Goal: Task Accomplishment & Management: Manage account settings

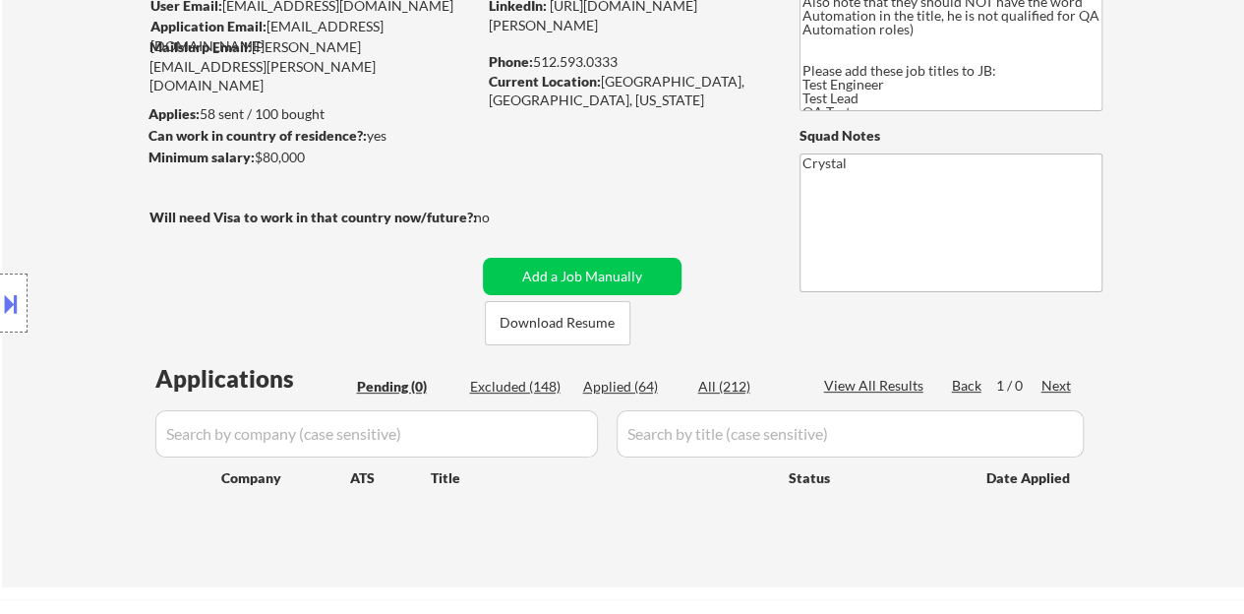
scroll to position [197, 0]
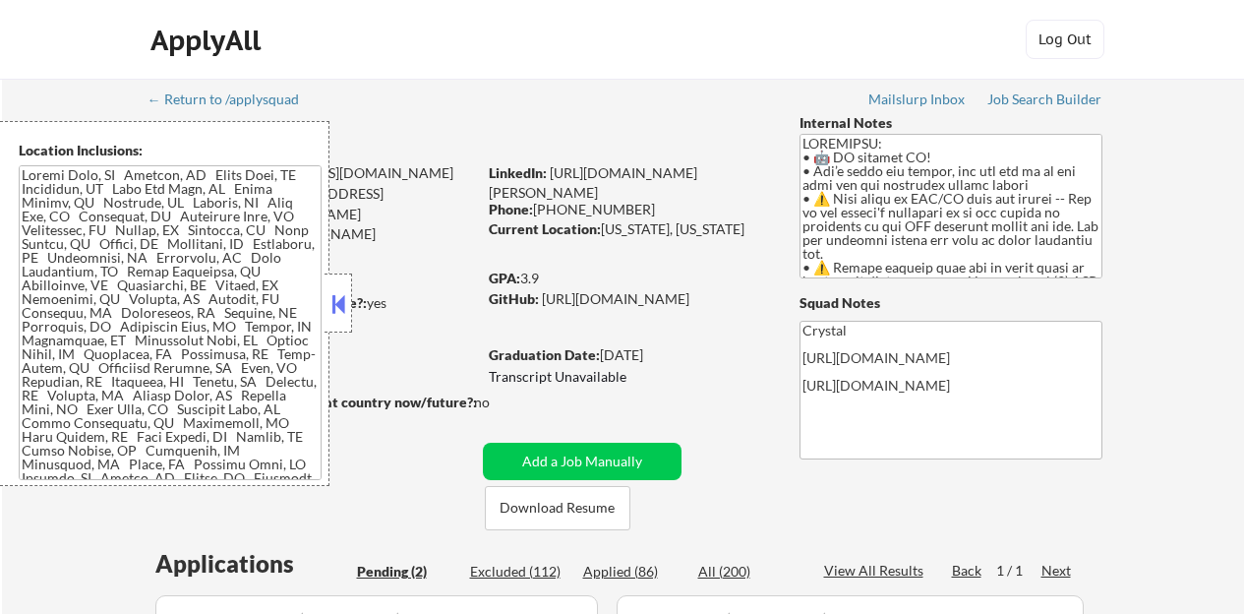
select select ""pending""
click at [346, 296] on button at bounding box center [339, 304] width 22 height 30
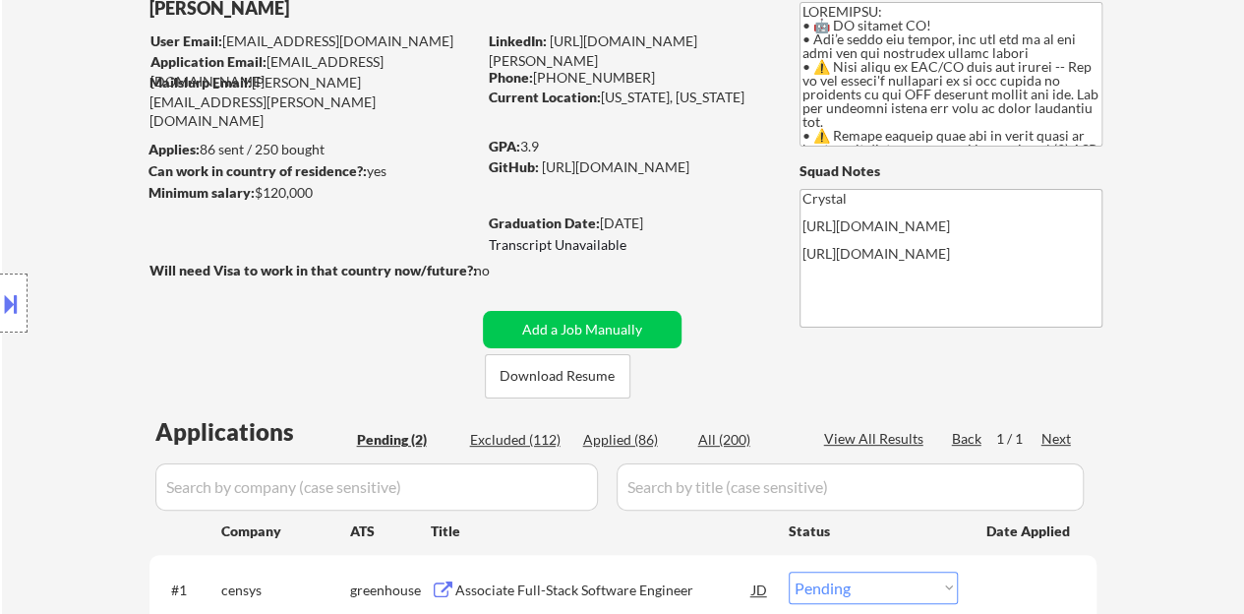
scroll to position [393, 0]
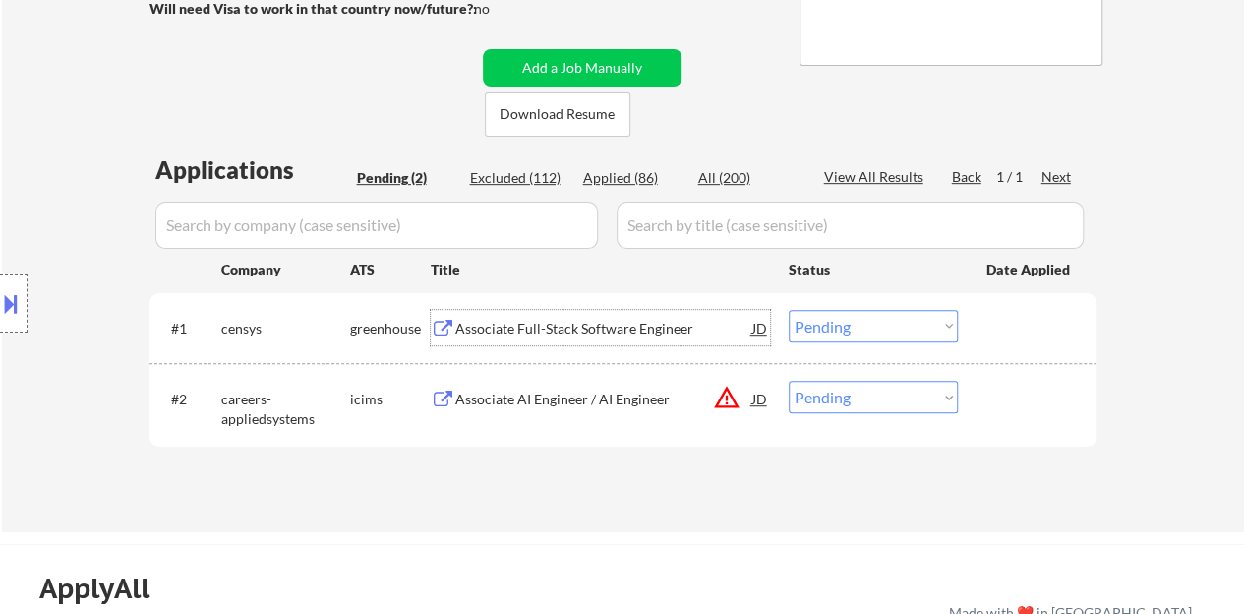
click at [541, 332] on div "Associate Full-Stack Software Engineer" at bounding box center [603, 329] width 297 height 20
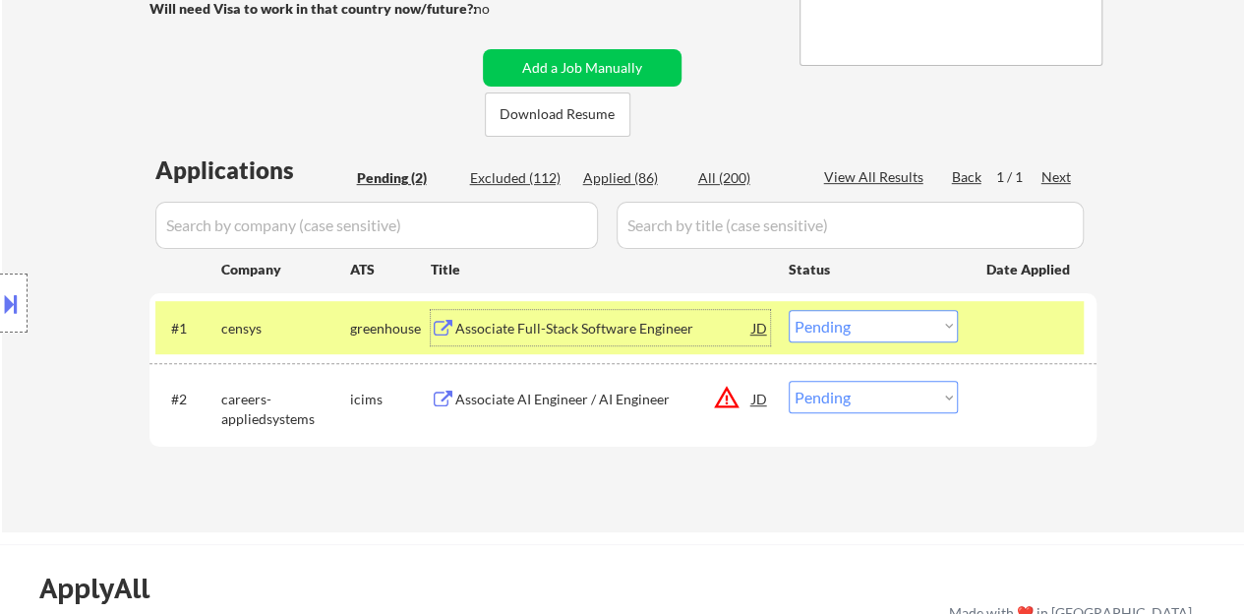
click at [889, 339] on select "Choose an option... Pending Applied Excluded (Questions) Excluded (Expired) Exc…" at bounding box center [873, 326] width 169 height 32
click at [789, 310] on select "Choose an option... Pending Applied Excluded (Questions) Excluded (Expired) Exc…" at bounding box center [873, 326] width 169 height 32
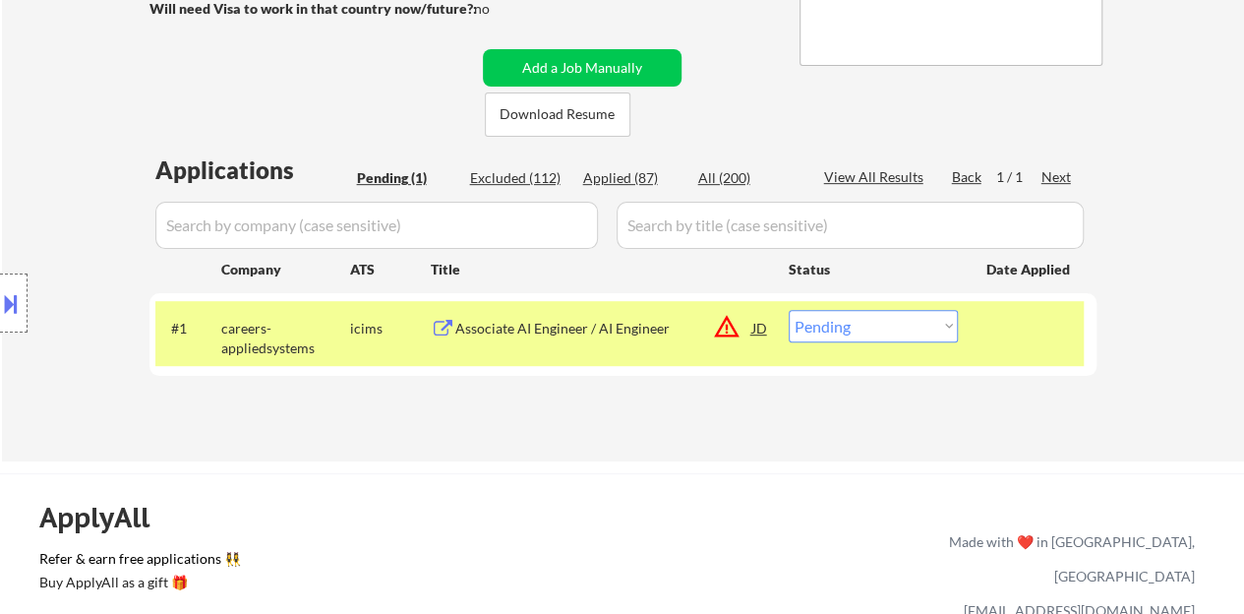
click at [581, 330] on div "Associate AI Engineer / AI Engineer" at bounding box center [603, 329] width 297 height 20
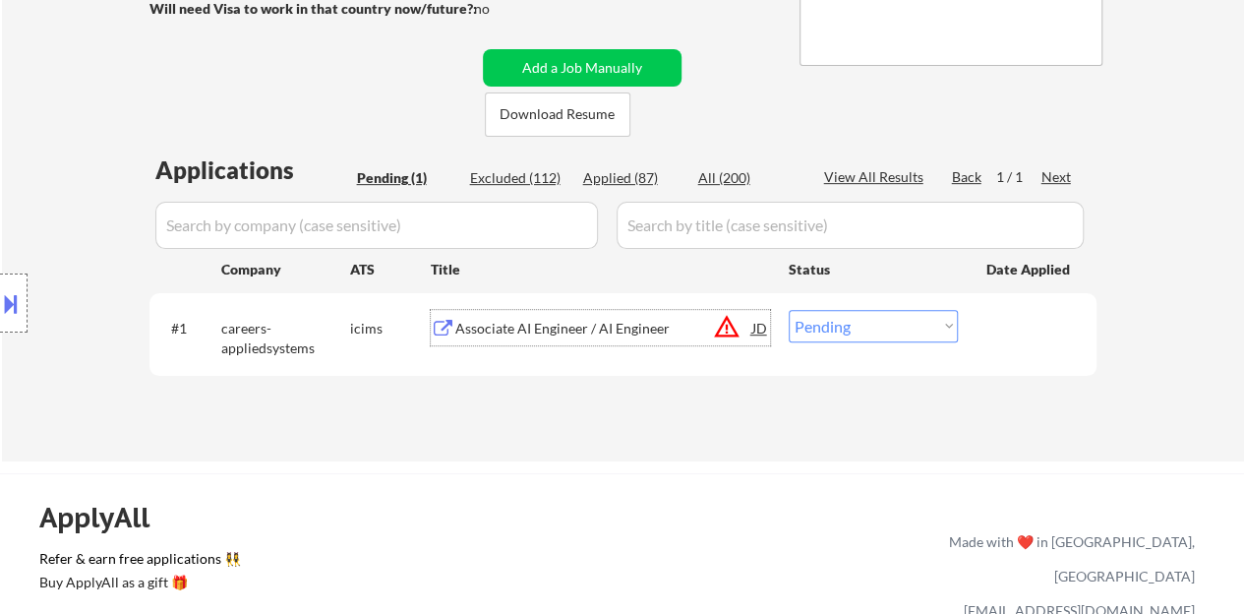
click at [861, 306] on div "#1 careers-appliedsystems icims Associate AI Engineer / AI Engineer JD warning_…" at bounding box center [619, 333] width 929 height 65
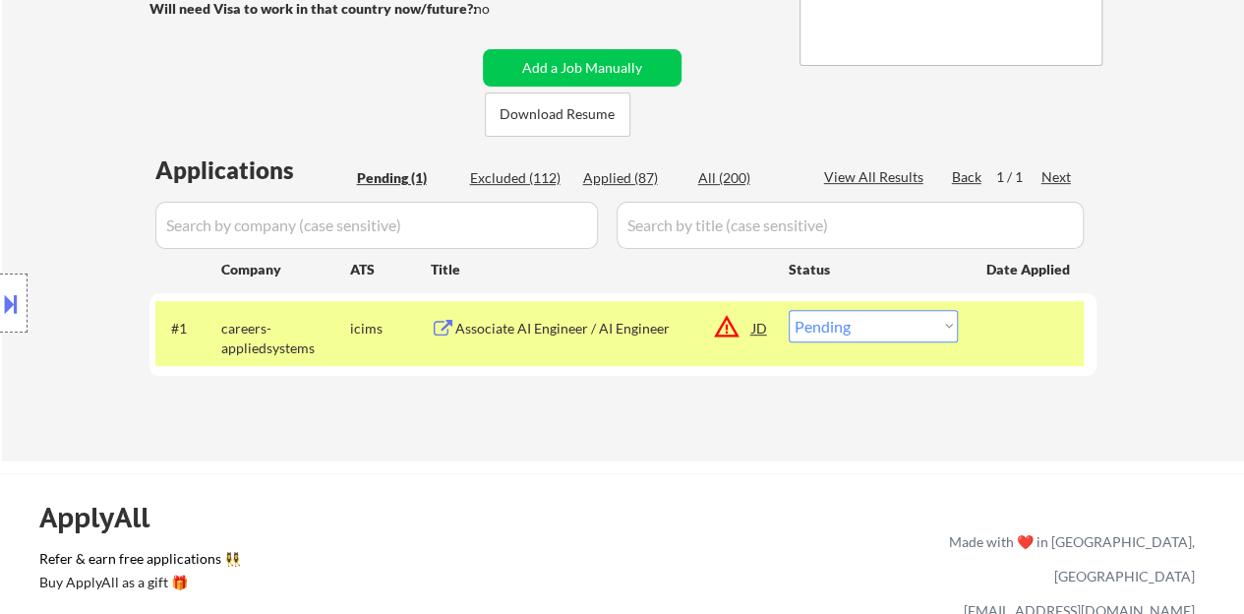
click at [816, 331] on select "Choose an option... Pending Applied Excluded (Questions) Excluded (Expired) Exc…" at bounding box center [873, 326] width 169 height 32
select select ""excluded__location_""
click at [789, 310] on select "Choose an option... Pending Applied Excluded (Questions) Excluded (Expired) Exc…" at bounding box center [873, 326] width 169 height 32
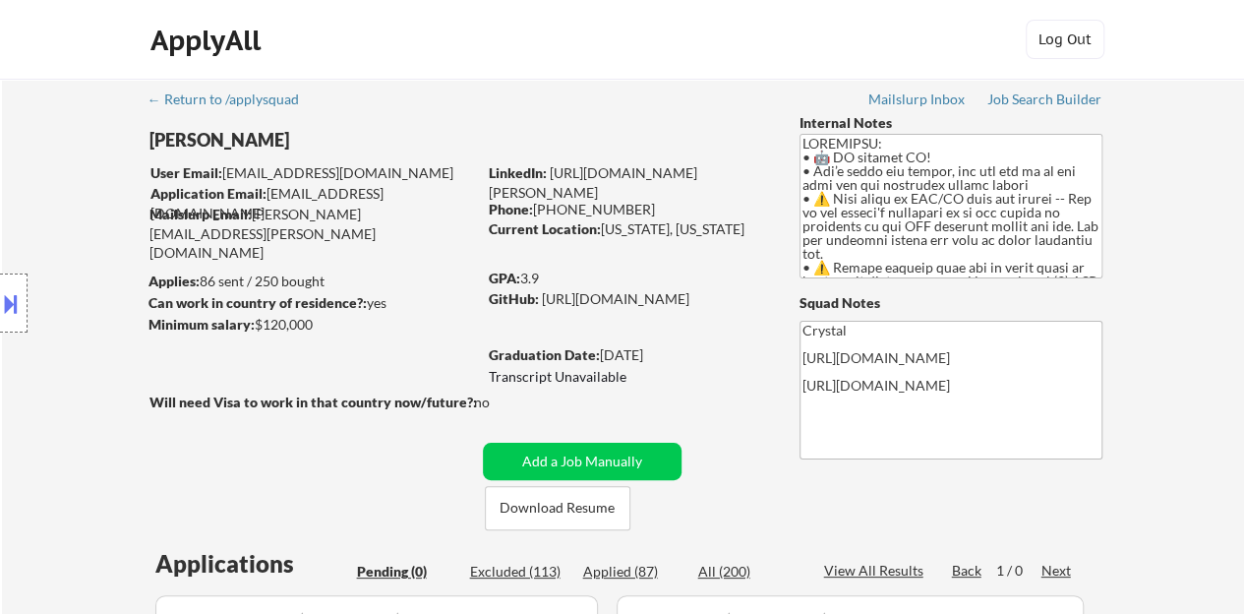
scroll to position [98, 0]
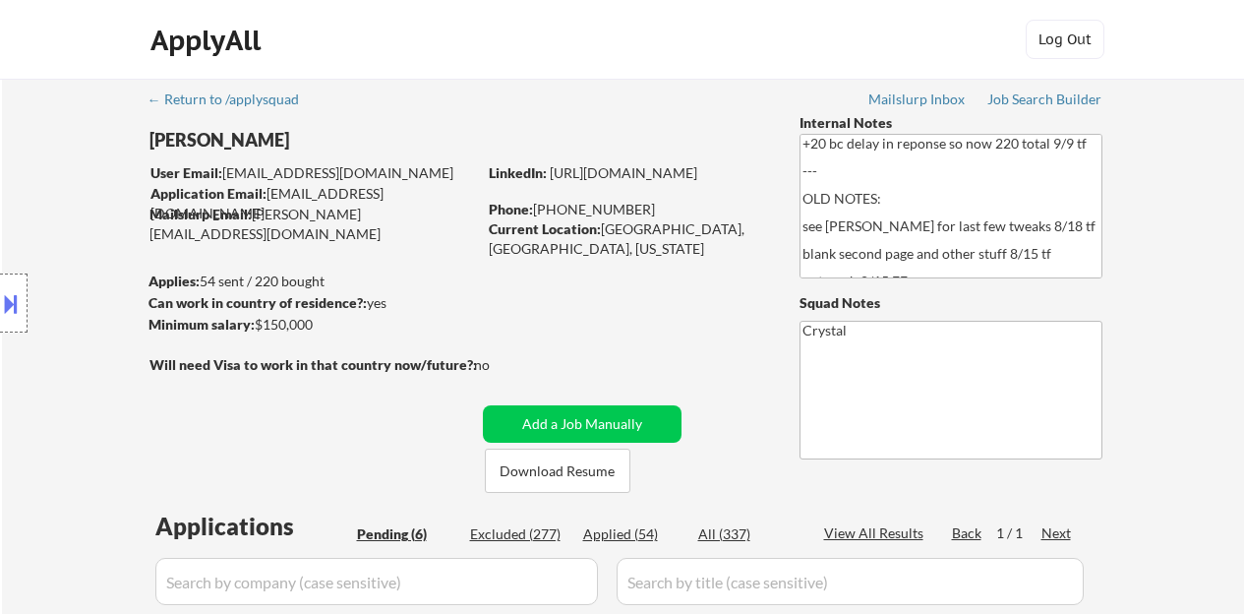
select select ""pending""
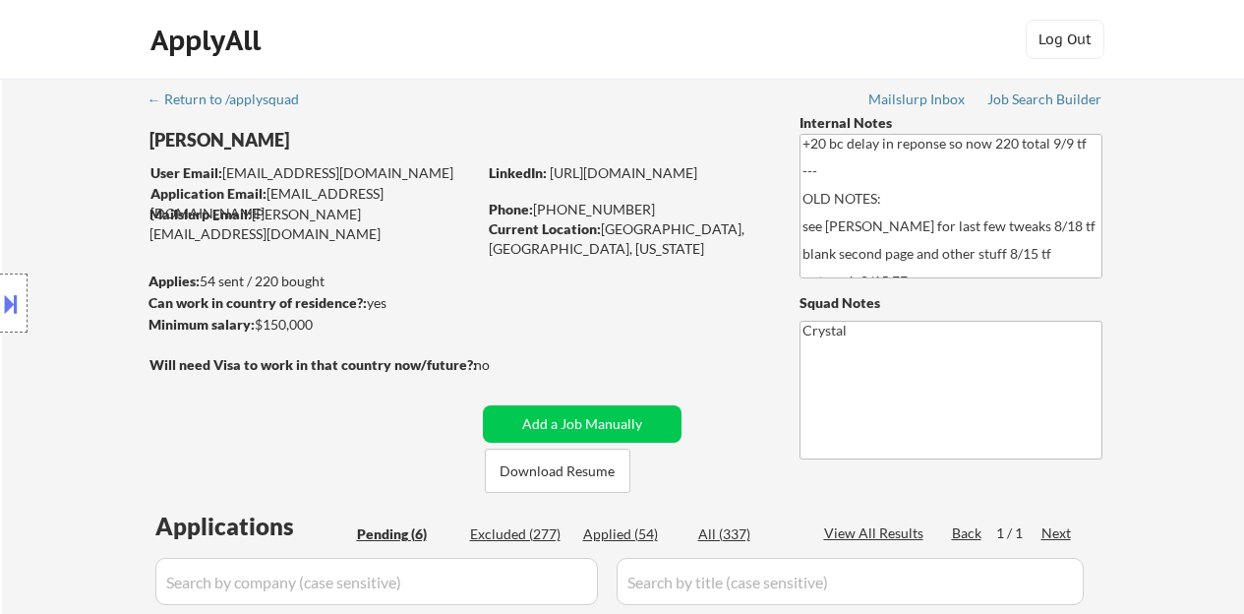
select select ""pending""
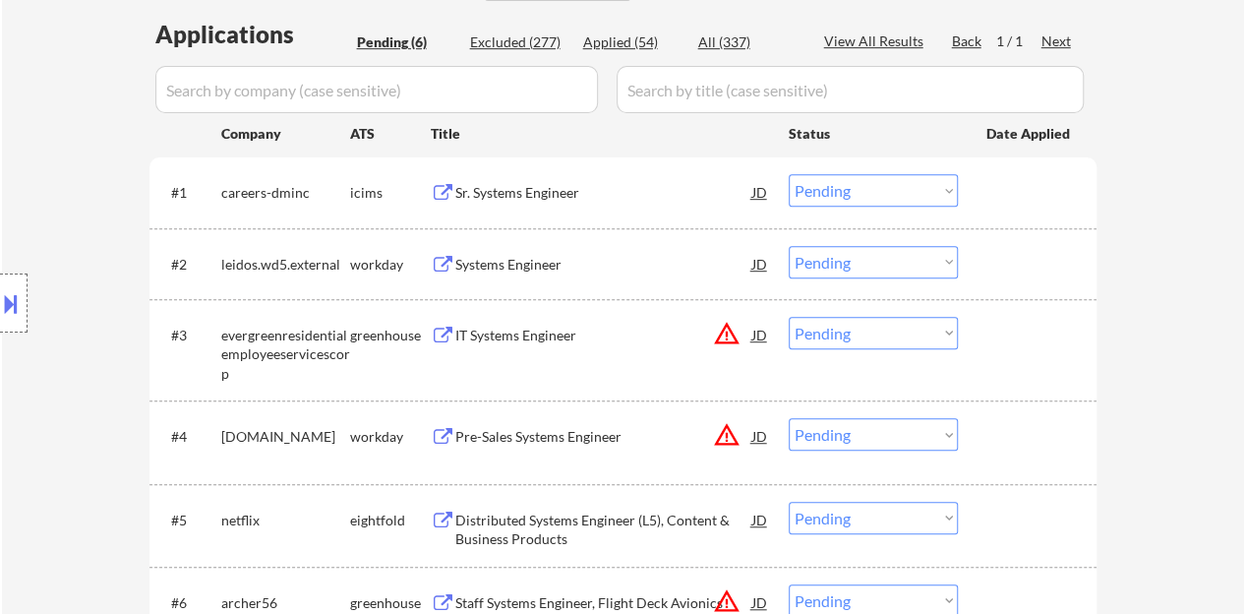
scroll to position [590, 0]
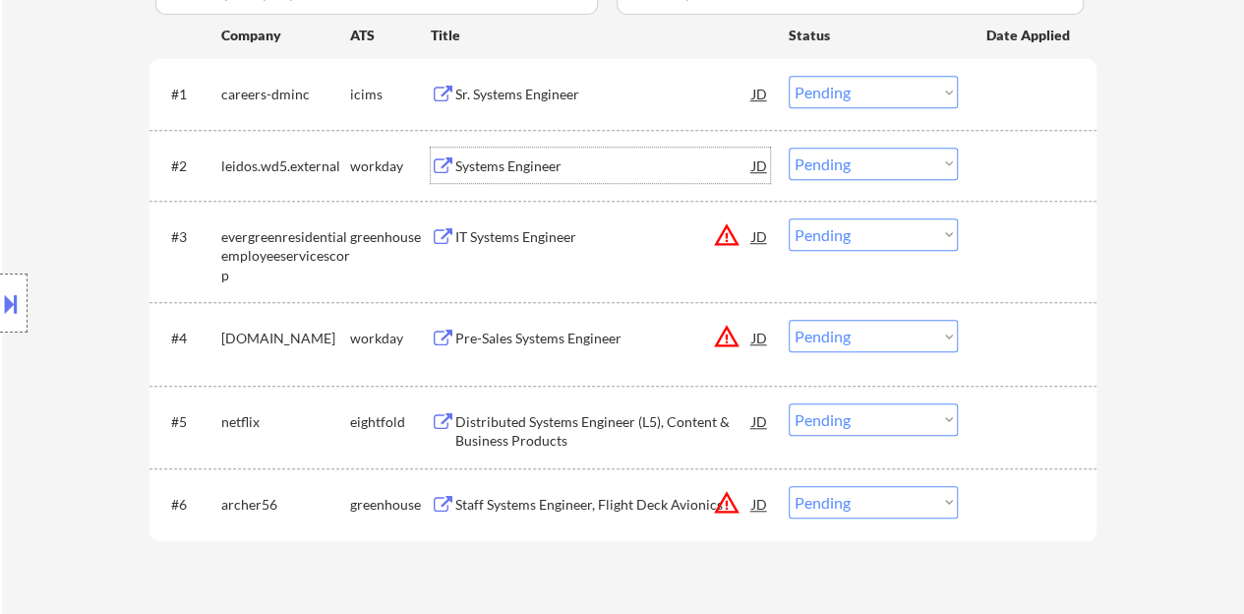
click at [526, 163] on div "Systems Engineer" at bounding box center [603, 166] width 297 height 20
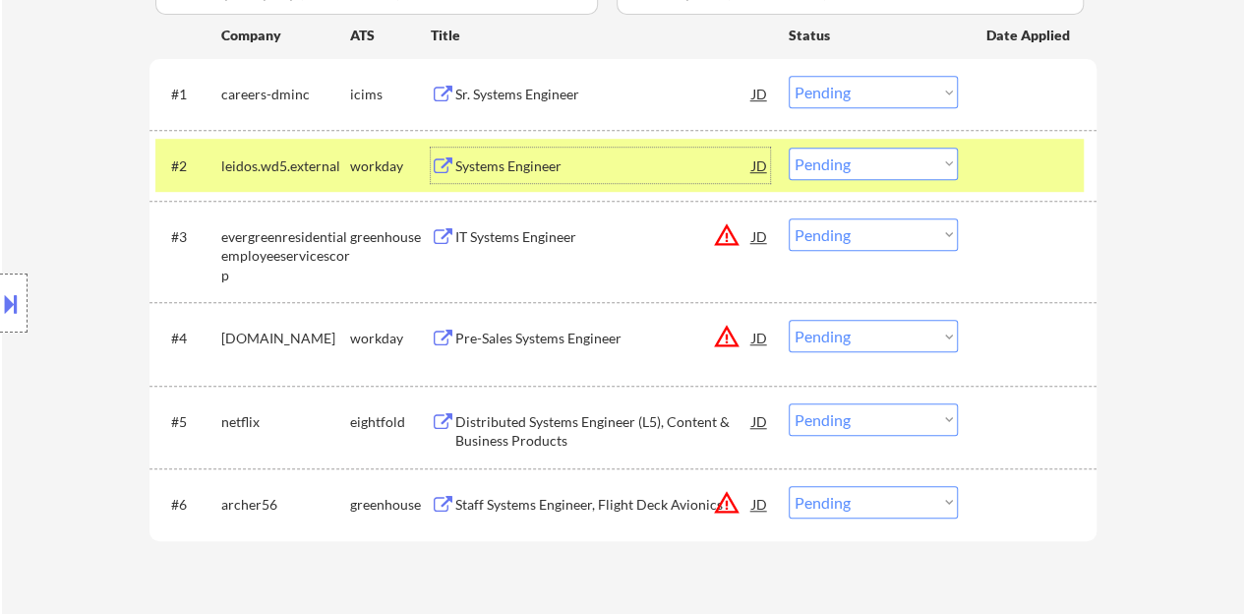
click at [896, 167] on select "Choose an option... Pending Applied Excluded (Questions) Excluded (Expired) Exc…" at bounding box center [873, 164] width 169 height 32
click at [789, 148] on select "Choose an option... Pending Applied Excluded (Questions) Excluded (Expired) Exc…" at bounding box center [873, 164] width 169 height 32
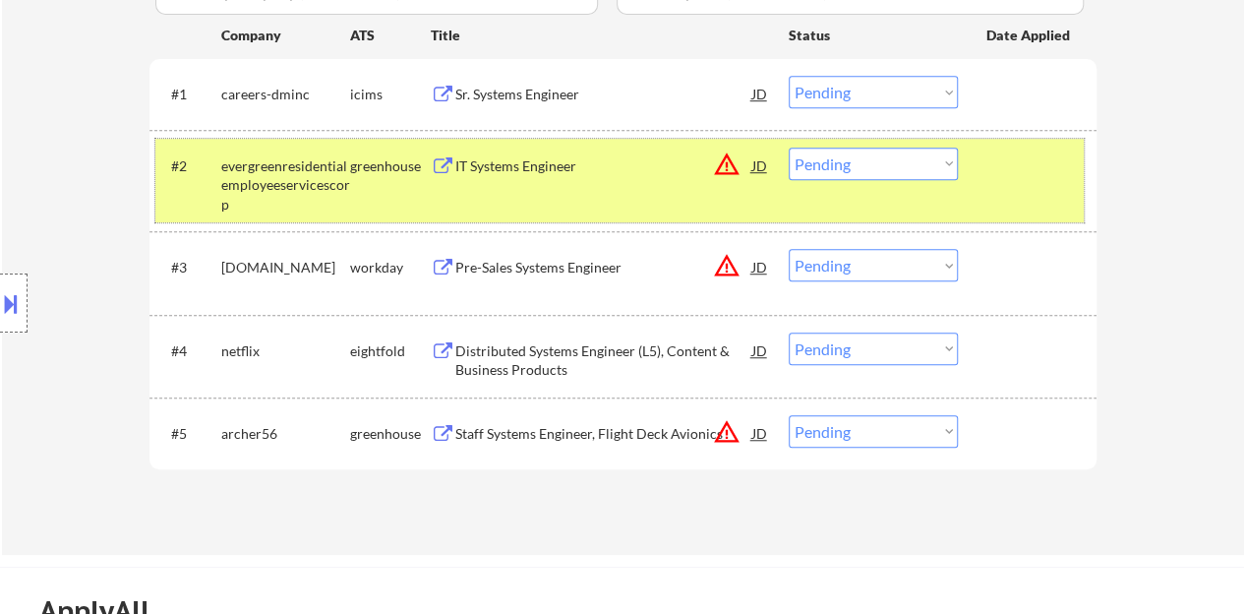
click at [1021, 201] on div "#2 evergreenresidentialemployeeservicescorp greenhouse IT Systems Engineer JD w…" at bounding box center [619, 181] width 929 height 85
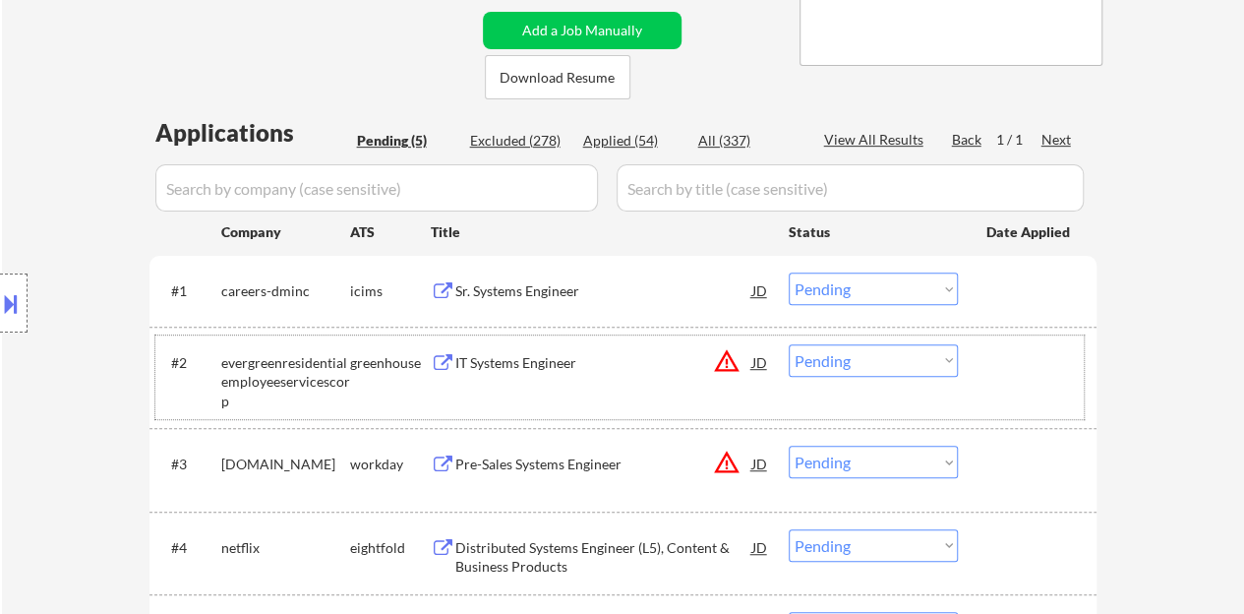
scroll to position [492, 0]
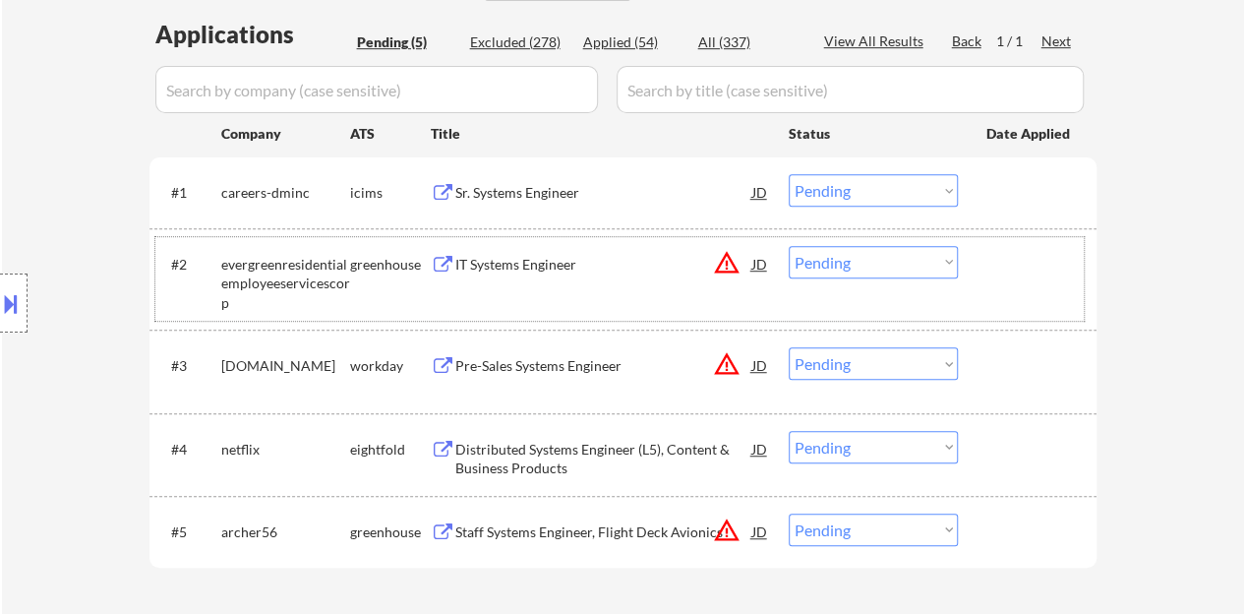
click at [519, 260] on div "IT Systems Engineer" at bounding box center [603, 265] width 297 height 20
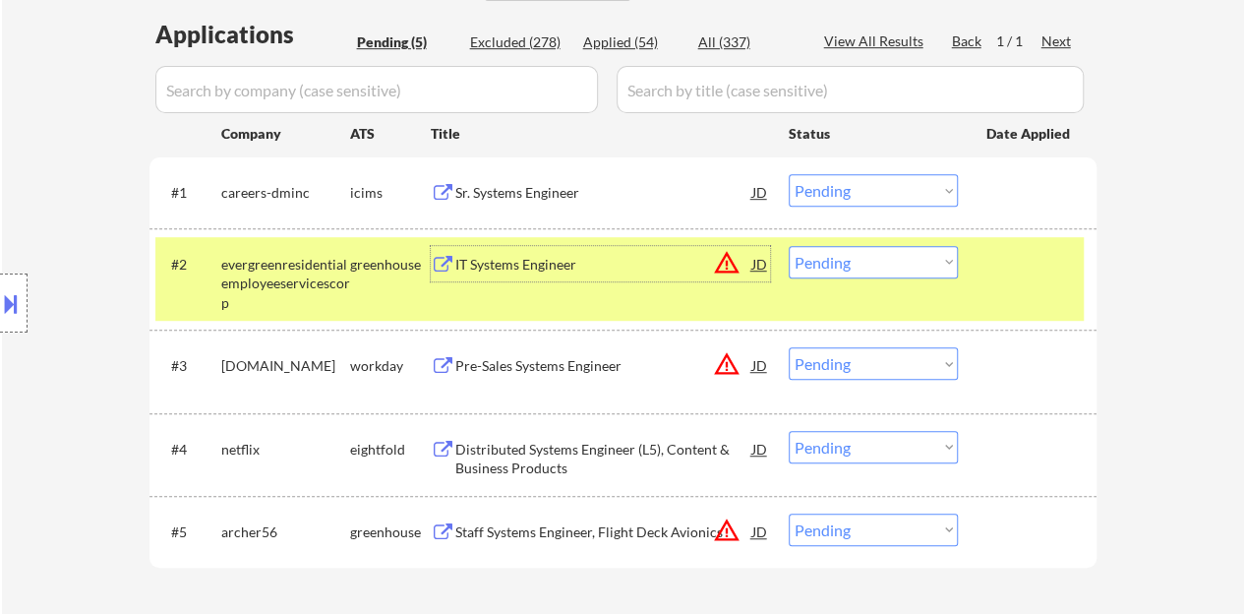
click at [901, 241] on div "#2 evergreenresidentialemployeeservicescorp greenhouse IT Systems Engineer JD w…" at bounding box center [619, 279] width 929 height 85
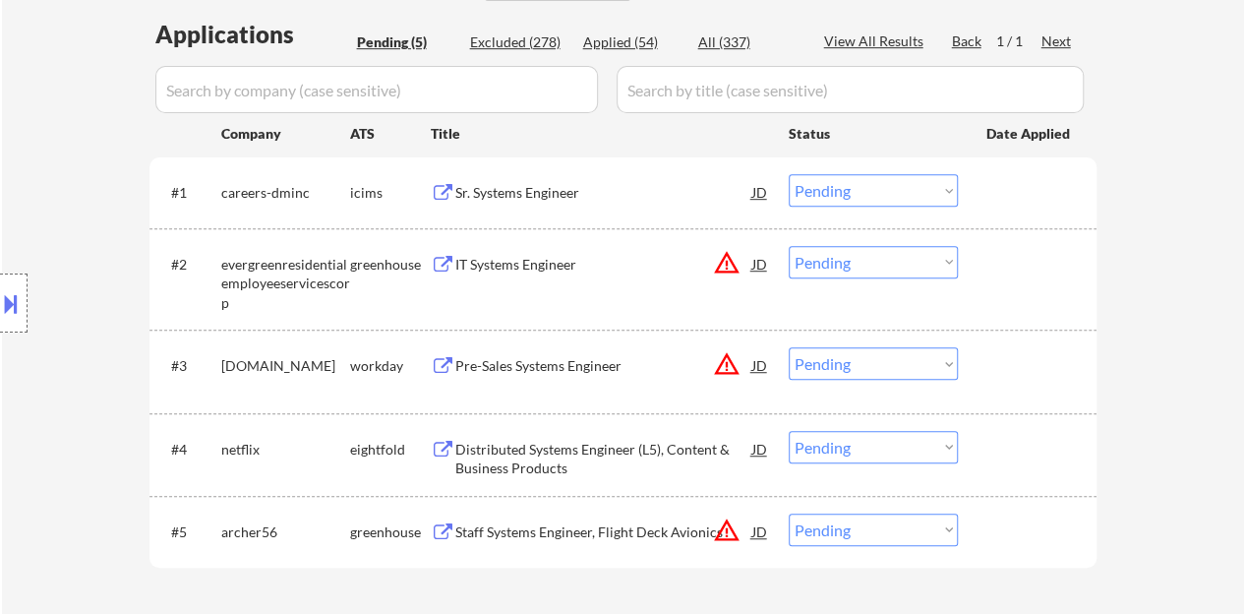
click at [908, 252] on select "Choose an option... Pending Applied Excluded (Questions) Excluded (Expired) Exc…" at bounding box center [873, 262] width 169 height 32
click at [789, 246] on select "Choose an option... Pending Applied Excluded (Questions) Excluded (Expired) Exc…" at bounding box center [873, 262] width 169 height 32
select select ""pending""
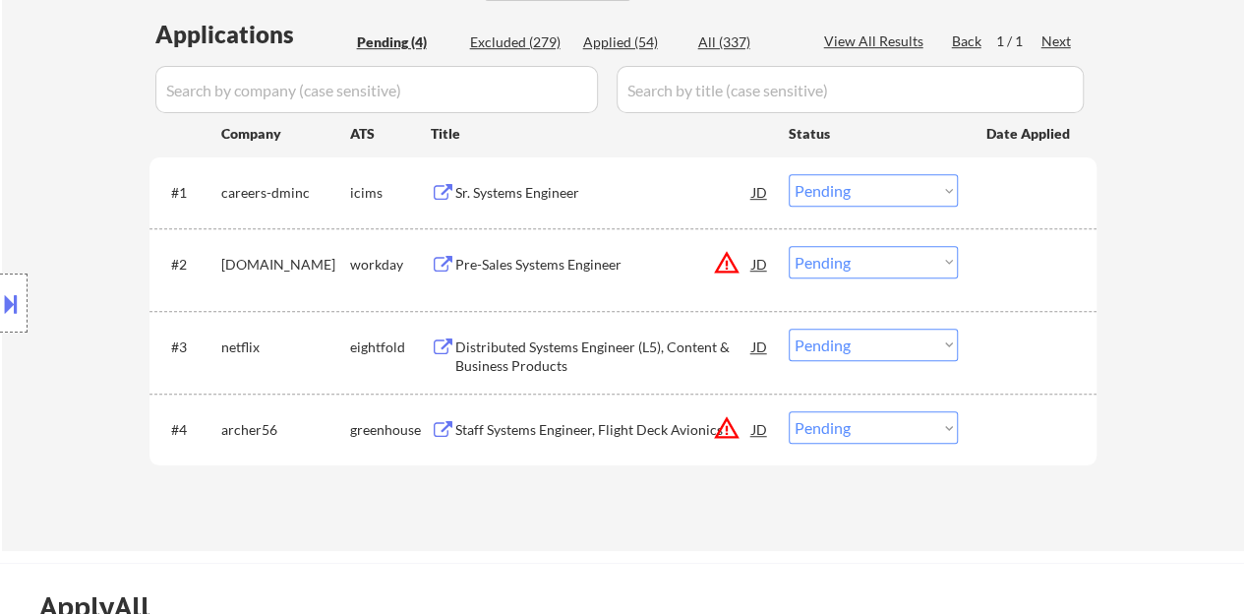
click at [584, 439] on div "Staff Systems Engineer, Flight Deck Avionics" at bounding box center [603, 430] width 297 height 20
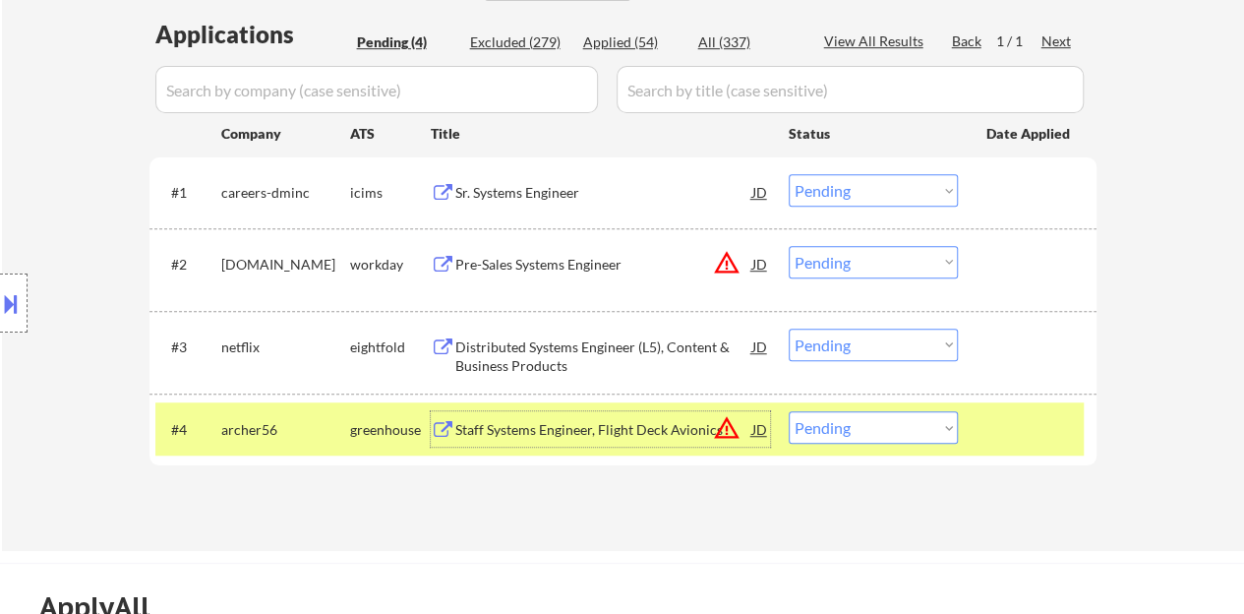
click at [891, 426] on select "Choose an option... Pending Applied Excluded (Questions) Excluded (Expired) Exc…" at bounding box center [873, 427] width 169 height 32
select select ""excluded__bad_match_""
click at [789, 411] on select "Choose an option... Pending Applied Excluded (Questions) Excluded (Expired) Exc…" at bounding box center [873, 427] width 169 height 32
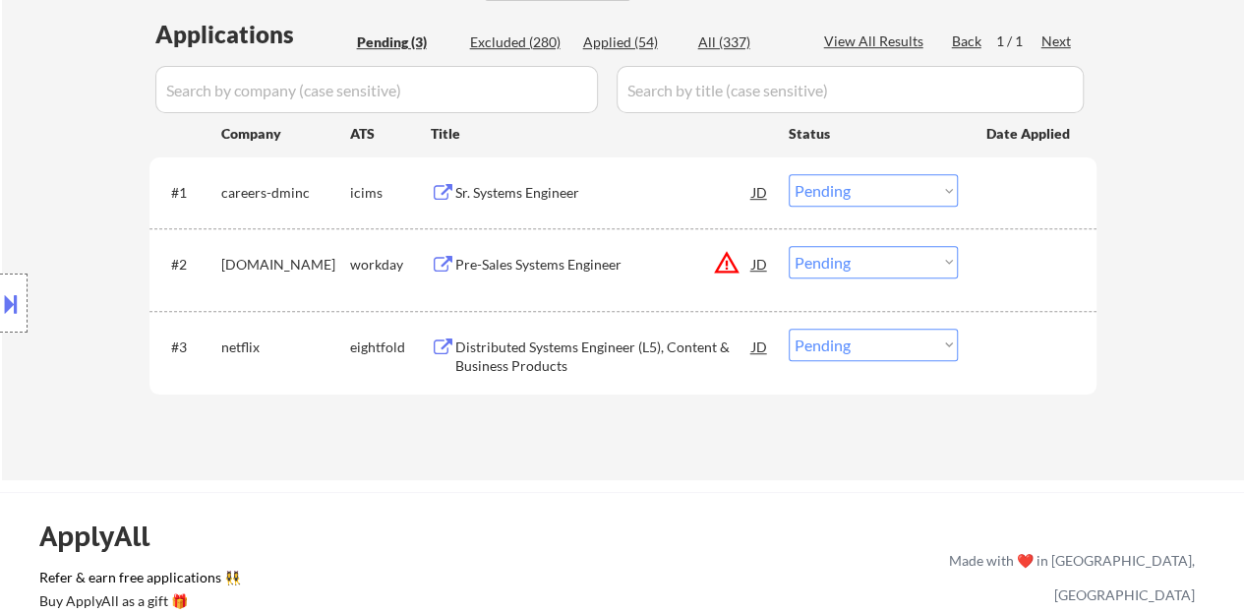
click at [555, 265] on div "Pre-Sales Systems Engineer" at bounding box center [603, 265] width 297 height 20
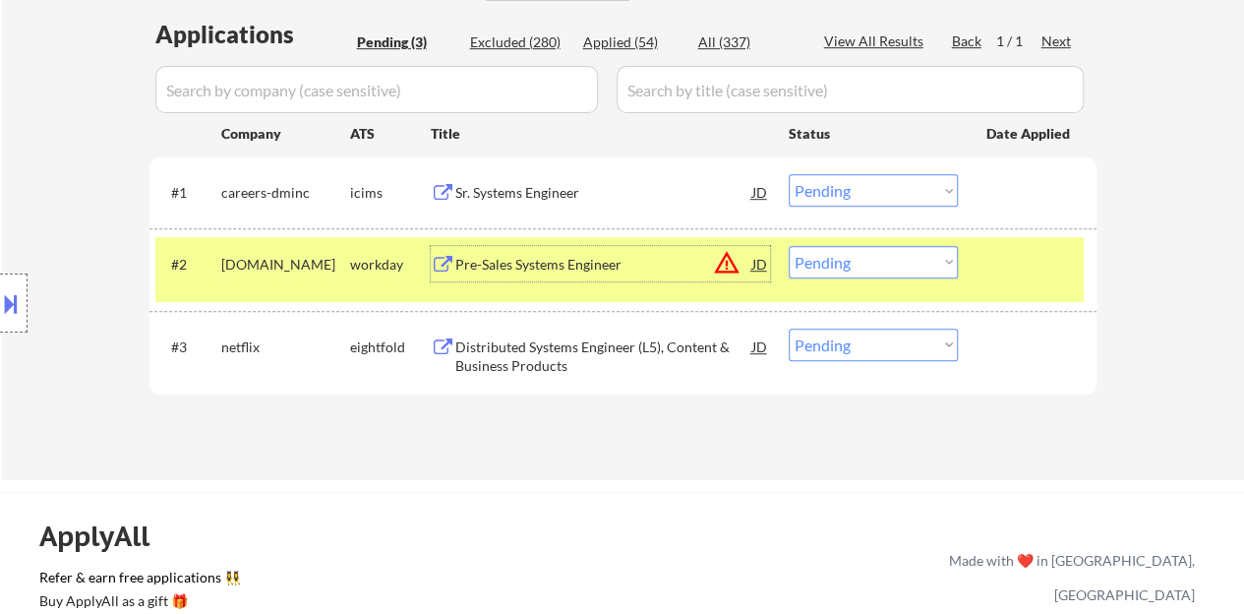
click at [866, 250] on select "Choose an option... Pending Applied Excluded (Questions) Excluded (Expired) Exc…" at bounding box center [873, 262] width 169 height 32
click at [789, 246] on select "Choose an option... Pending Applied Excluded (Questions) Excluded (Expired) Exc…" at bounding box center [873, 262] width 169 height 32
select select ""pending""
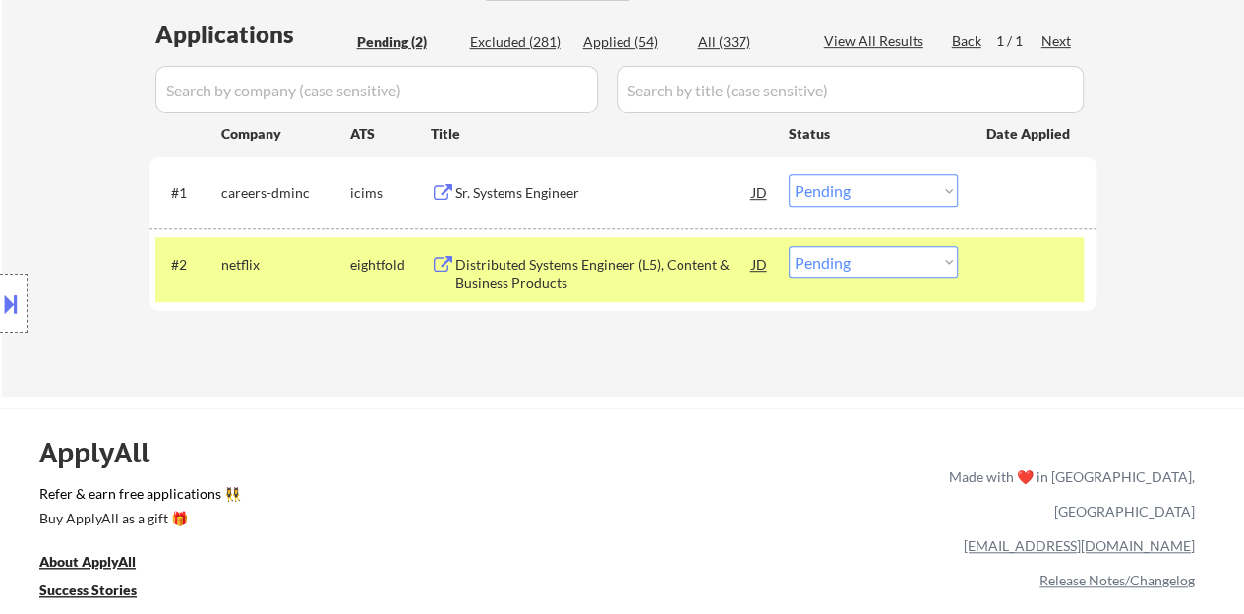
click at [1037, 270] on div at bounding box center [1030, 263] width 87 height 35
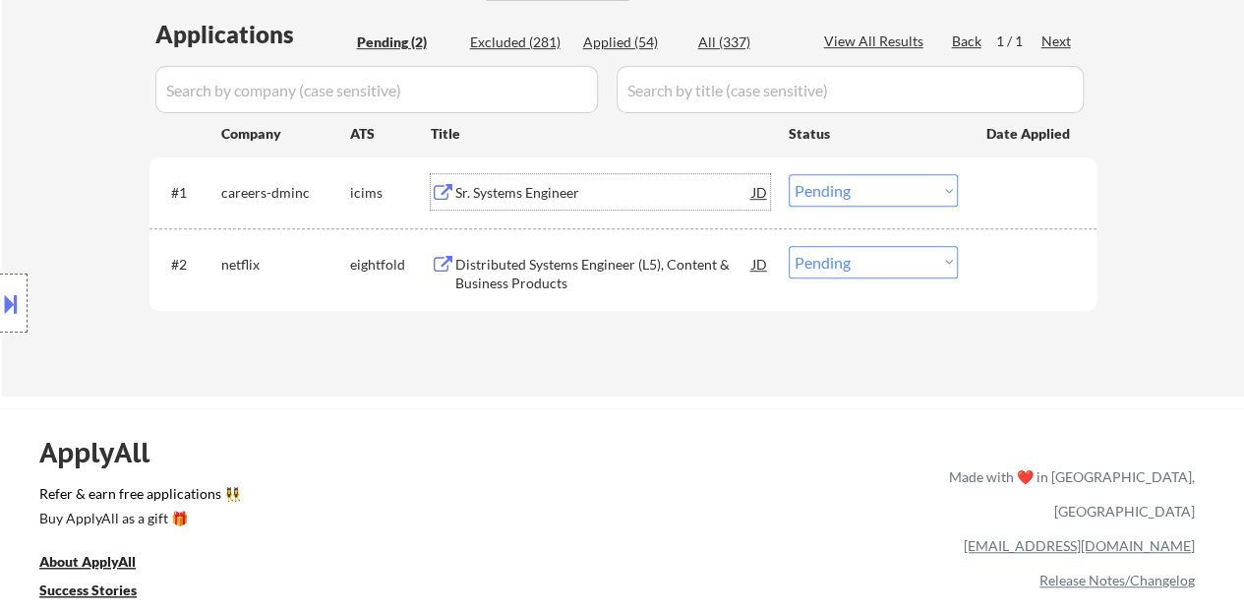
click at [552, 191] on div "Sr. Systems Engineer" at bounding box center [603, 193] width 297 height 20
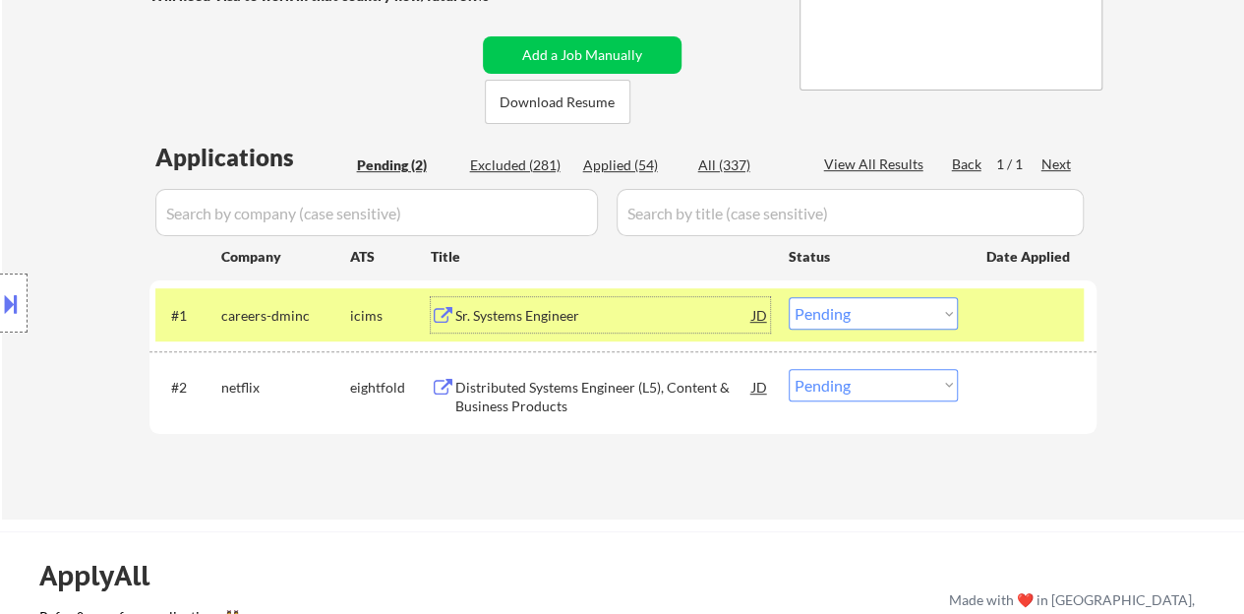
scroll to position [393, 0]
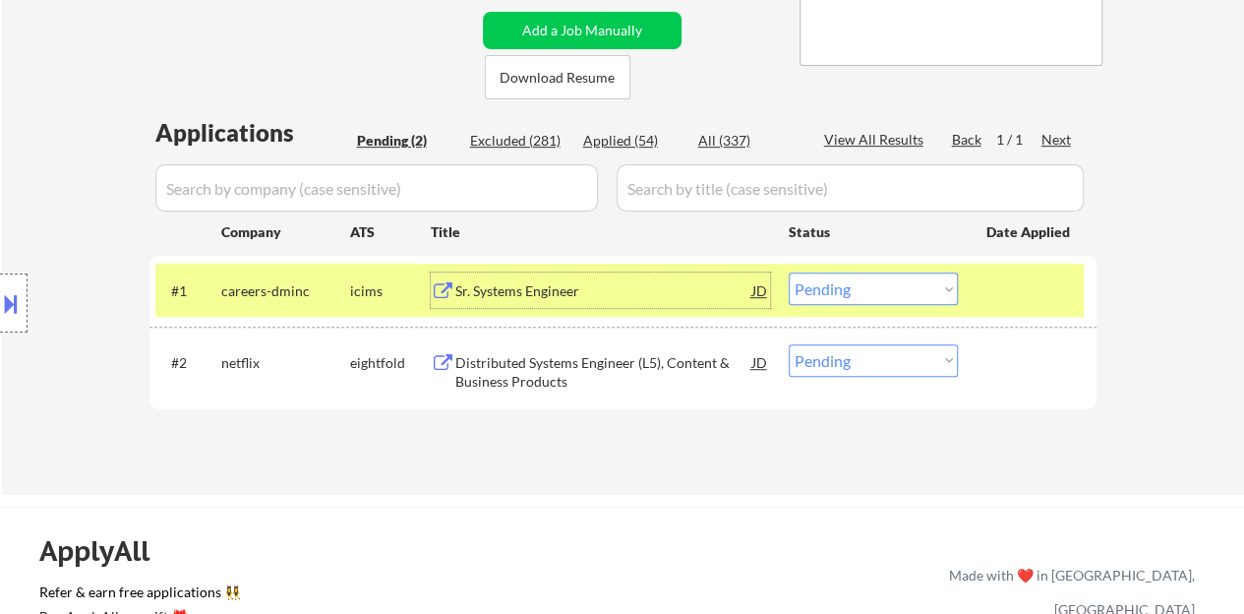
click at [834, 307] on div "#1 careers-dminc icims Sr. Systems Engineer JD Choose an option... Pending Appl…" at bounding box center [619, 290] width 929 height 53
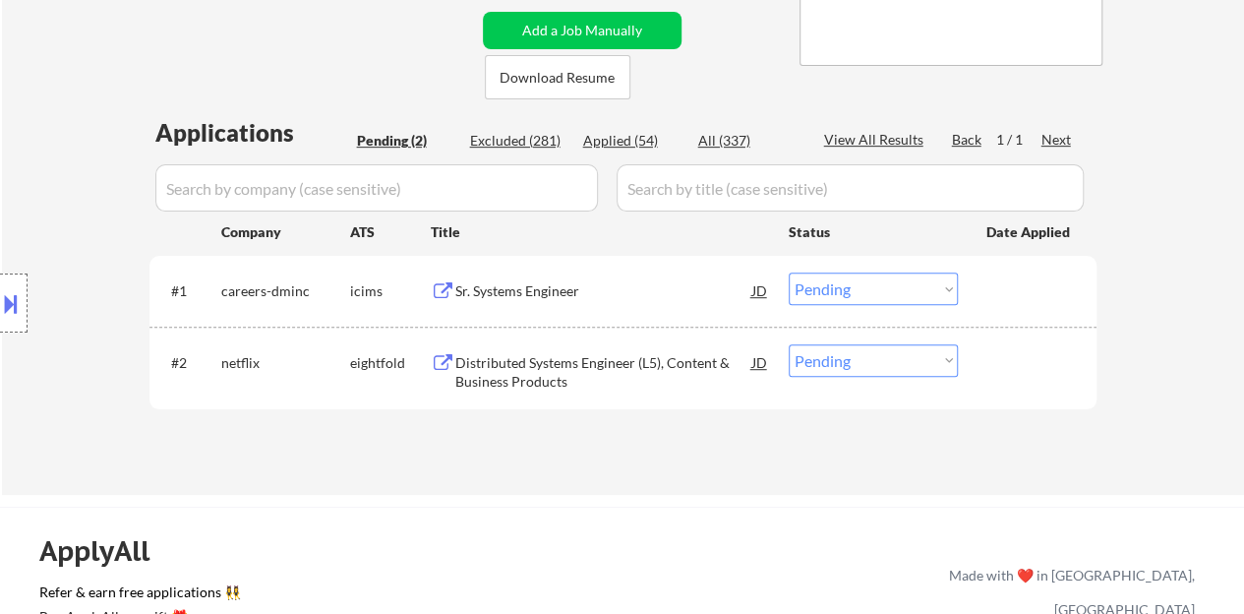
click at [832, 304] on select "Choose an option... Pending Applied Excluded (Questions) Excluded (Expired) Exc…" at bounding box center [873, 288] width 169 height 32
click at [789, 272] on select "Choose an option... Pending Applied Excluded (Questions) Excluded (Expired) Exc…" at bounding box center [873, 288] width 169 height 32
select select ""pending""
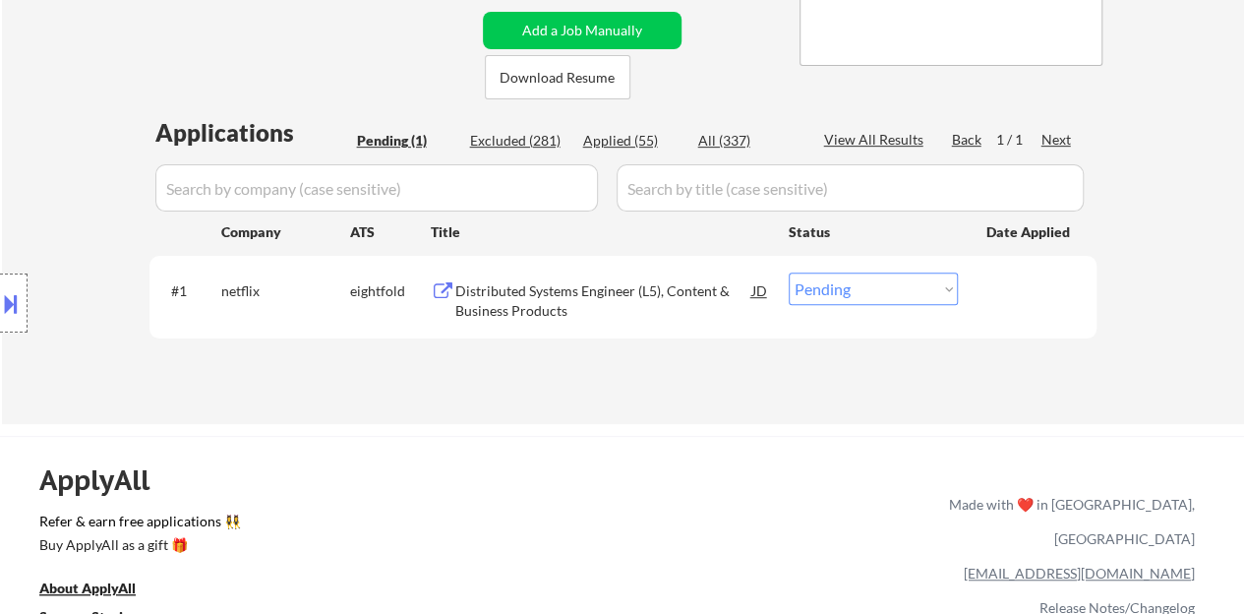
click at [573, 307] on div "Distributed Systems Engineer (L5), Content & Business Products" at bounding box center [603, 300] width 297 height 38
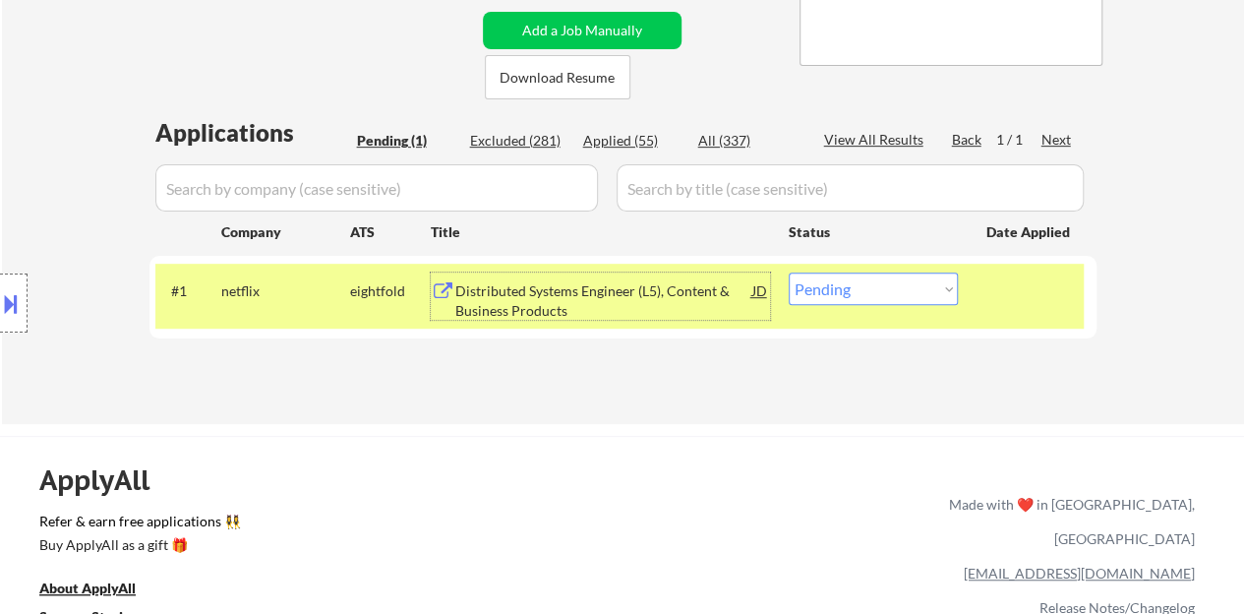
click at [600, 290] on div "Distributed Systems Engineer (L5), Content & Business Products" at bounding box center [603, 300] width 297 height 38
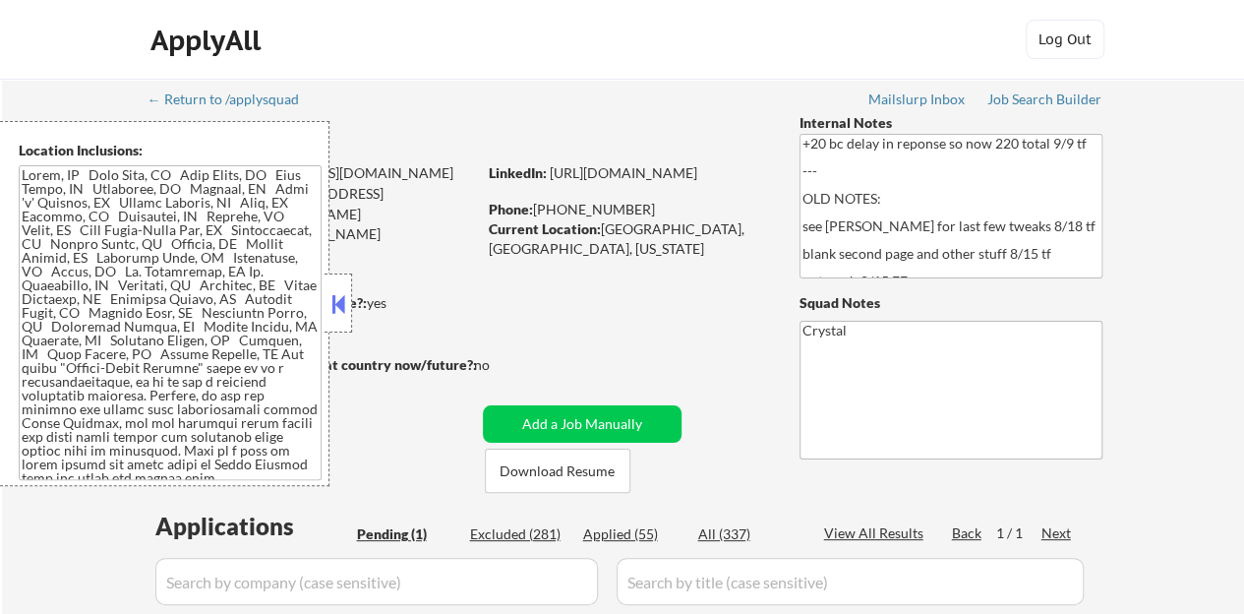
click at [340, 294] on button at bounding box center [339, 304] width 22 height 30
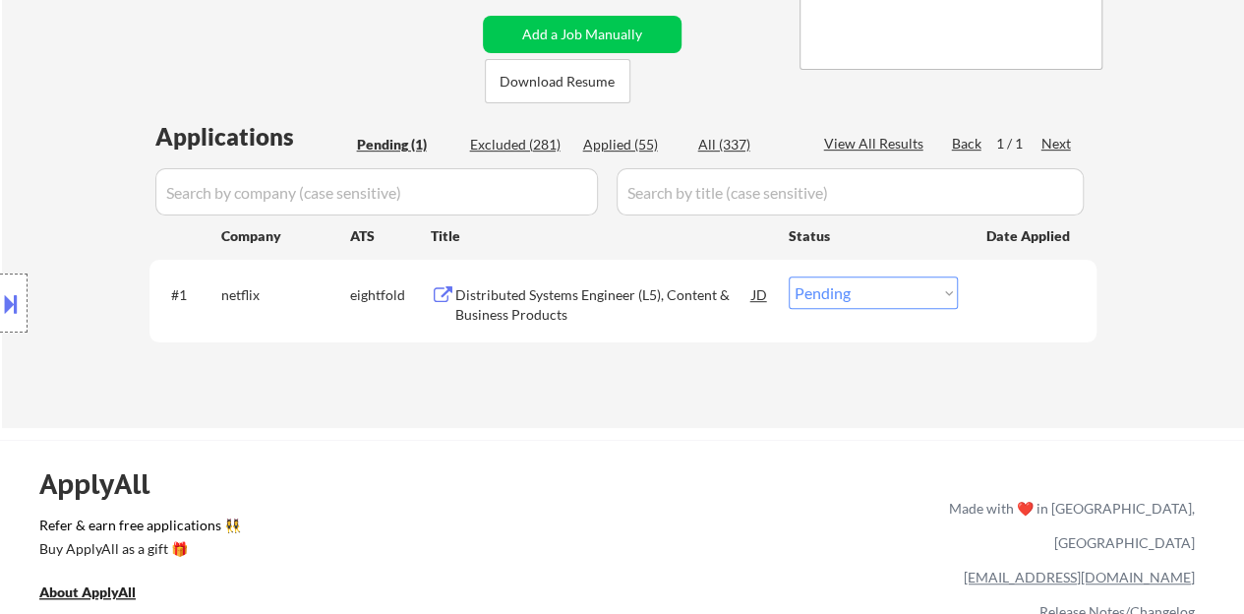
scroll to position [393, 0]
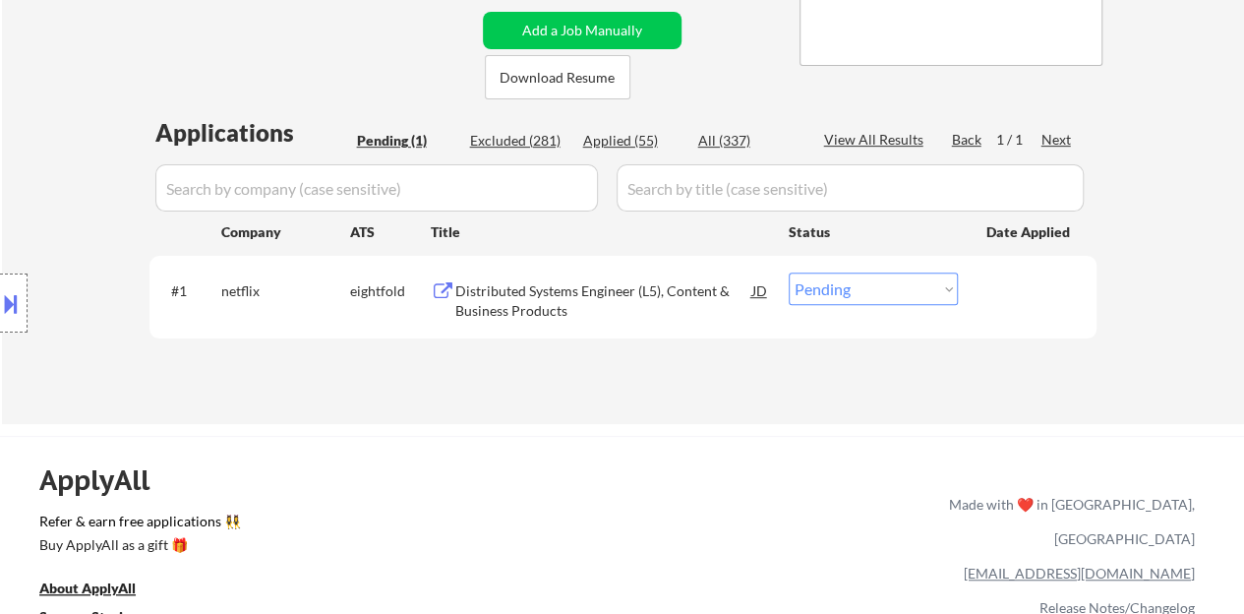
click at [839, 288] on select "Choose an option... Pending Applied Excluded (Questions) Excluded (Expired) Exc…" at bounding box center [873, 288] width 169 height 32
select select ""excluded__bad_match_""
click at [789, 272] on select "Choose an option... Pending Applied Excluded (Questions) Excluded (Expired) Exc…" at bounding box center [873, 288] width 169 height 32
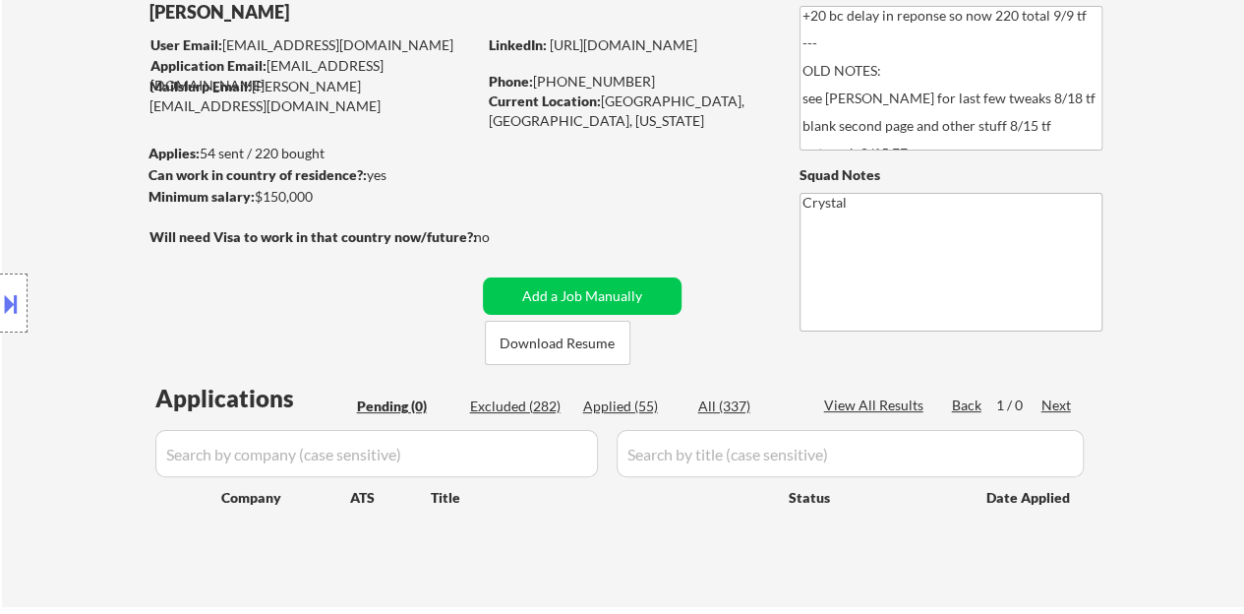
scroll to position [98, 0]
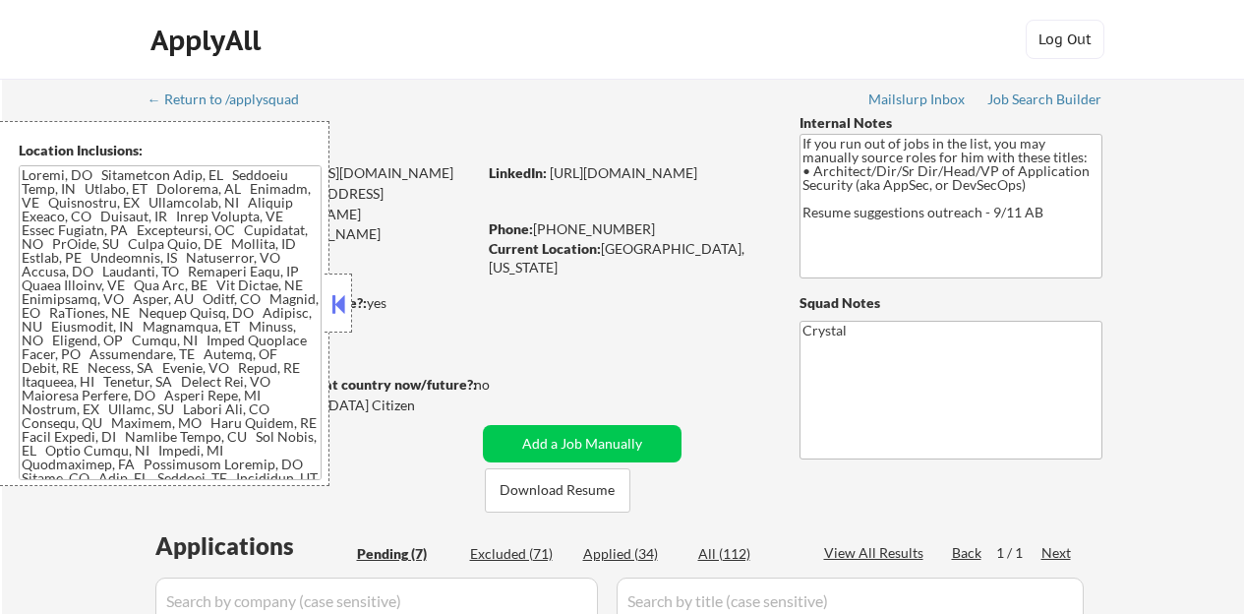
select select ""pending""
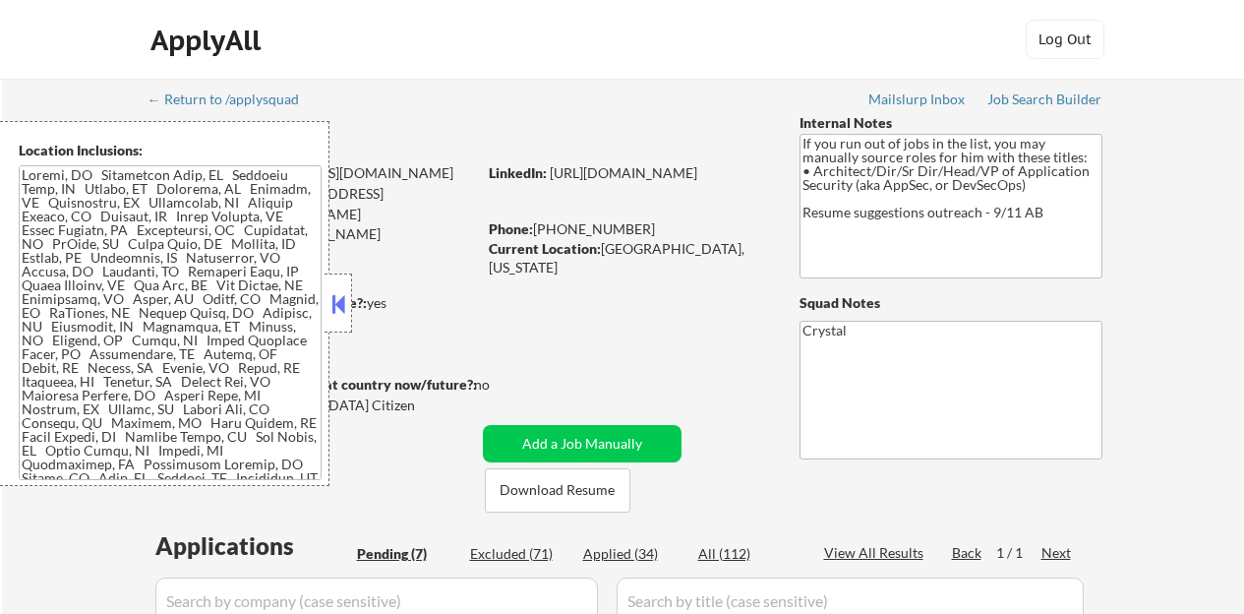
select select ""pending""
click at [330, 314] on button at bounding box center [339, 304] width 22 height 30
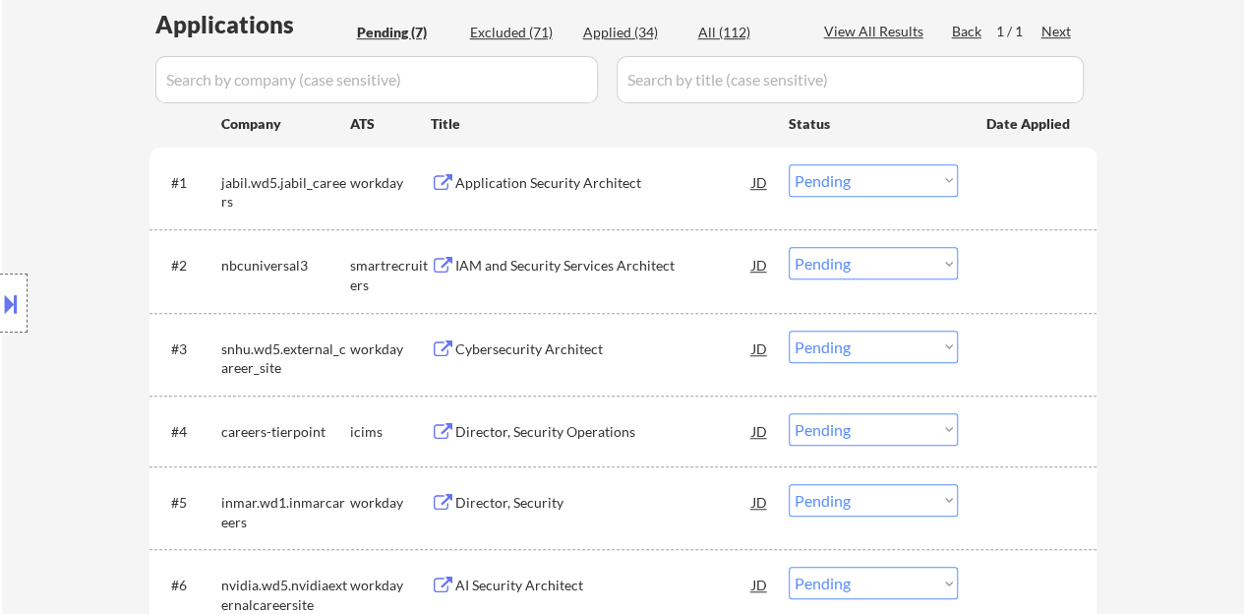
scroll to position [492, 0]
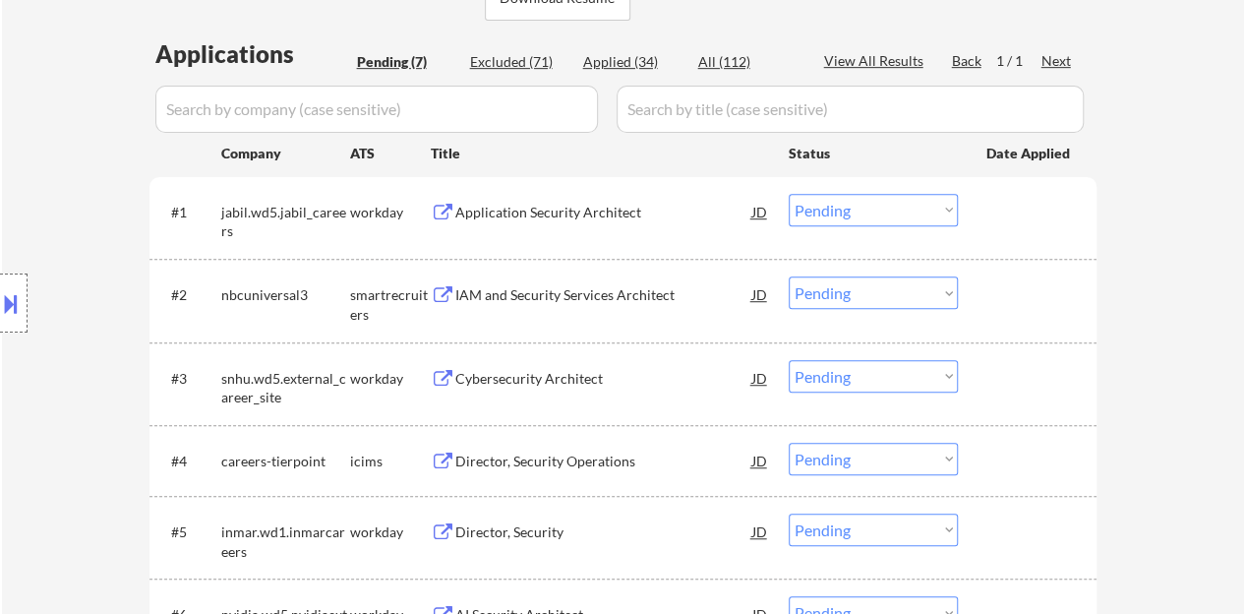
click at [522, 291] on div "IAM and Security Services Architect" at bounding box center [603, 295] width 297 height 20
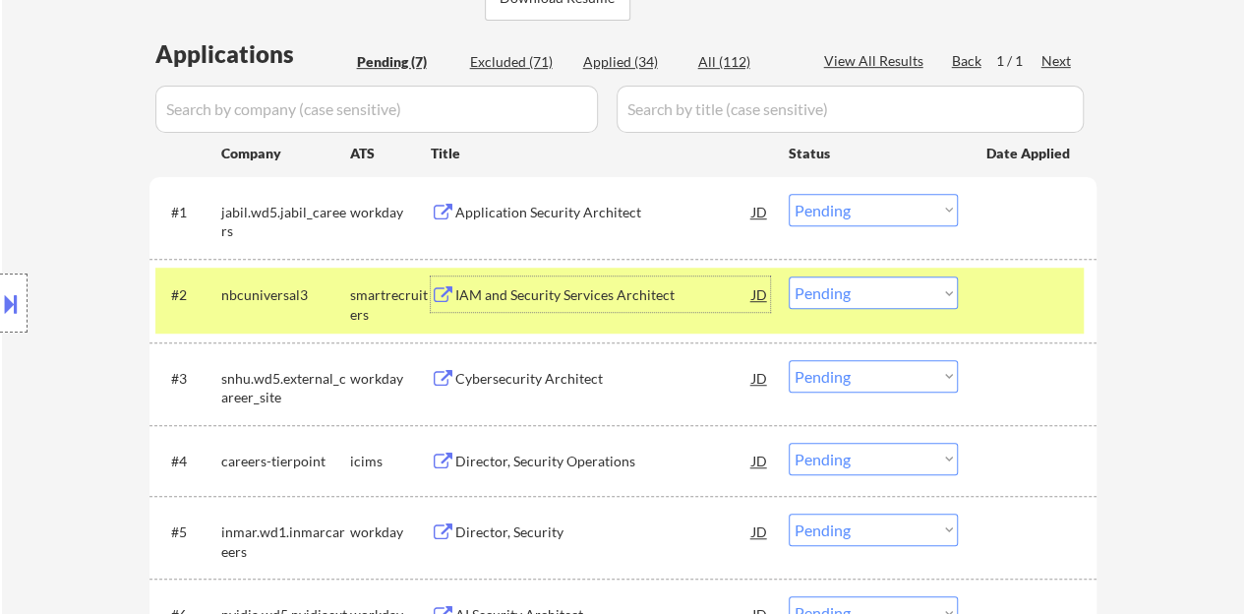
click at [858, 298] on select "Choose an option... Pending Applied Excluded (Questions) Excluded (Expired) Exc…" at bounding box center [873, 292] width 169 height 32
click at [789, 276] on select "Choose an option... Pending Applied Excluded (Questions) Excluded (Expired) Exc…" at bounding box center [873, 292] width 169 height 32
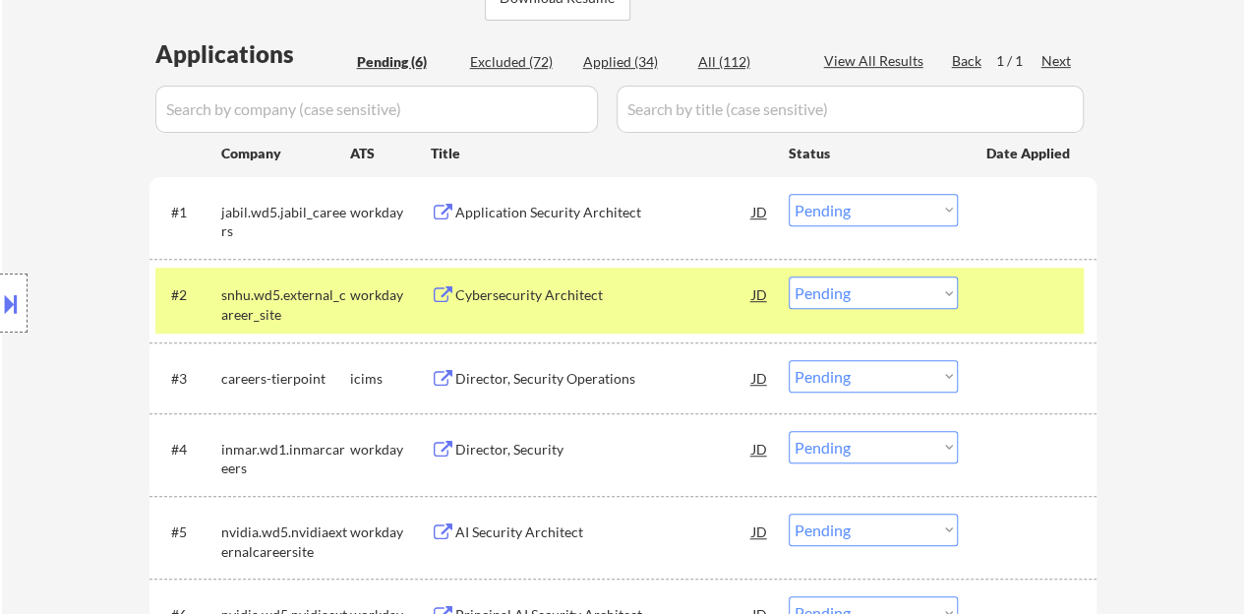
click at [487, 266] on div "#2 snhu.wd5.external_career_site workday Cybersecurity Architect JD Choose an o…" at bounding box center [623, 300] width 947 height 83
click at [490, 286] on div "Cybersecurity Architect" at bounding box center [603, 295] width 297 height 20
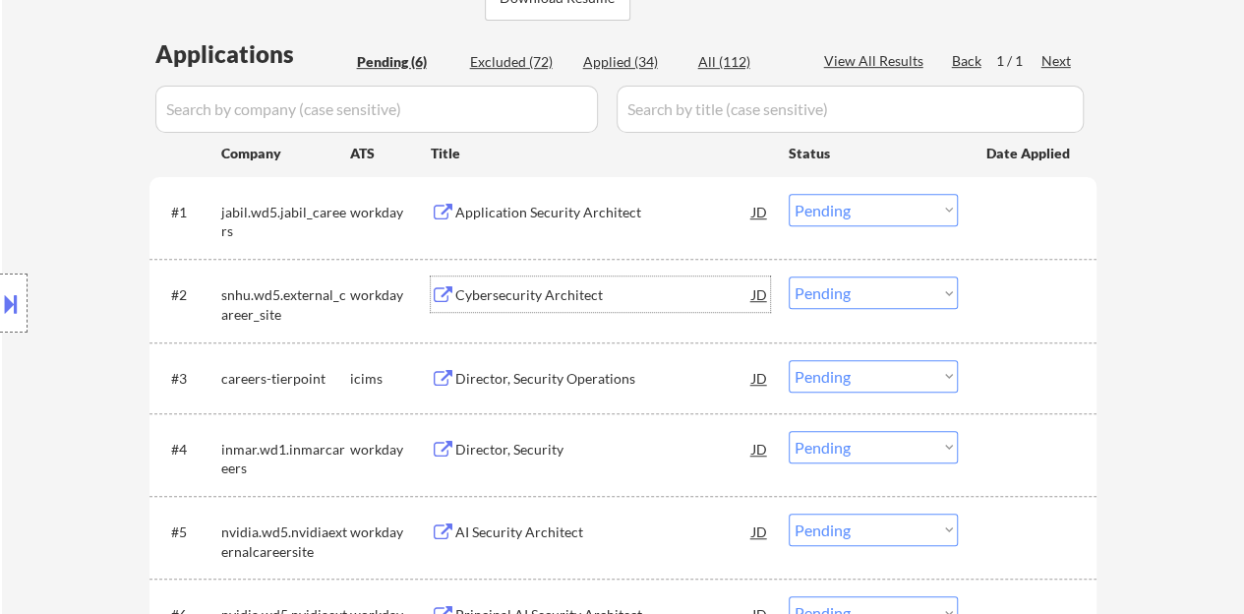
click at [1020, 318] on div "#2 snhu.wd5.external_career_site workday Cybersecurity Architect JD Choose an o…" at bounding box center [619, 300] width 929 height 65
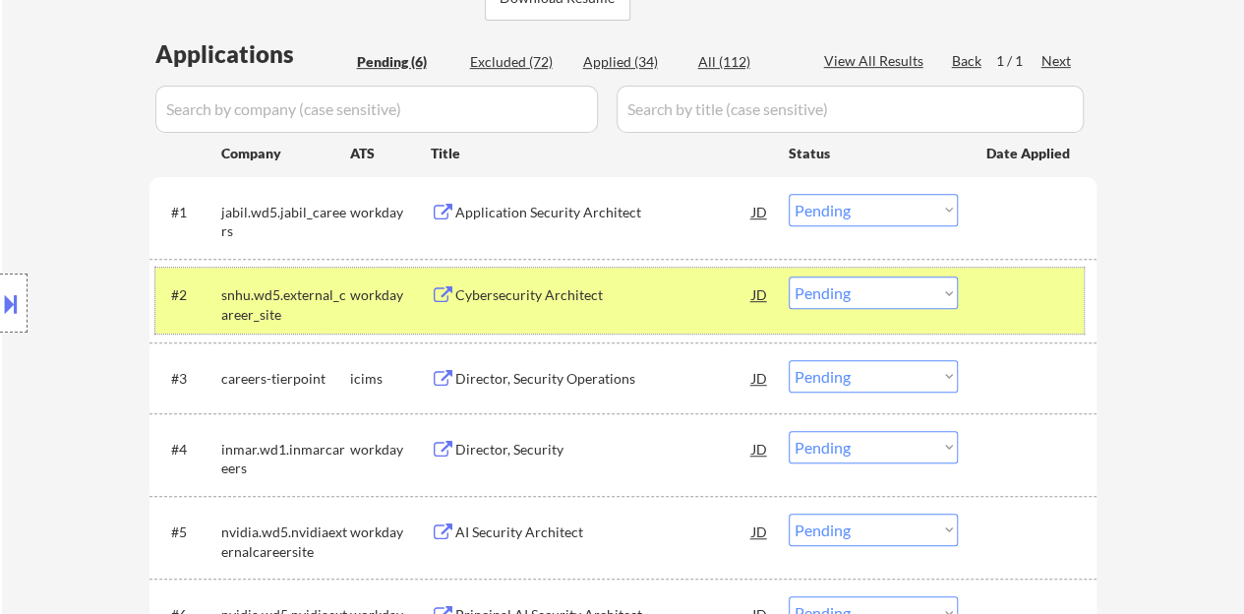
click at [919, 288] on select "Choose an option... Pending Applied Excluded (Questions) Excluded (Expired) Exc…" at bounding box center [873, 292] width 169 height 32
click at [789, 276] on select "Choose an option... Pending Applied Excluded (Questions) Excluded (Expired) Exc…" at bounding box center [873, 292] width 169 height 32
select select ""pending""
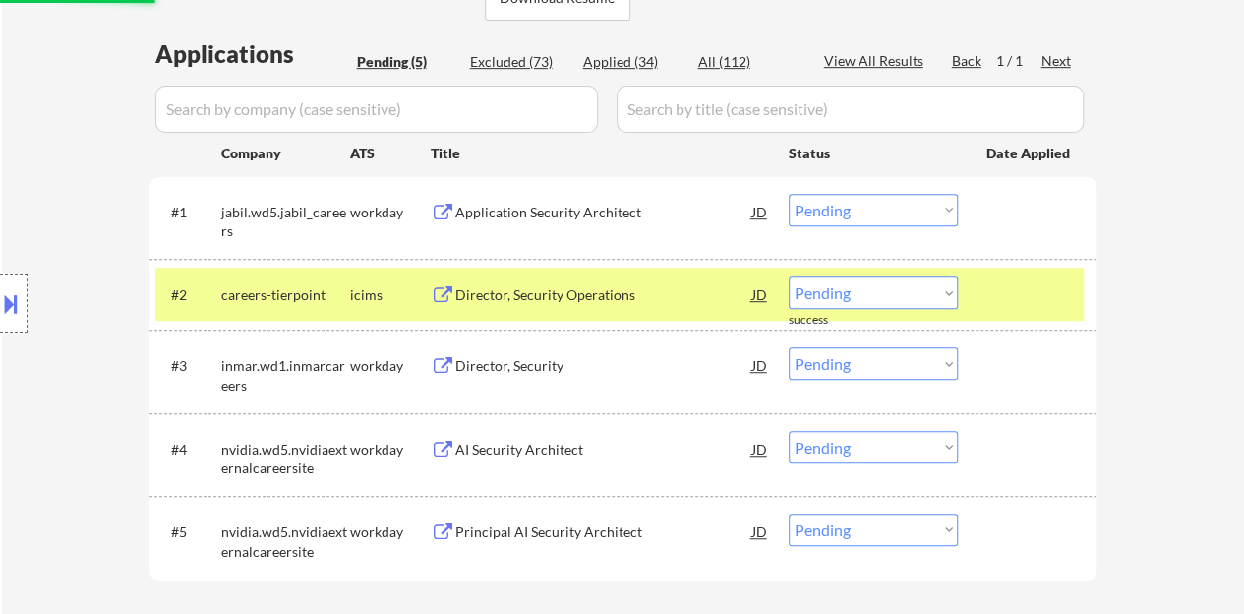
click at [1013, 292] on div at bounding box center [1030, 293] width 87 height 35
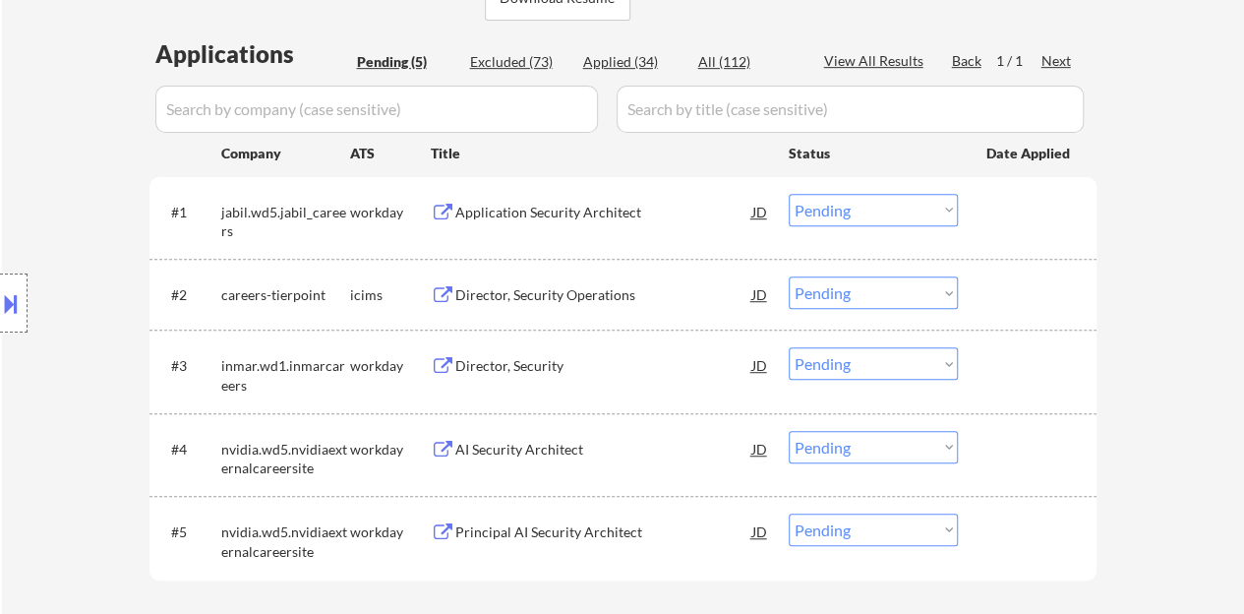
click at [596, 217] on div "Application Security Architect" at bounding box center [603, 213] width 297 height 20
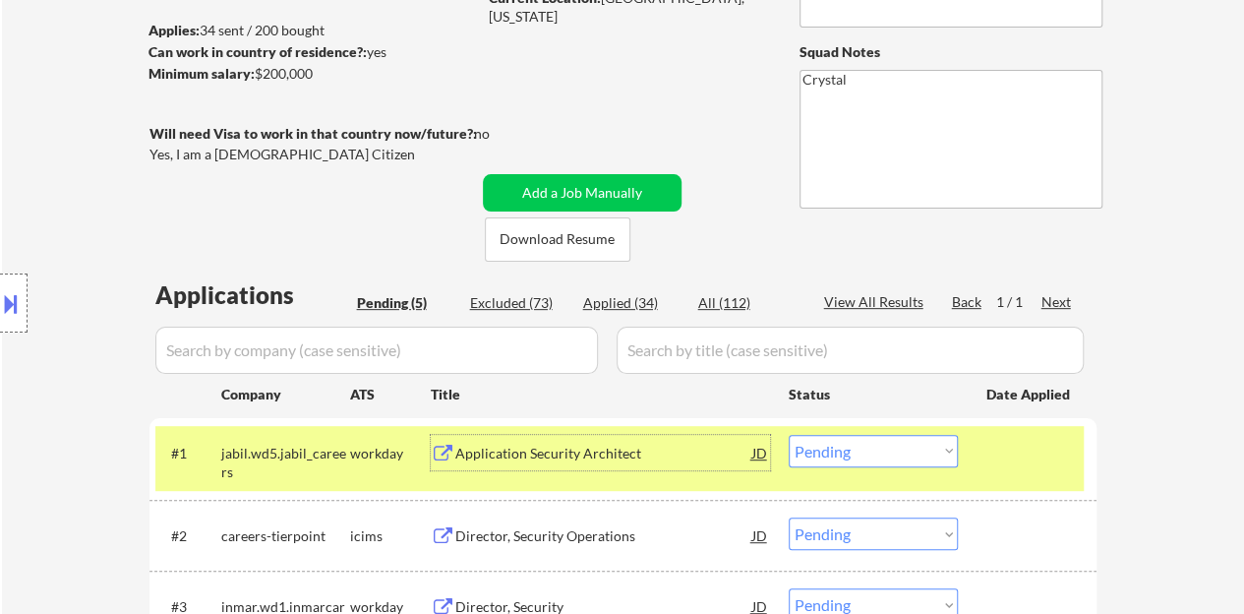
scroll to position [393, 0]
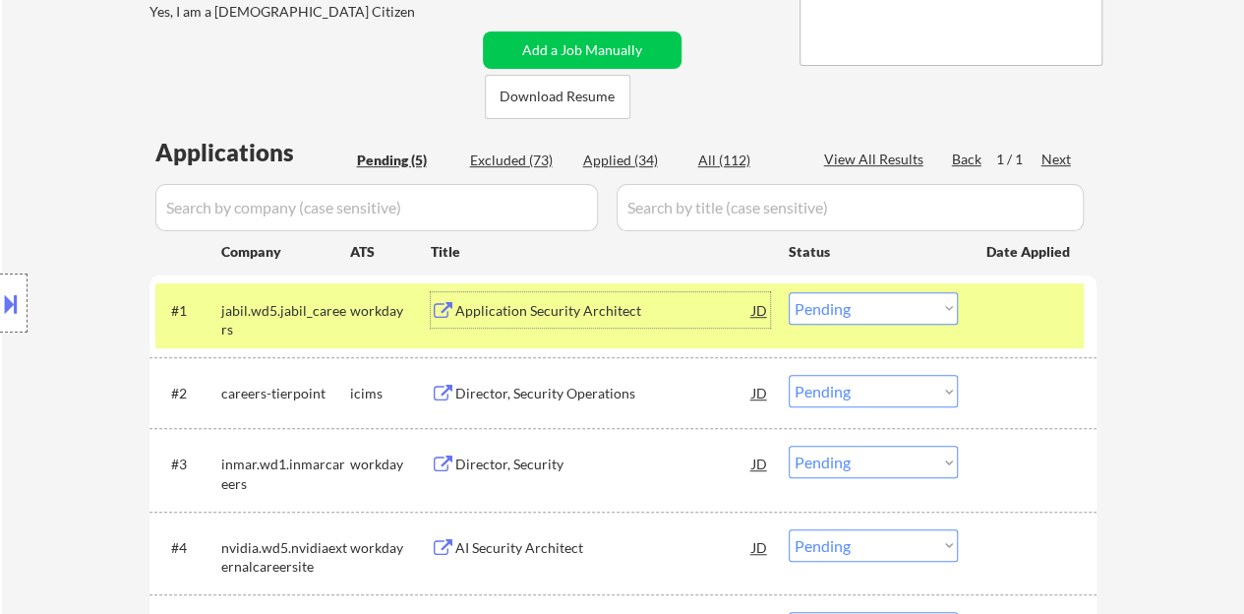
click at [892, 306] on select "Choose an option... Pending Applied Excluded (Questions) Excluded (Expired) Exc…" at bounding box center [873, 308] width 169 height 32
click at [789, 292] on select "Choose an option... Pending Applied Excluded (Questions) Excluded (Expired) Exc…" at bounding box center [873, 308] width 169 height 32
select select ""pending""
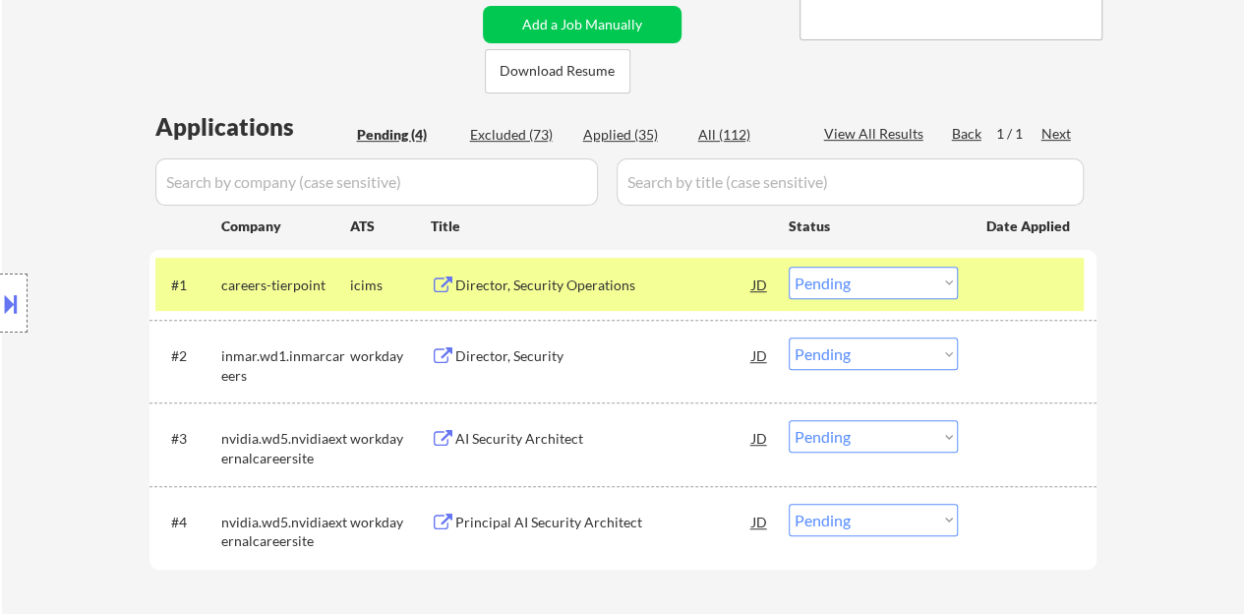
scroll to position [492, 0]
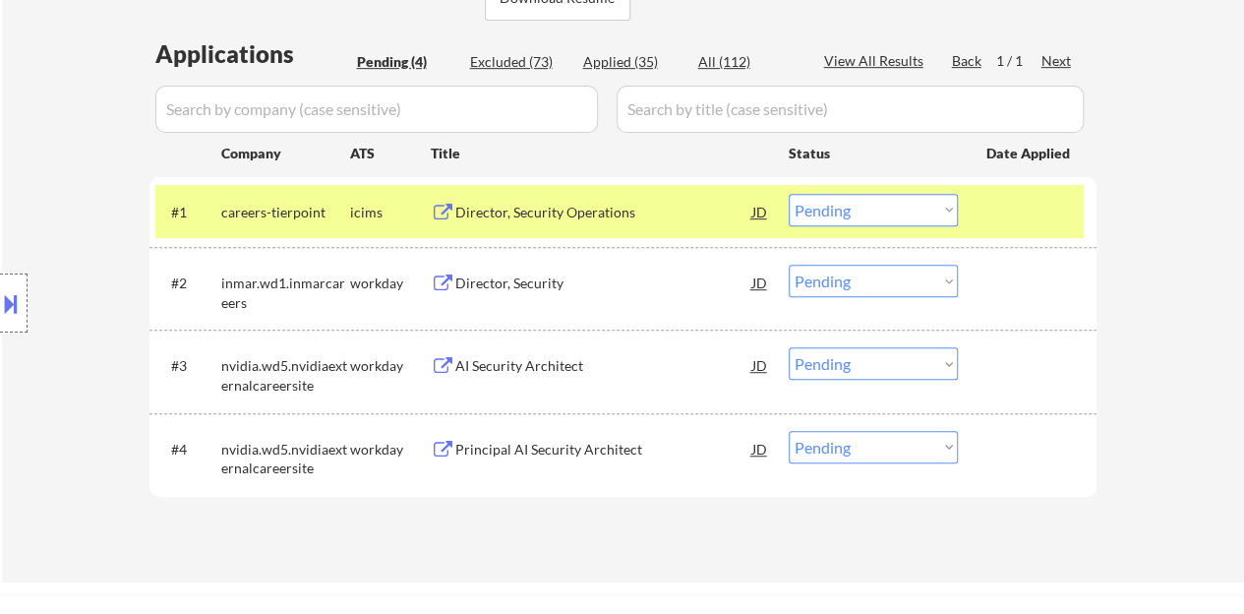
click at [1033, 210] on div at bounding box center [1030, 211] width 87 height 35
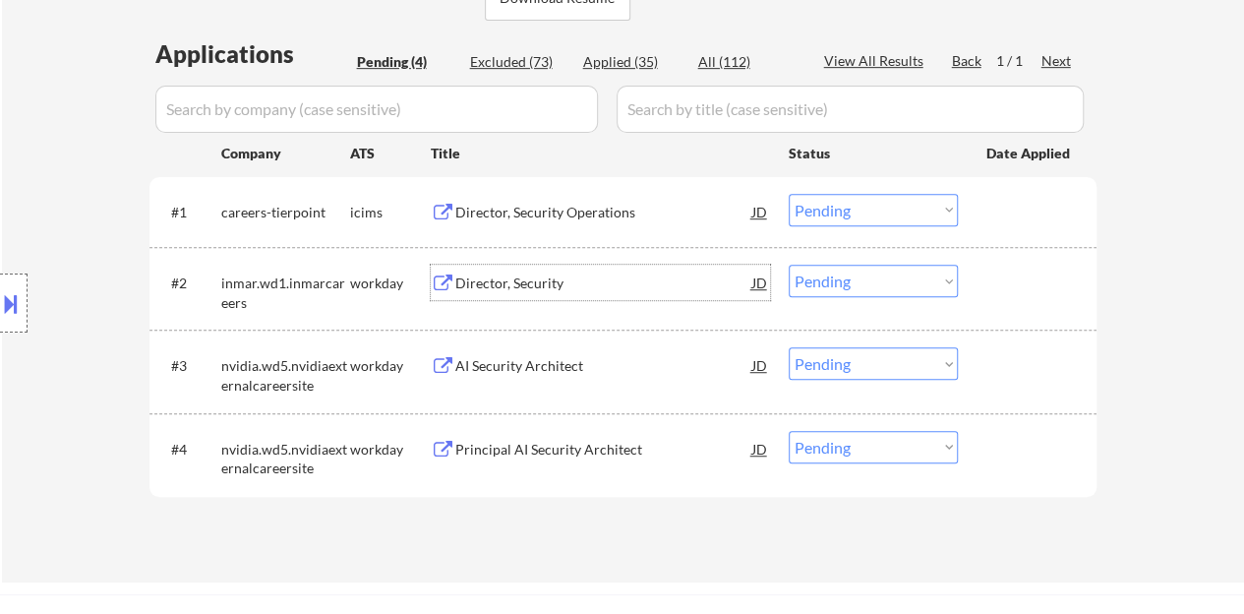
click at [549, 281] on div "Director, Security" at bounding box center [603, 283] width 297 height 20
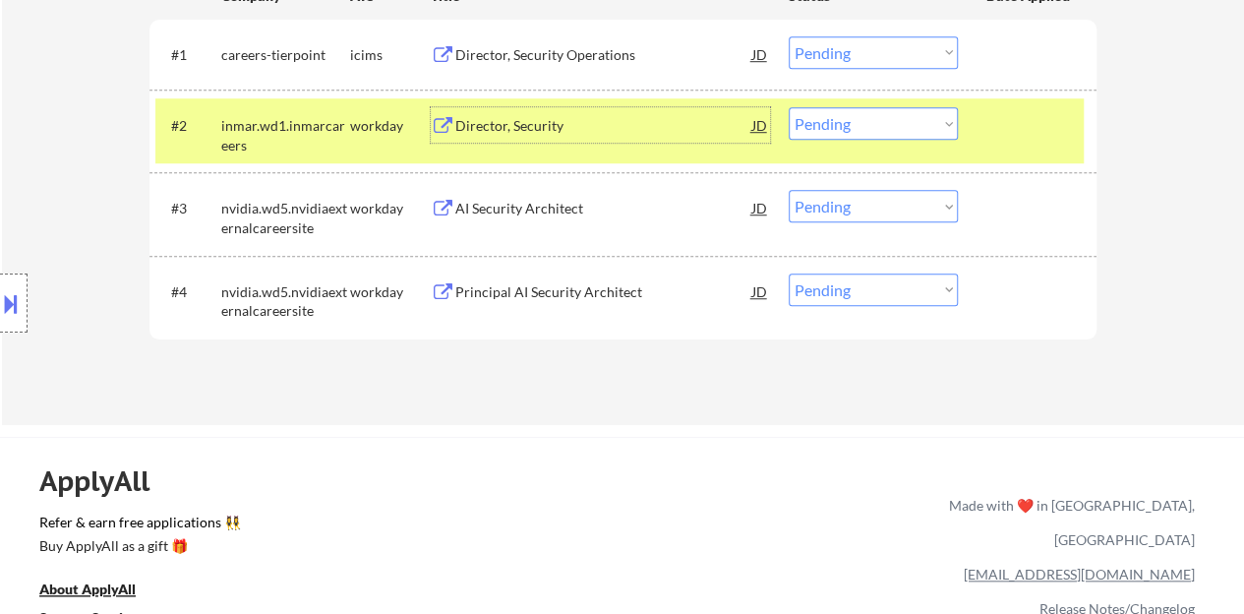
scroll to position [590, 0]
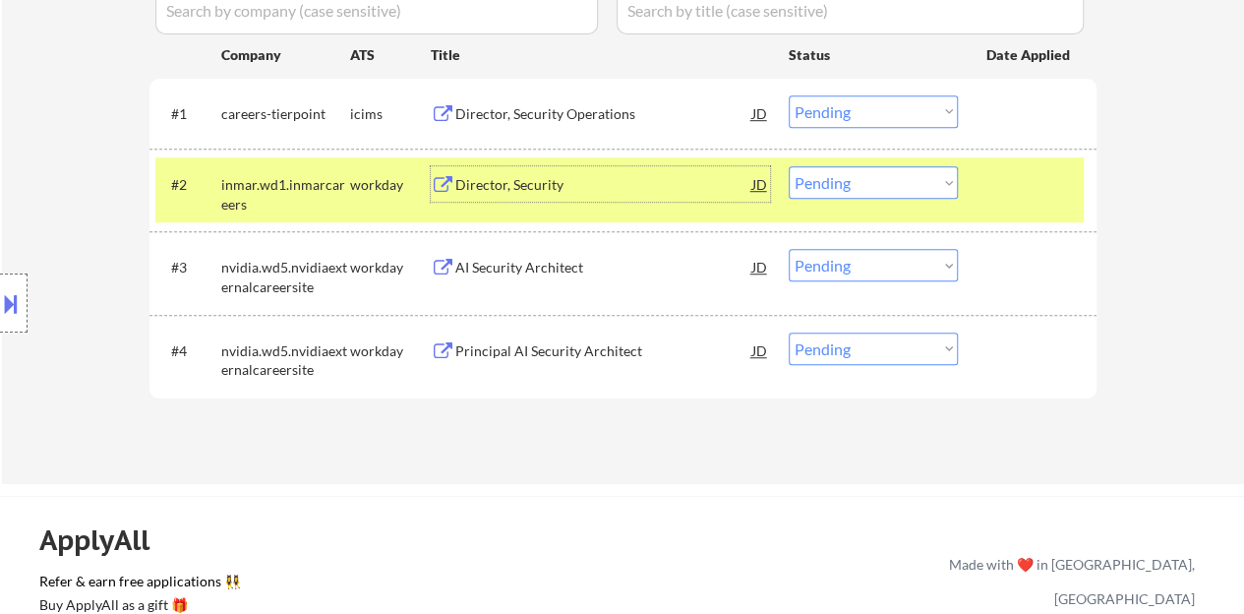
click at [829, 184] on select "Choose an option... Pending Applied Excluded (Questions) Excluded (Expired) Exc…" at bounding box center [873, 182] width 169 height 32
click at [789, 166] on select "Choose an option... Pending Applied Excluded (Questions) Excluded (Expired) Exc…" at bounding box center [873, 182] width 169 height 32
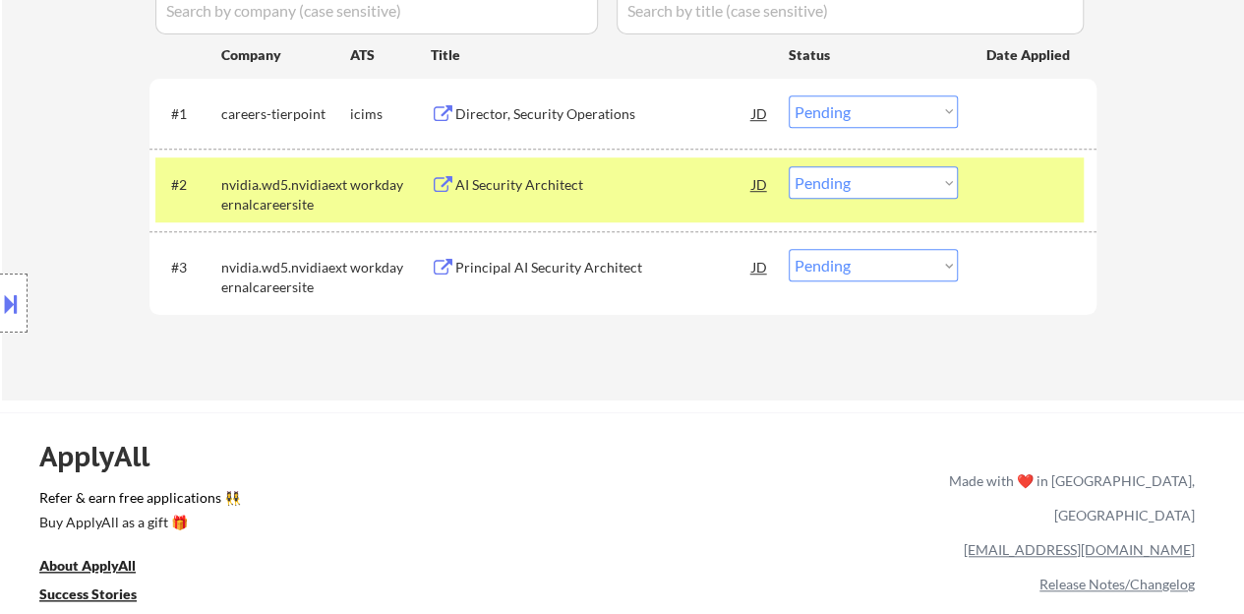
click at [525, 182] on div "AI Security Architect" at bounding box center [603, 185] width 297 height 20
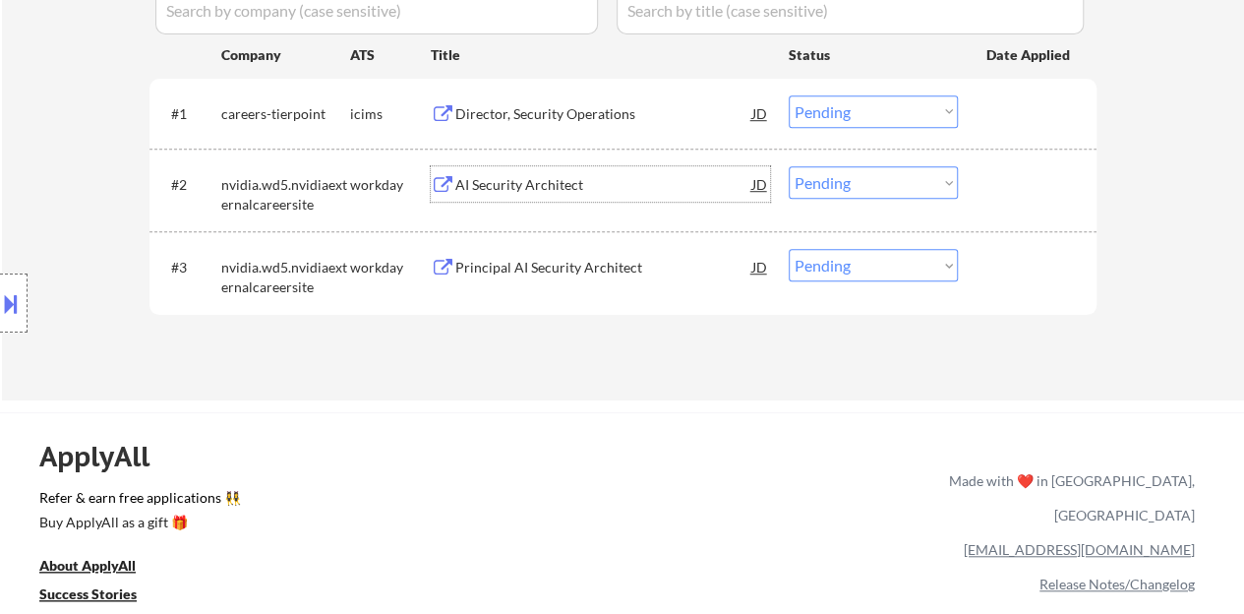
click at [1007, 169] on div at bounding box center [1030, 183] width 87 height 35
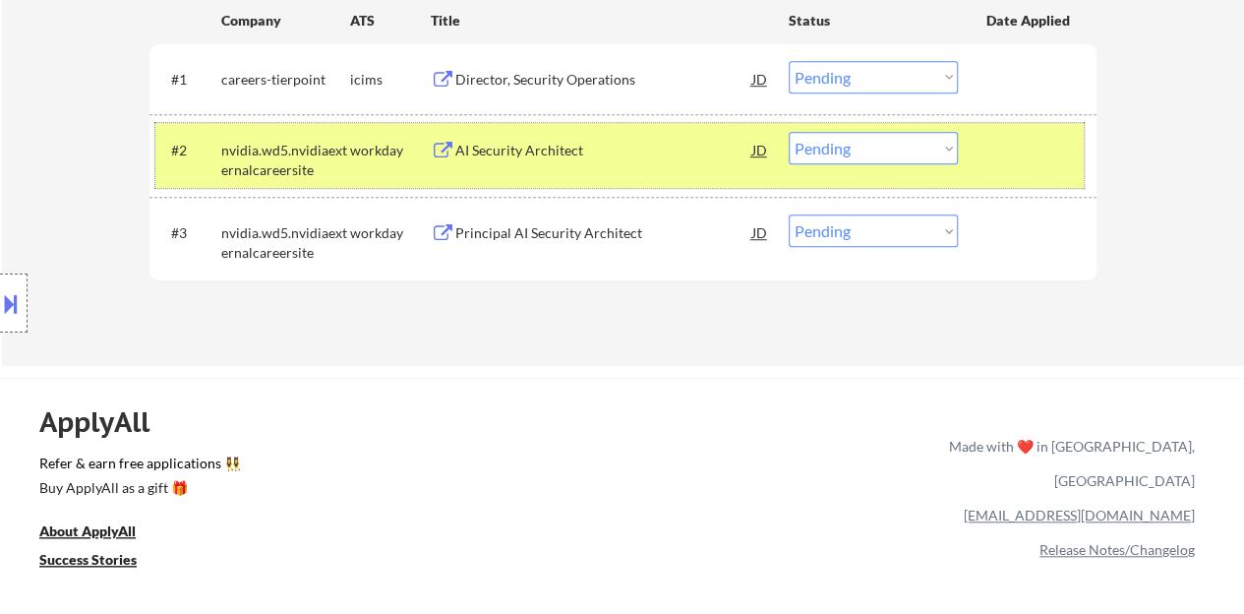
scroll to position [393, 0]
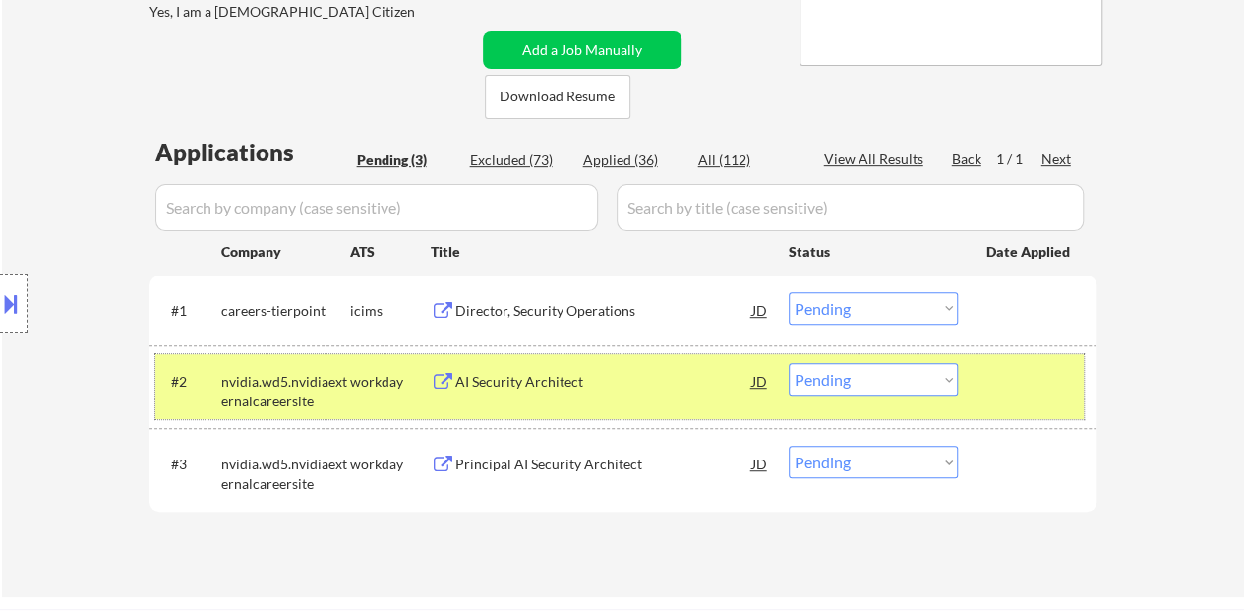
click at [860, 384] on select "Choose an option... Pending Applied Excluded (Questions) Excluded (Expired) Exc…" at bounding box center [873, 379] width 169 height 32
click at [789, 363] on select "Choose an option... Pending Applied Excluded (Questions) Excluded (Expired) Exc…" at bounding box center [873, 379] width 169 height 32
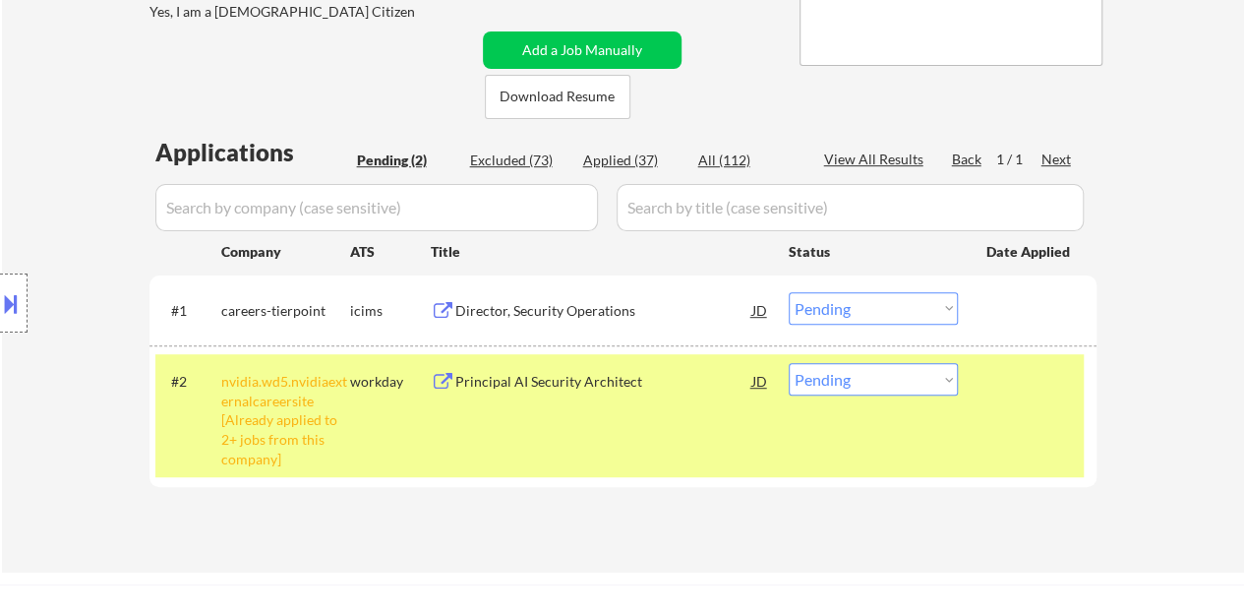
click at [920, 368] on select "Choose an option... Pending Applied Excluded (Questions) Excluded (Expired) Exc…" at bounding box center [873, 379] width 169 height 32
select select ""excluded__other_""
click at [789, 363] on select "Choose an option... Pending Applied Excluded (Questions) Excluded (Expired) Exc…" at bounding box center [873, 379] width 169 height 32
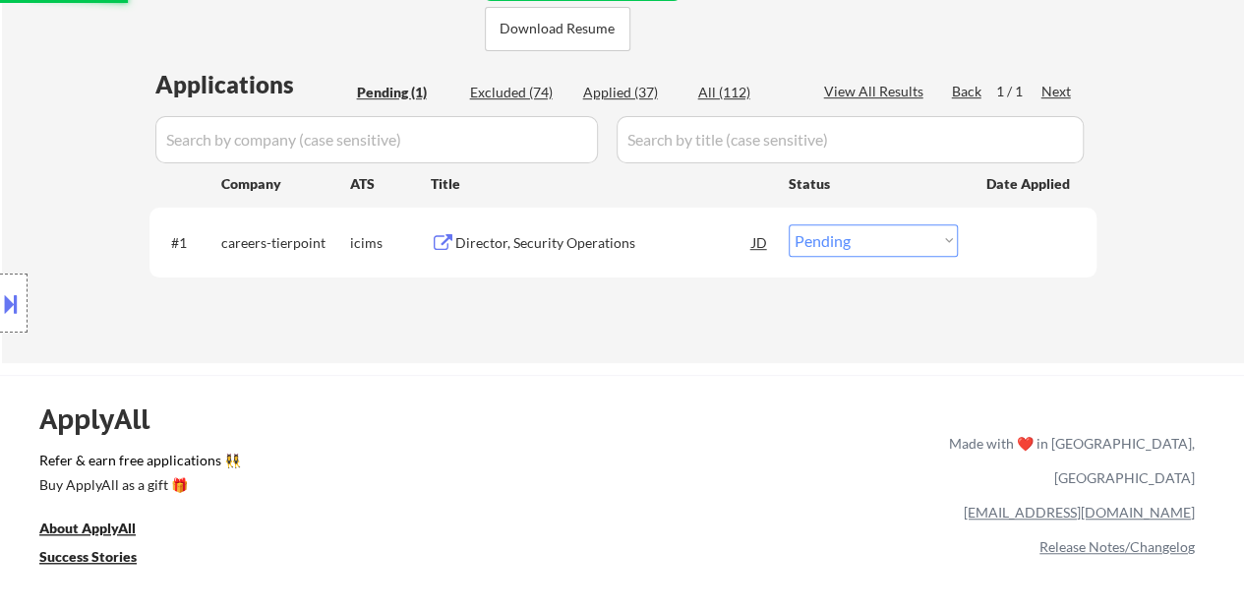
scroll to position [492, 0]
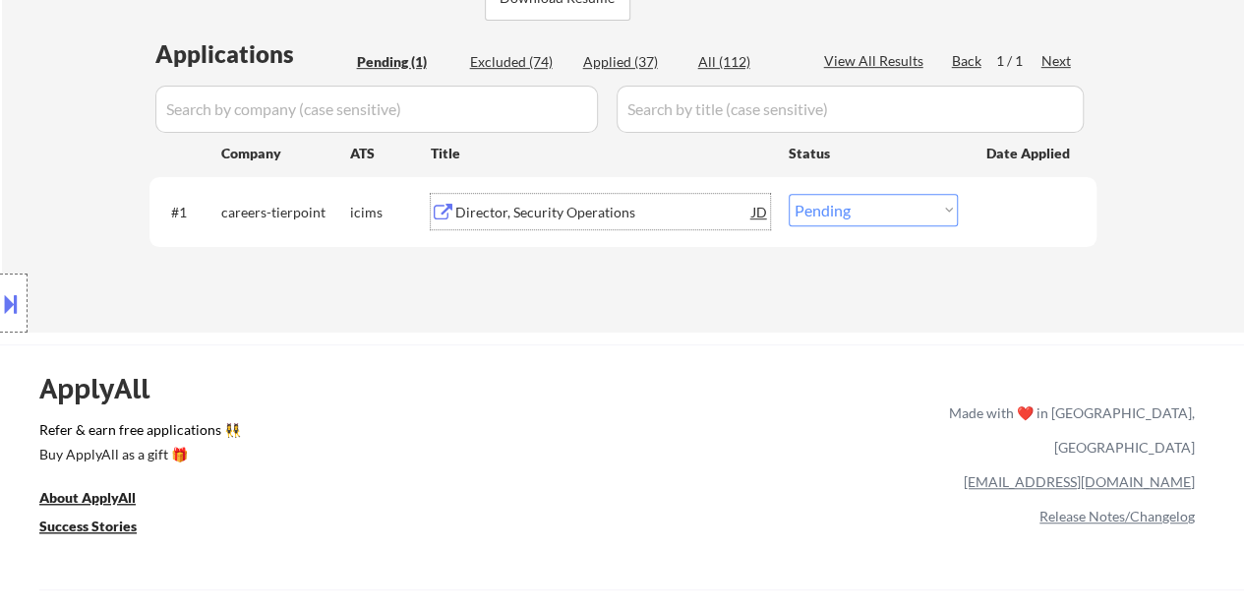
click at [587, 217] on div "Director, Security Operations" at bounding box center [603, 213] width 297 height 20
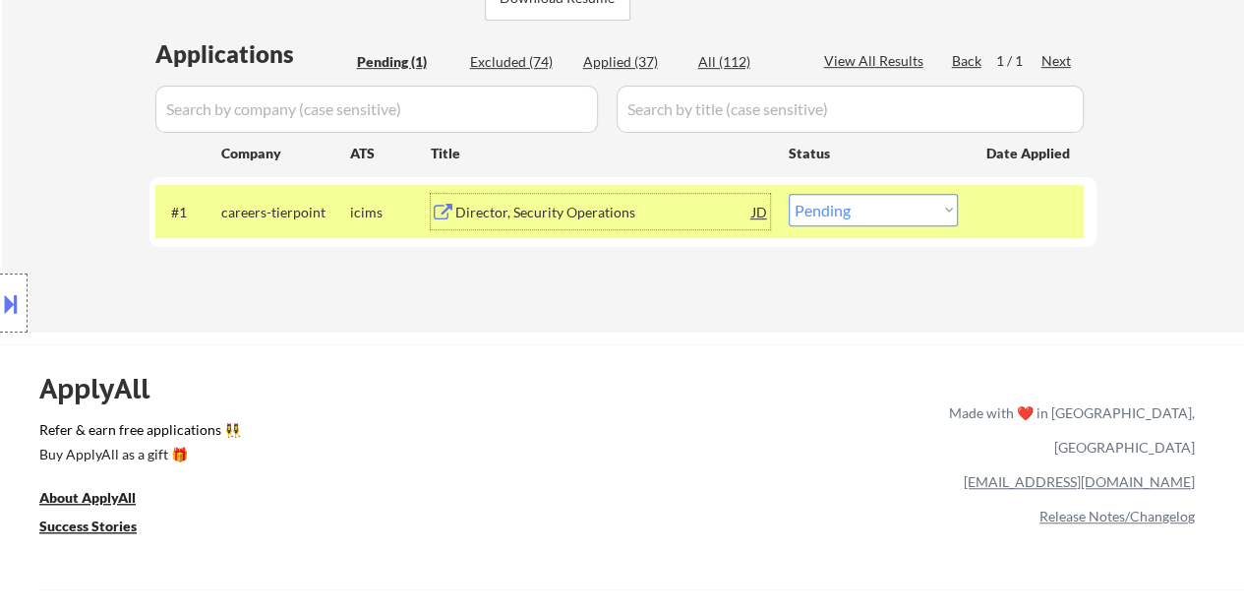
click at [845, 203] on select "Choose an option... Pending Applied Excluded (Questions) Excluded (Expired) Exc…" at bounding box center [873, 210] width 169 height 32
select select ""excluded__bad_match_""
click at [789, 194] on select "Choose an option... Pending Applied Excluded (Questions) Excluded (Expired) Exc…" at bounding box center [873, 210] width 169 height 32
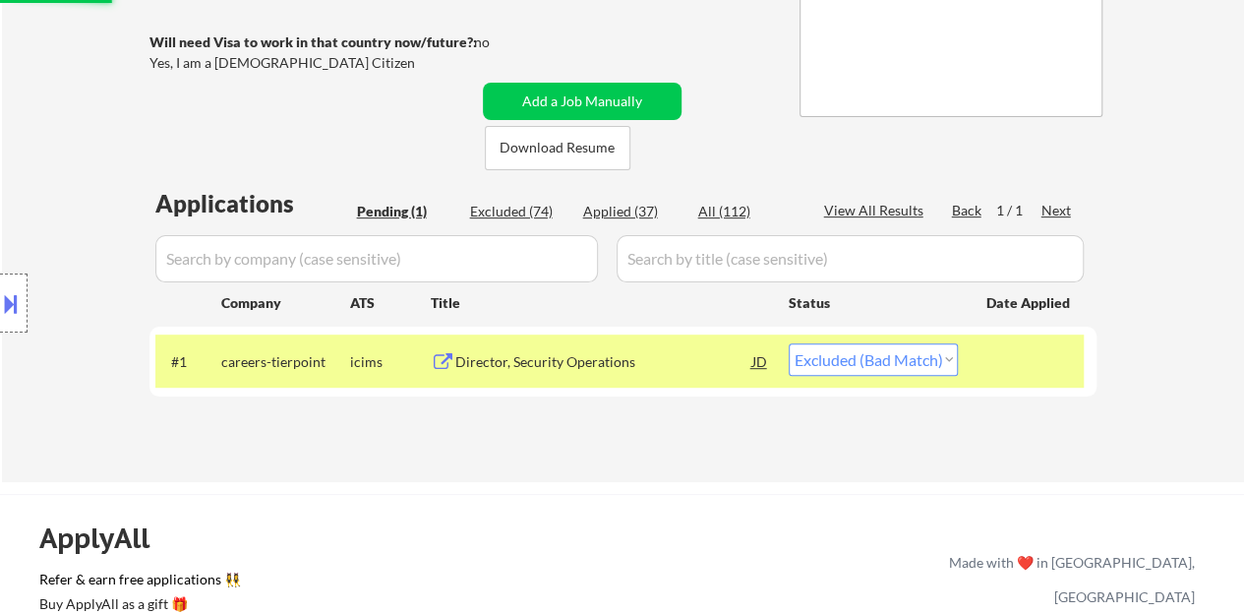
scroll to position [197, 0]
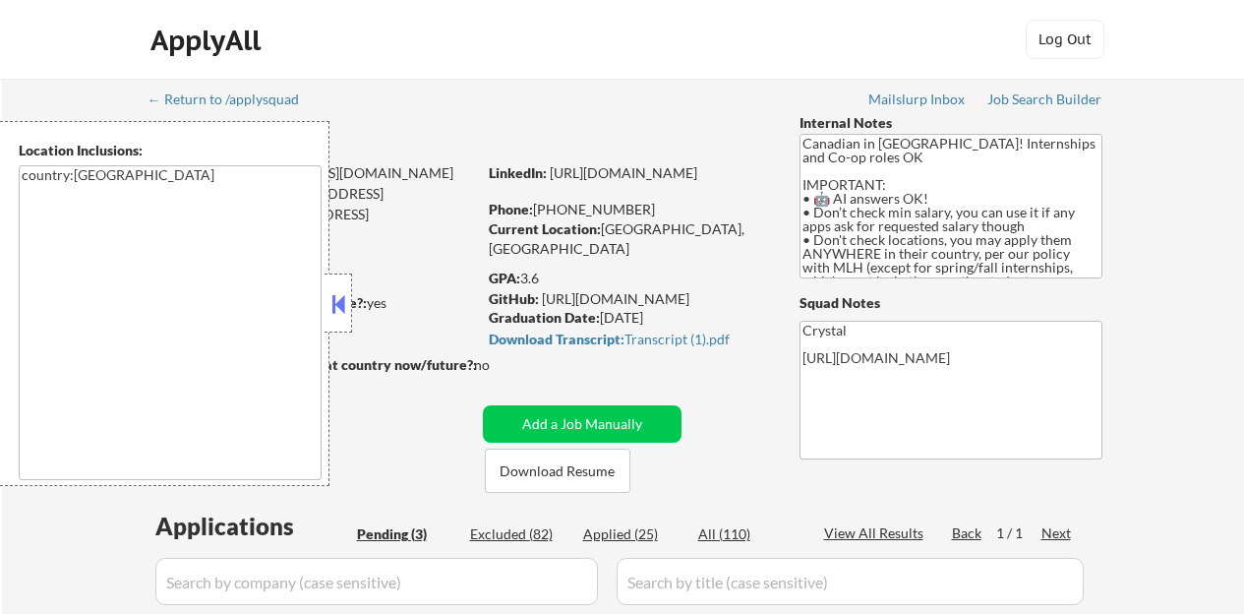
select select ""pending""
click at [338, 300] on button at bounding box center [339, 304] width 22 height 30
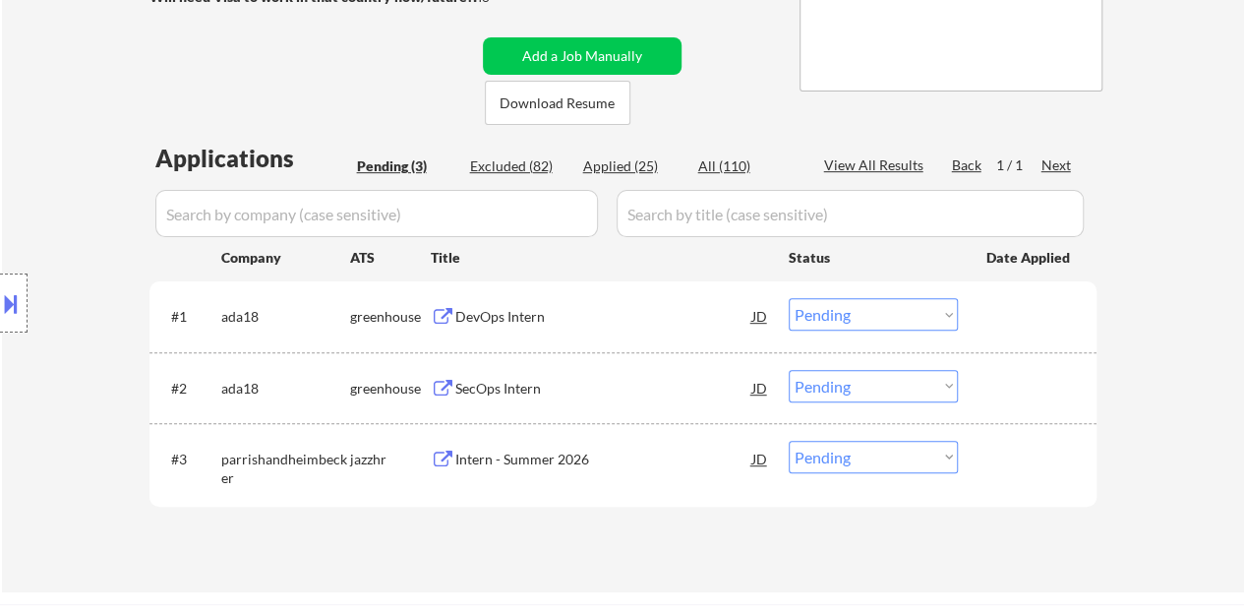
scroll to position [393, 0]
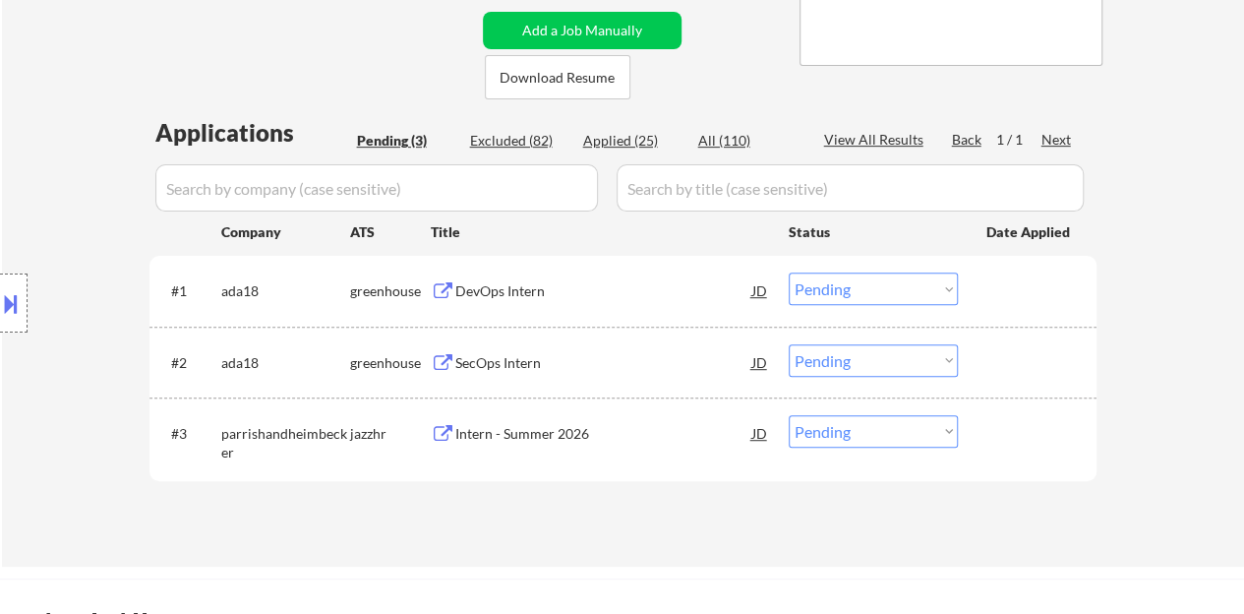
click at [492, 293] on div "DevOps Intern" at bounding box center [603, 291] width 297 height 20
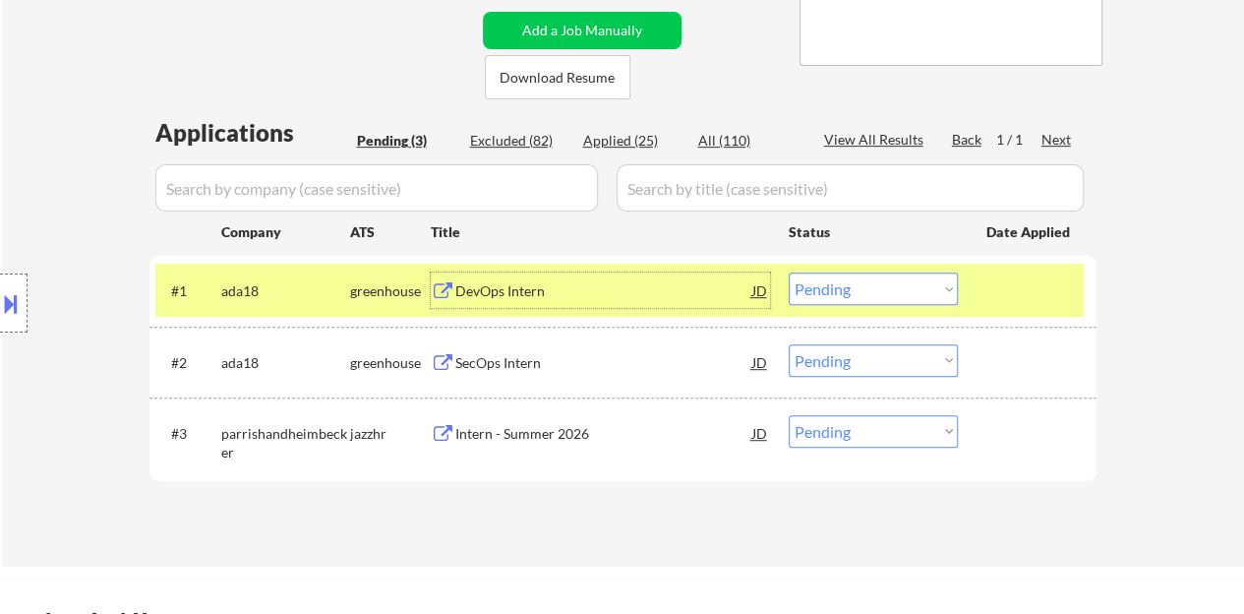
click at [858, 289] on select "Choose an option... Pending Applied Excluded (Questions) Excluded (Expired) Exc…" at bounding box center [873, 288] width 169 height 32
click at [789, 272] on select "Choose an option... Pending Applied Excluded (Questions) Excluded (Expired) Exc…" at bounding box center [873, 288] width 169 height 32
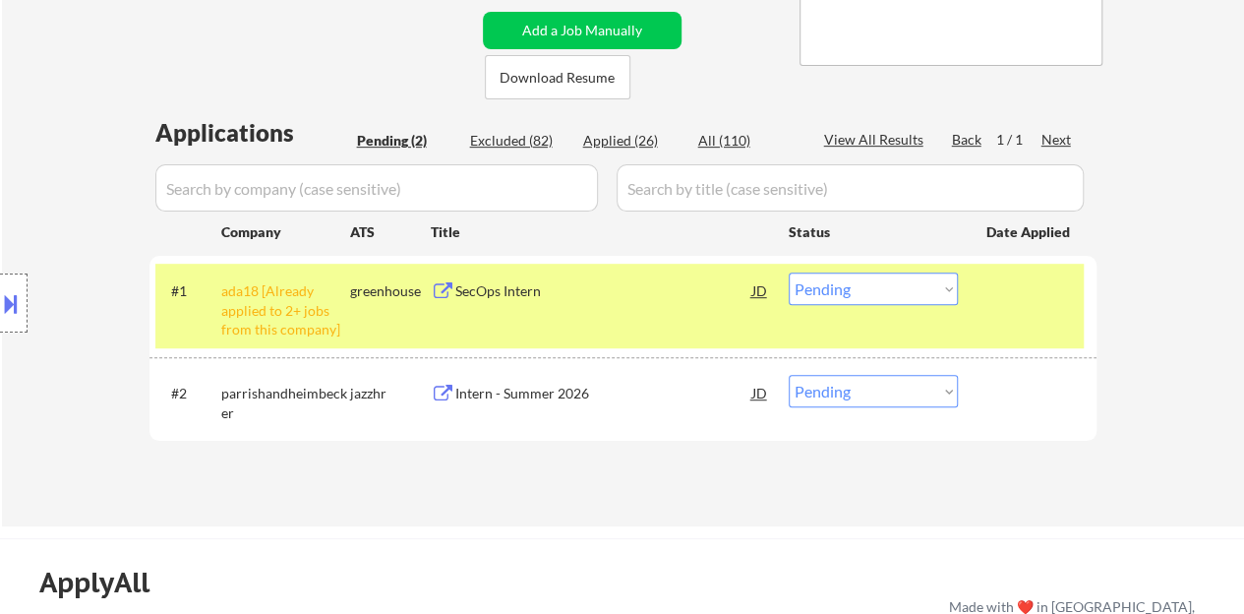
click at [912, 294] on select "Choose an option... Pending Applied Excluded (Questions) Excluded (Expired) Exc…" at bounding box center [873, 288] width 169 height 32
click at [789, 272] on select "Choose an option... Pending Applied Excluded (Questions) Excluded (Expired) Exc…" at bounding box center [873, 288] width 169 height 32
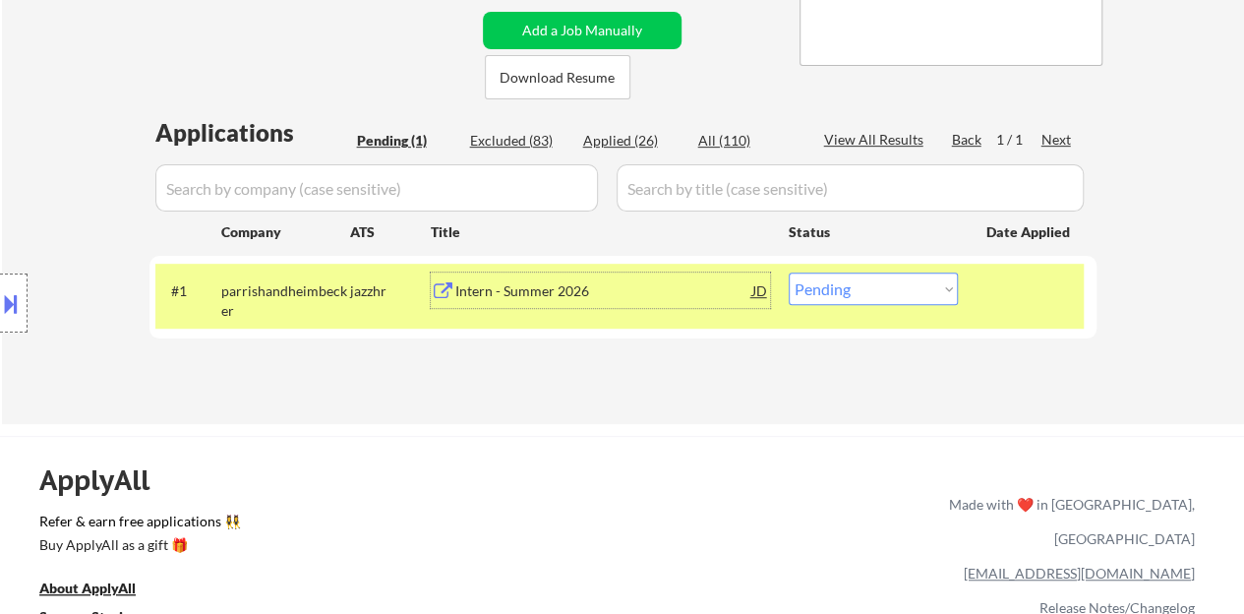
click at [521, 281] on div "Intern - Summer 2026" at bounding box center [603, 291] width 297 height 20
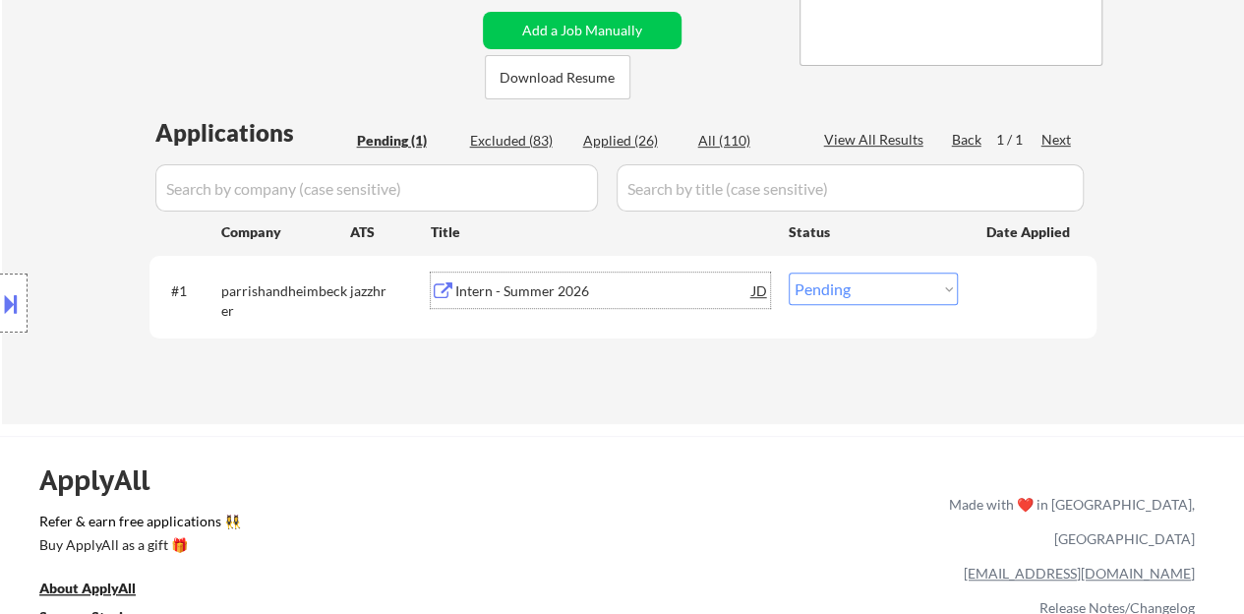
click at [869, 282] on select "Choose an option... Pending Applied Excluded (Questions) Excluded (Expired) Exc…" at bounding box center [873, 288] width 169 height 32
select select ""applied""
click at [789, 272] on select "Choose an option... Pending Applied Excluded (Questions) Excluded (Expired) Exc…" at bounding box center [873, 288] width 169 height 32
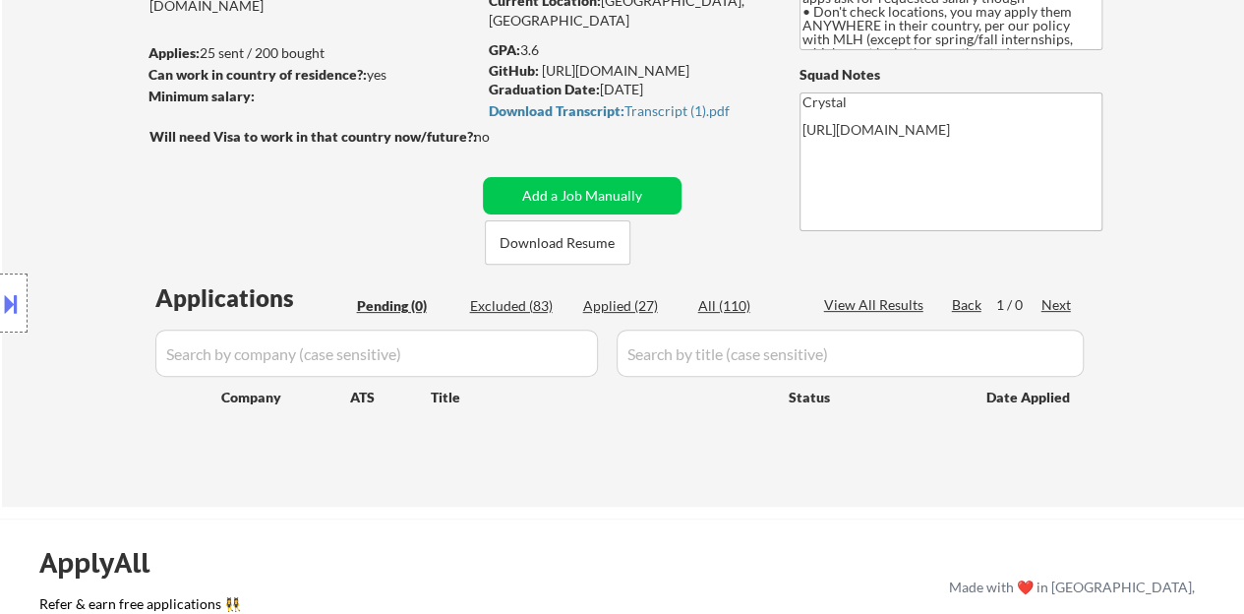
scroll to position [197, 0]
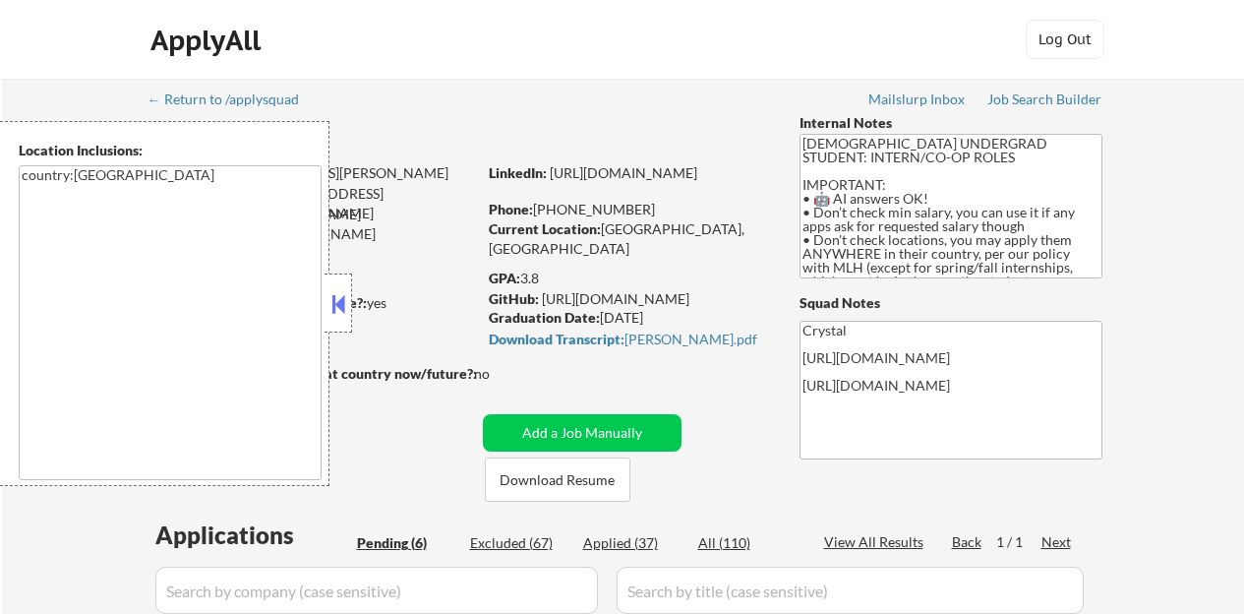
select select ""pending""
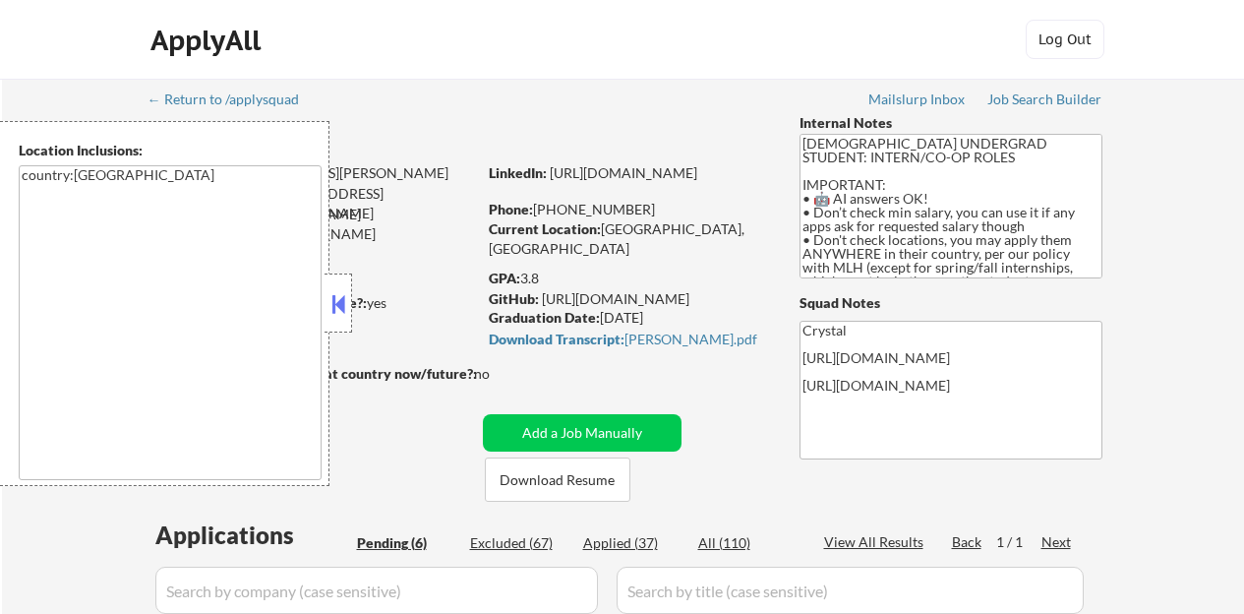
select select ""pending""
click at [335, 313] on button at bounding box center [339, 304] width 22 height 30
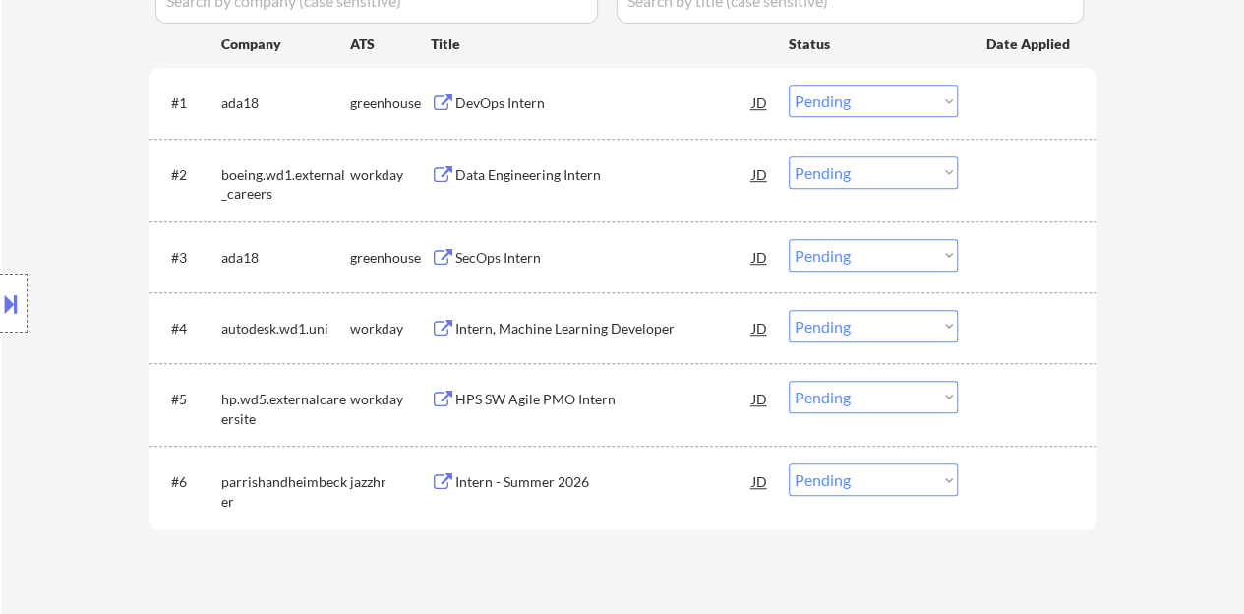
scroll to position [492, 0]
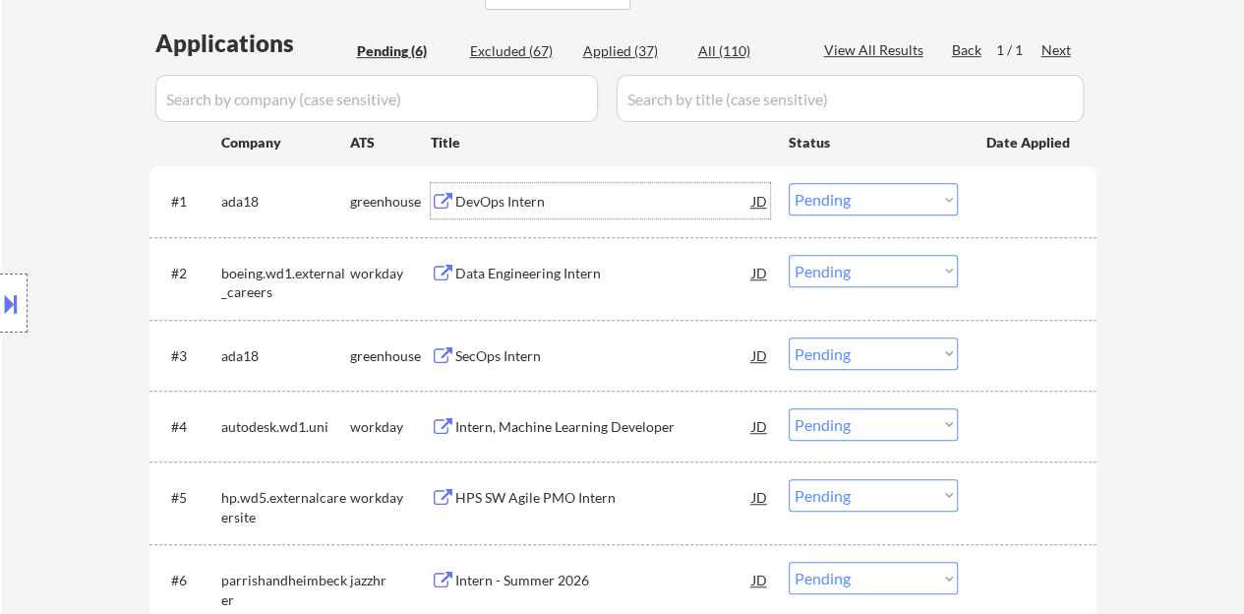
click at [559, 213] on div "DevOps Intern" at bounding box center [603, 200] width 297 height 35
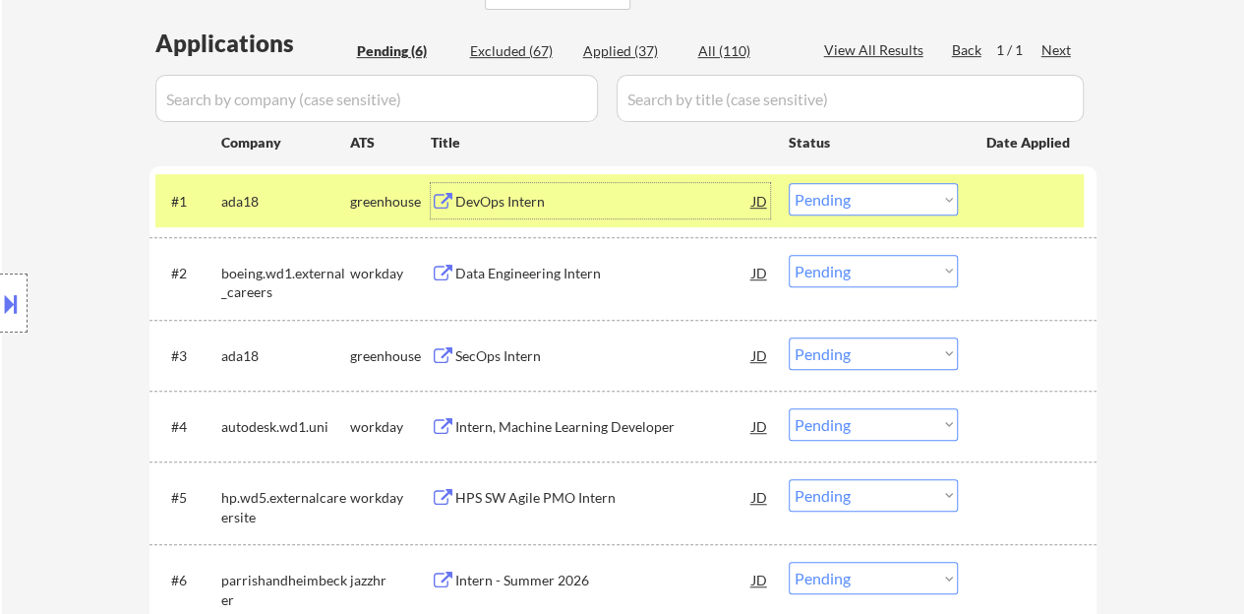
click at [873, 191] on select "Choose an option... Pending Applied Excluded (Questions) Excluded (Expired) Exc…" at bounding box center [873, 199] width 169 height 32
click at [789, 183] on select "Choose an option... Pending Applied Excluded (Questions) Excluded (Expired) Exc…" at bounding box center [873, 199] width 169 height 32
select select ""pending""
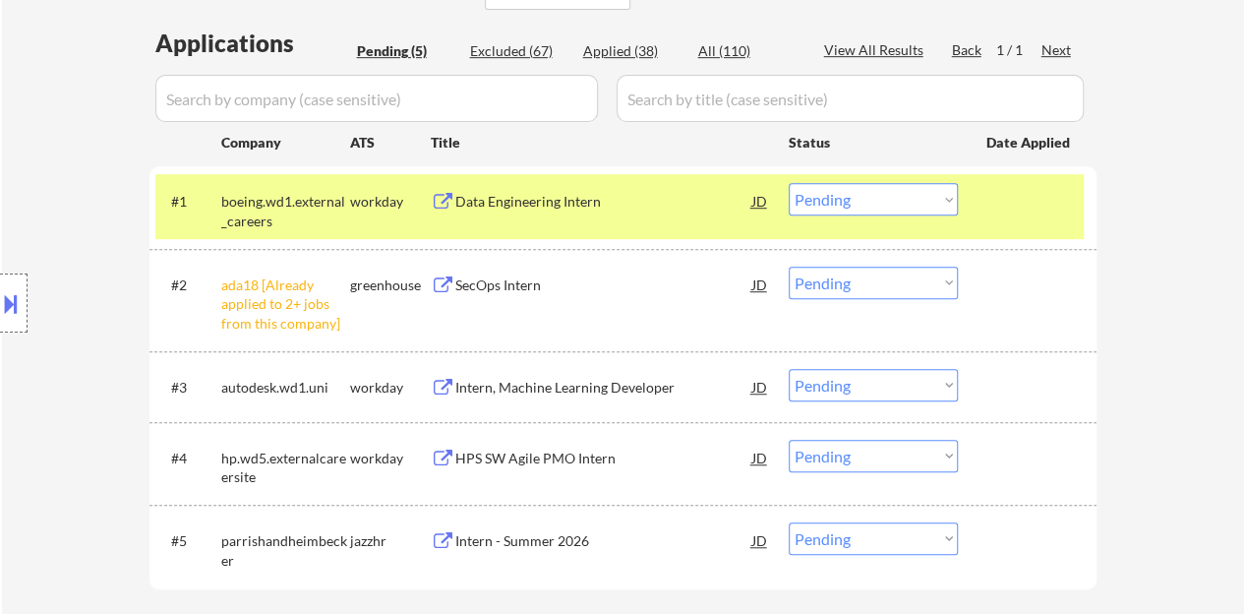
click at [911, 284] on select "Choose an option... Pending Applied Excluded (Questions) Excluded (Expired) Exc…" at bounding box center [873, 283] width 169 height 32
click at [789, 267] on select "Choose an option... Pending Applied Excluded (Questions) Excluded (Expired) Exc…" at bounding box center [873, 283] width 169 height 32
select select ""pending""
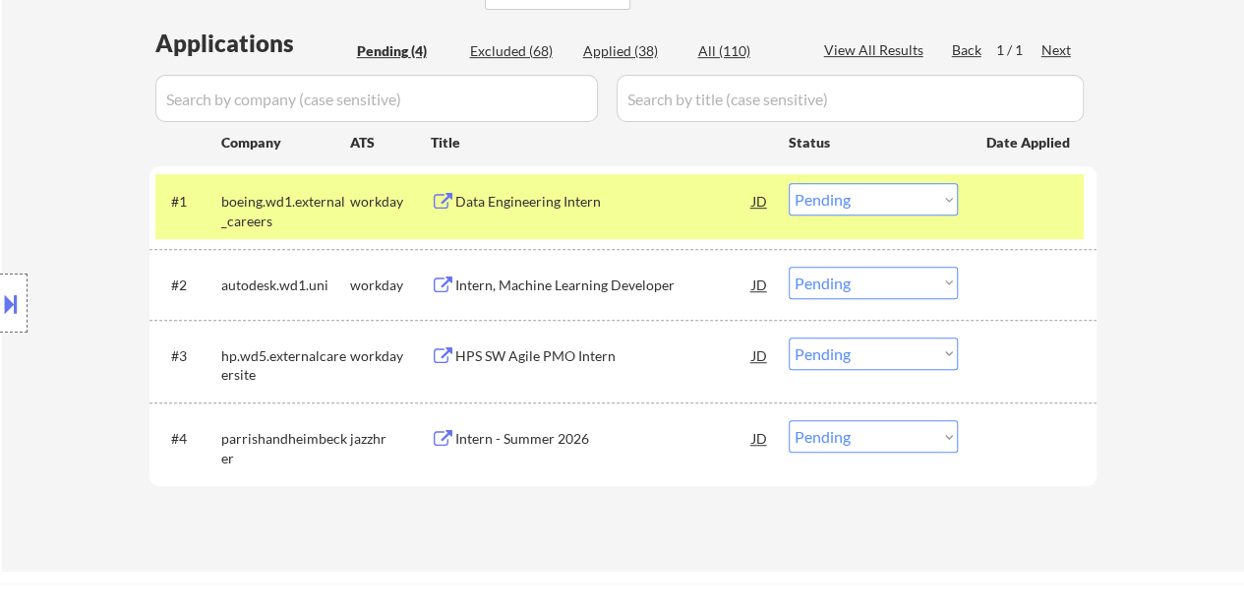
drag, startPoint x: 981, startPoint y: 205, endPoint x: 947, endPoint y: 222, distance: 37.8
click at [981, 204] on div "#1 boeing.wd1.external_careers workday Data Engineering Intern JD Choose an opt…" at bounding box center [619, 206] width 929 height 65
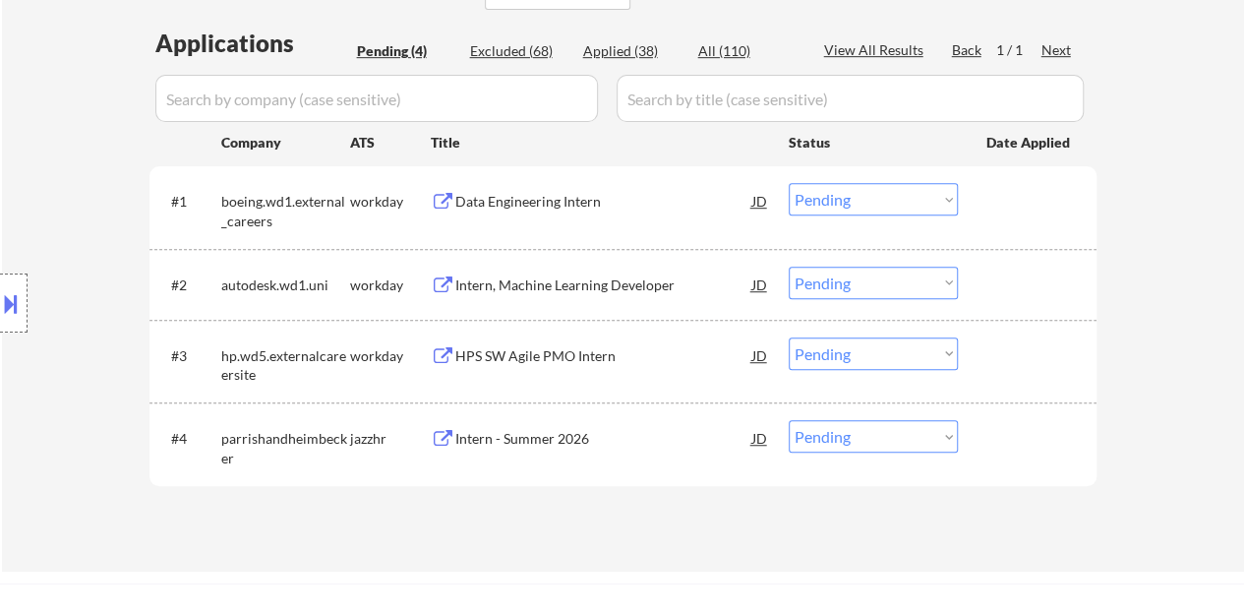
click at [592, 424] on div "Intern - Summer 2026" at bounding box center [603, 437] width 297 height 35
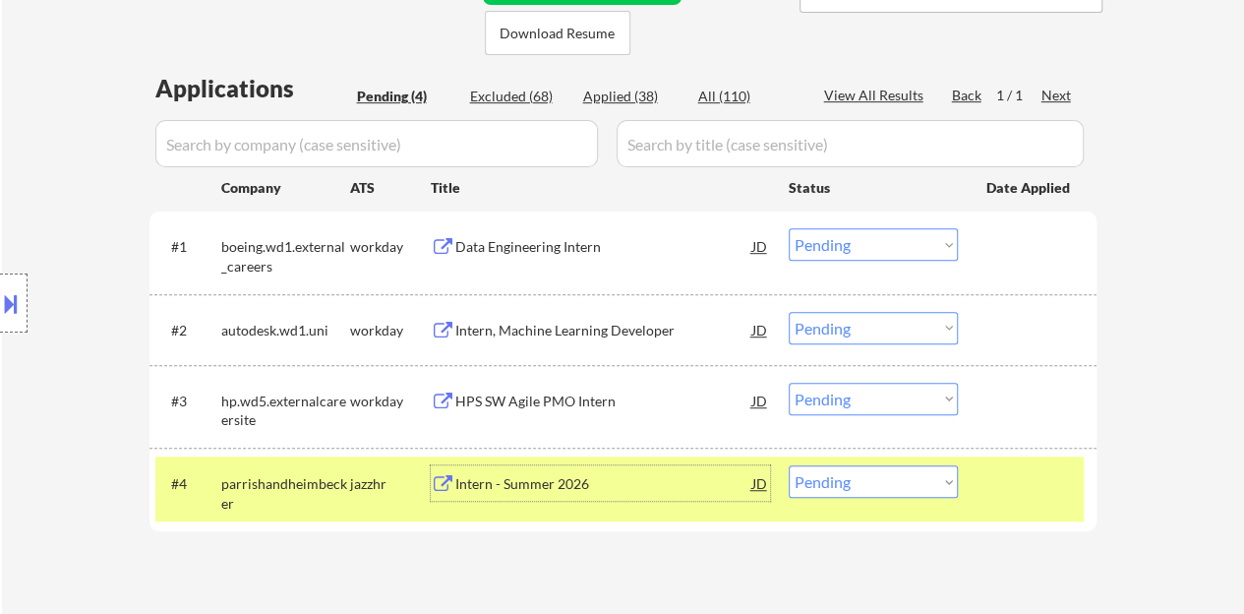
scroll to position [590, 0]
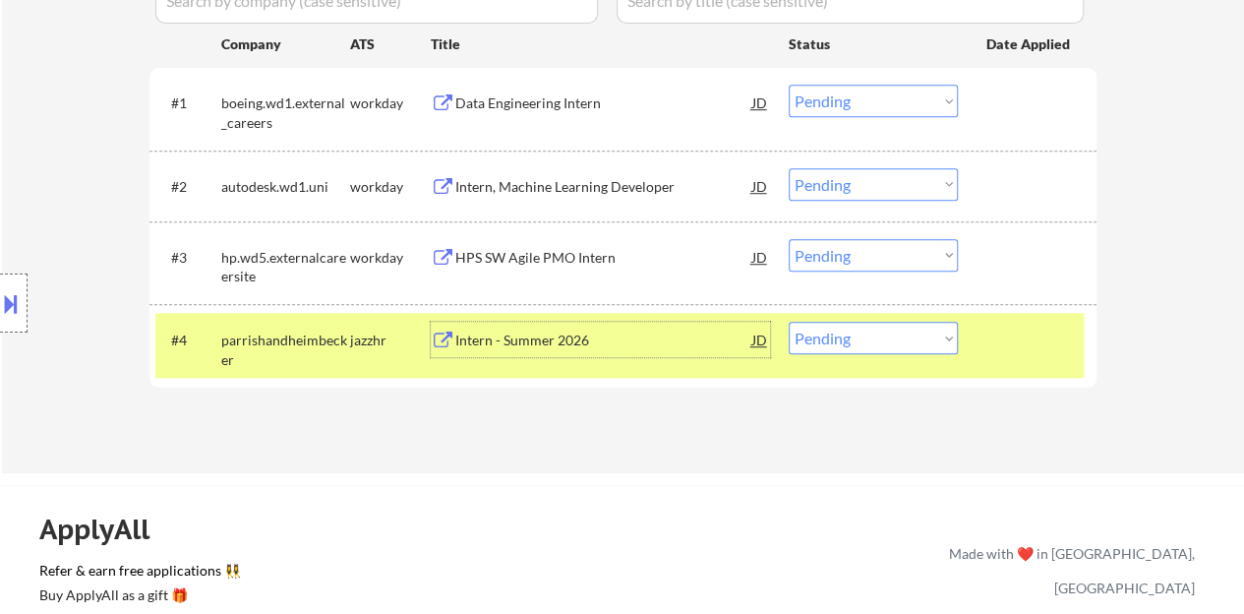
click at [894, 348] on select "Choose an option... Pending Applied Excluded (Questions) Excluded (Expired) Exc…" at bounding box center [873, 338] width 169 height 32
select select ""applied""
click at [789, 322] on select "Choose an option... Pending Applied Excluded (Questions) Excluded (Expired) Exc…" at bounding box center [873, 338] width 169 height 32
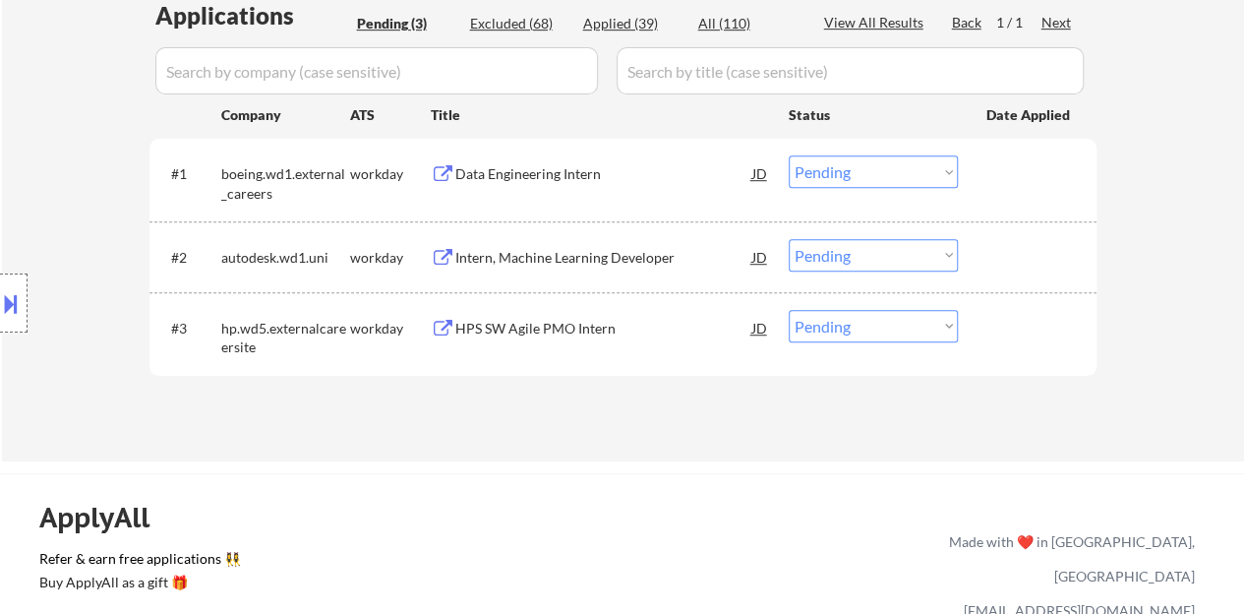
scroll to position [492, 0]
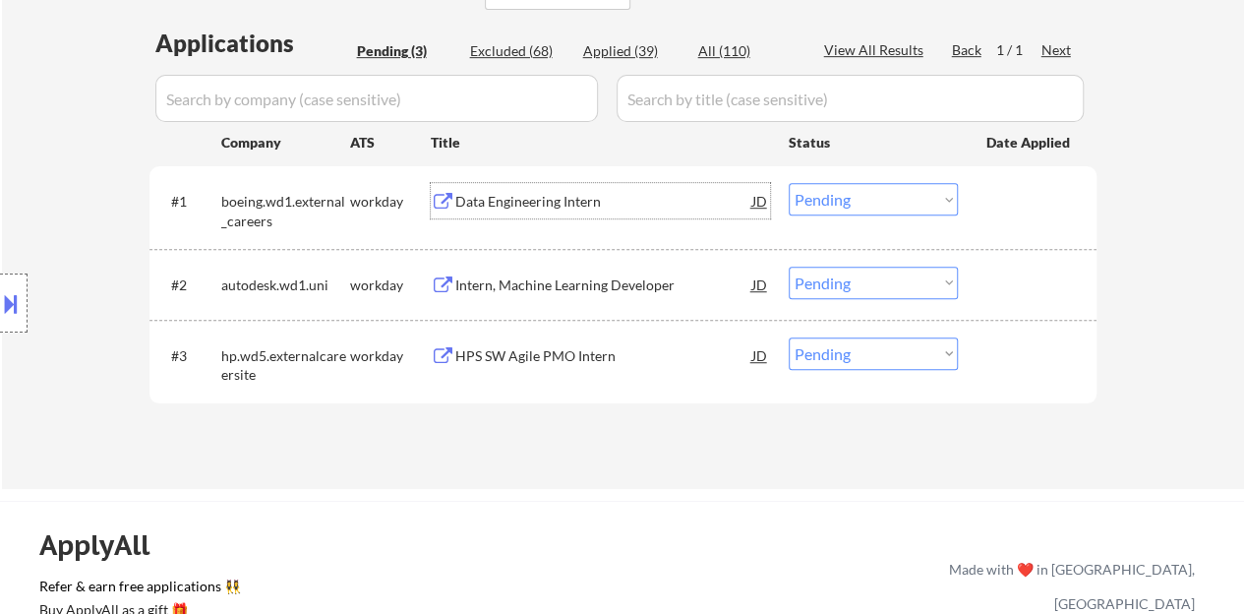
click at [569, 205] on div "Data Engineering Intern" at bounding box center [603, 202] width 297 height 20
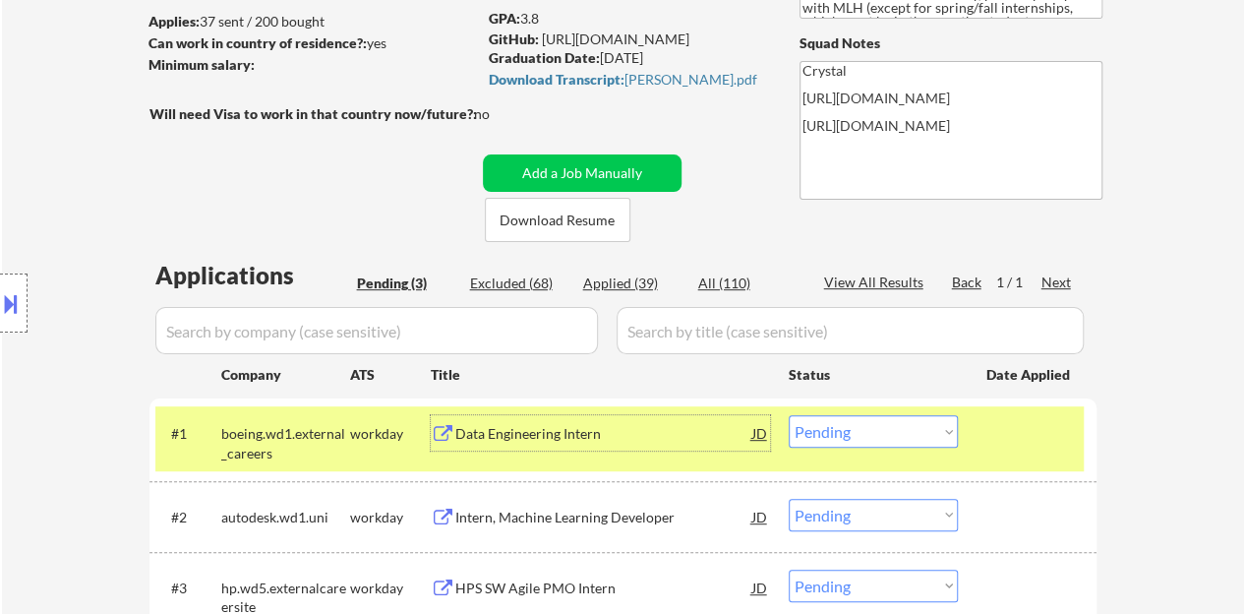
scroll to position [393, 0]
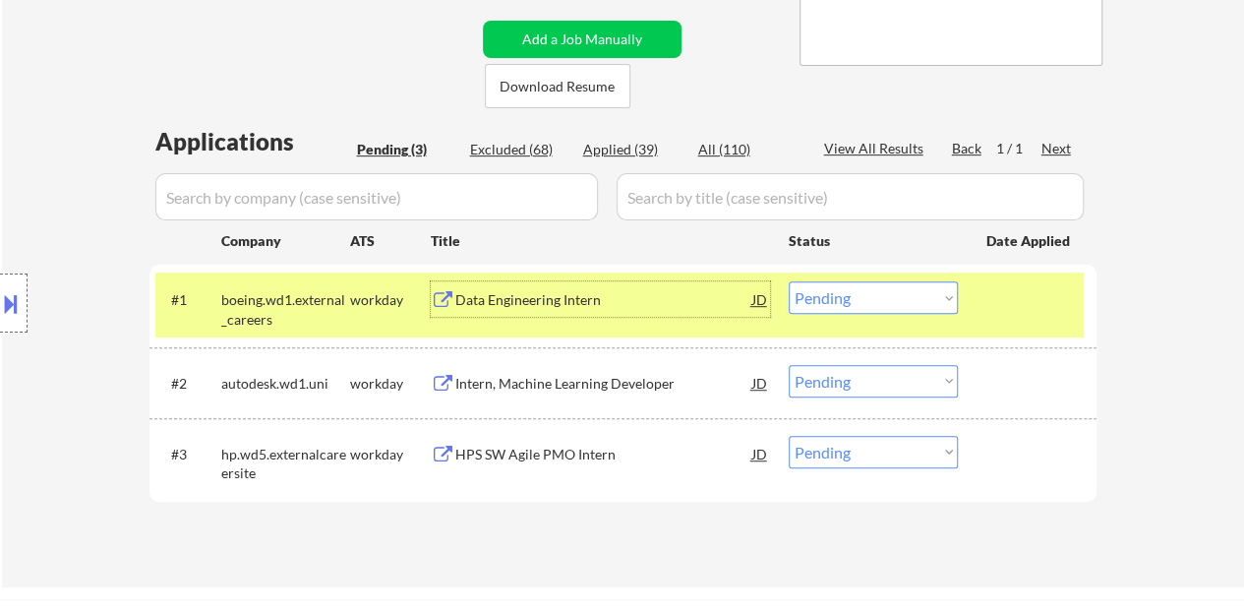
click at [832, 296] on select "Choose an option... Pending Applied Excluded (Questions) Excluded (Expired) Exc…" at bounding box center [873, 297] width 169 height 32
click at [789, 281] on select "Choose an option... Pending Applied Excluded (Questions) Excluded (Expired) Exc…" at bounding box center [873, 297] width 169 height 32
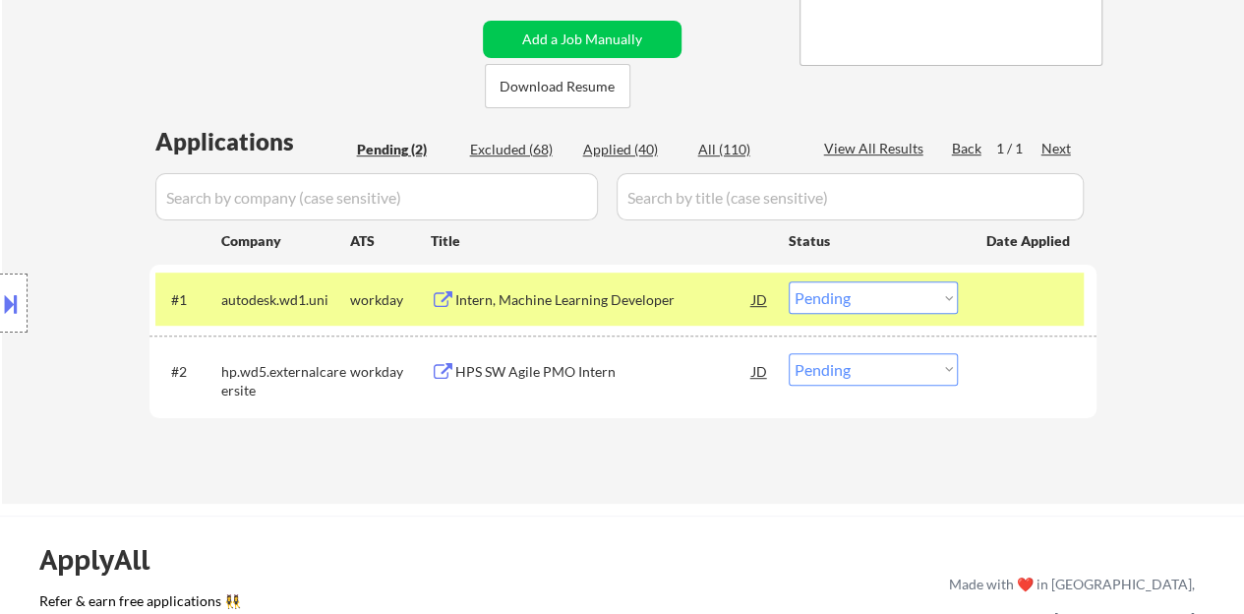
click at [574, 300] on div "Intern, Machine Learning Developer" at bounding box center [603, 300] width 297 height 20
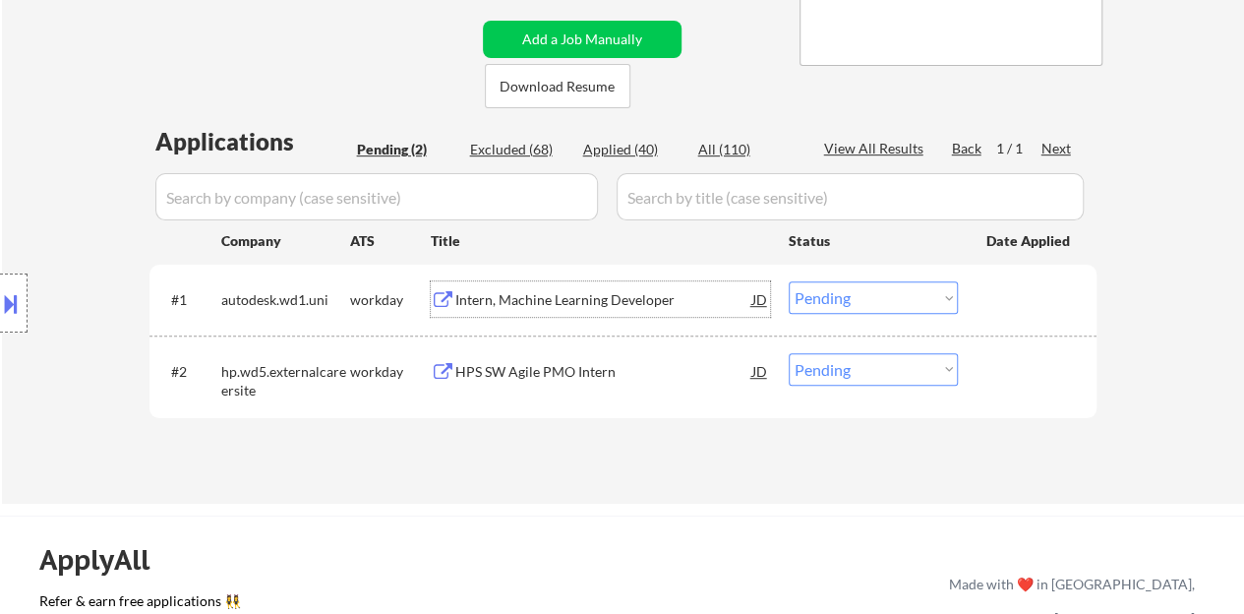
click at [1006, 307] on div at bounding box center [1030, 298] width 87 height 35
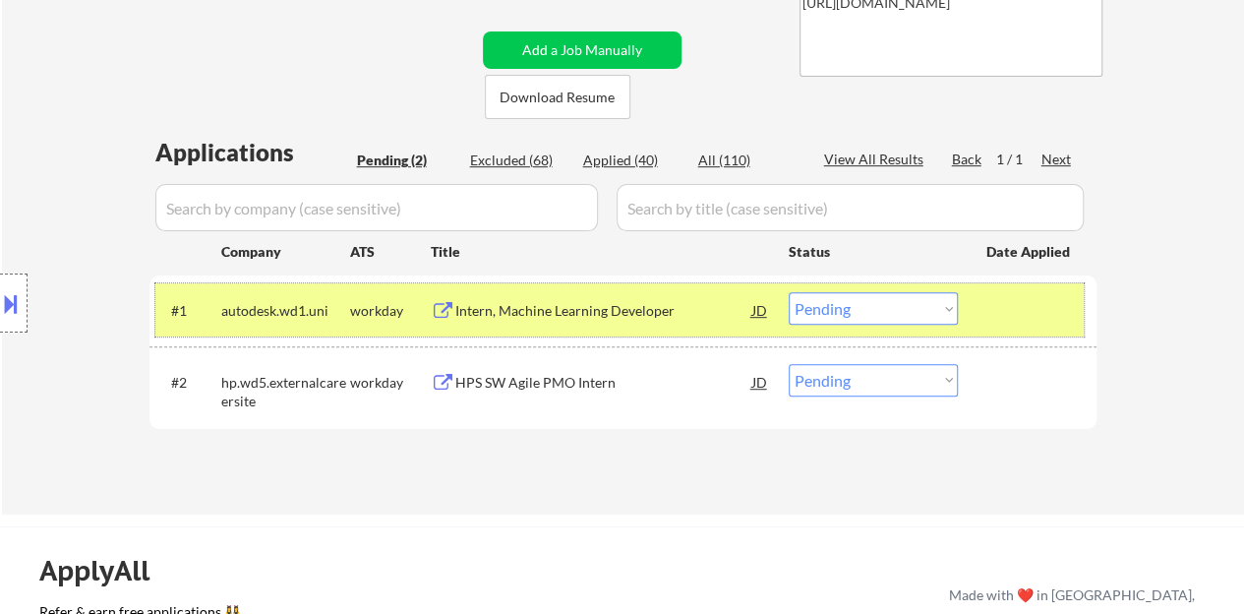
scroll to position [492, 0]
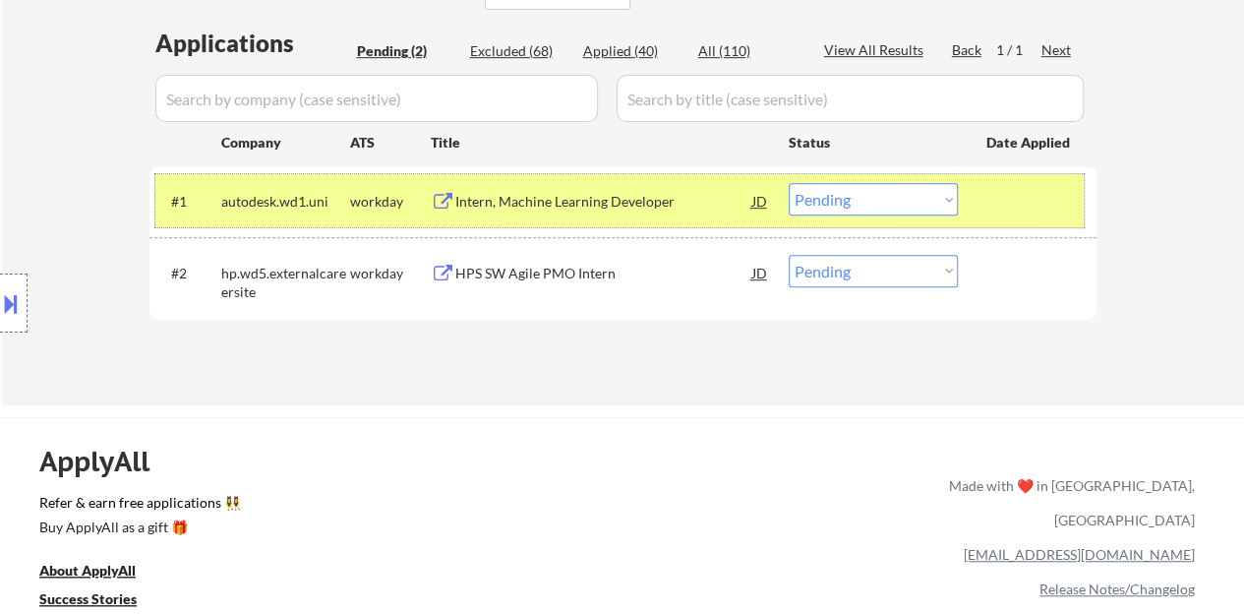
click at [541, 202] on div "Intern, Machine Learning Developer" at bounding box center [603, 202] width 297 height 20
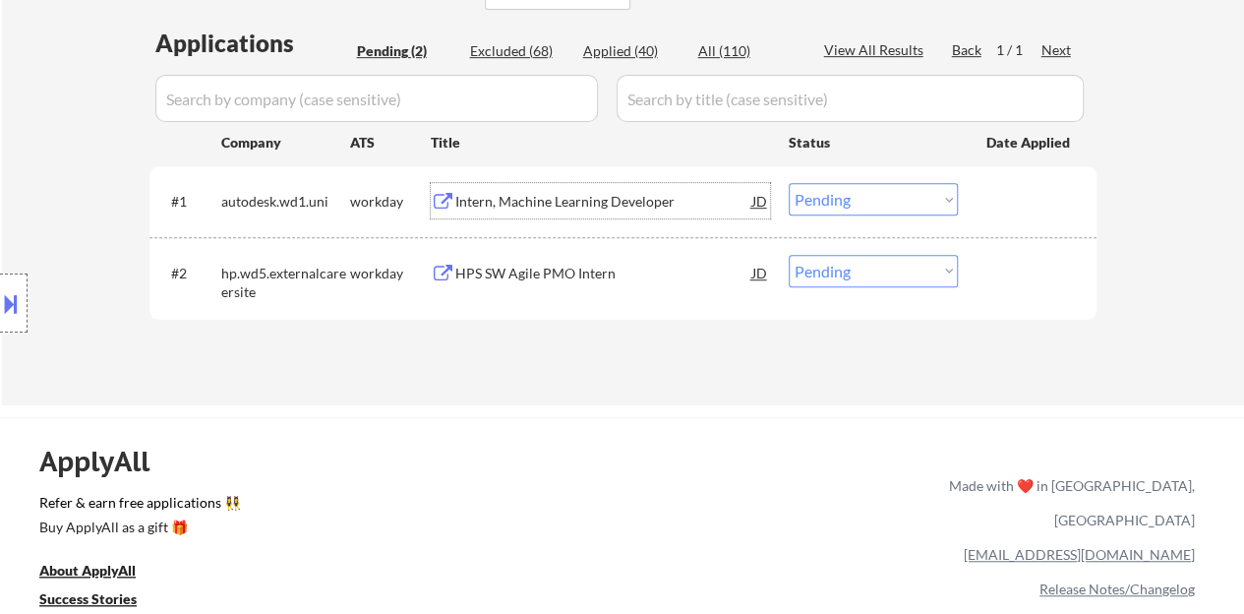
click at [993, 204] on div at bounding box center [1030, 200] width 87 height 35
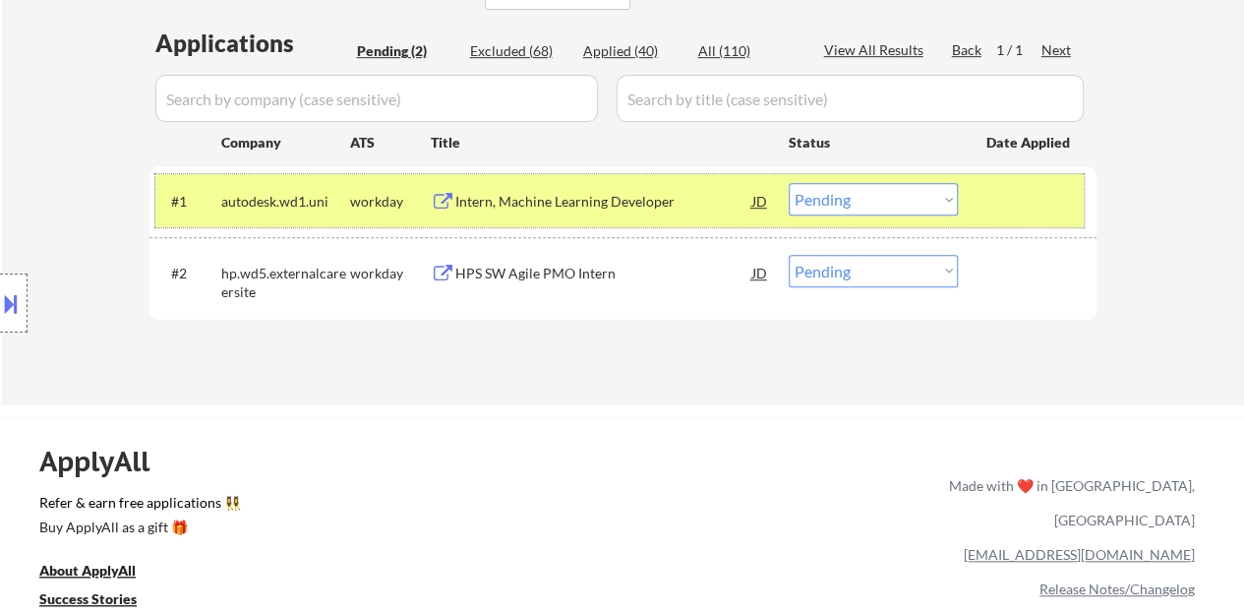
click at [807, 185] on select "Choose an option... Pending Applied Excluded (Questions) Excluded (Expired) Exc…" at bounding box center [873, 199] width 169 height 32
click at [789, 183] on select "Choose an option... Pending Applied Excluded (Questions) Excluded (Expired) Exc…" at bounding box center [873, 199] width 169 height 32
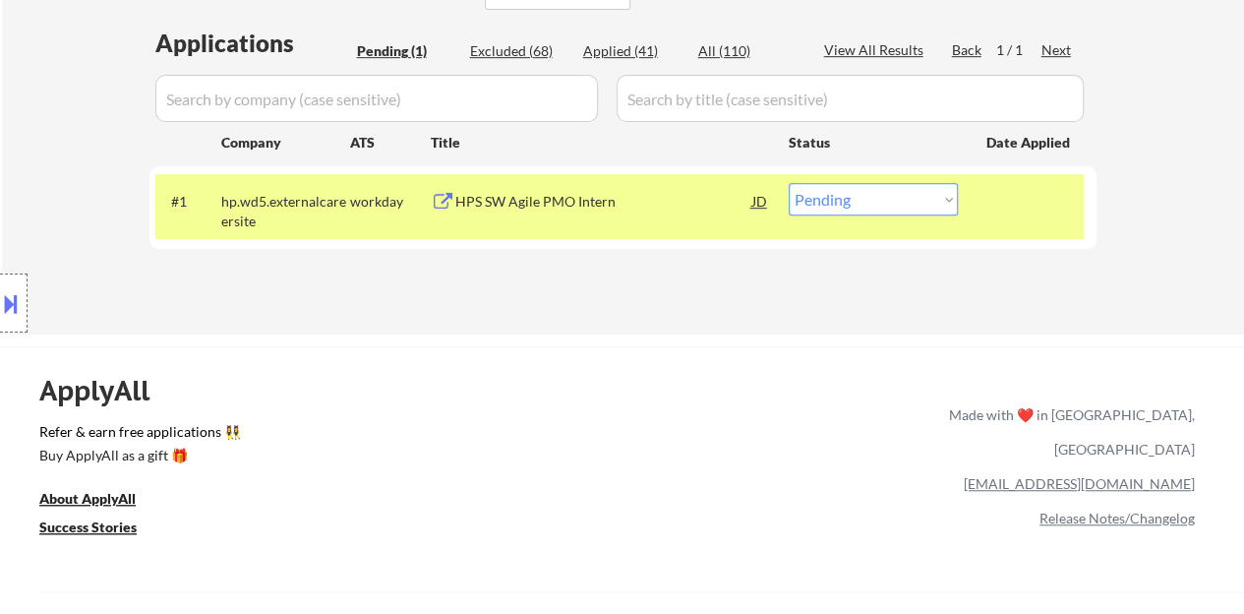
click at [511, 209] on div "HPS SW Agile PMO Intern" at bounding box center [603, 202] width 297 height 20
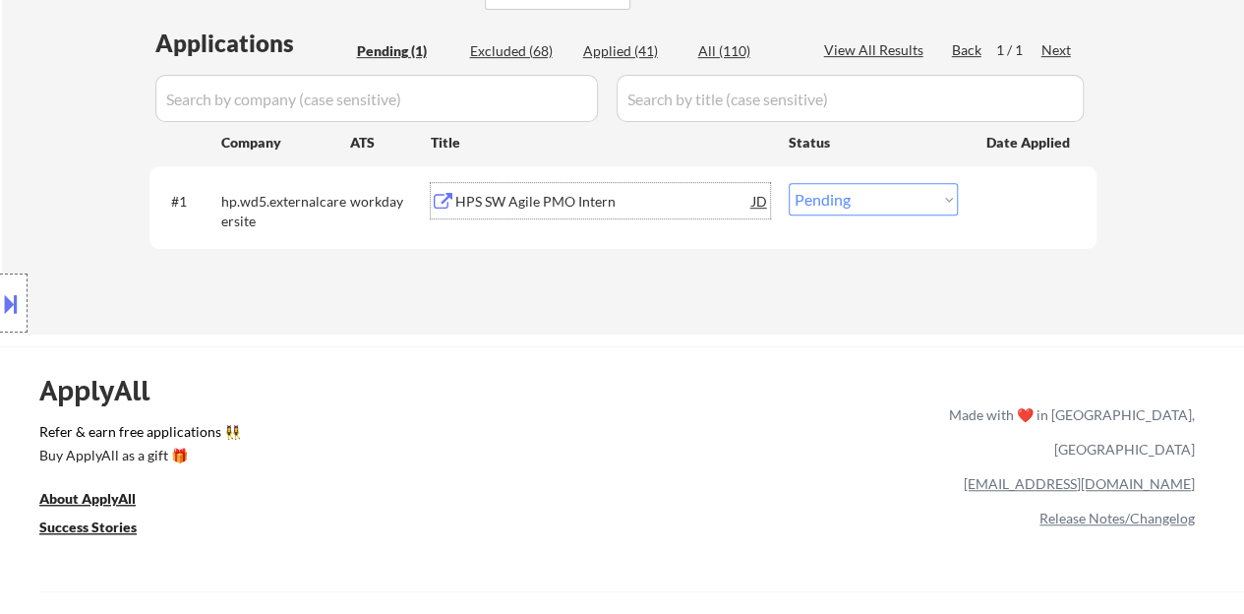
click at [844, 214] on select "Choose an option... Pending Applied Excluded (Questions) Excluded (Expired) Exc…" at bounding box center [873, 199] width 169 height 32
select select ""applied""
click at [789, 183] on select "Choose an option... Pending Applied Excluded (Questions) Excluded (Expired) Exc…" at bounding box center [873, 199] width 169 height 32
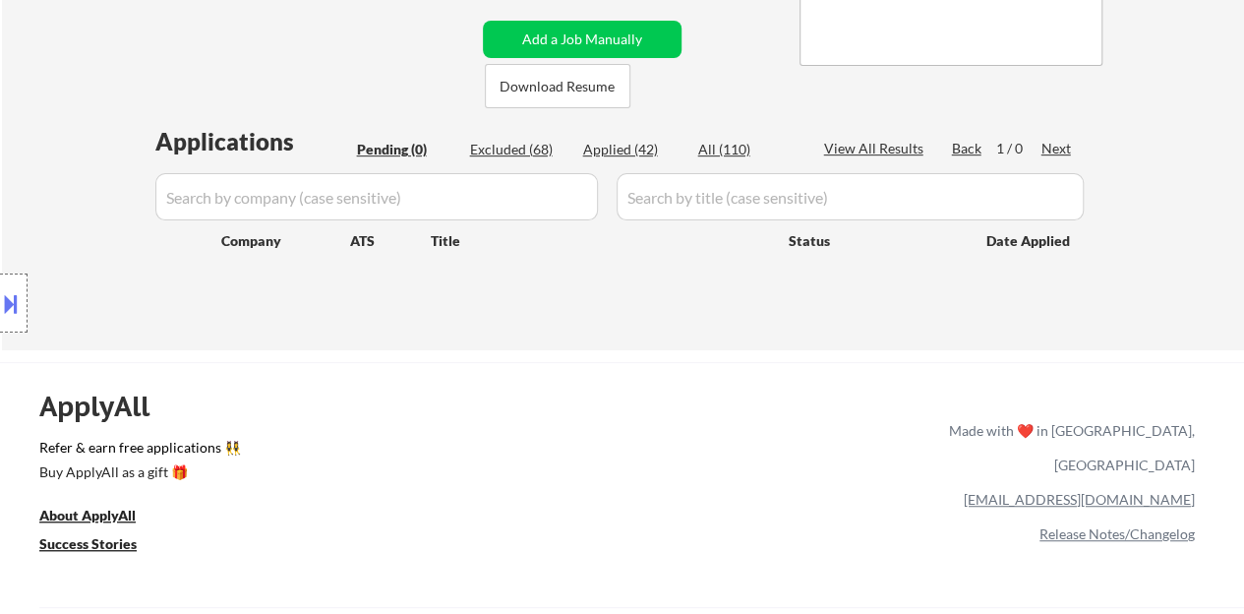
scroll to position [98, 0]
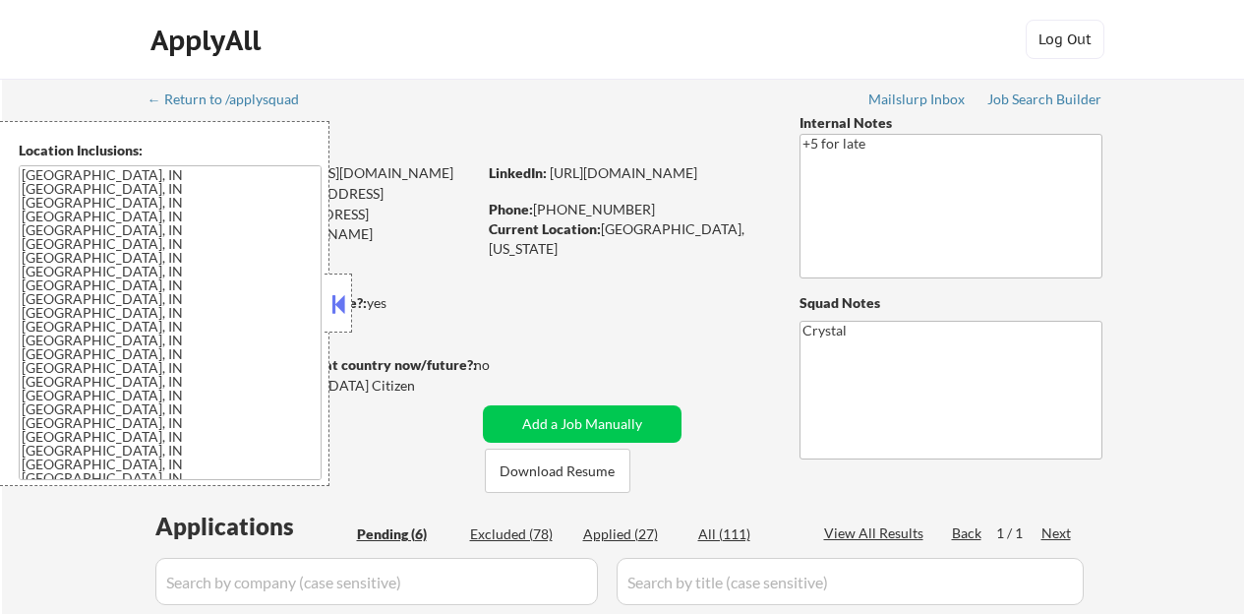
select select ""pending""
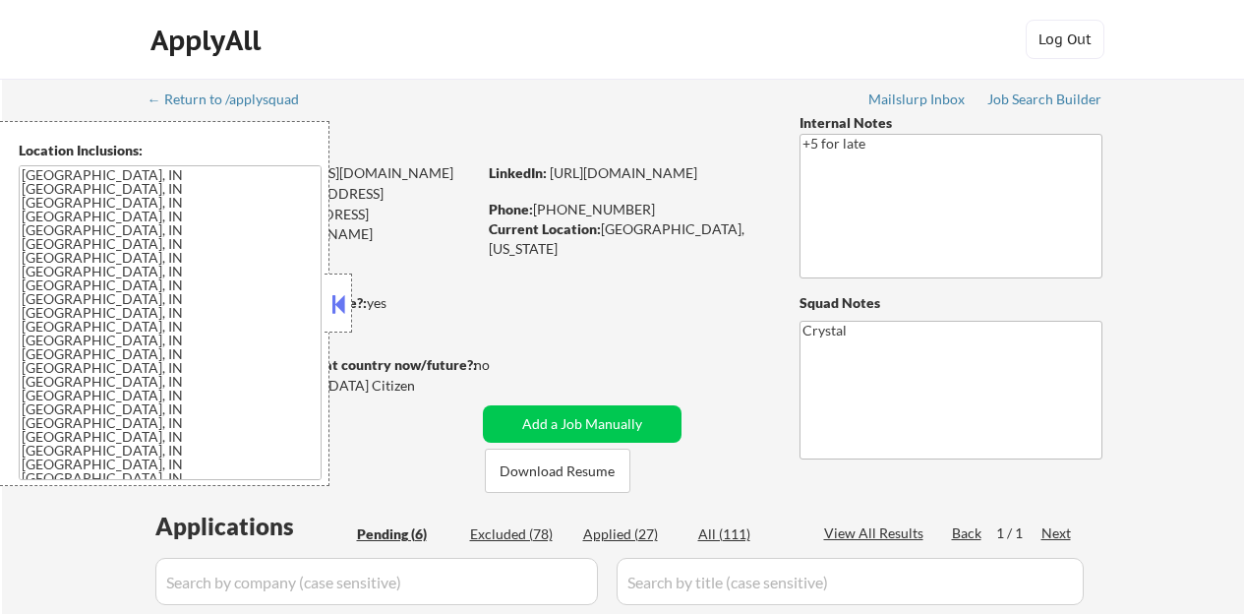
select select ""pending""
click at [330, 309] on button at bounding box center [339, 304] width 22 height 30
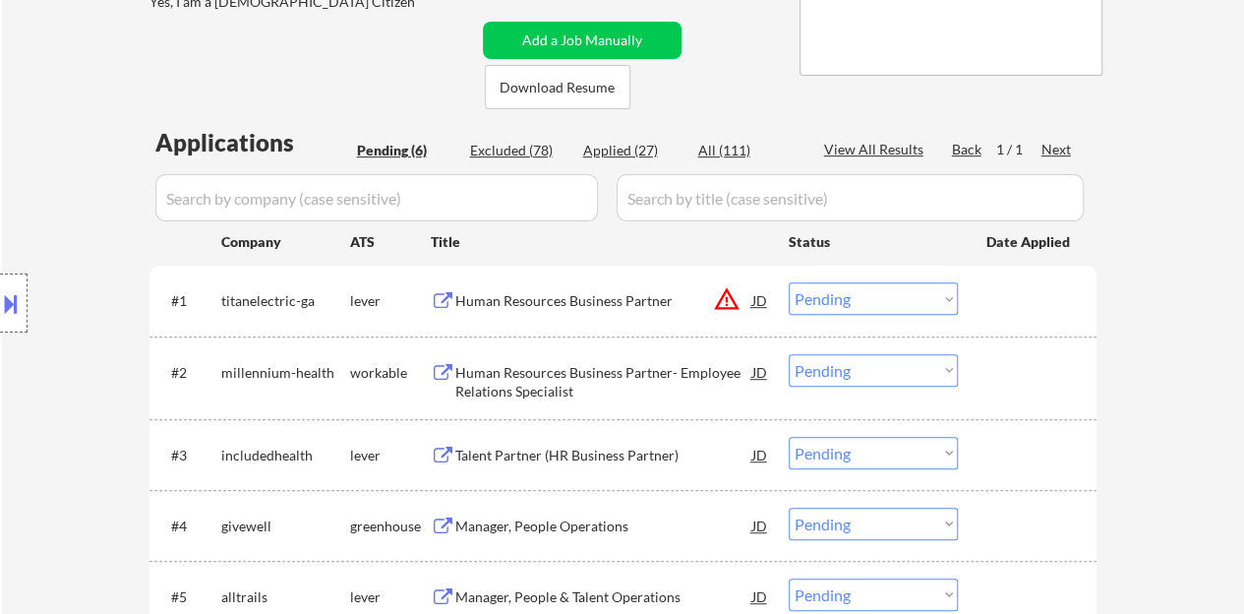
scroll to position [492, 0]
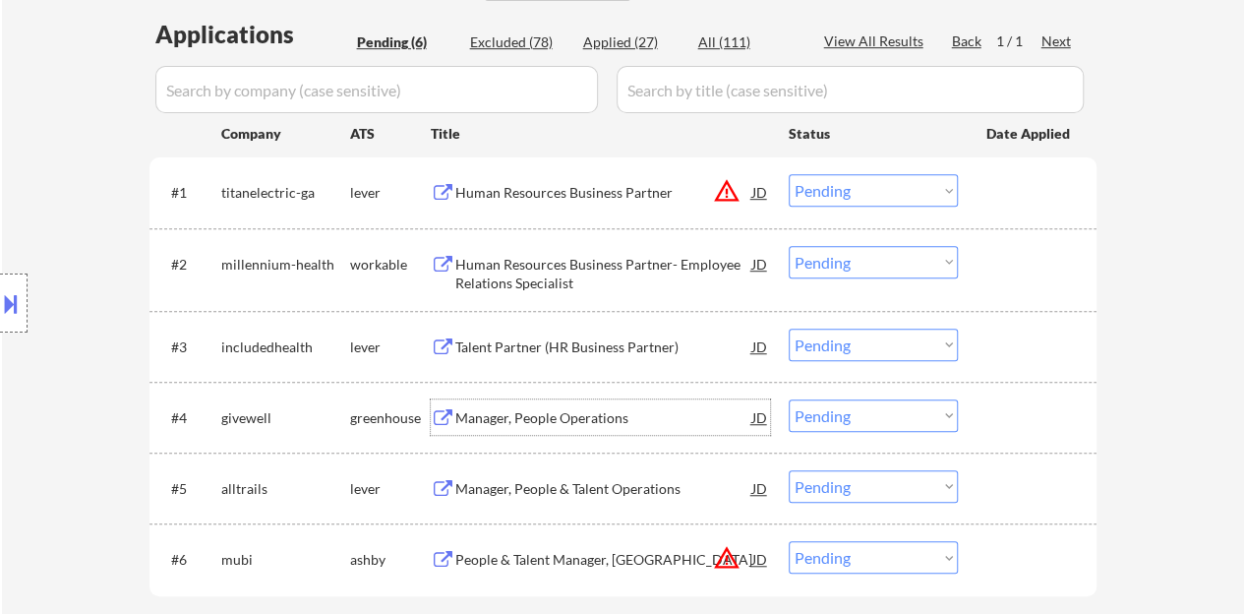
click at [527, 420] on div "Manager, People Operations" at bounding box center [603, 418] width 297 height 20
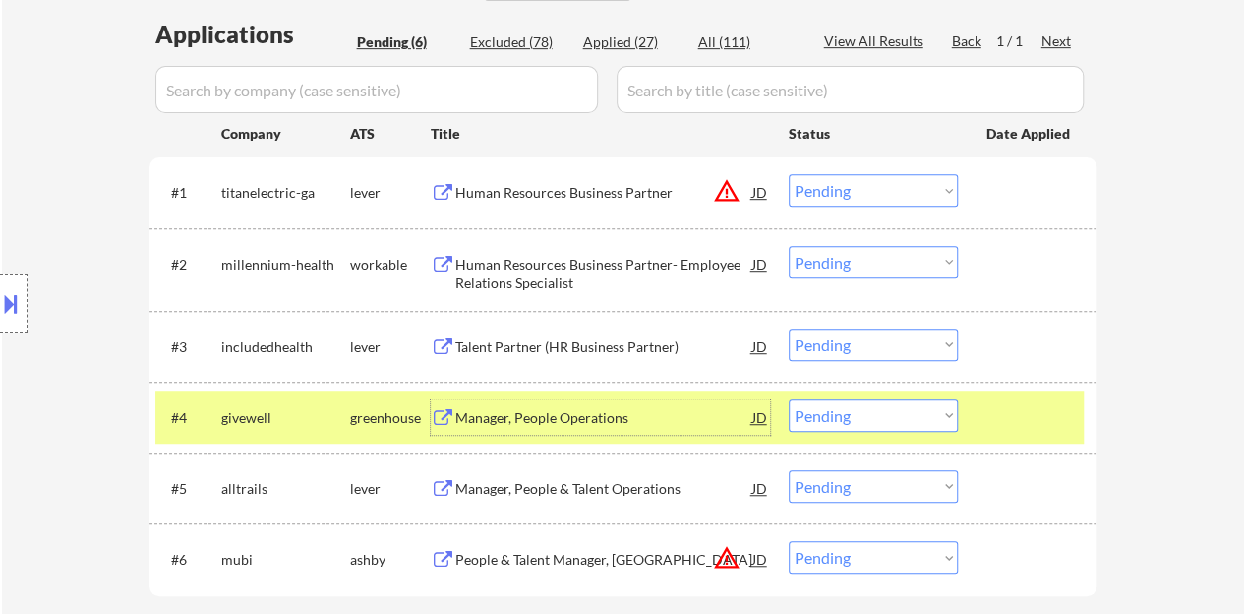
click at [885, 422] on select "Choose an option... Pending Applied Excluded (Questions) Excluded (Expired) Exc…" at bounding box center [873, 415] width 169 height 32
click at [789, 399] on select "Choose an option... Pending Applied Excluded (Questions) Excluded (Expired) Exc…" at bounding box center [873, 415] width 169 height 32
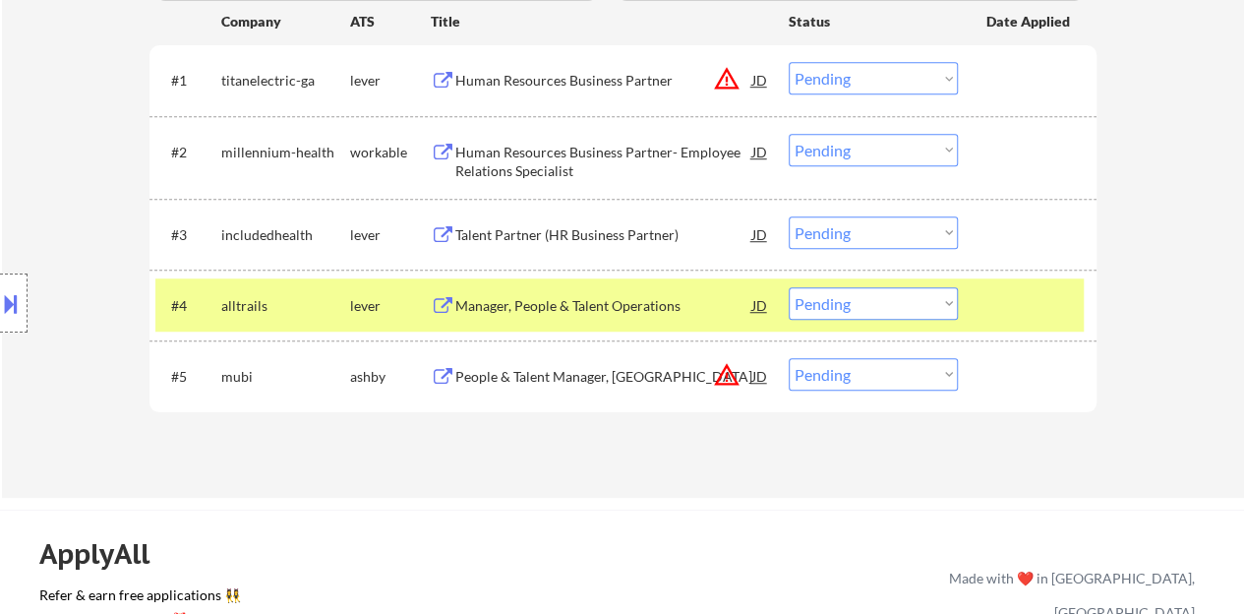
scroll to position [689, 0]
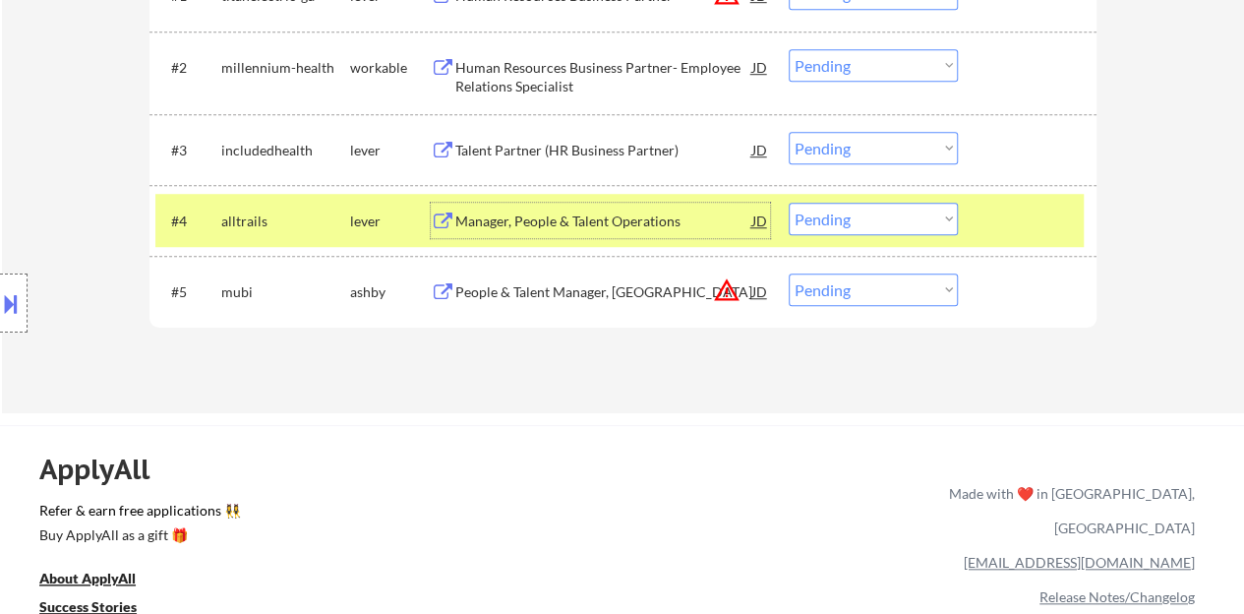
click at [591, 211] on div "Manager, People & Talent Operations" at bounding box center [603, 221] width 297 height 20
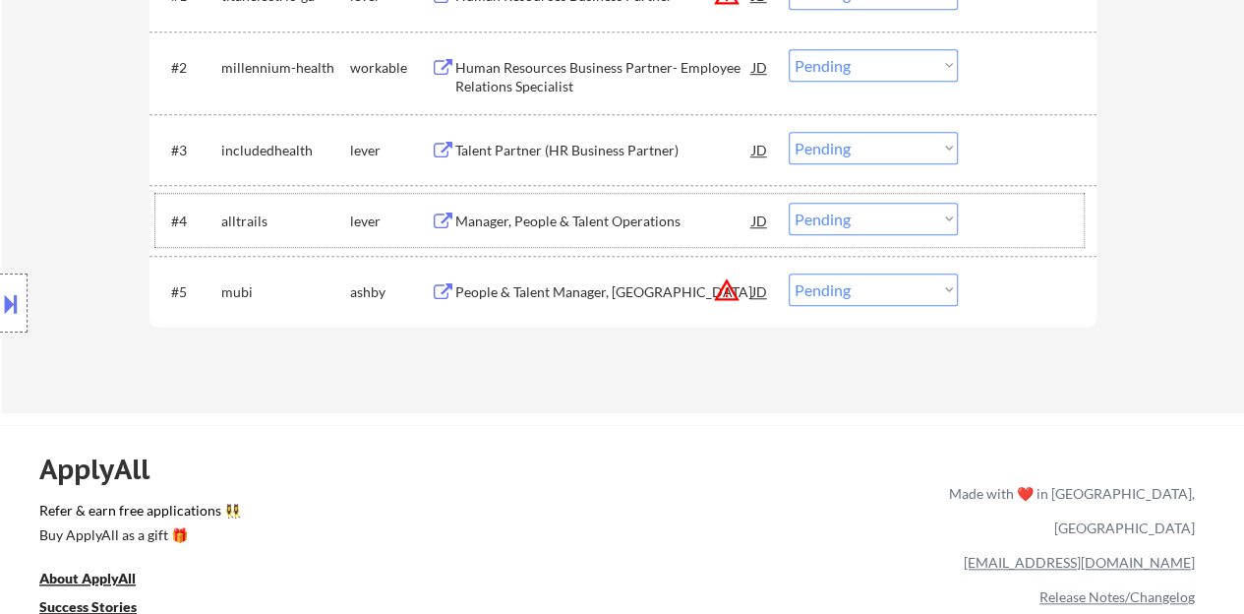
click at [1009, 218] on div at bounding box center [1030, 220] width 87 height 35
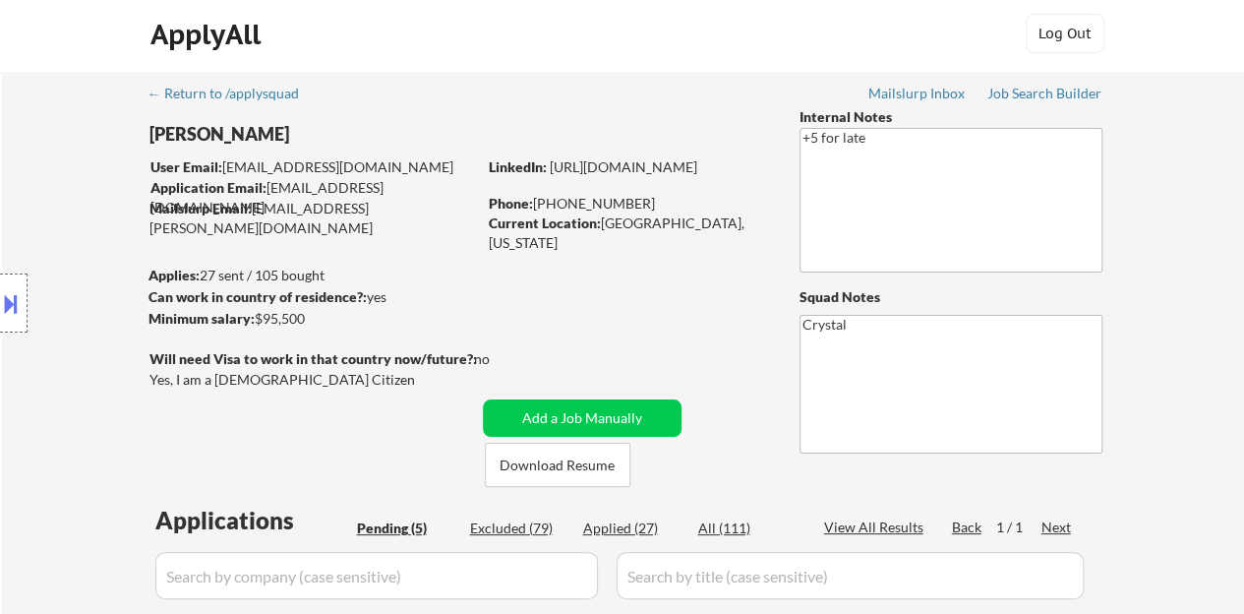
scroll to position [0, 0]
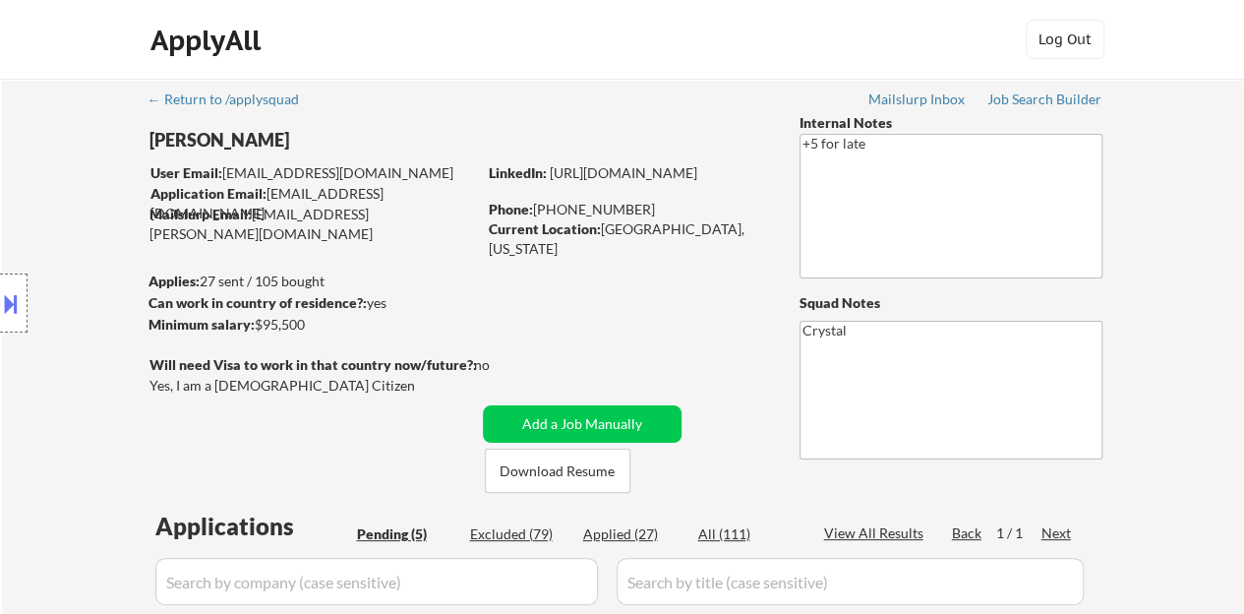
drag, startPoint x: 561, startPoint y: 187, endPoint x: 553, endPoint y: 172, distance: 16.7
click at [553, 172] on div "LinkedIn: https://www.linkedin.com/in/lauren-miller618" at bounding box center [629, 173] width 281 height 20
copy link "https://www.linkedin.com/in/lauren-miller618"
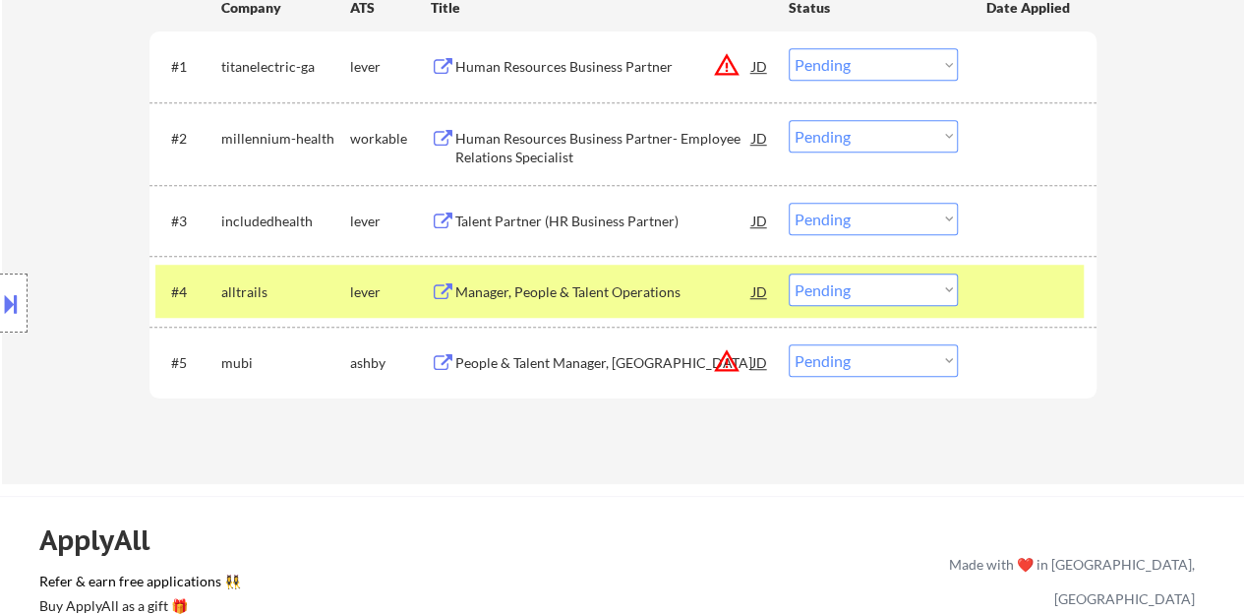
scroll to position [689, 0]
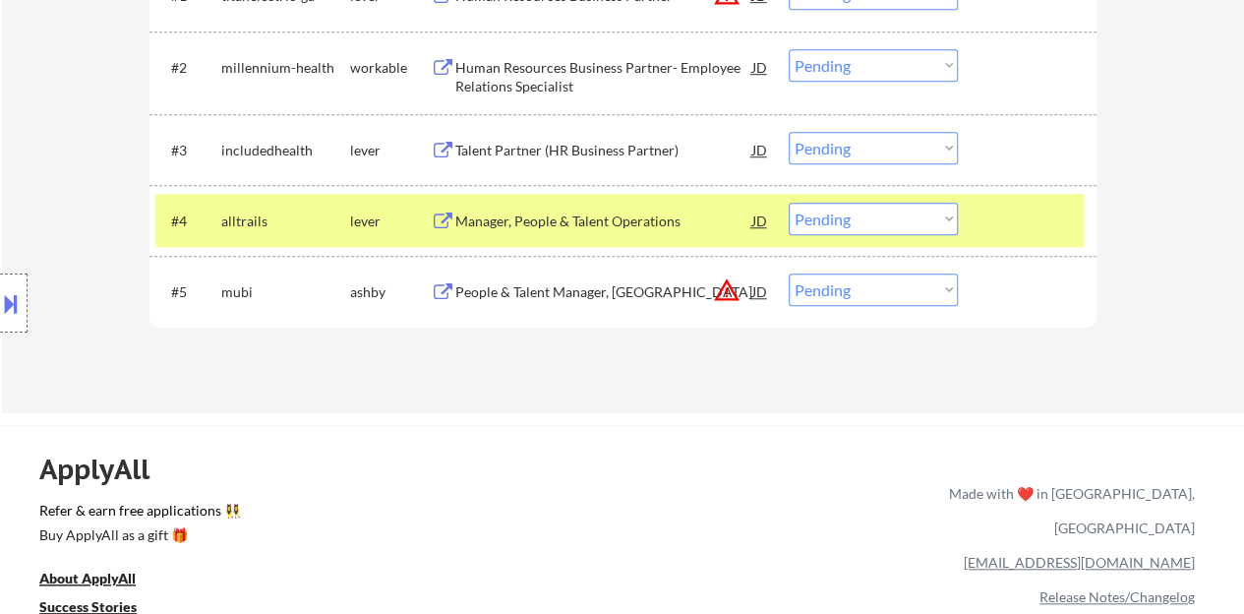
click at [818, 217] on select "Choose an option... Pending Applied Excluded (Questions) Excluded (Expired) Exc…" at bounding box center [873, 219] width 169 height 32
click at [789, 203] on select "Choose an option... Pending Applied Excluded (Questions) Excluded (Expired) Exc…" at bounding box center [873, 219] width 169 height 32
select select ""pending""
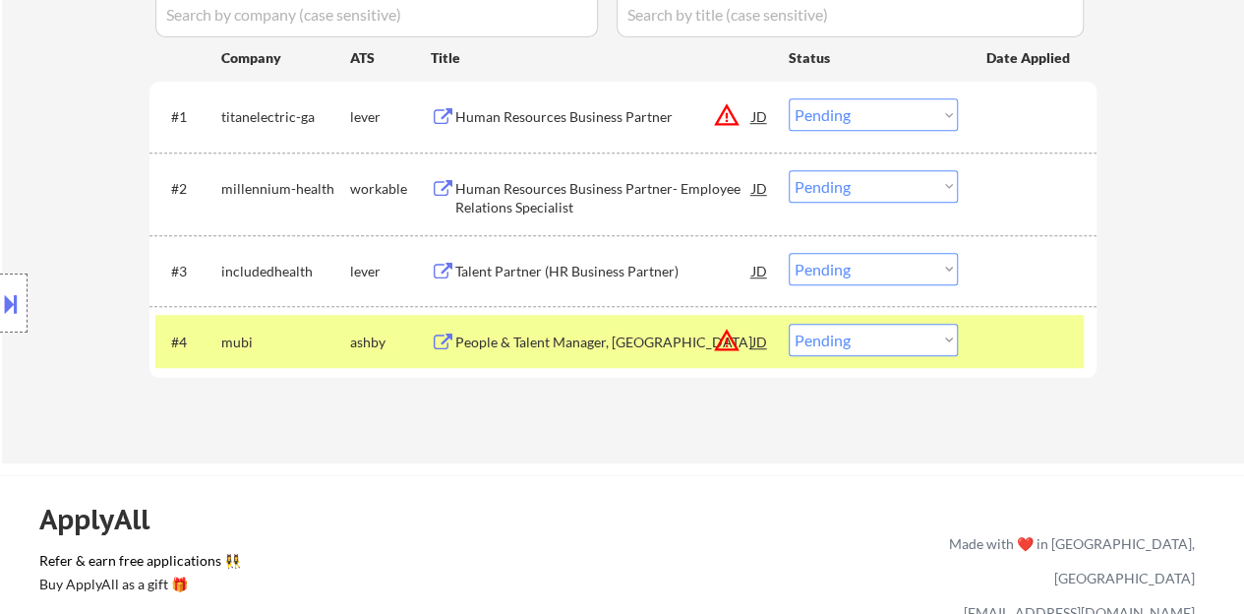
scroll to position [492, 0]
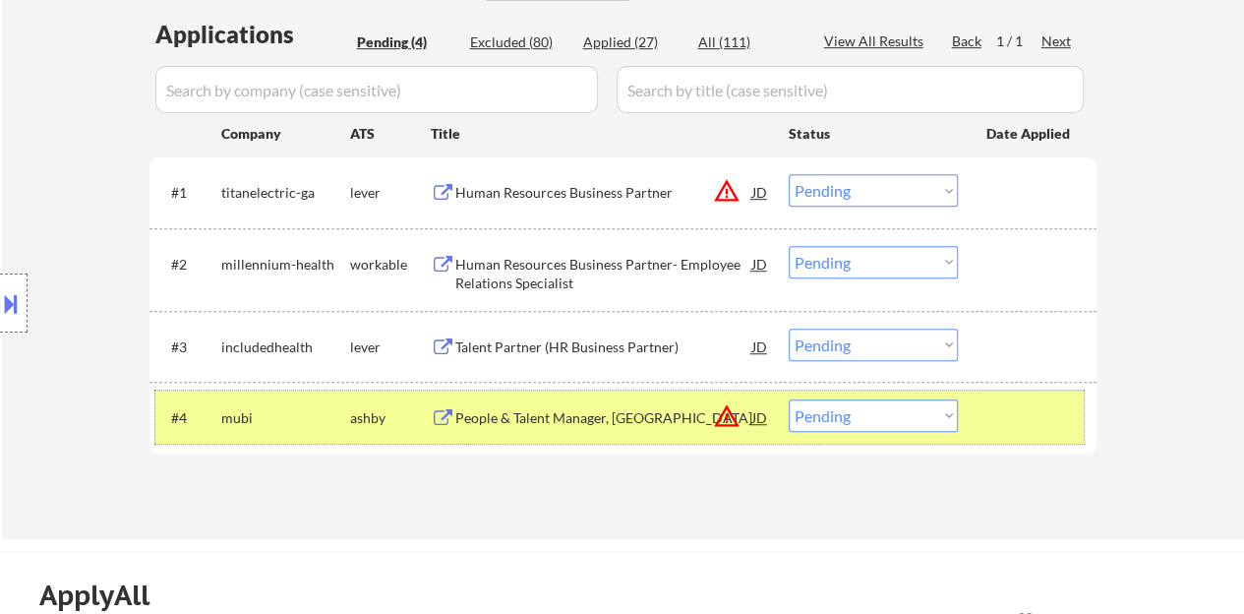
click at [1025, 436] on div "#4 mubi ashby People & Talent Manager, US JD warning_amber Choose an option... …" at bounding box center [619, 416] width 929 height 53
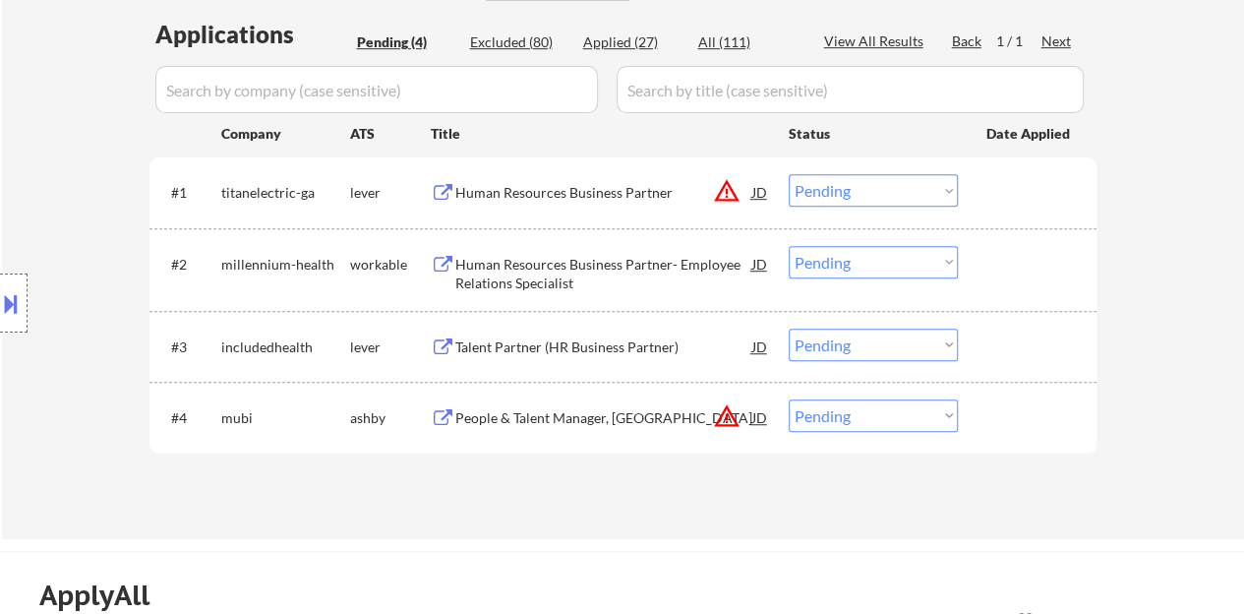
click at [629, 351] on div "Talent Partner (HR Business Partner)" at bounding box center [603, 347] width 297 height 20
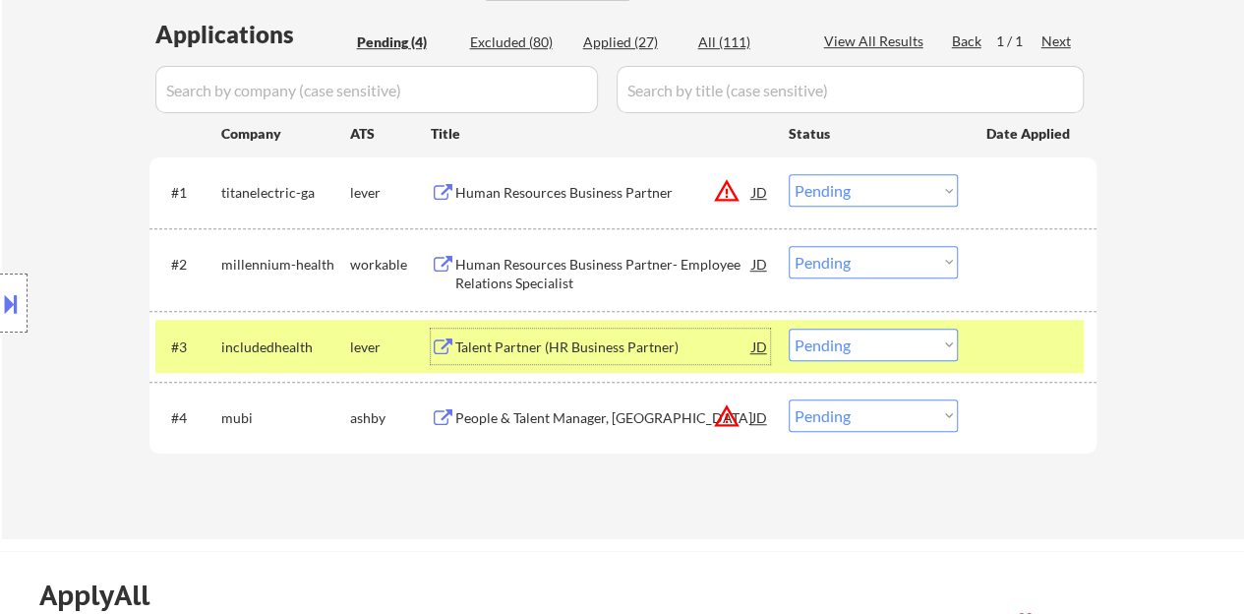
click at [0, 300] on button at bounding box center [11, 303] width 22 height 32
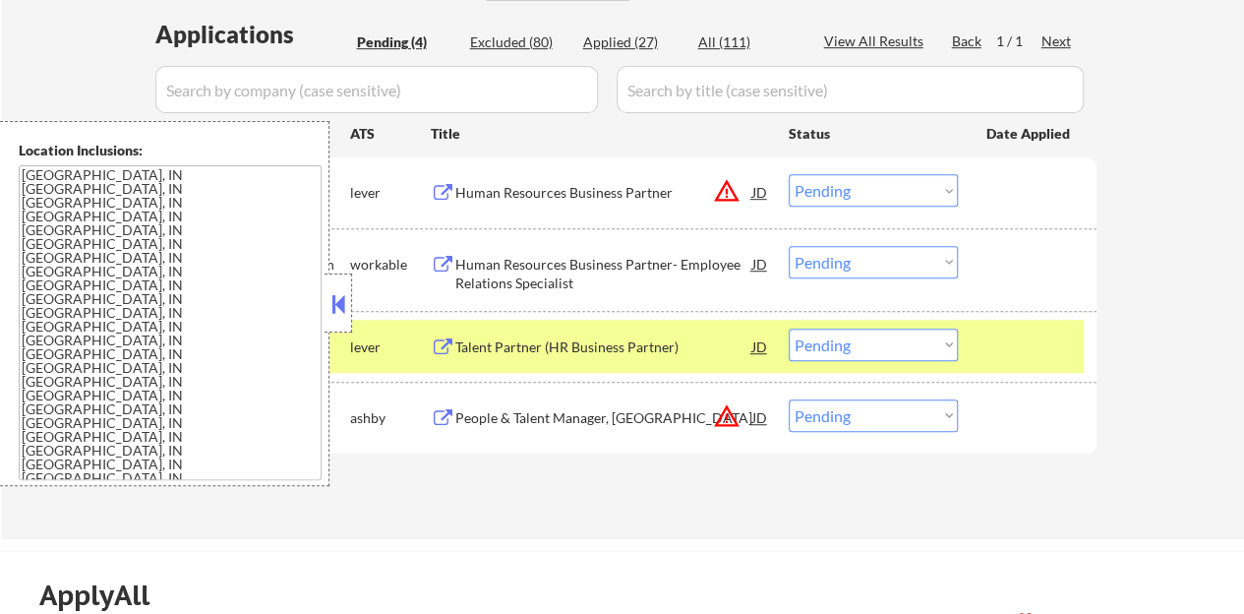
click at [328, 306] on button at bounding box center [339, 304] width 22 height 30
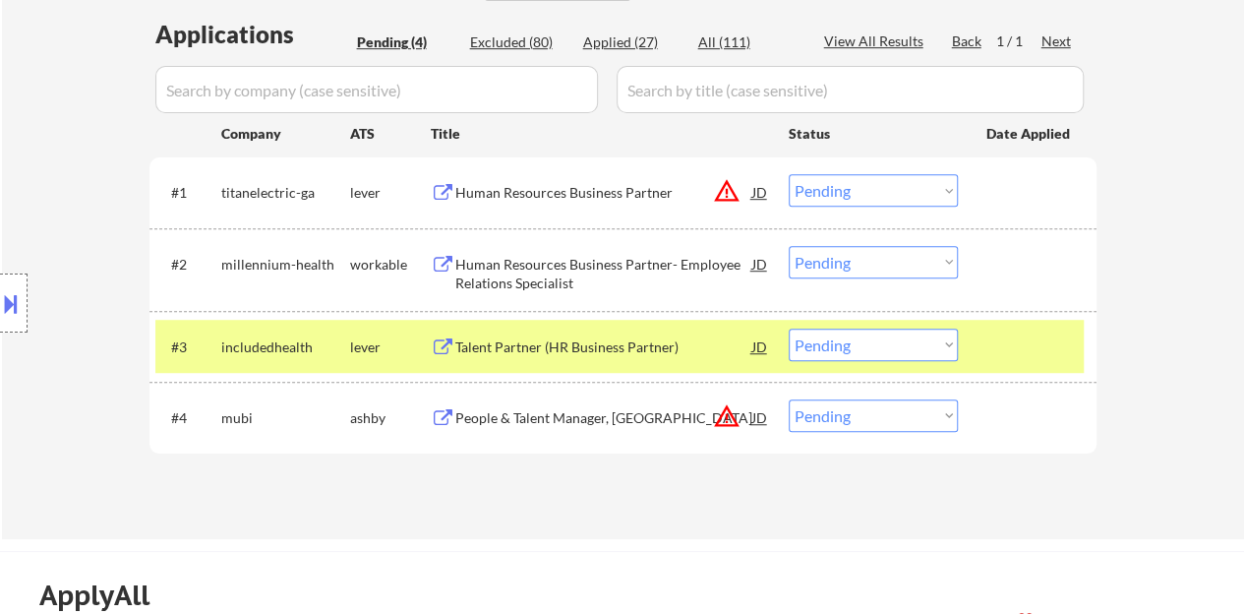
click at [880, 340] on select "Choose an option... Pending Applied Excluded (Questions) Excluded (Expired) Exc…" at bounding box center [873, 345] width 169 height 32
click at [789, 329] on select "Choose an option... Pending Applied Excluded (Questions) Excluded (Expired) Exc…" at bounding box center [873, 345] width 169 height 32
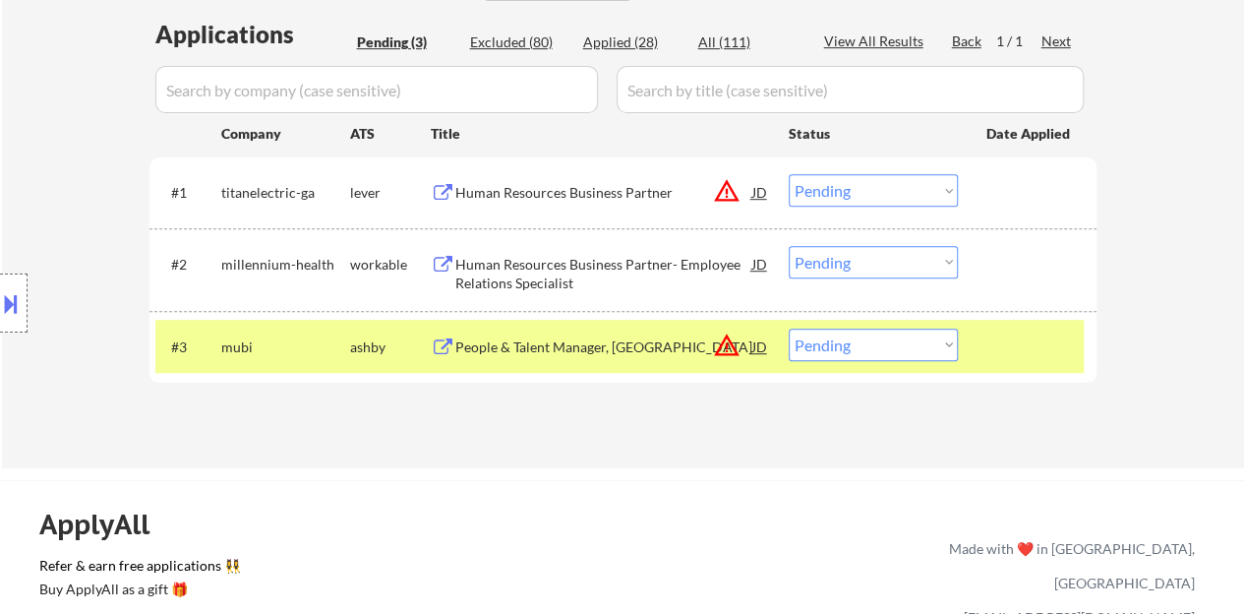
click at [527, 344] on div "People & Talent Manager, US" at bounding box center [603, 347] width 297 height 20
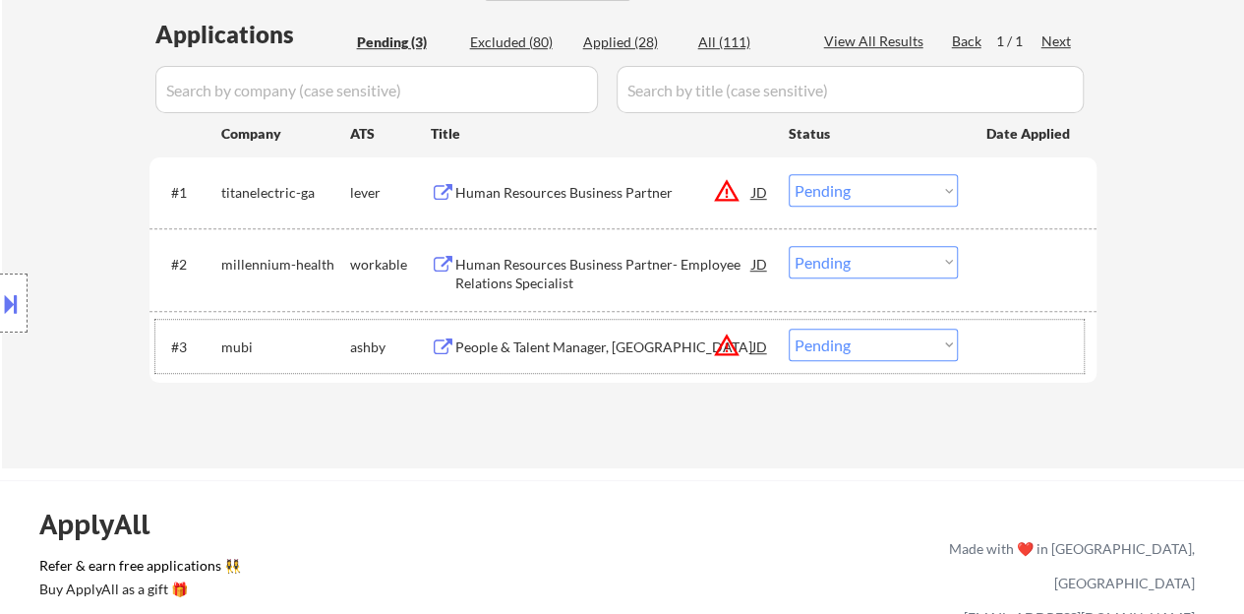
click at [997, 320] on div "#3 mubi ashby People & Talent Manager, US JD warning_amber Choose an option... …" at bounding box center [619, 346] width 929 height 53
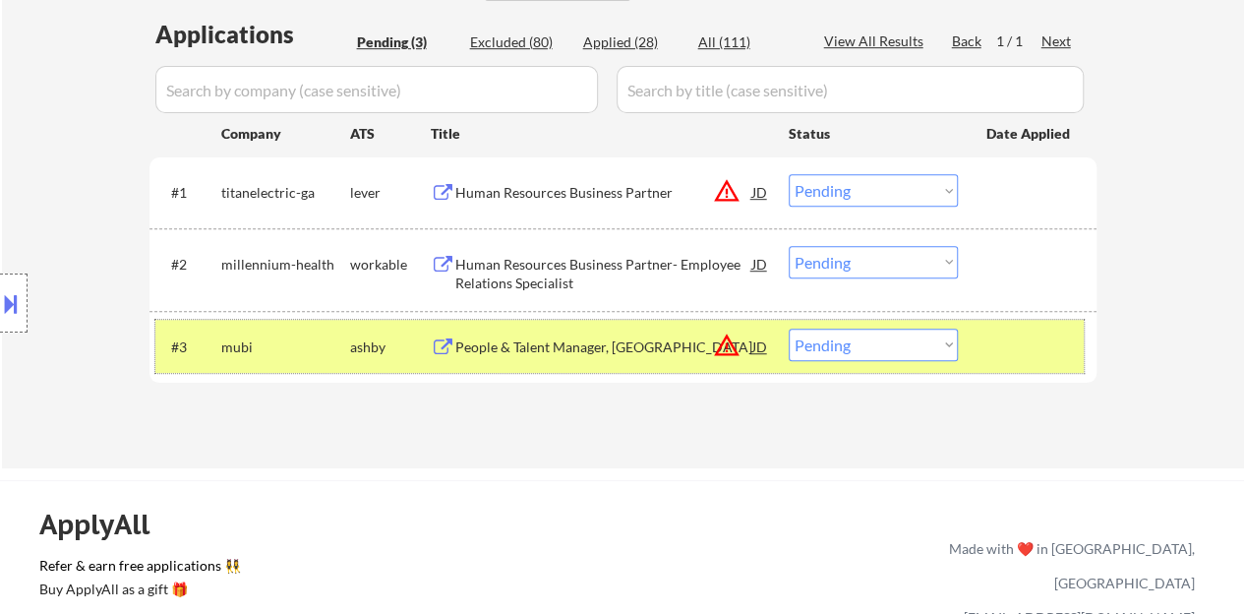
click at [903, 349] on select "Choose an option... Pending Applied Excluded (Questions) Excluded (Expired) Exc…" at bounding box center [873, 345] width 169 height 32
select select ""excluded__bad_match_""
click at [789, 329] on select "Choose an option... Pending Applied Excluded (Questions) Excluded (Expired) Exc…" at bounding box center [873, 345] width 169 height 32
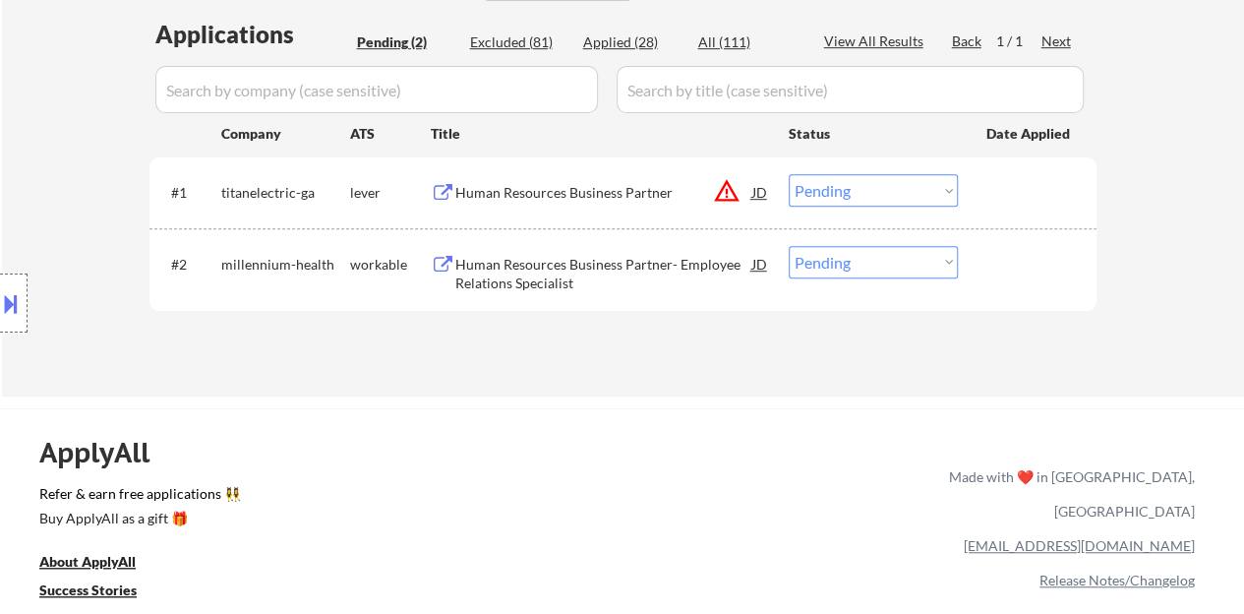
click at [608, 184] on div "Human Resources Business Partner" at bounding box center [603, 193] width 297 height 20
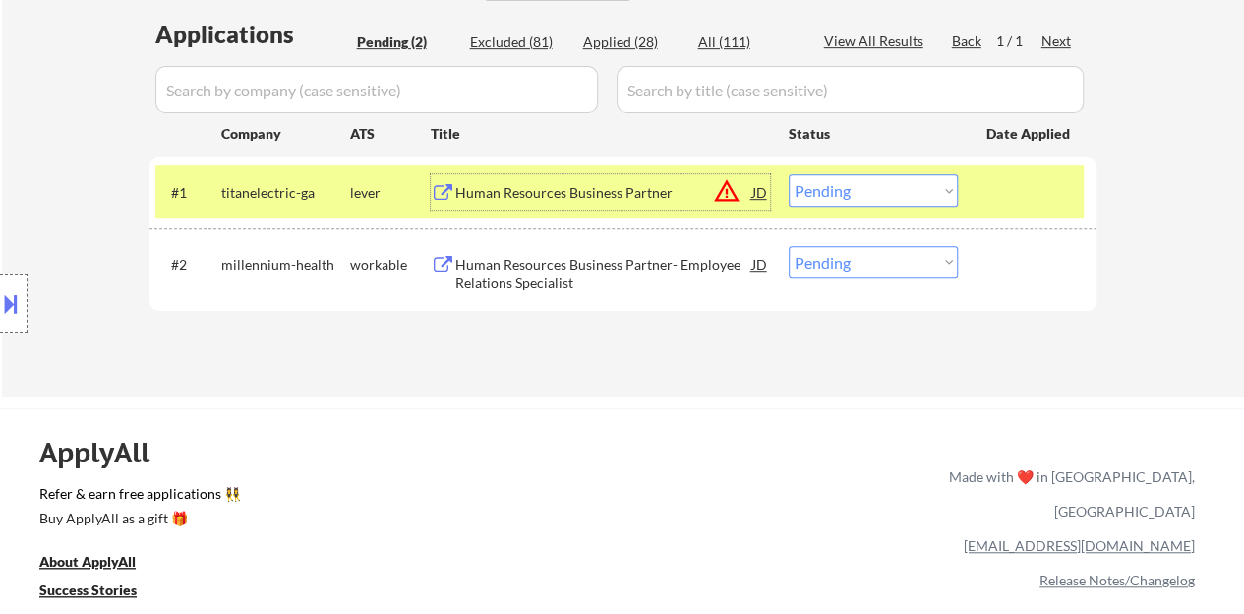
click at [849, 202] on select "Choose an option... Pending Applied Excluded (Questions) Excluded (Expired) Exc…" at bounding box center [873, 190] width 169 height 32
click at [789, 174] on select "Choose an option... Pending Applied Excluded (Questions) Excluded (Expired) Exc…" at bounding box center [873, 190] width 169 height 32
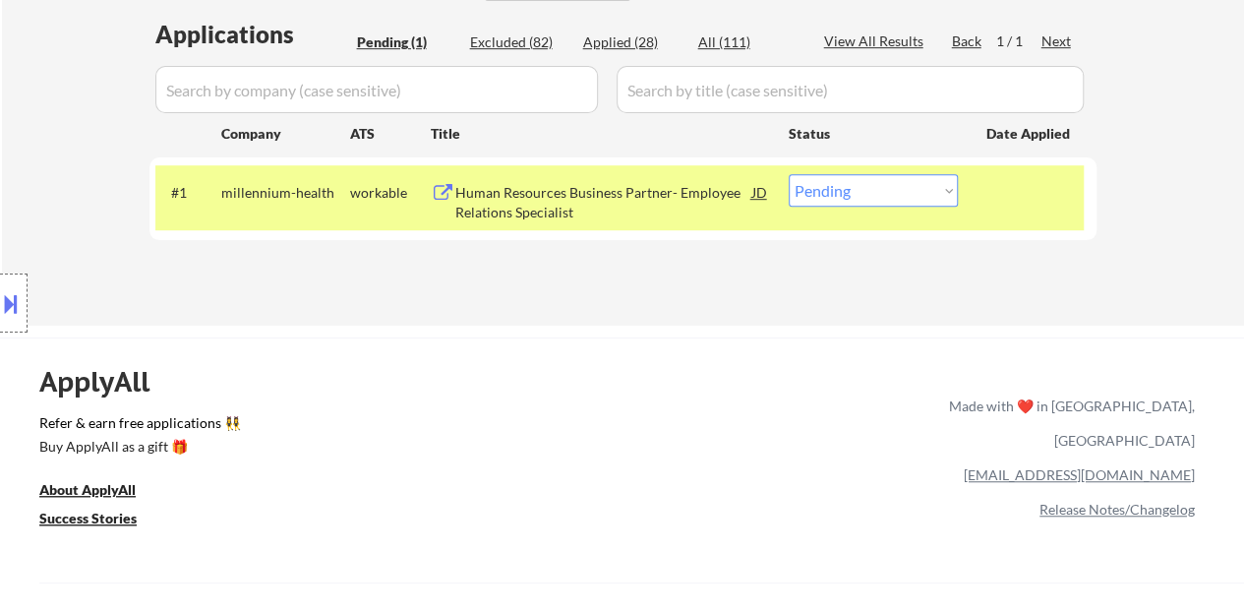
click at [585, 204] on div "Human Resources Business Partner- Employee Relations Specialist" at bounding box center [603, 202] width 297 height 38
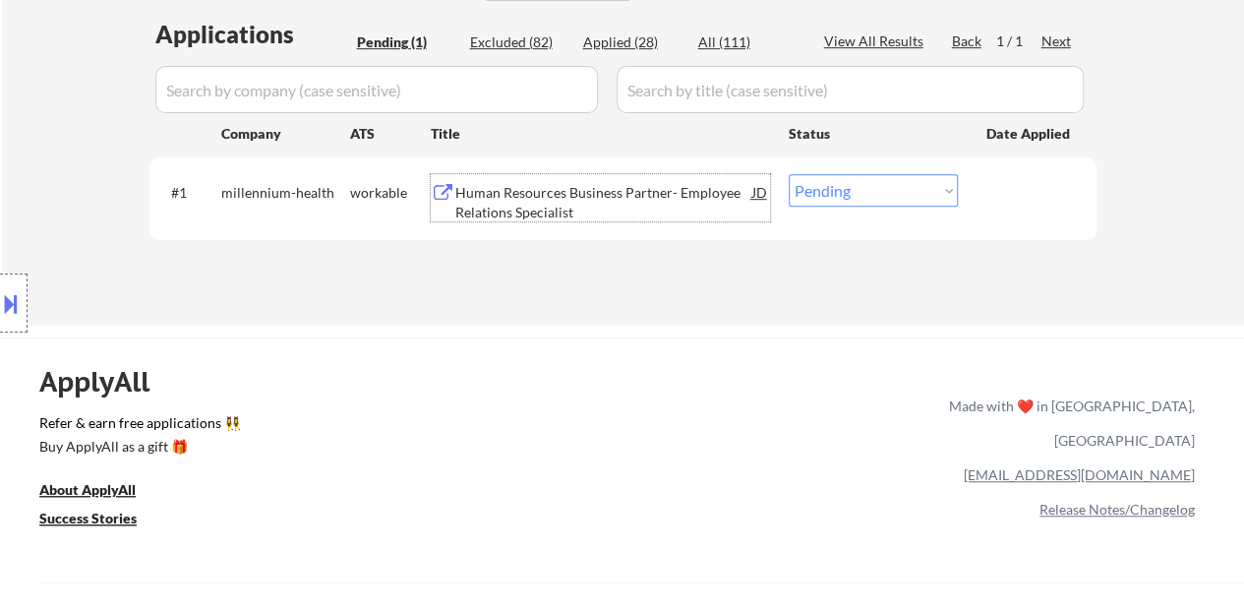
click at [853, 185] on select "Choose an option... Pending Applied Excluded (Questions) Excluded (Expired) Exc…" at bounding box center [873, 190] width 169 height 32
select select ""applied""
click at [789, 174] on select "Choose an option... Pending Applied Excluded (Questions) Excluded (Expired) Exc…" at bounding box center [873, 190] width 169 height 32
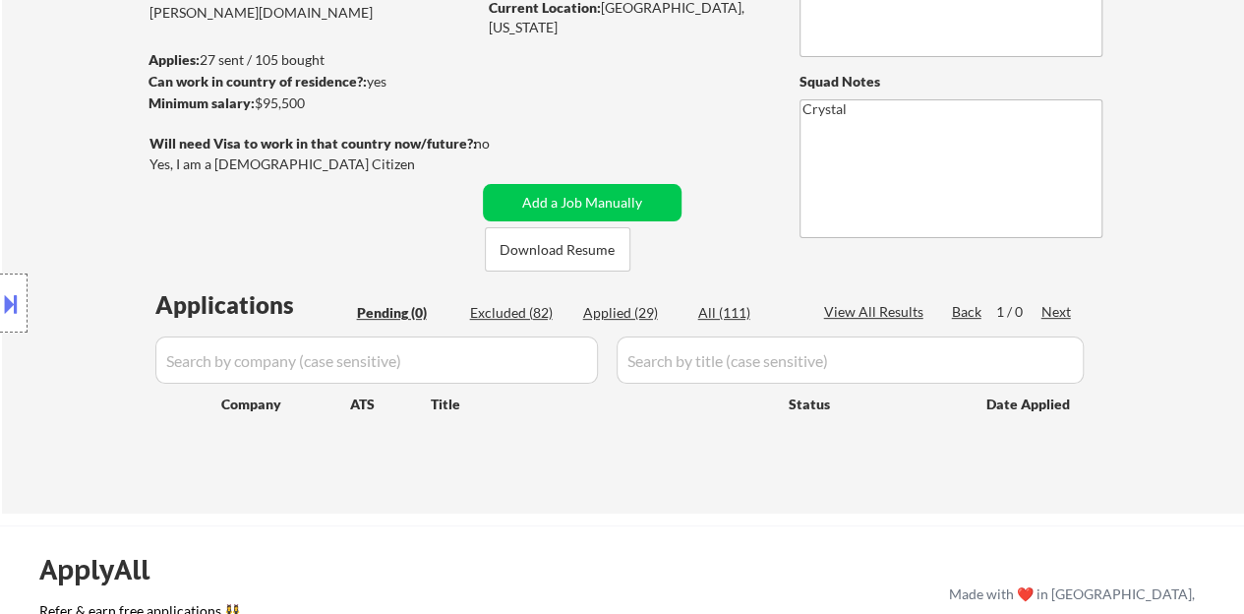
scroll to position [197, 0]
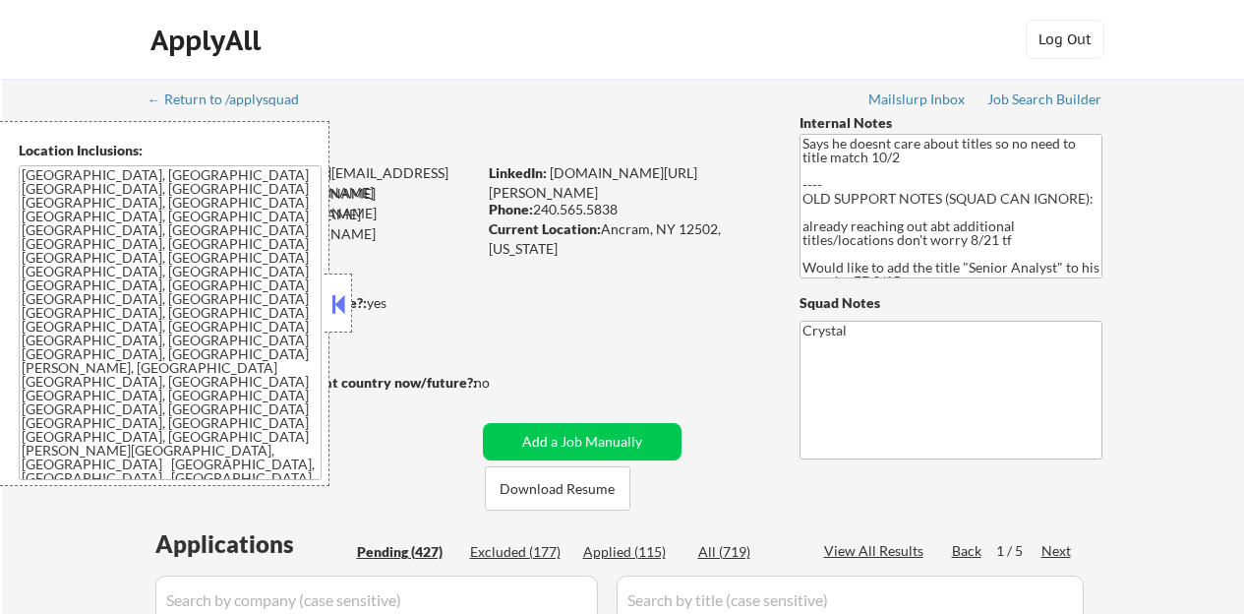
select select ""pending""
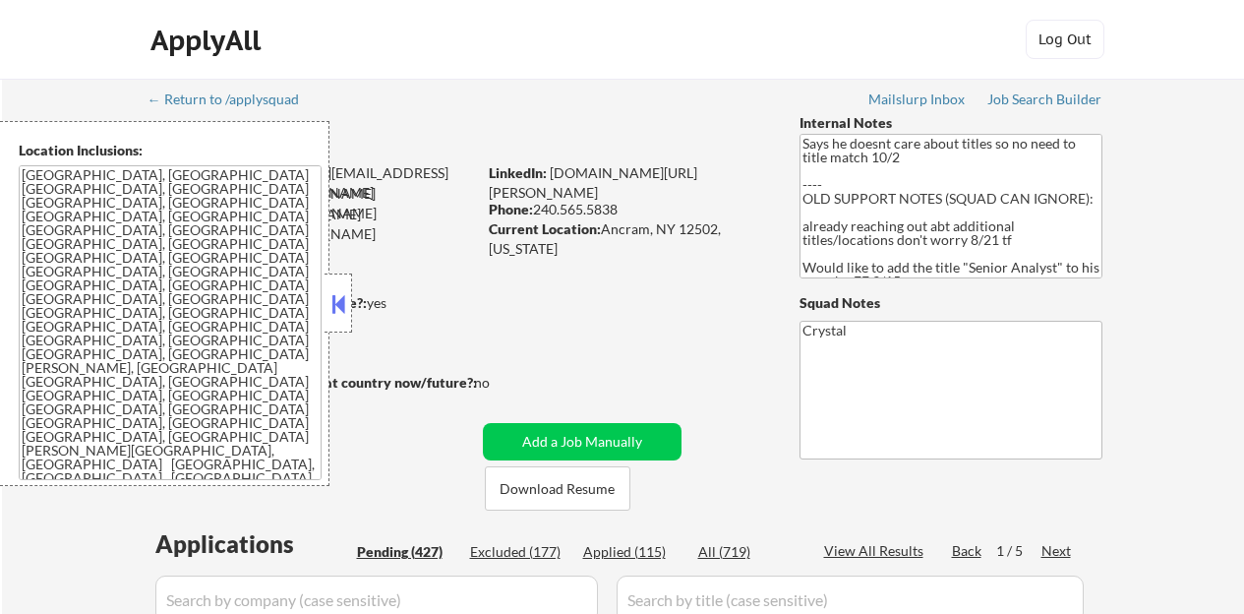
select select ""pending""
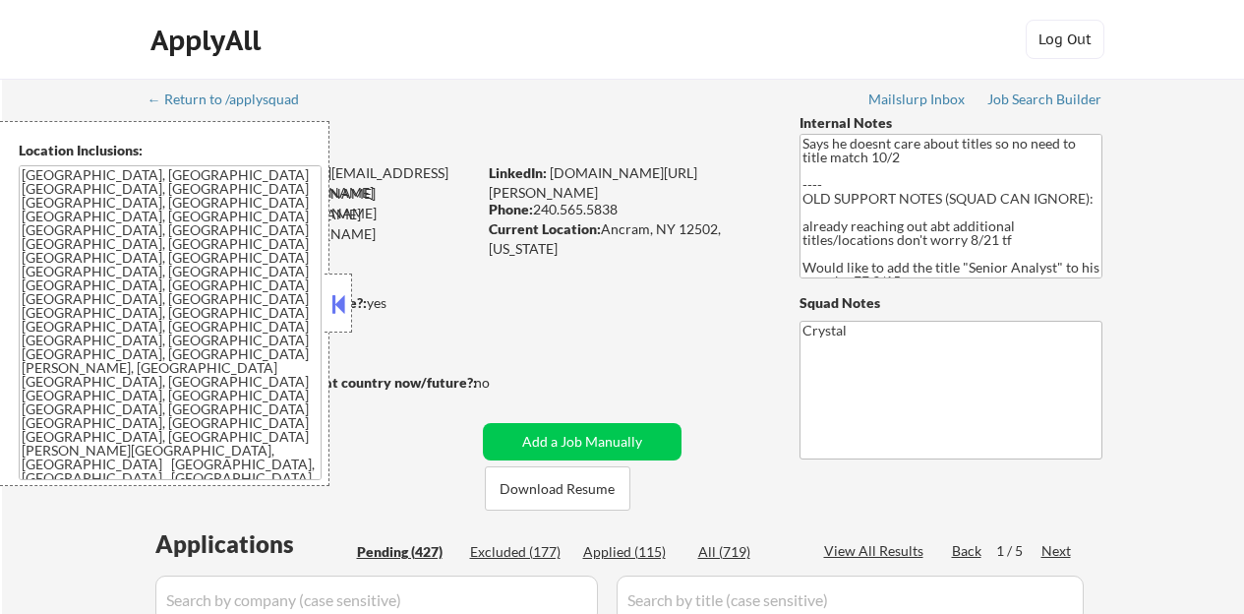
select select ""pending""
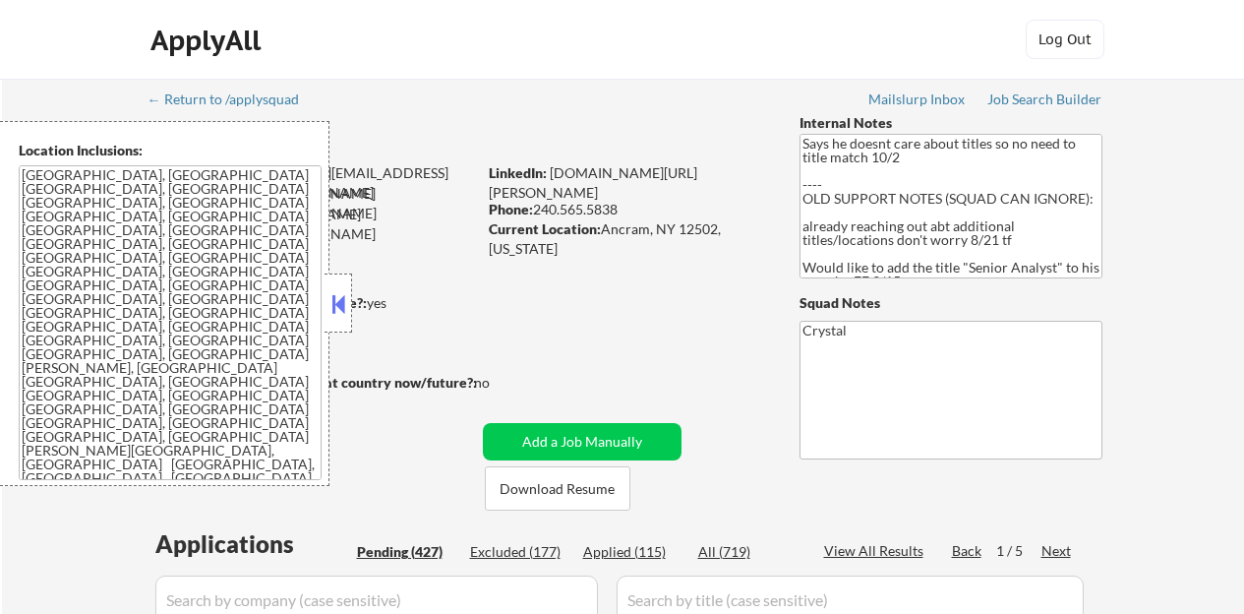
select select ""pending""
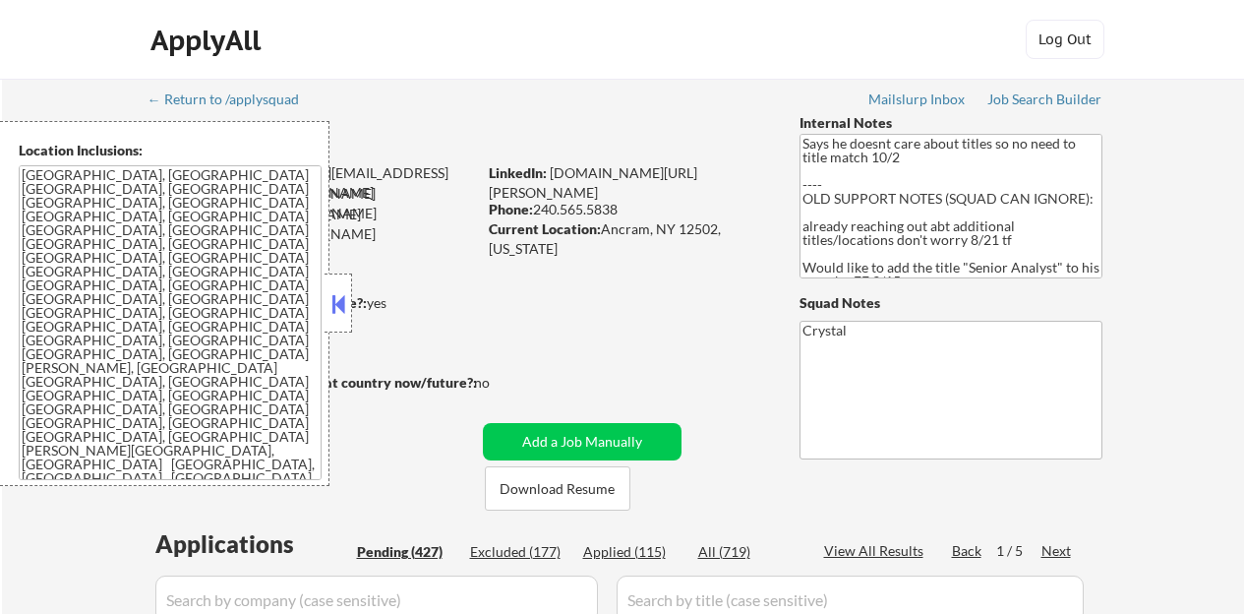
select select ""pending""
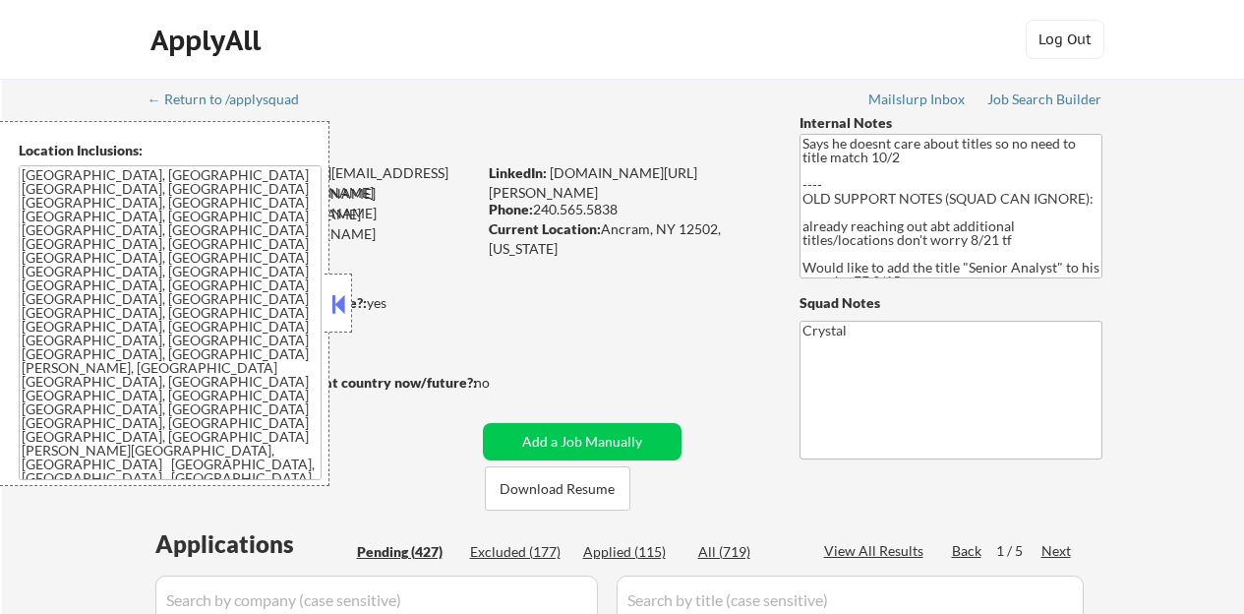
select select ""pending""
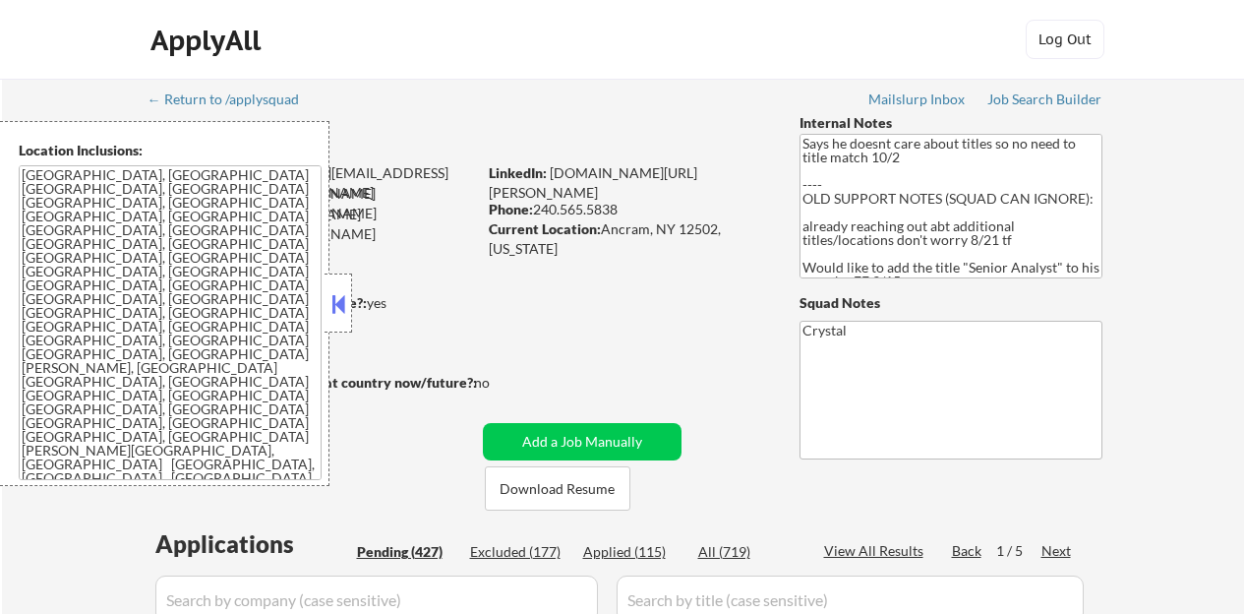
select select ""pending""
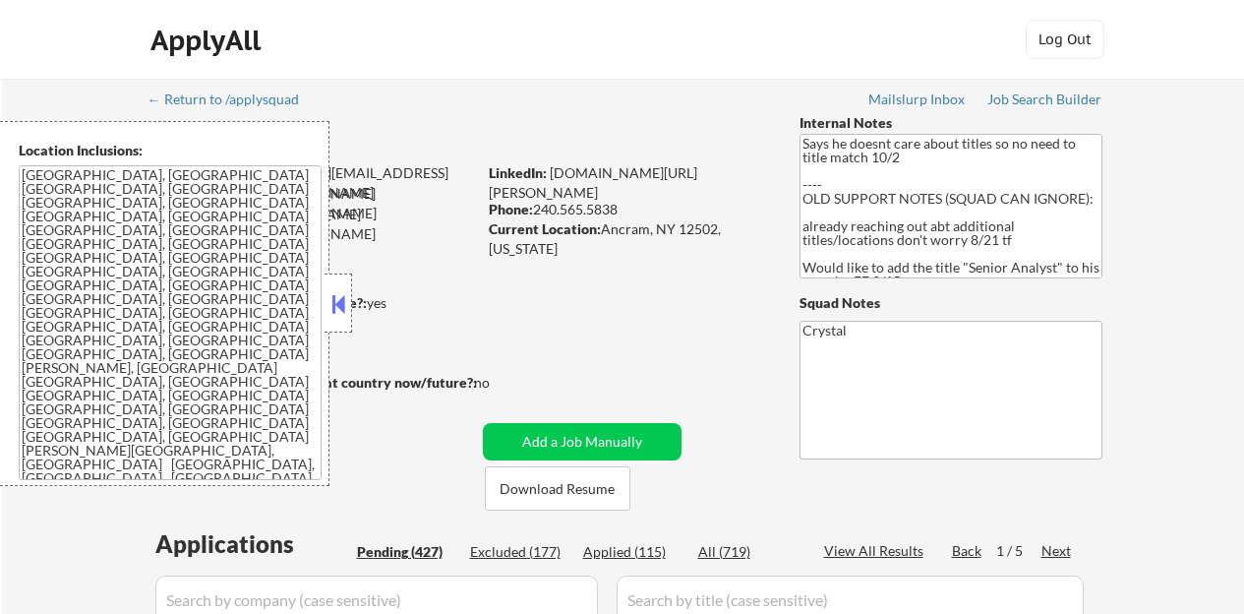
select select ""pending""
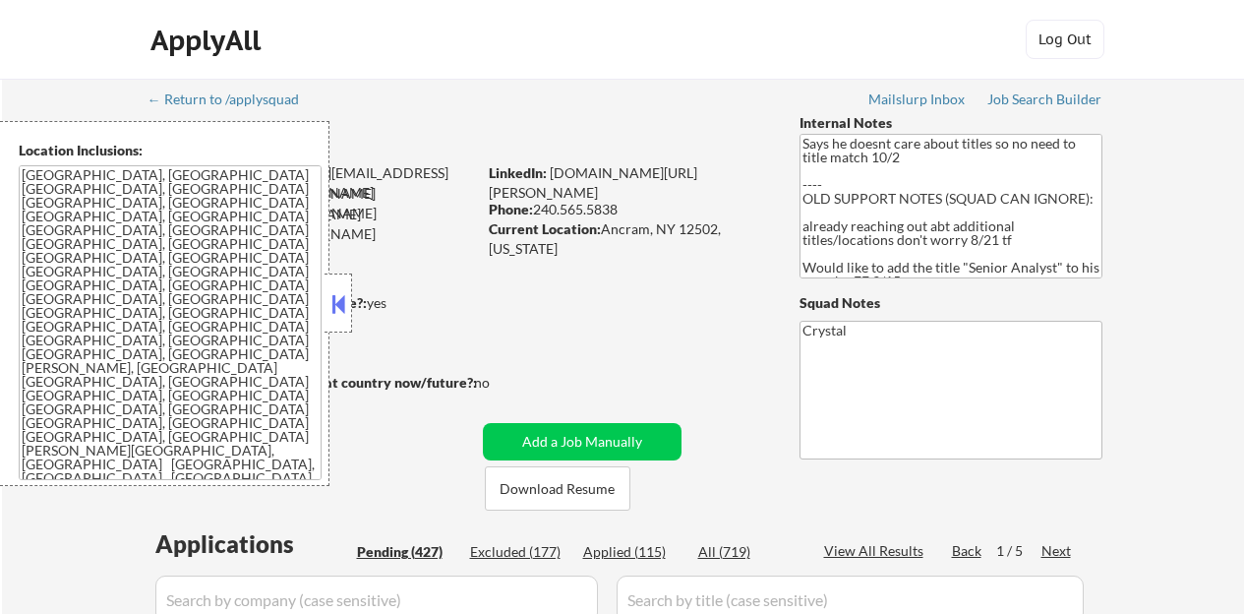
select select ""pending""
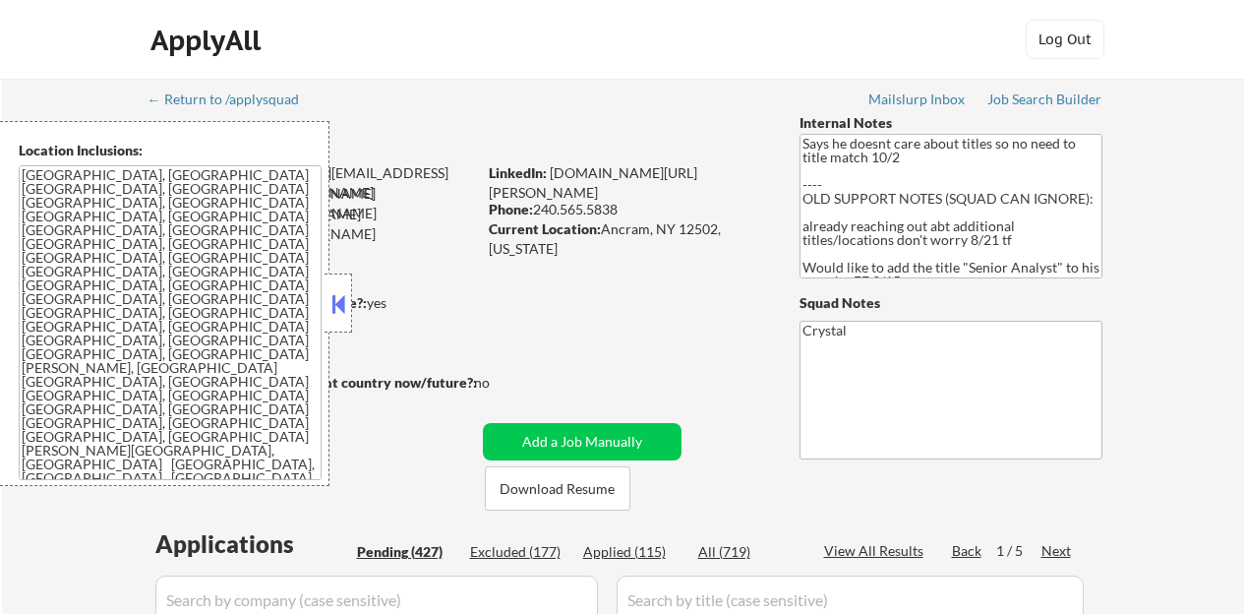
select select ""pending""
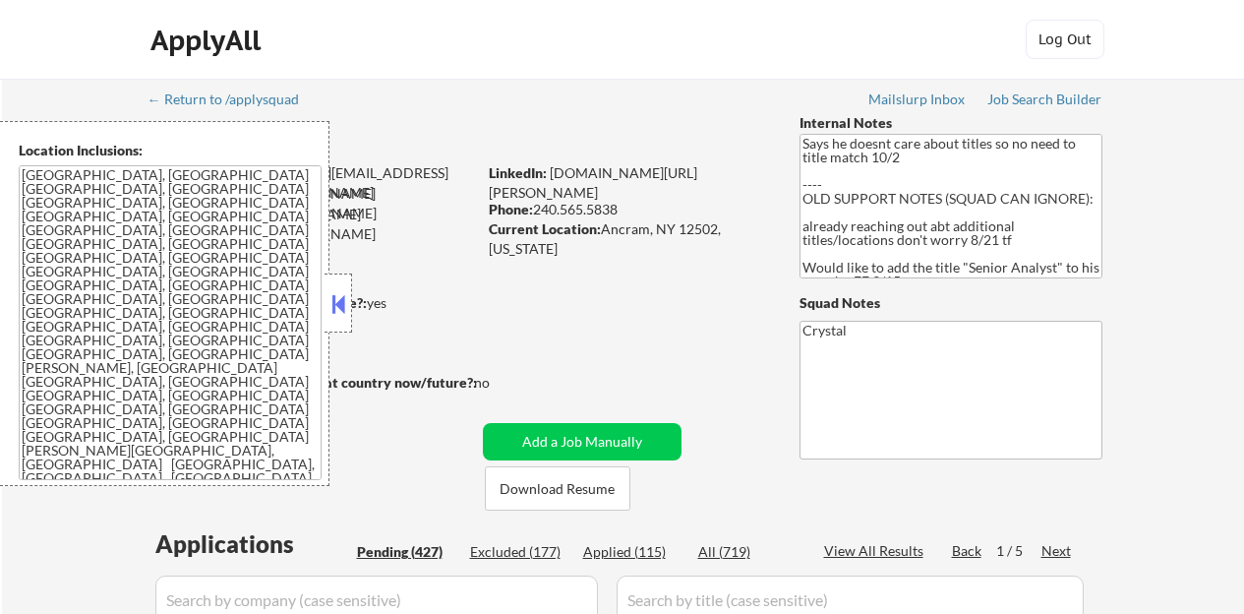
select select ""pending""
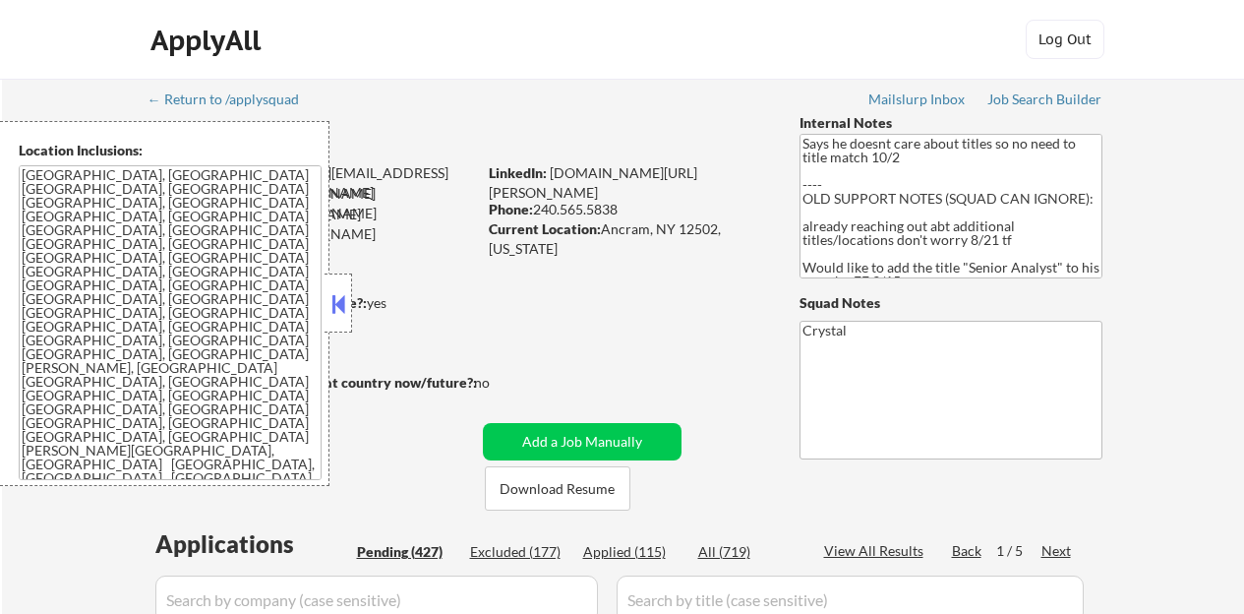
select select ""pending""
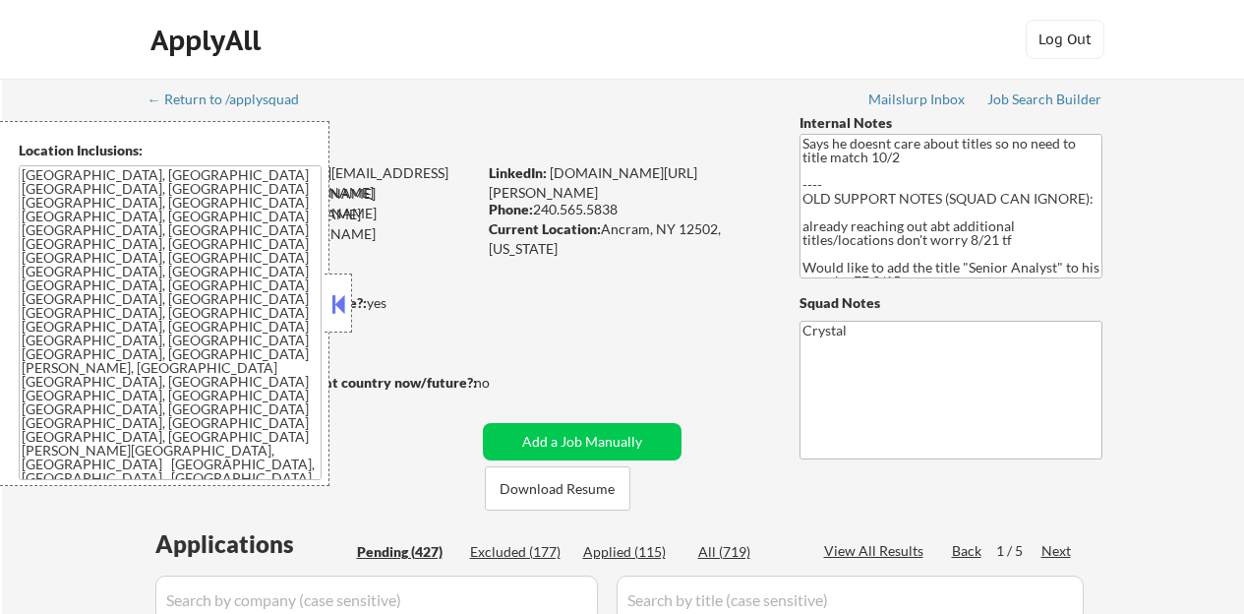
select select ""pending""
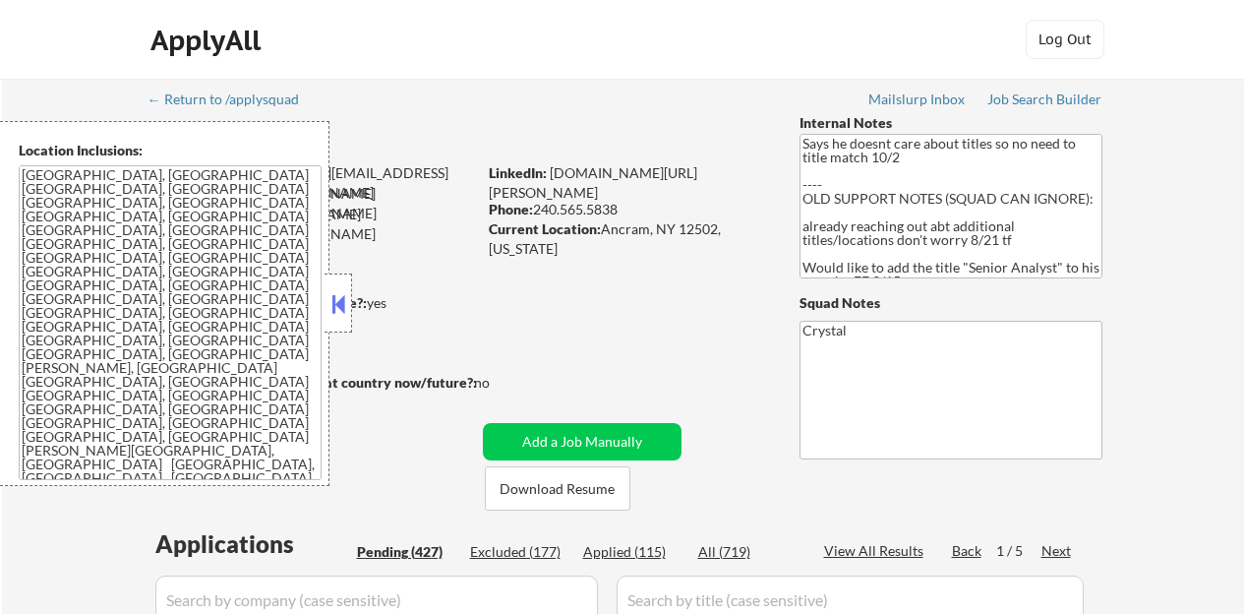
select select ""pending""
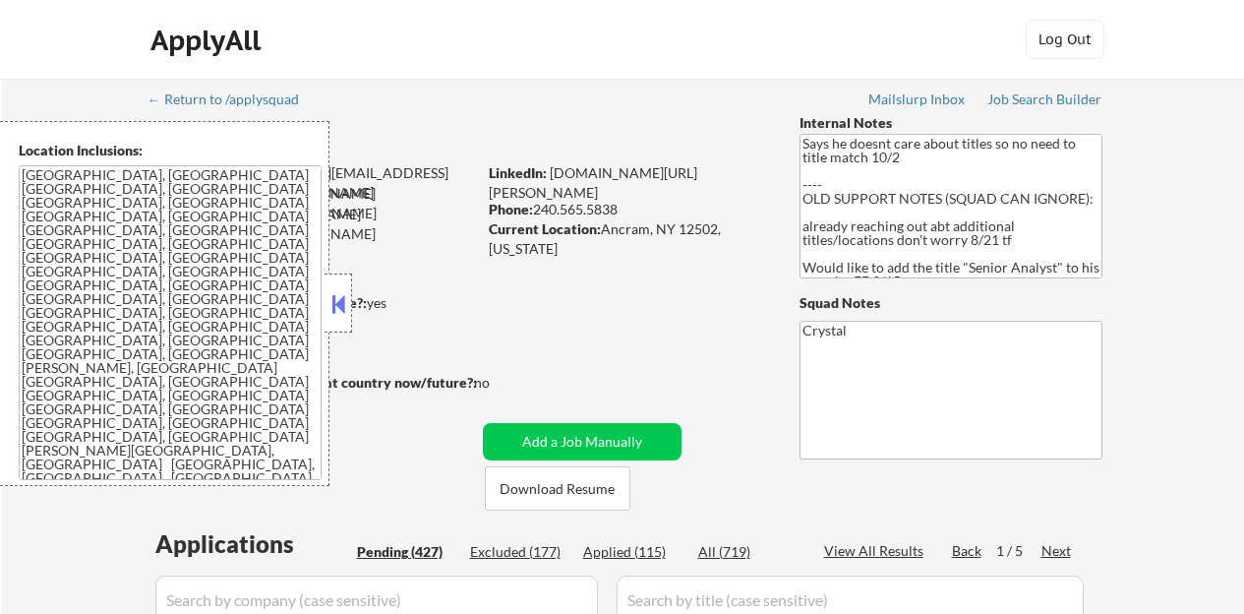
select select ""pending""
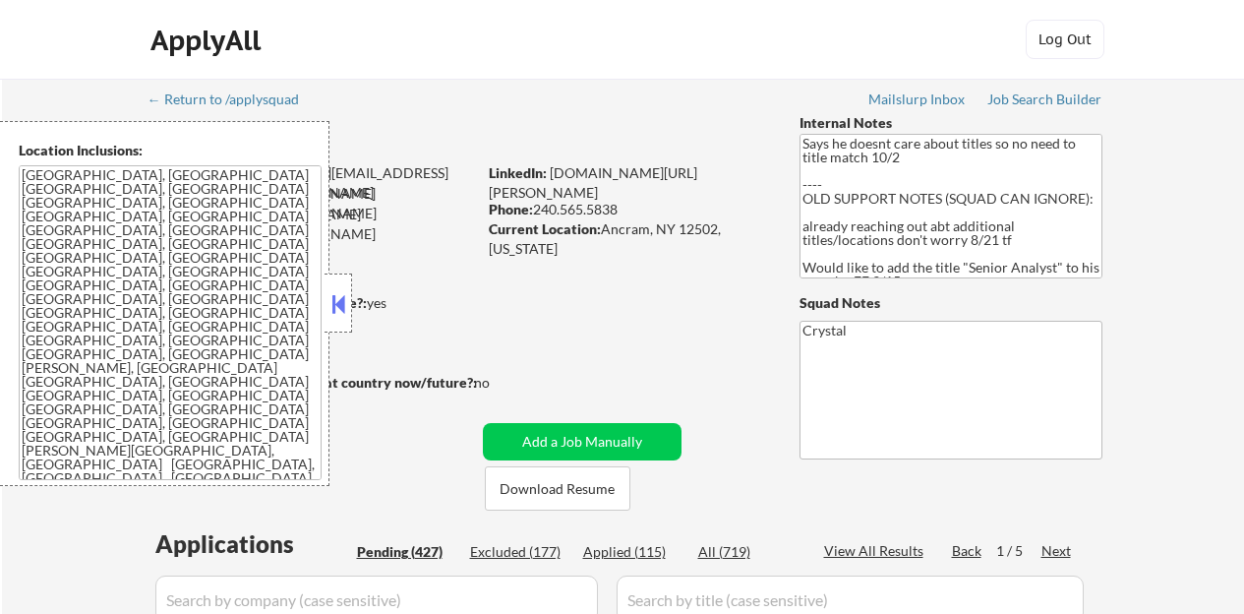
select select ""pending""
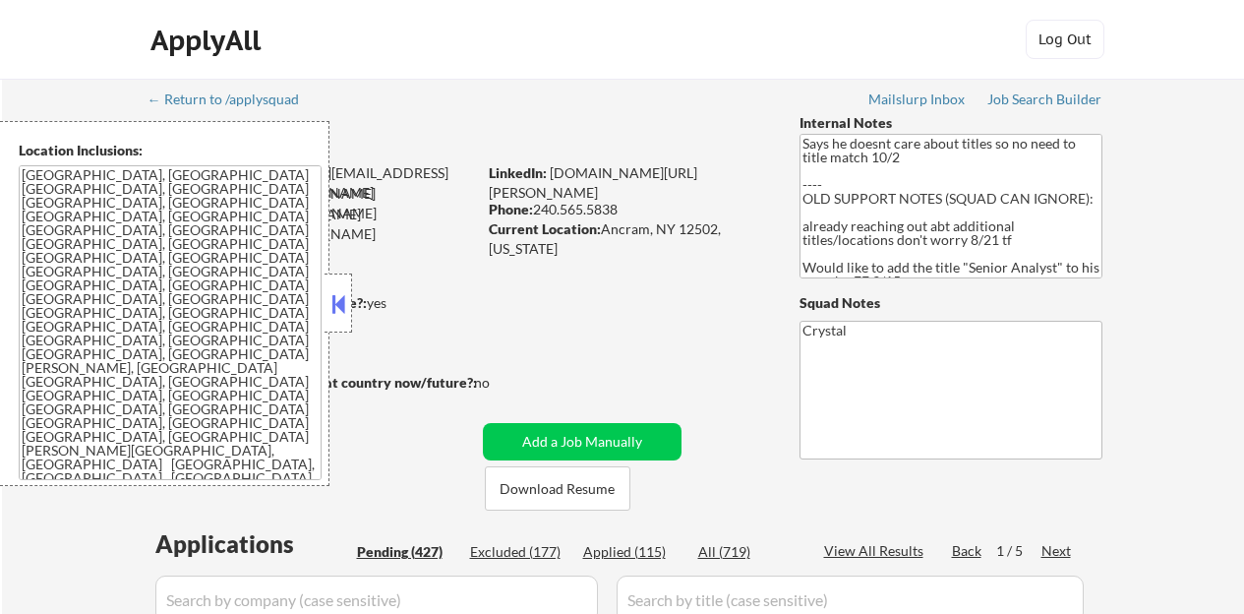
select select ""pending""
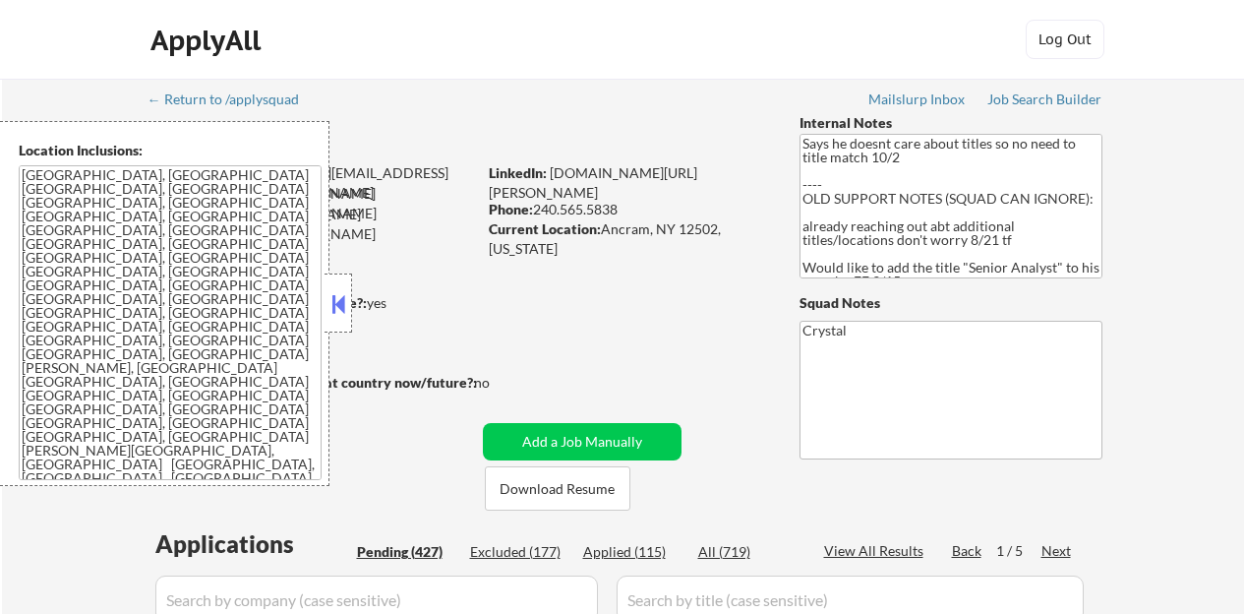
select select ""pending""
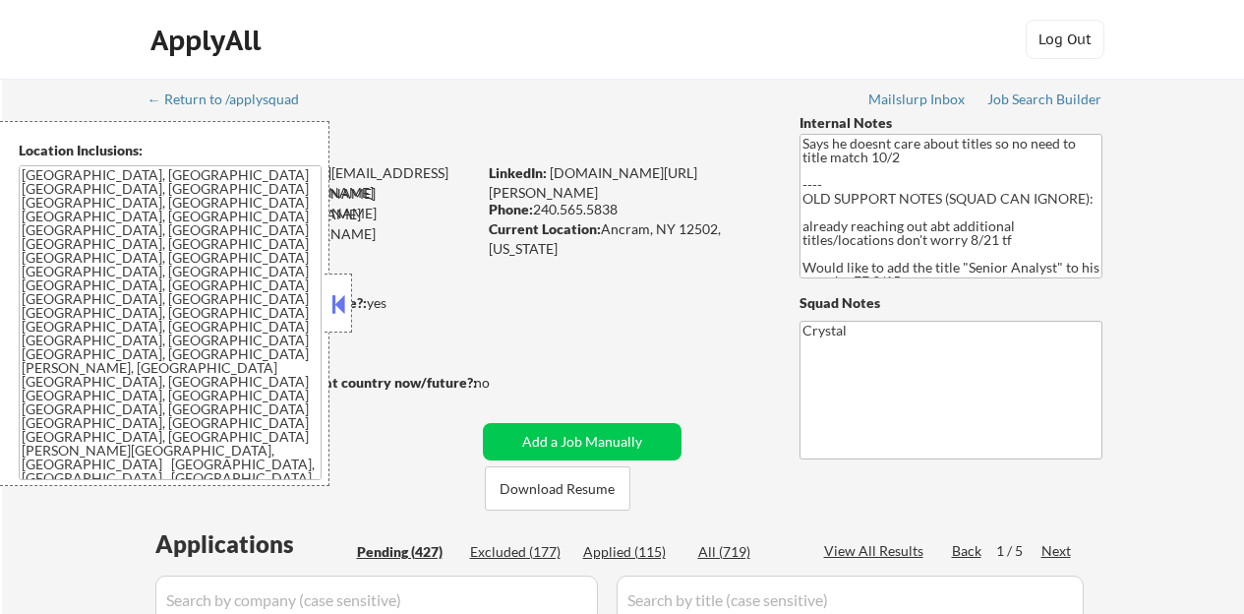
select select ""pending""
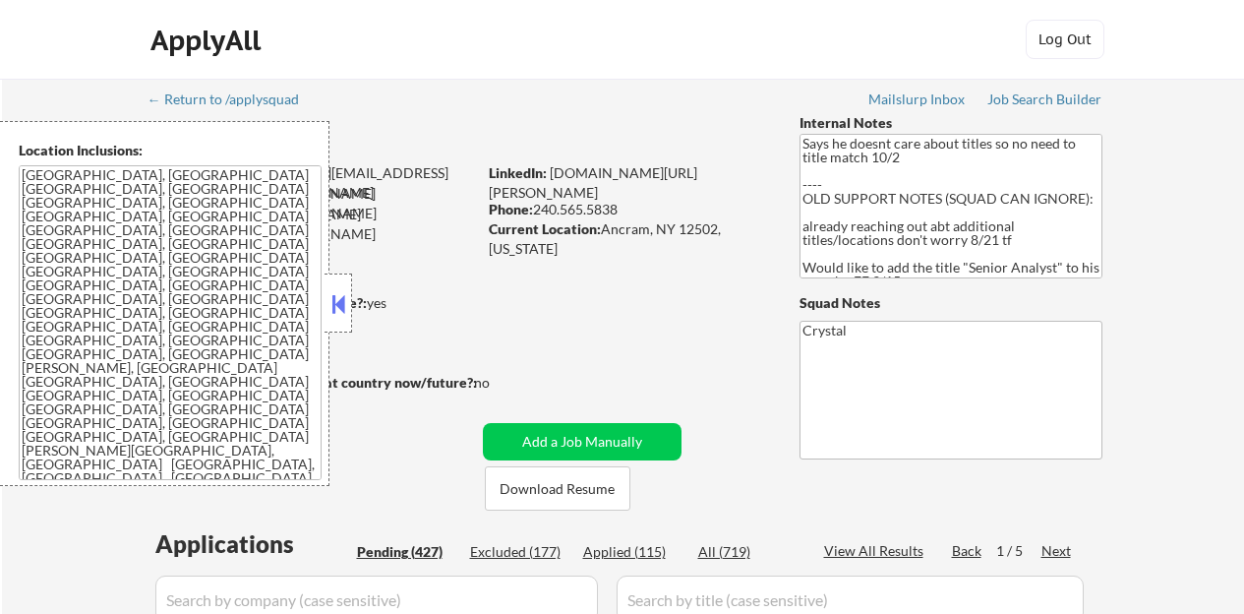
select select ""pending""
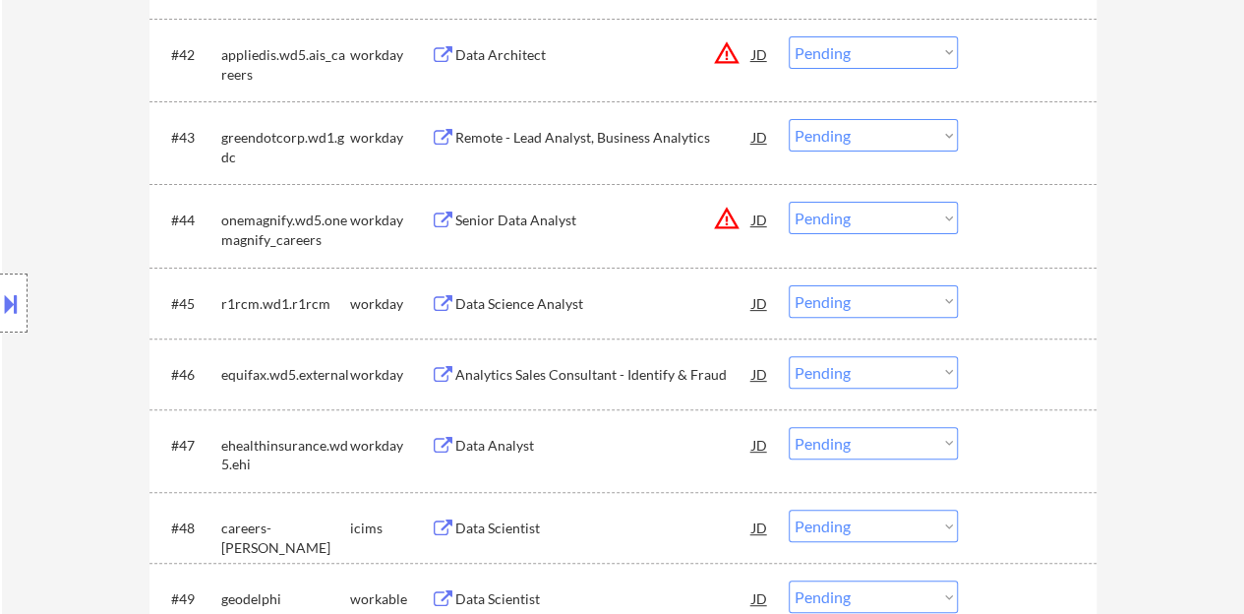
scroll to position [3934, 0]
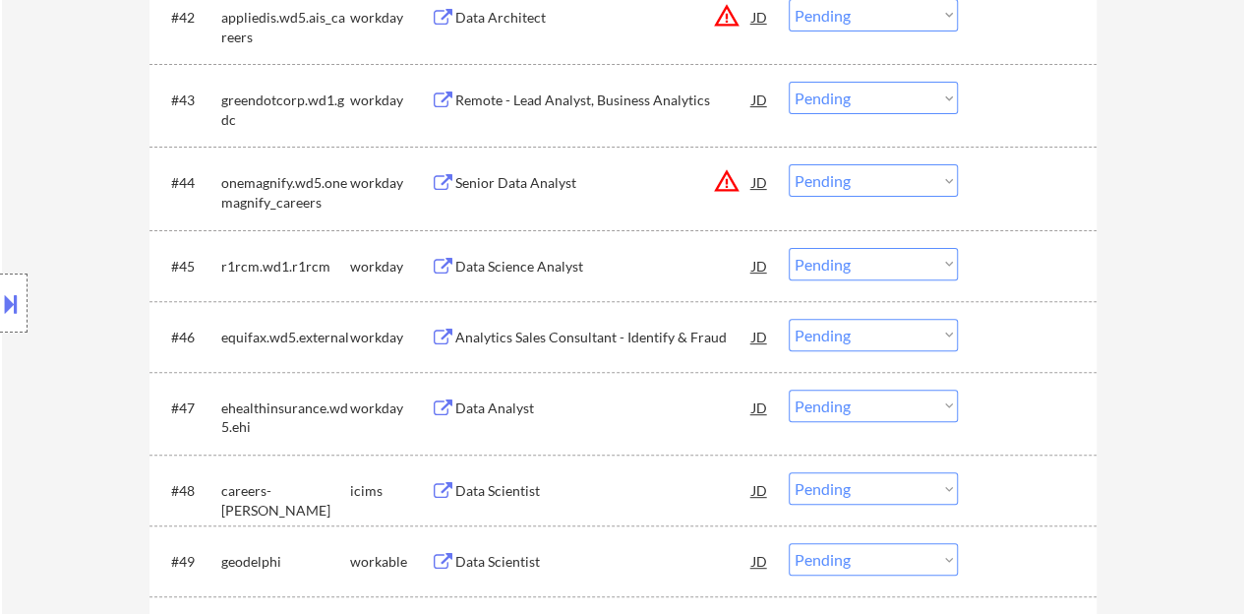
click at [550, 265] on div "Data Science Analyst" at bounding box center [603, 267] width 297 height 20
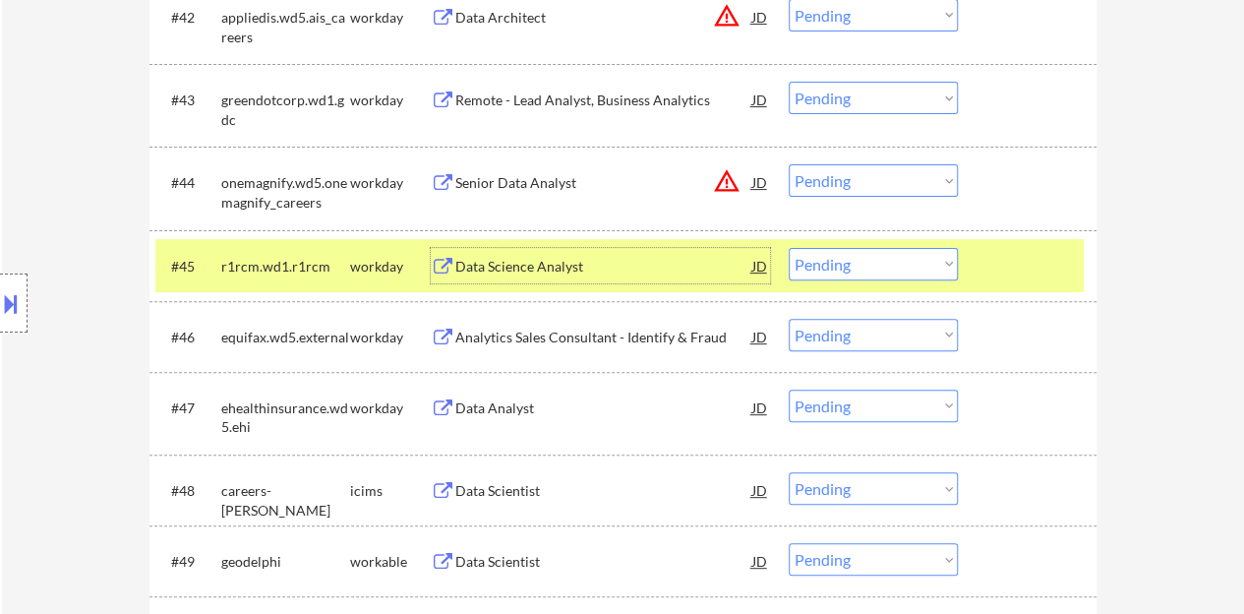
click at [877, 264] on select "Choose an option... Pending Applied Excluded (Questions) Excluded (Expired) Exc…" at bounding box center [873, 264] width 169 height 32
click at [789, 248] on select "Choose an option... Pending Applied Excluded (Questions) Excluded (Expired) Exc…" at bounding box center [873, 264] width 169 height 32
select select ""pending""
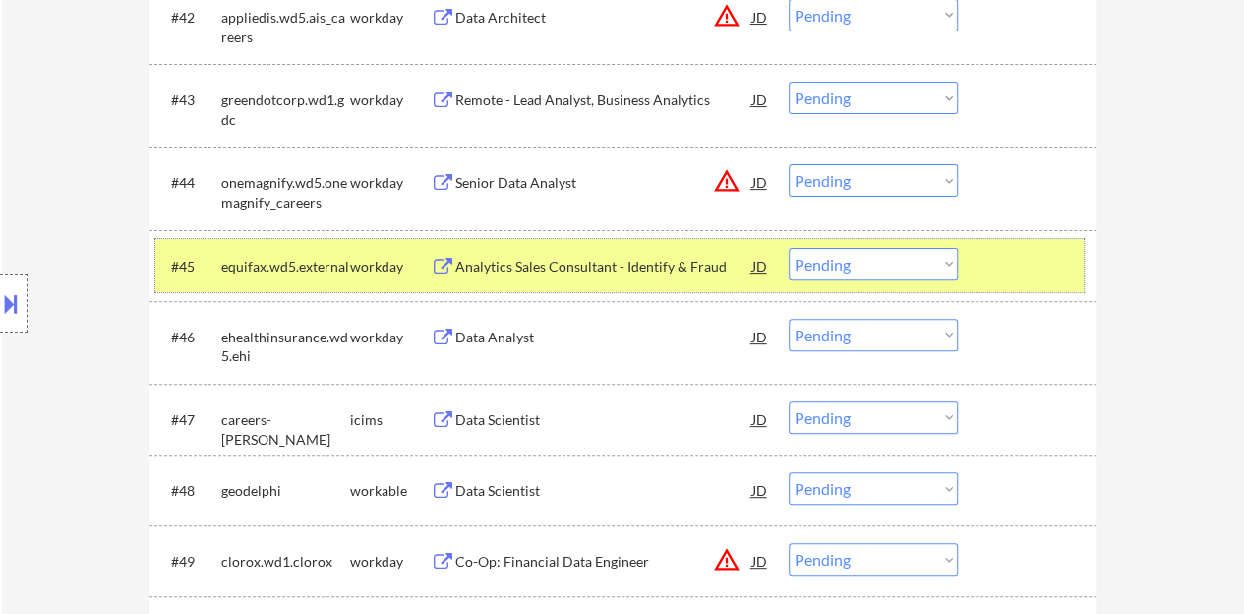
click at [1010, 259] on div at bounding box center [1030, 265] width 87 height 35
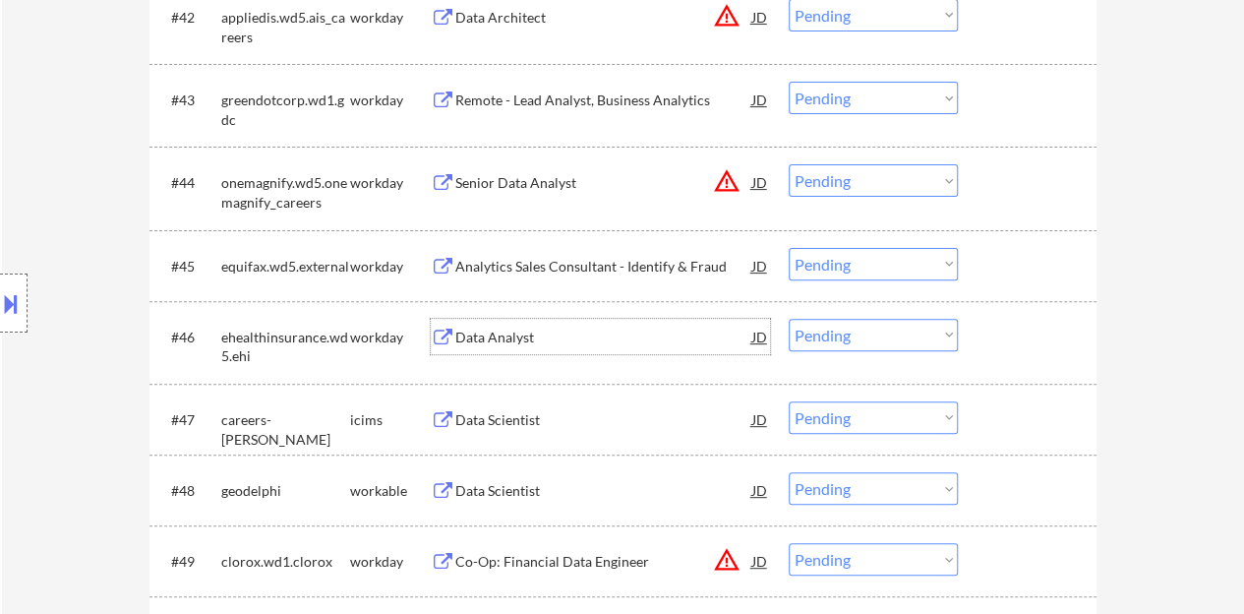
click at [472, 337] on div "Data Analyst" at bounding box center [603, 338] width 297 height 20
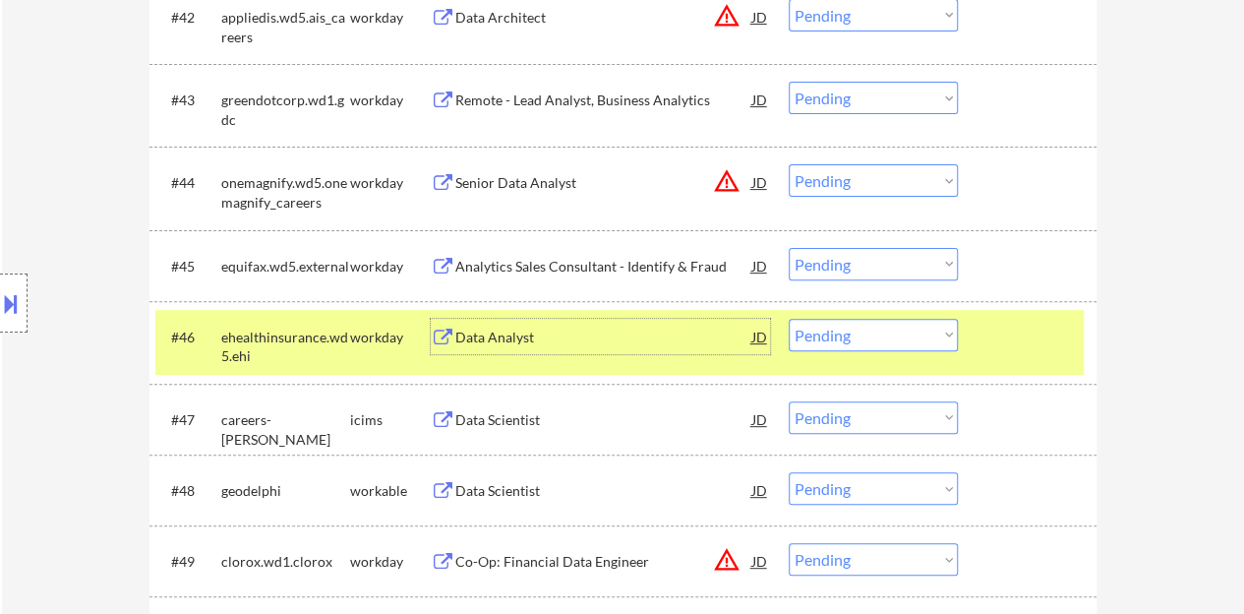
click at [869, 319] on select "Choose an option... Pending Applied Excluded (Questions) Excluded (Expired) Exc…" at bounding box center [873, 335] width 169 height 32
click at [789, 319] on select "Choose an option... Pending Applied Excluded (Questions) Excluded (Expired) Exc…" at bounding box center [873, 335] width 169 height 32
select select ""pending""
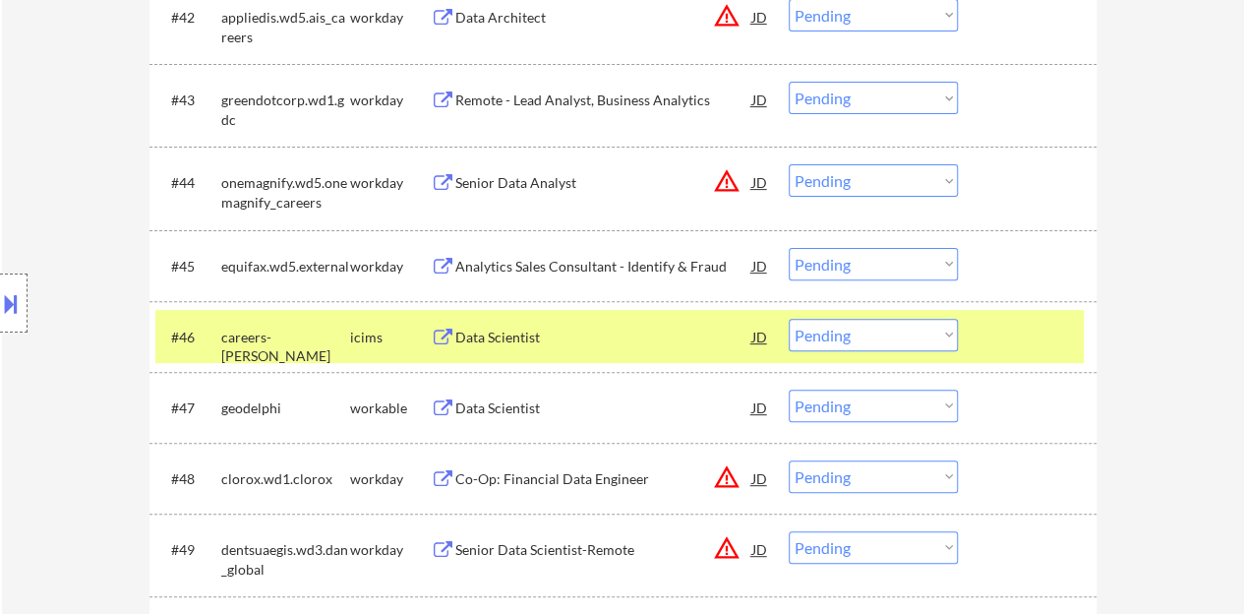
click at [1023, 336] on div at bounding box center [1030, 336] width 87 height 35
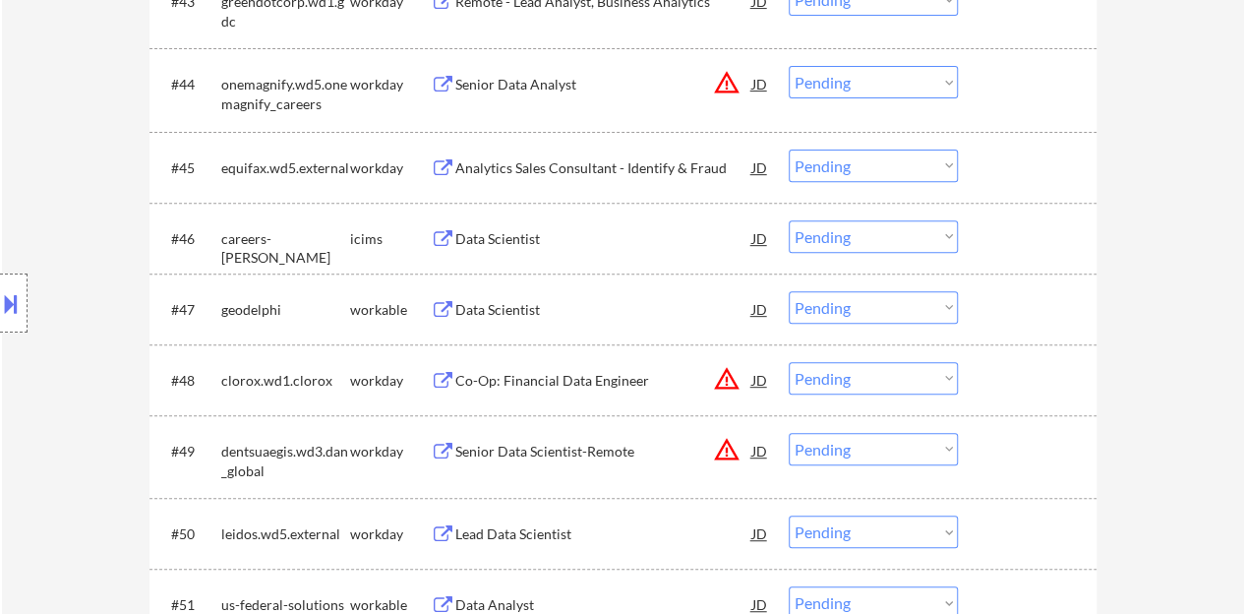
scroll to position [4229, 0]
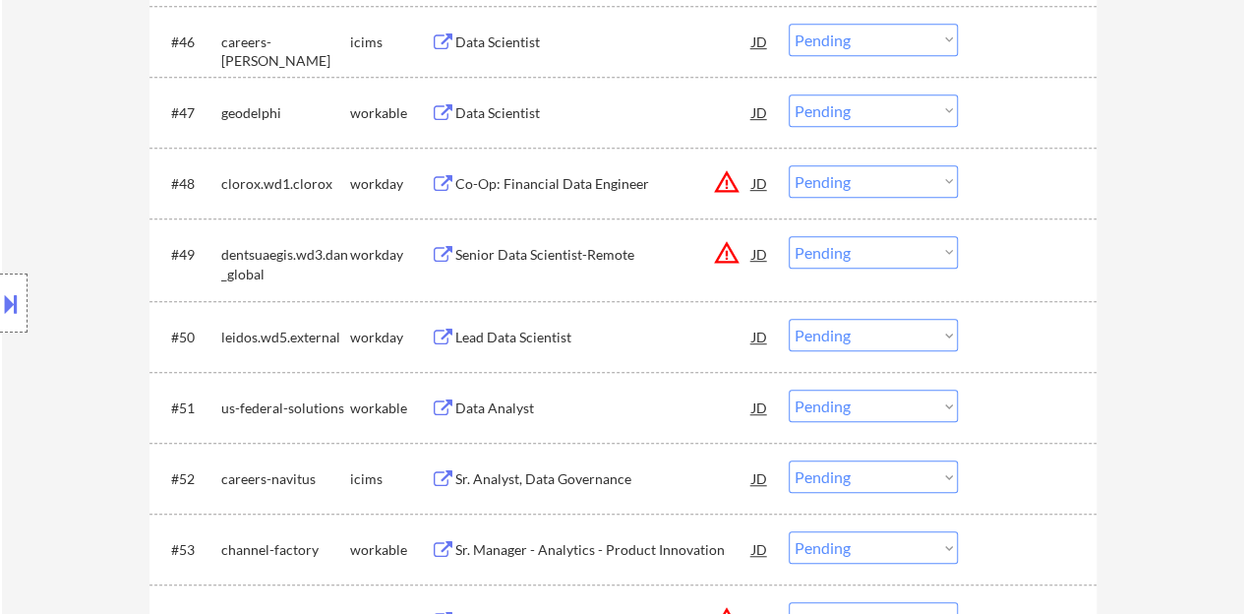
click at [551, 330] on div "Lead Data Scientist" at bounding box center [603, 338] width 297 height 20
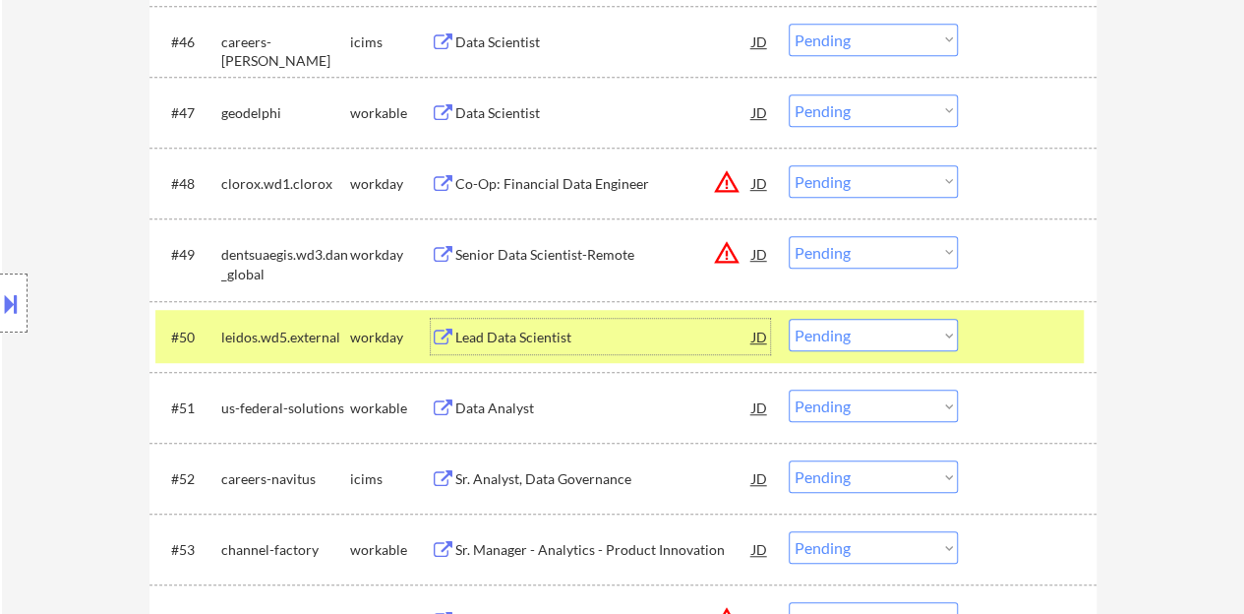
click at [578, 342] on div "Lead Data Scientist" at bounding box center [603, 338] width 297 height 20
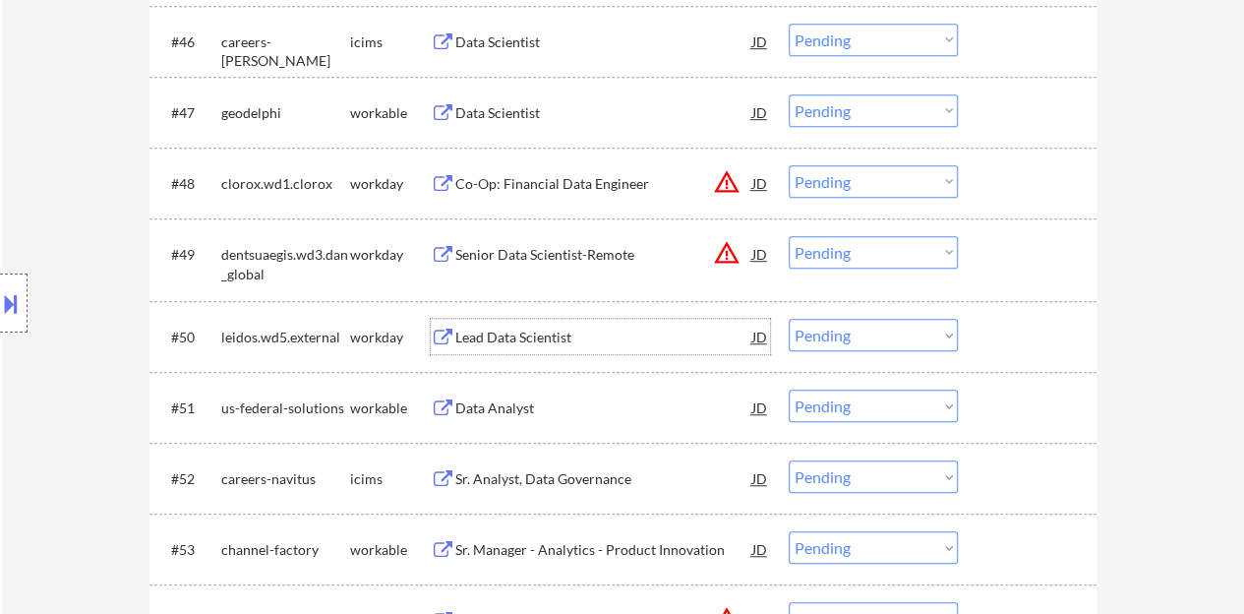
click at [998, 321] on div at bounding box center [1030, 336] width 87 height 35
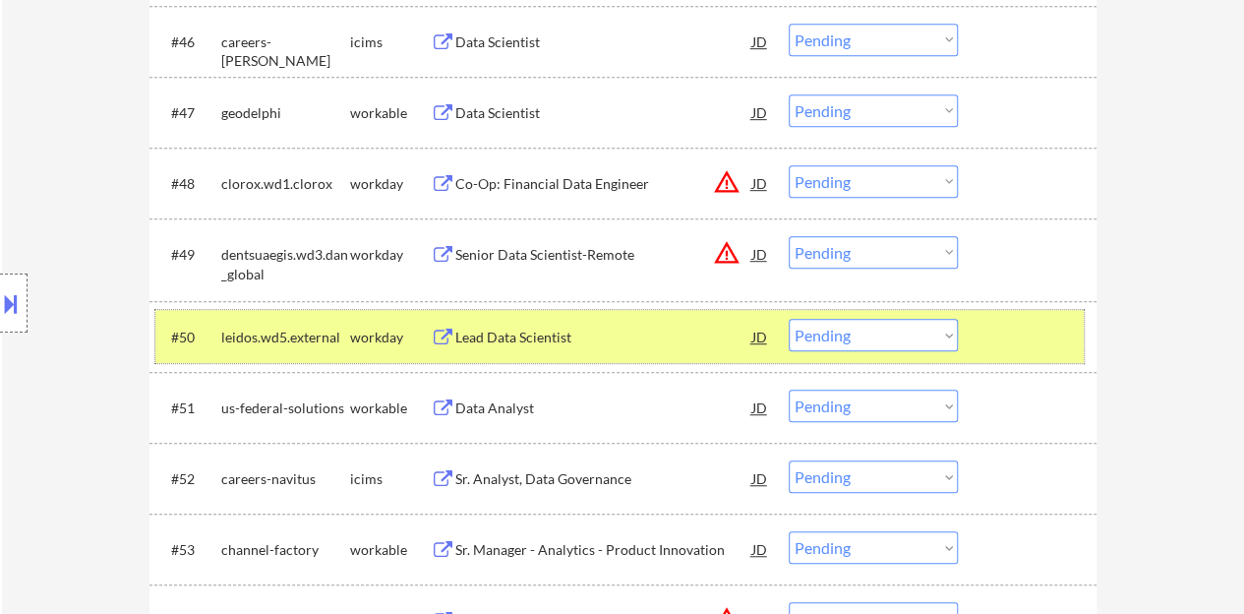
click at [943, 323] on select "Choose an option... Pending Applied Excluded (Questions) Excluded (Expired) Exc…" at bounding box center [873, 335] width 169 height 32
click at [789, 319] on select "Choose an option... Pending Applied Excluded (Questions) Excluded (Expired) Exc…" at bounding box center [873, 335] width 169 height 32
select select ""pending""
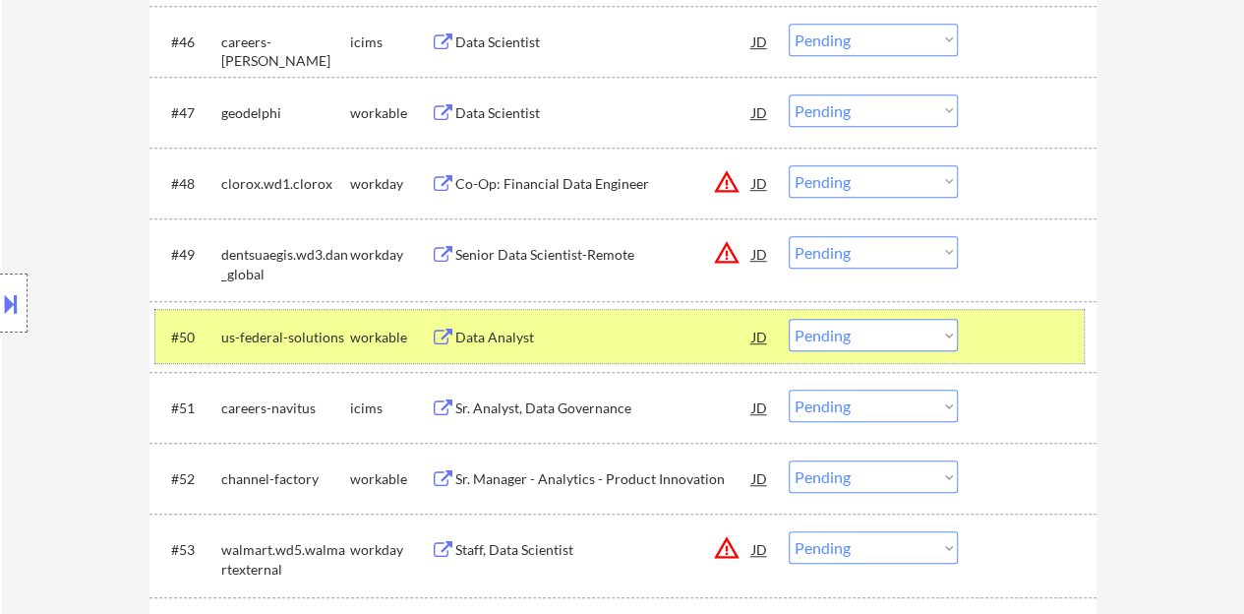
click at [1027, 320] on div at bounding box center [1030, 336] width 87 height 35
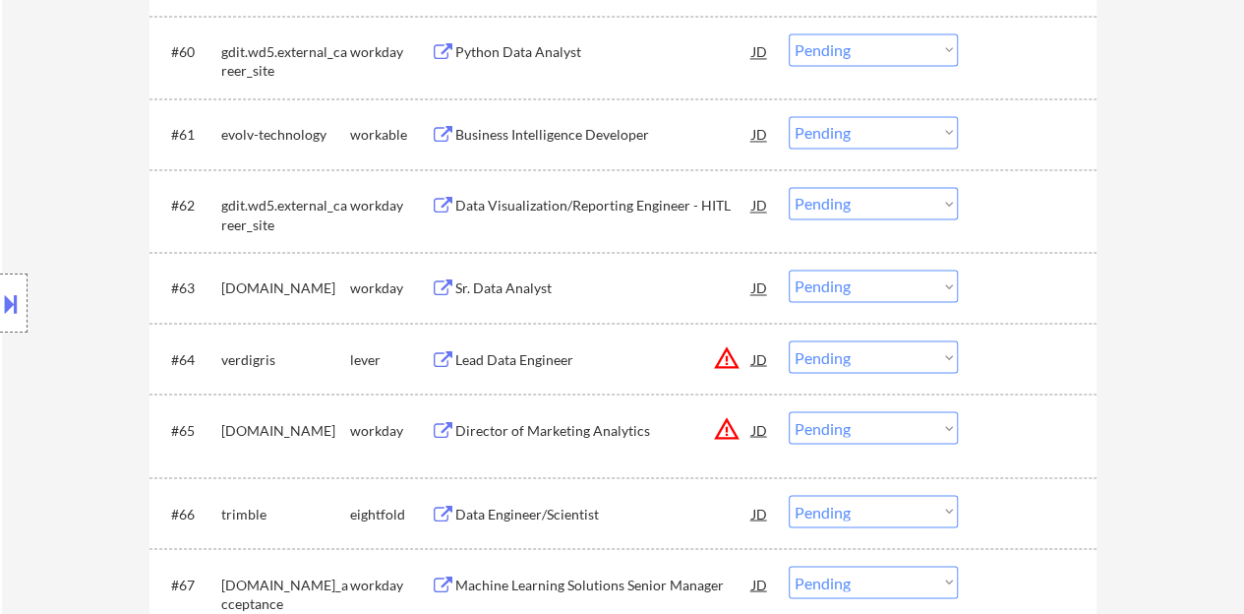
scroll to position [5311, 0]
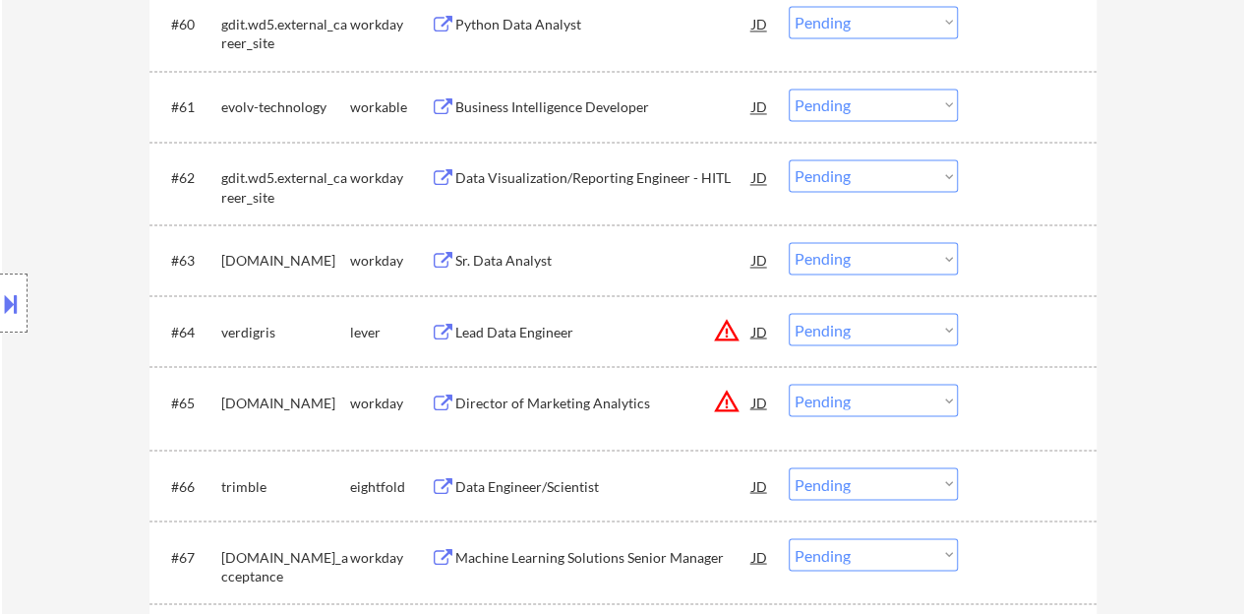
click at [502, 257] on div "Sr. Data Analyst" at bounding box center [603, 261] width 297 height 20
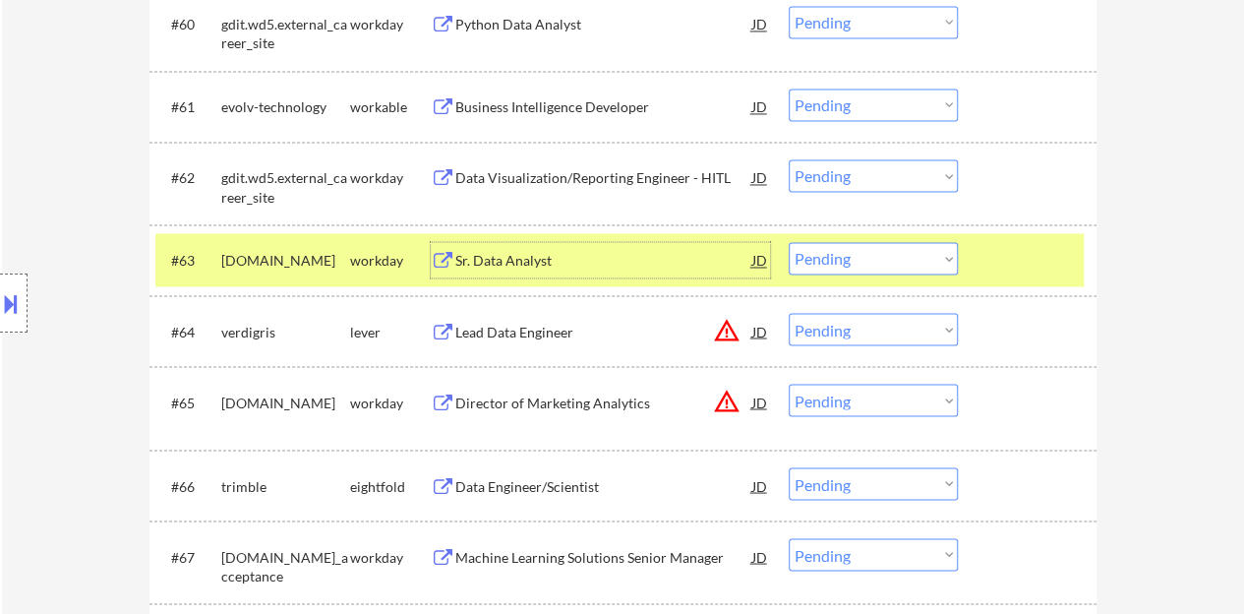
click at [849, 268] on select "Choose an option... Pending Applied Excluded (Questions) Excluded (Expired) Exc…" at bounding box center [873, 258] width 169 height 32
click at [789, 242] on select "Choose an option... Pending Applied Excluded (Questions) Excluded (Expired) Exc…" at bounding box center [873, 258] width 169 height 32
select select ""pending""
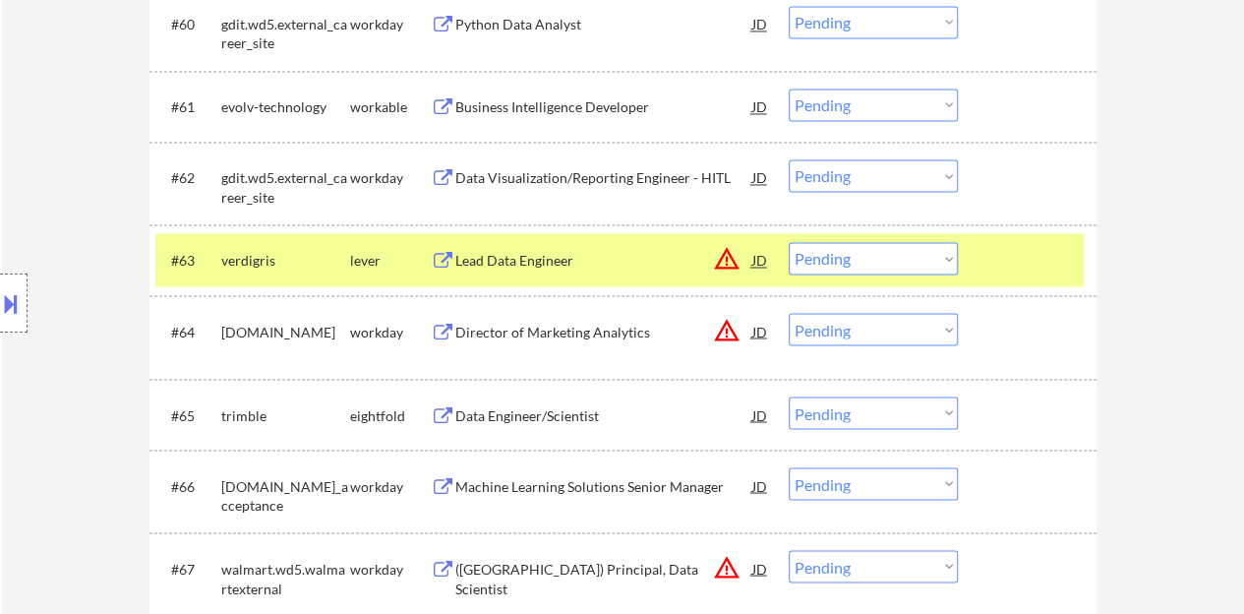
click at [1043, 235] on div "#63 verdigris lever Lead Data Engineer JD warning_amber Choose an option... Pen…" at bounding box center [619, 259] width 929 height 53
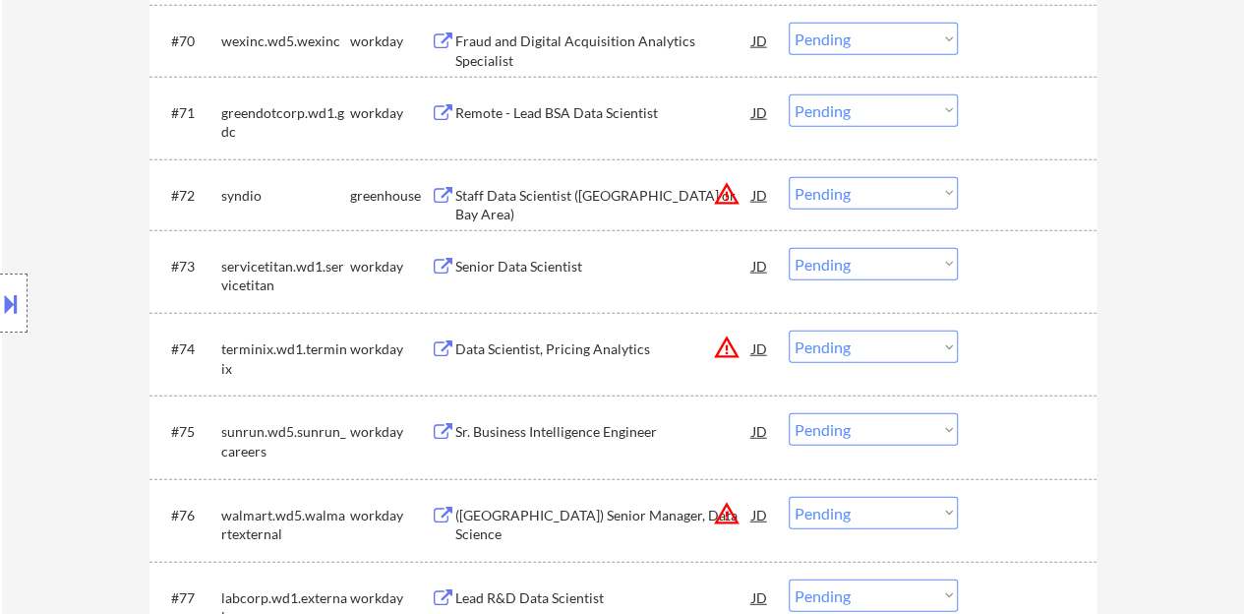
scroll to position [6098, 0]
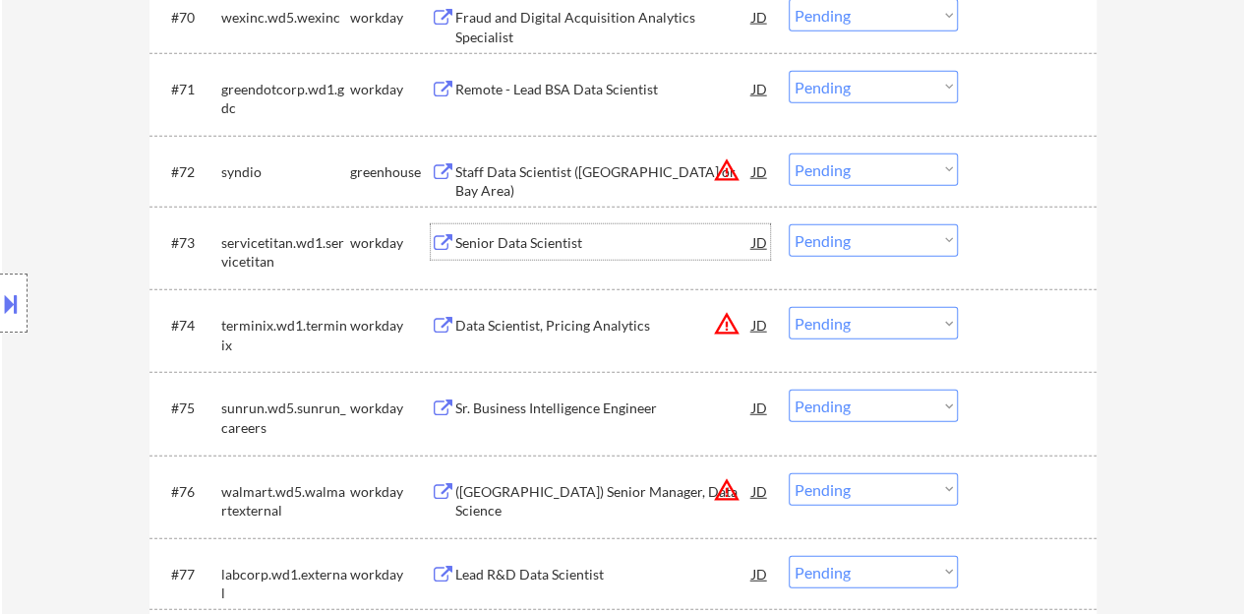
click at [539, 247] on div "Senior Data Scientist" at bounding box center [603, 243] width 297 height 20
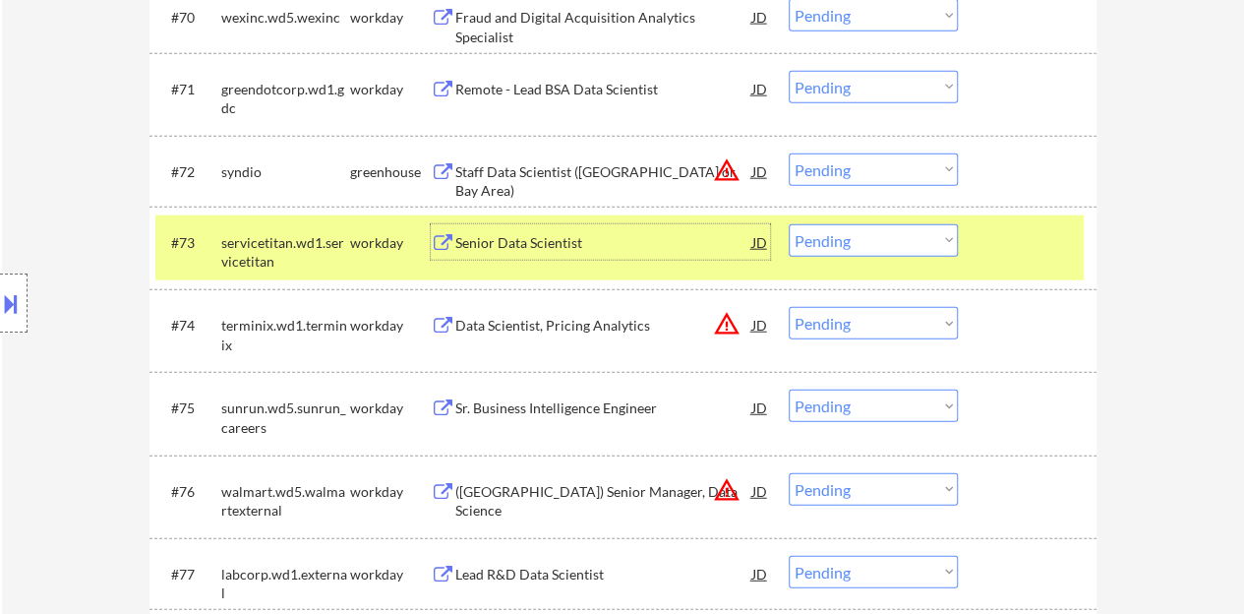
click at [865, 233] on select "Choose an option... Pending Applied Excluded (Questions) Excluded (Expired) Exc…" at bounding box center [873, 240] width 169 height 32
click at [789, 224] on select "Choose an option... Pending Applied Excluded (Questions) Excluded (Expired) Exc…" at bounding box center [873, 240] width 169 height 32
select select ""pending""
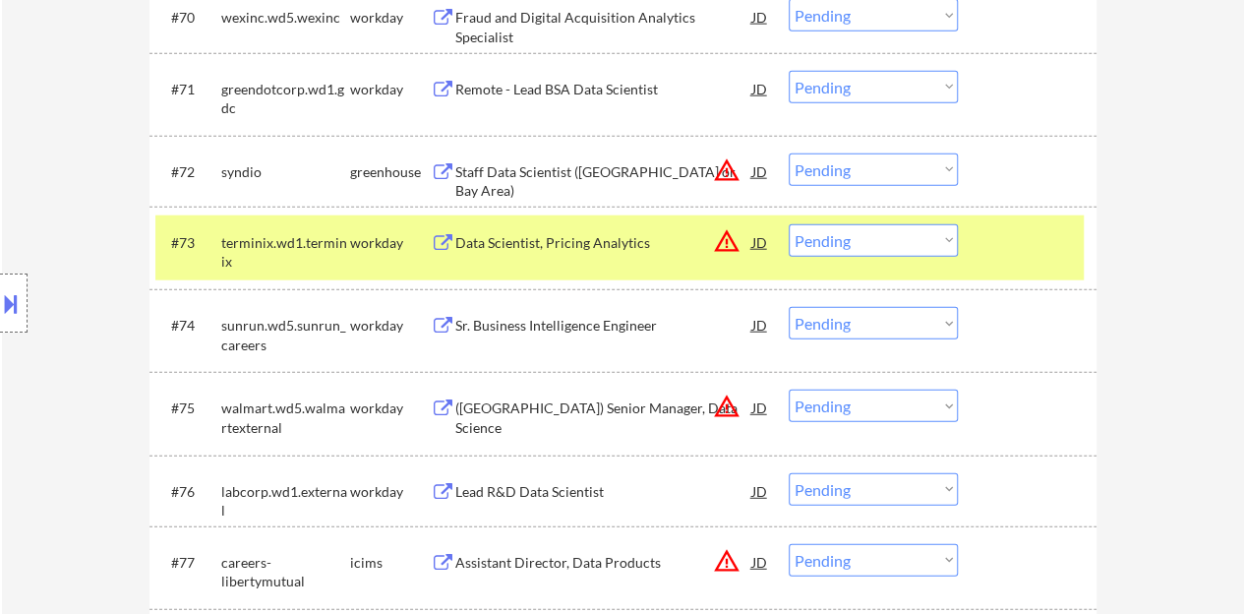
click at [1005, 258] on div at bounding box center [1030, 241] width 87 height 35
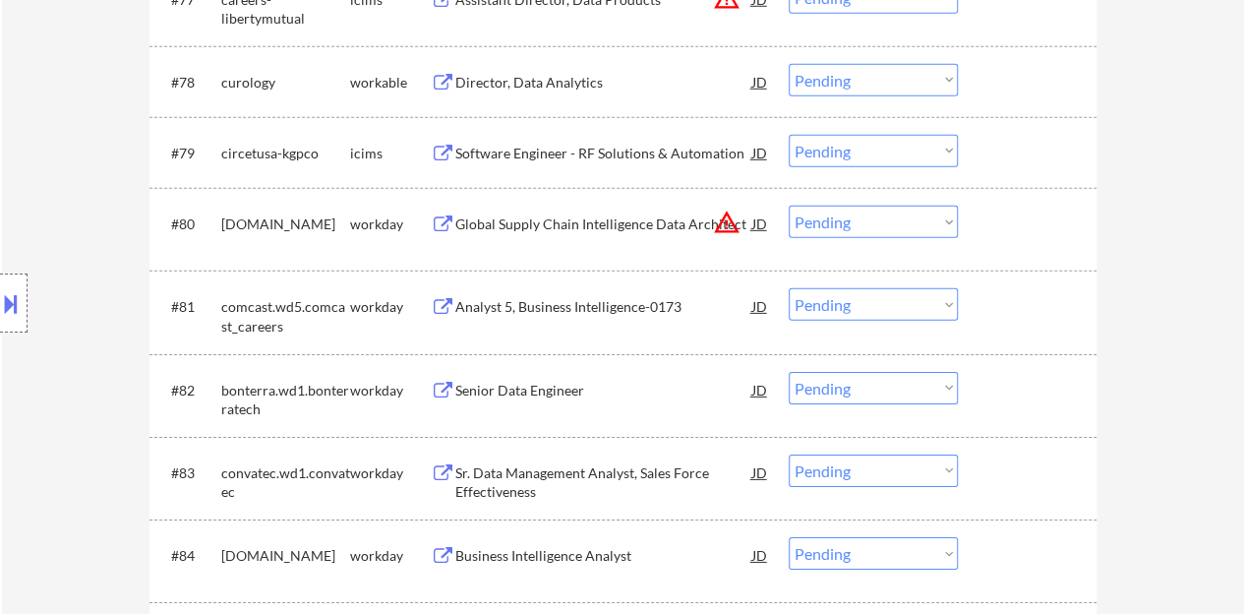
scroll to position [6688, 0]
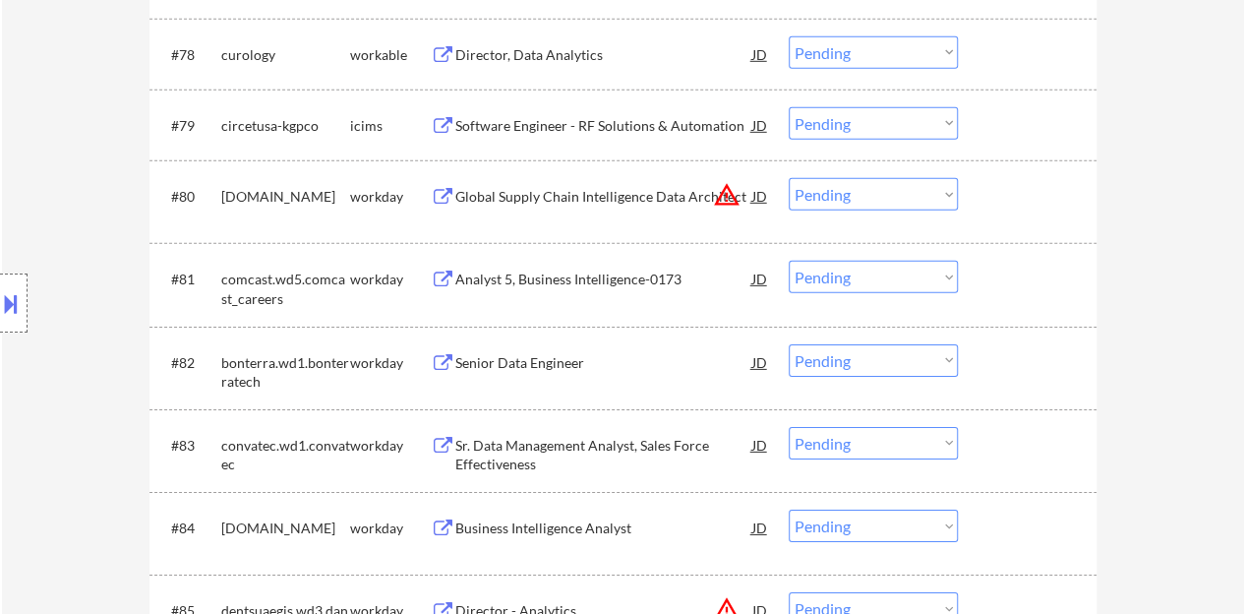
click at [552, 373] on div "Senior Data Engineer" at bounding box center [603, 361] width 297 height 35
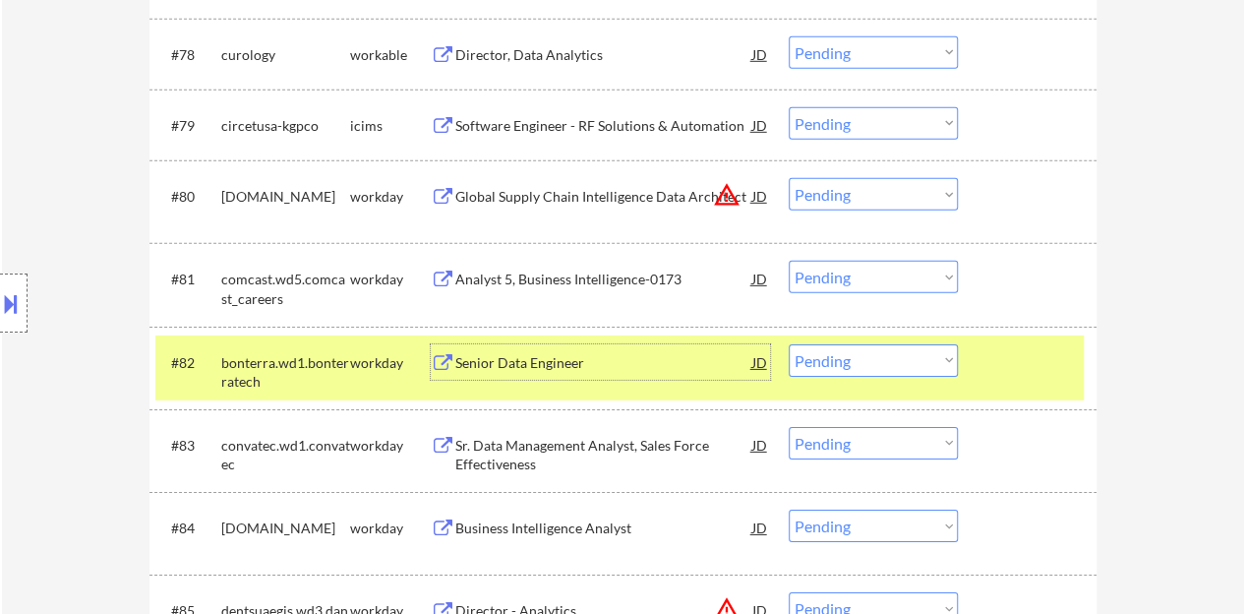
click at [934, 345] on select "Choose an option... Pending Applied Excluded (Questions) Excluded (Expired) Exc…" at bounding box center [873, 360] width 169 height 32
click at [789, 344] on select "Choose an option... Pending Applied Excluded (Questions) Excluded (Expired) Exc…" at bounding box center [873, 360] width 169 height 32
select select ""pending""
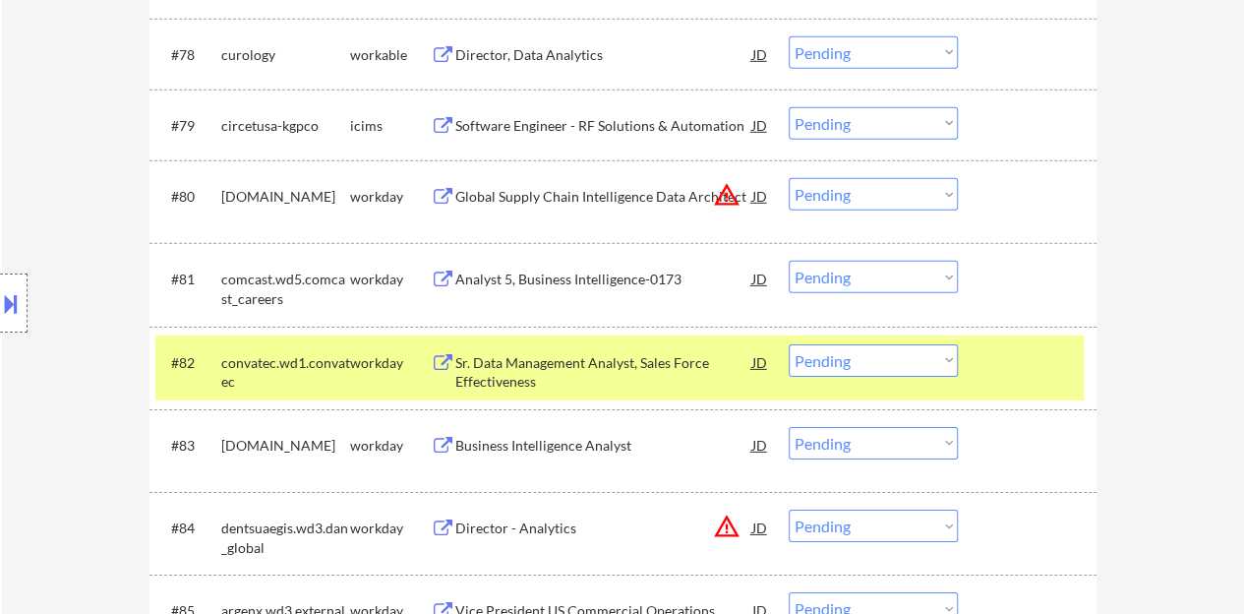
click at [1013, 352] on div at bounding box center [1030, 361] width 87 height 35
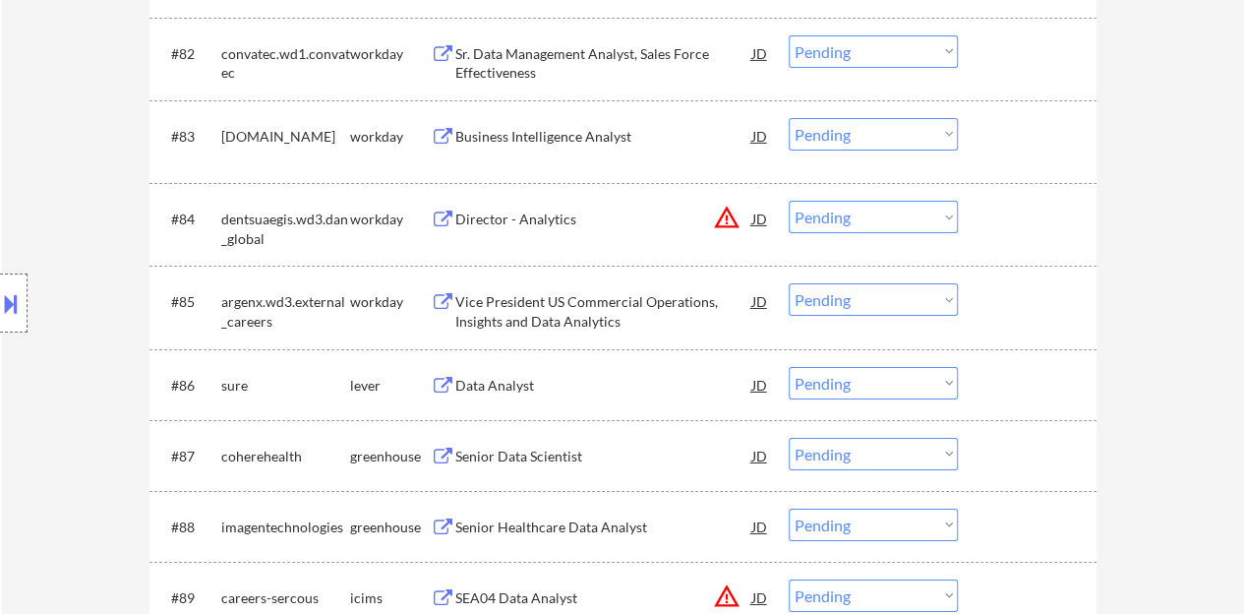
scroll to position [7082, 0]
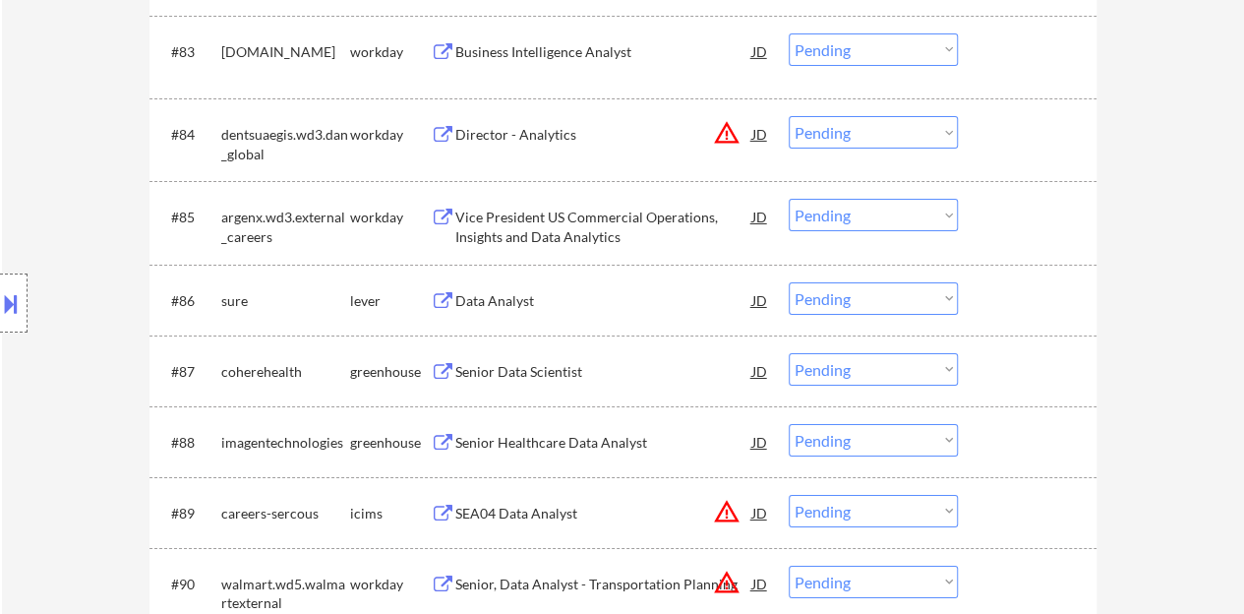
click at [507, 304] on div "Data Analyst" at bounding box center [603, 301] width 297 height 20
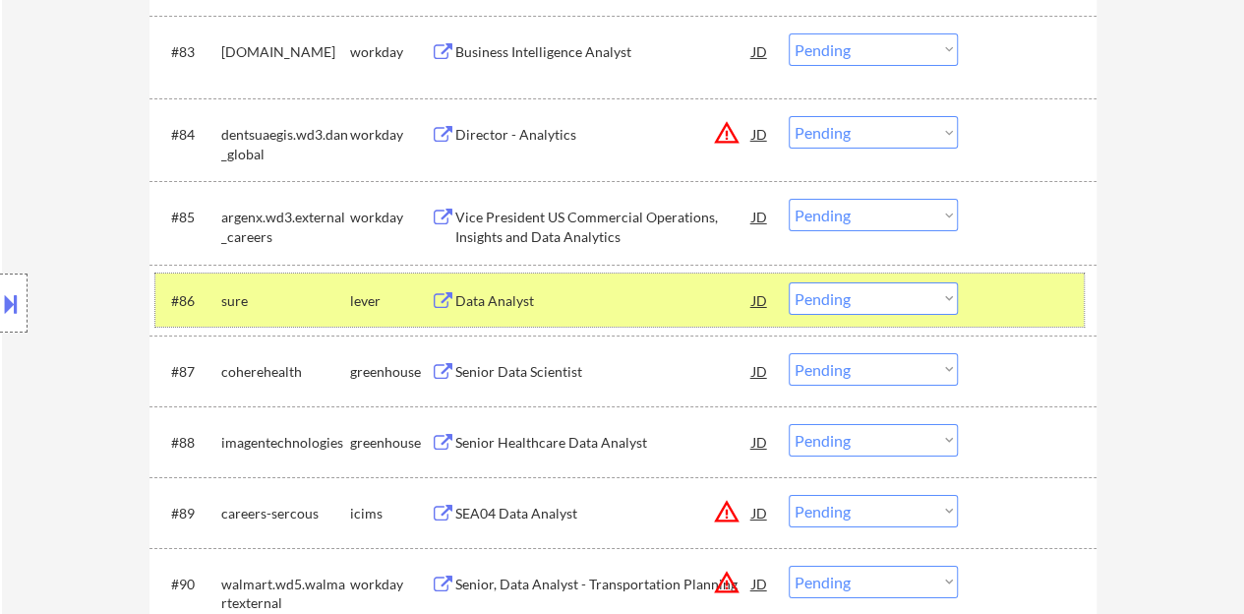
click at [858, 279] on div "#86 sure lever Data Analyst JD warning_amber Choose an option... Pending Applie…" at bounding box center [619, 299] width 929 height 53
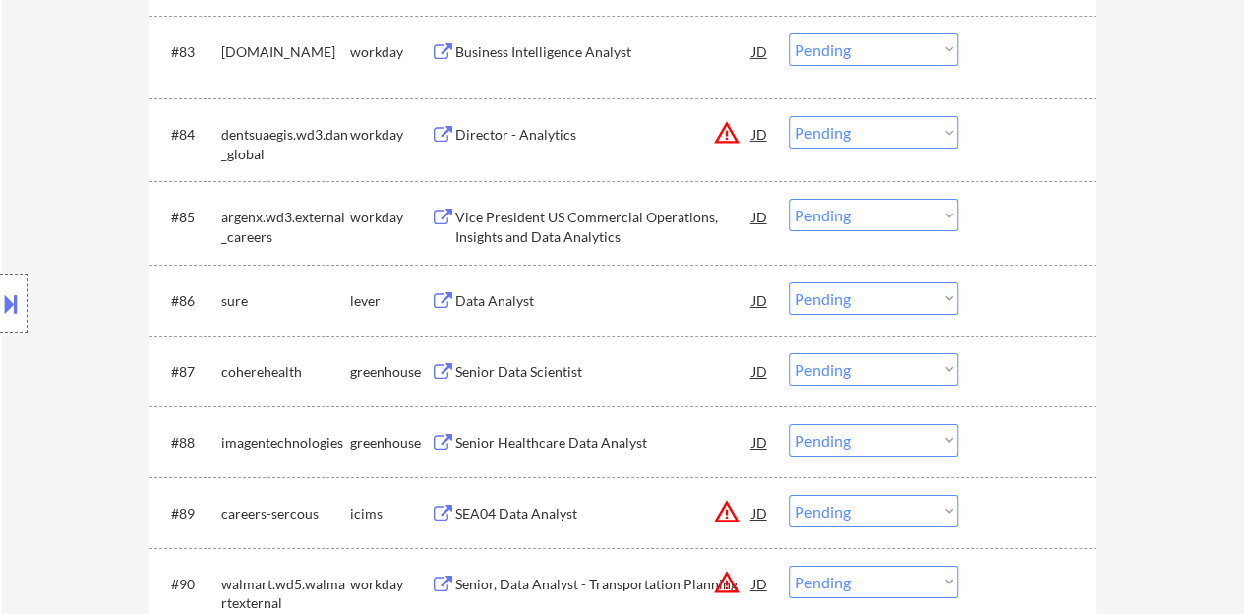
click at [862, 284] on select "Choose an option... Pending Applied Excluded (Questions) Excluded (Expired) Exc…" at bounding box center [873, 298] width 169 height 32
click at [789, 282] on select "Choose an option... Pending Applied Excluded (Questions) Excluded (Expired) Exc…" at bounding box center [873, 298] width 169 height 32
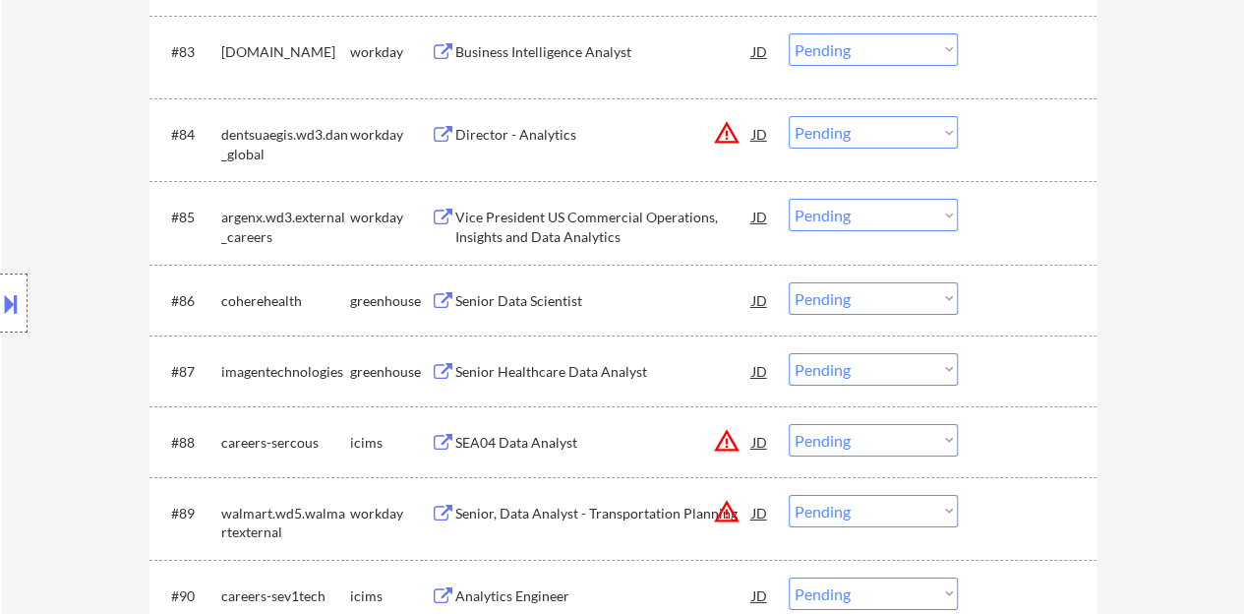
click at [501, 306] on div "Senior Data Scientist" at bounding box center [603, 301] width 297 height 20
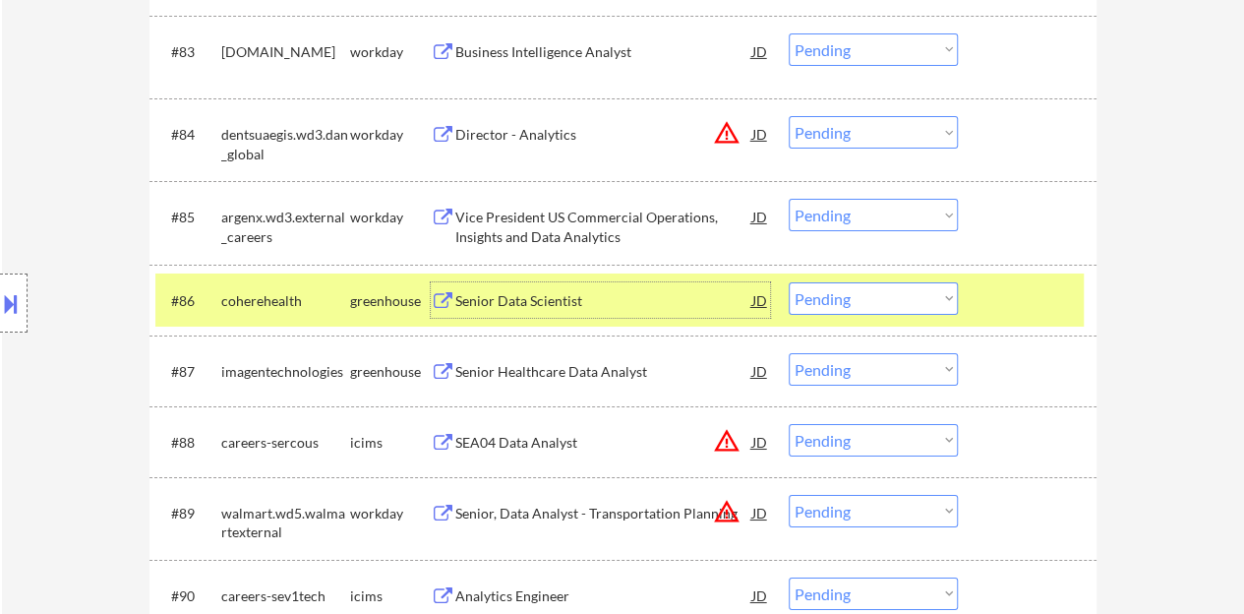
click at [834, 285] on select "Choose an option... Pending Applied Excluded (Questions) Excluded (Expired) Exc…" at bounding box center [873, 298] width 169 height 32
click at [789, 282] on select "Choose an option... Pending Applied Excluded (Questions) Excluded (Expired) Exc…" at bounding box center [873, 298] width 169 height 32
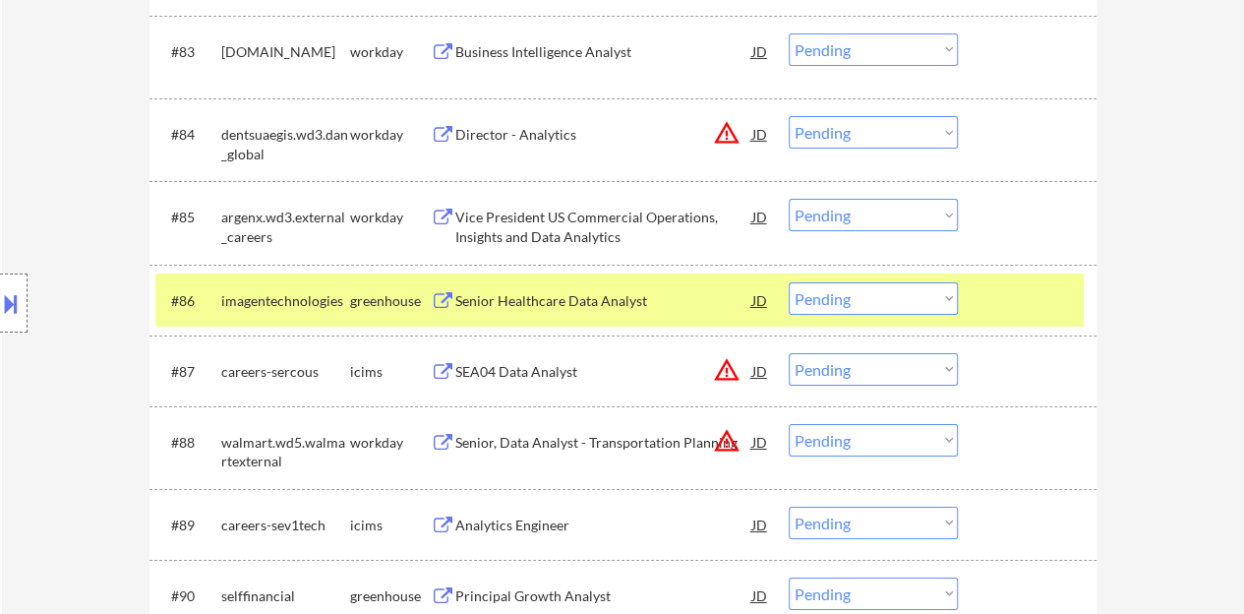
click at [616, 292] on div "Senior Healthcare Data Analyst" at bounding box center [603, 301] width 297 height 20
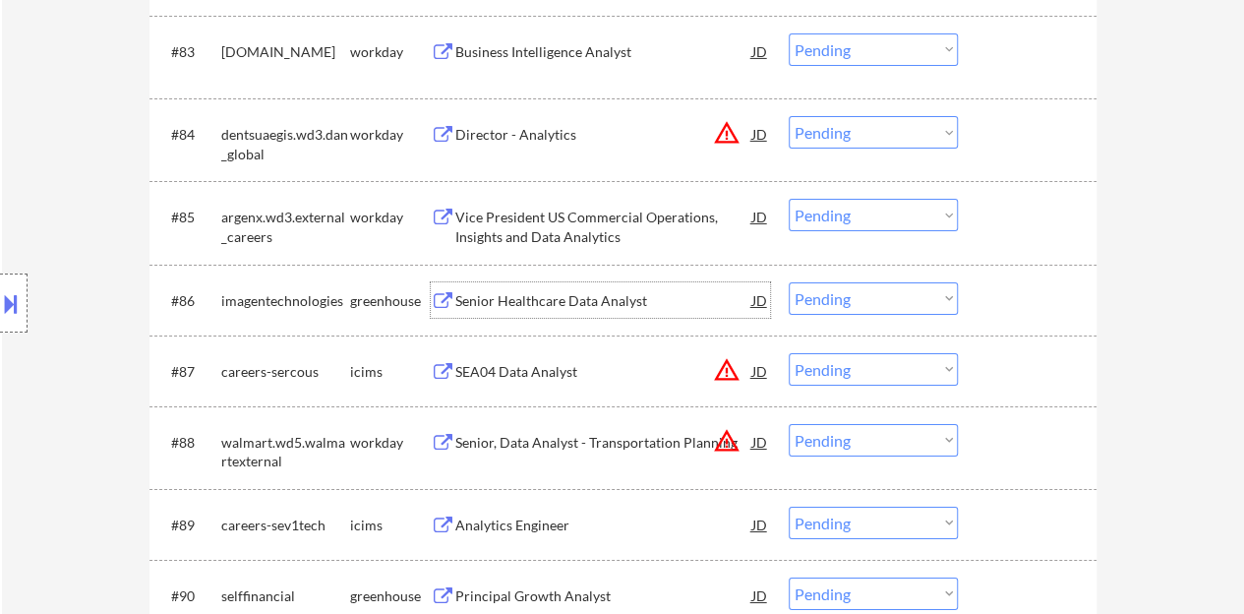
click at [1017, 322] on div "#86 imagentechnologies greenhouse Senior Healthcare Data Analyst JD warning_amb…" at bounding box center [619, 299] width 929 height 53
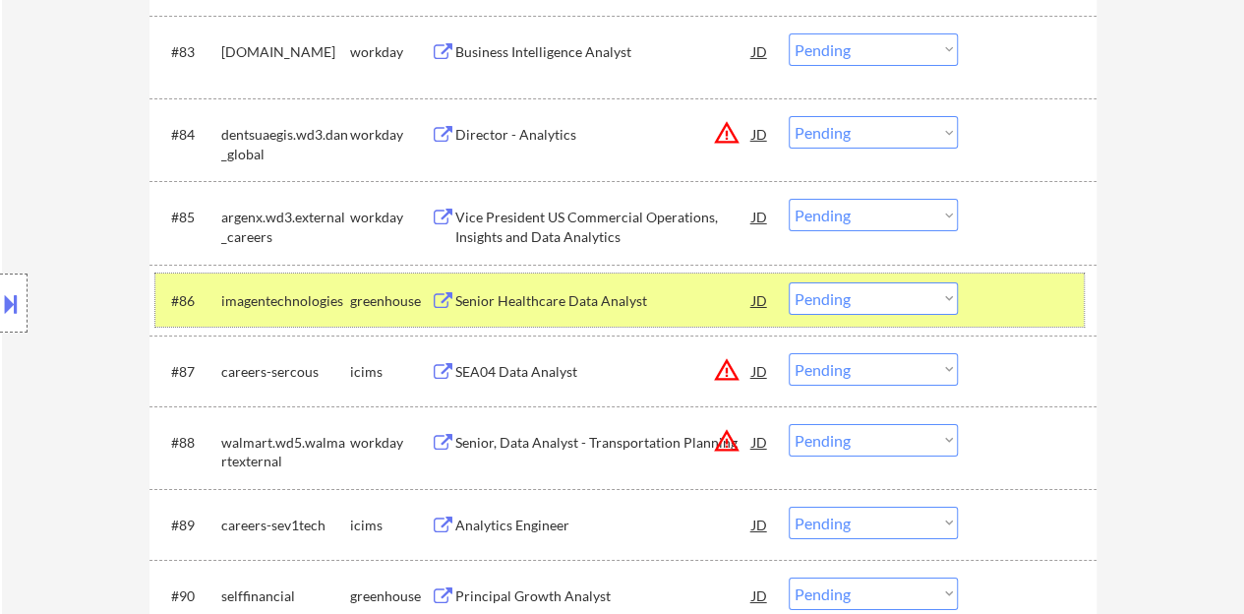
drag, startPoint x: 873, startPoint y: 294, endPoint x: 860, endPoint y: 313, distance: 23.2
click at [873, 294] on select "Choose an option... Pending Applied Excluded (Questions) Excluded (Expired) Exc…" at bounding box center [873, 298] width 169 height 32
click at [789, 282] on select "Choose an option... Pending Applied Excluded (Questions) Excluded (Expired) Exc…" at bounding box center [873, 298] width 169 height 32
select select ""pending""
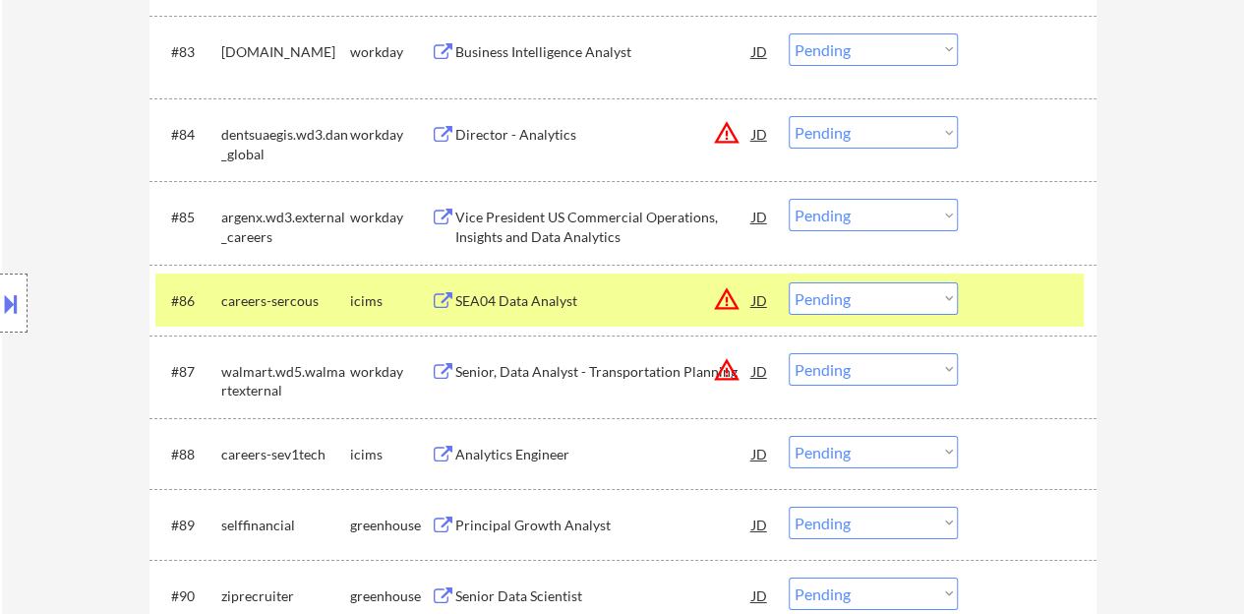
click at [1008, 292] on div at bounding box center [1030, 299] width 87 height 35
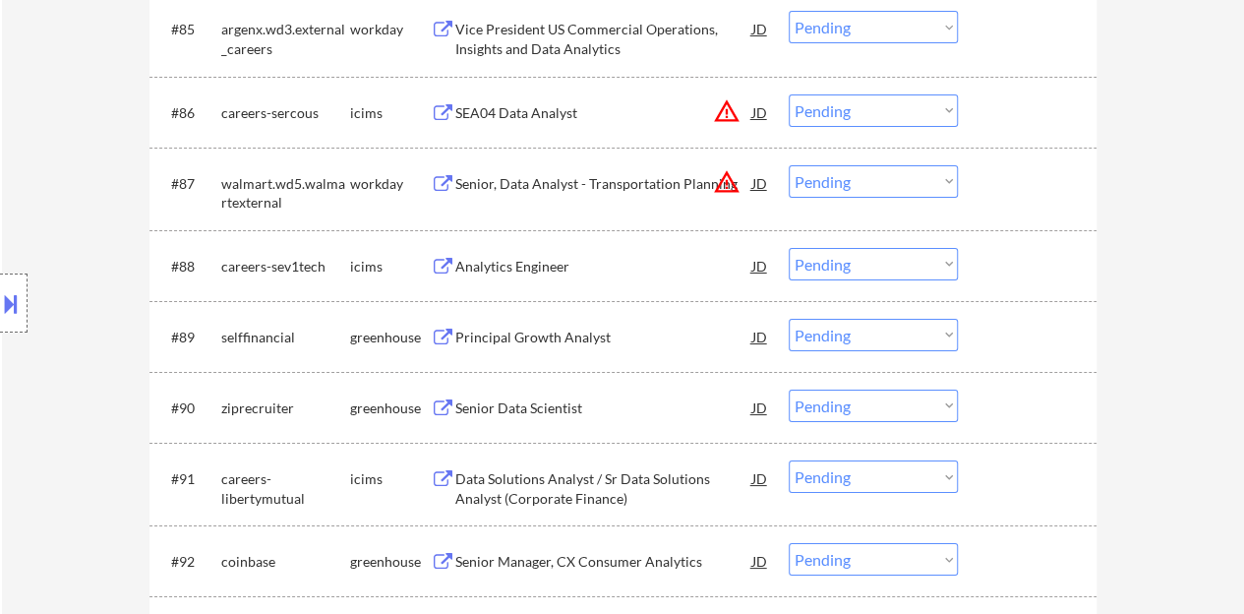
scroll to position [7279, 0]
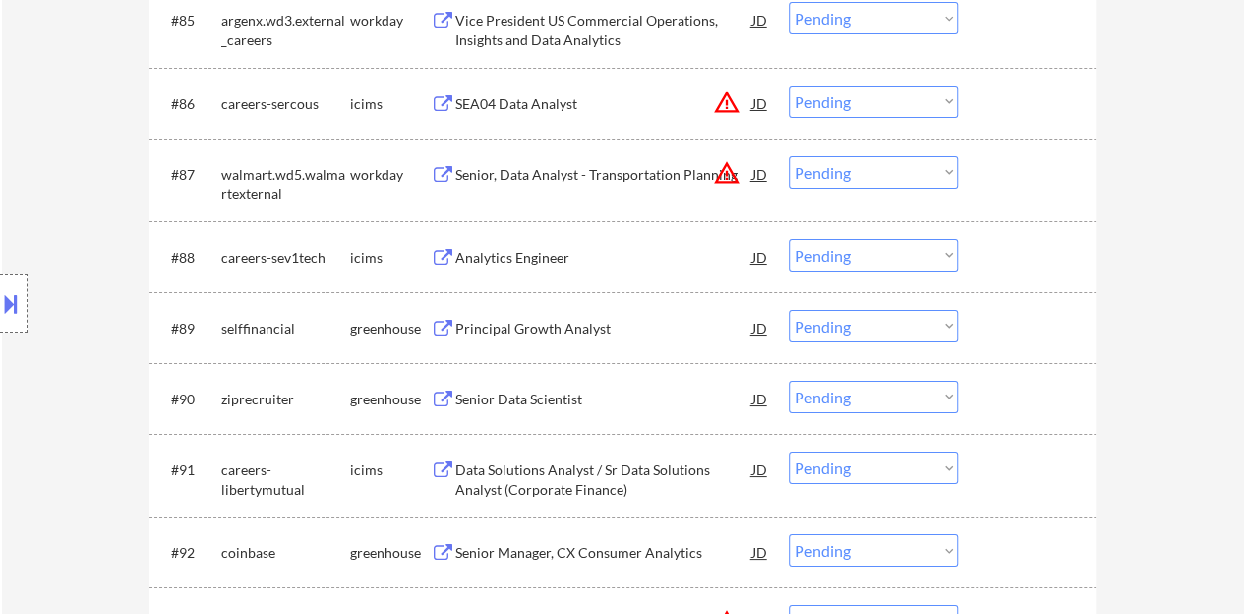
click at [535, 323] on div "Principal Growth Analyst" at bounding box center [603, 329] width 297 height 20
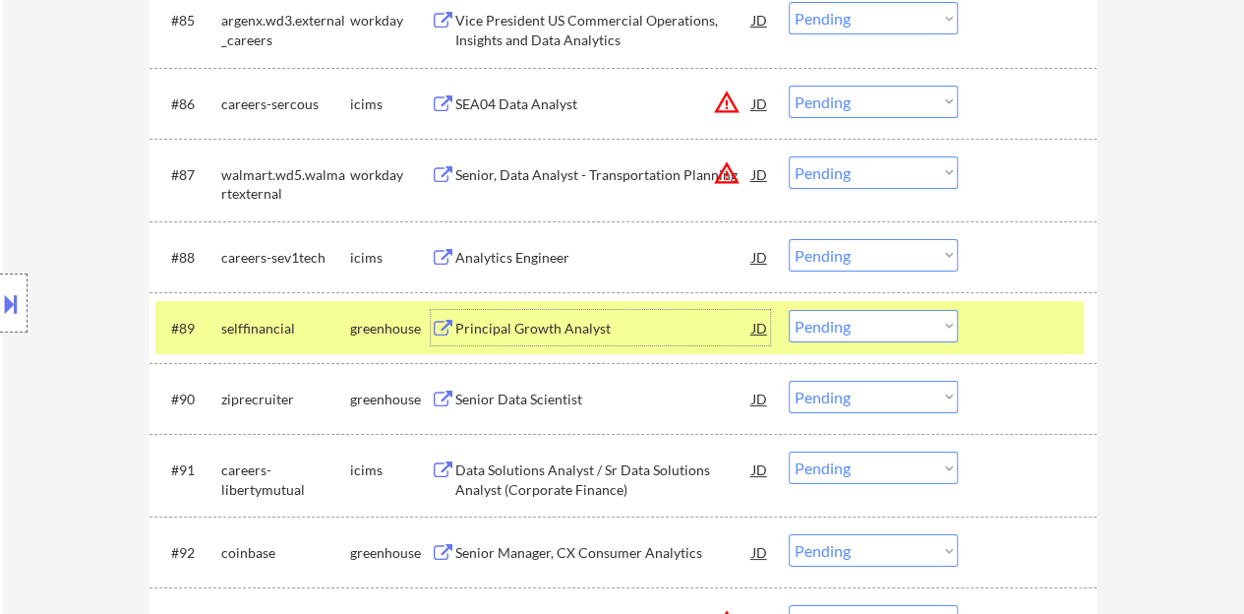
click at [946, 318] on select "Choose an option... Pending Applied Excluded (Questions) Excluded (Expired) Exc…" at bounding box center [873, 326] width 169 height 32
click at [789, 310] on select "Choose an option... Pending Applied Excluded (Questions) Excluded (Expired) Exc…" at bounding box center [873, 326] width 169 height 32
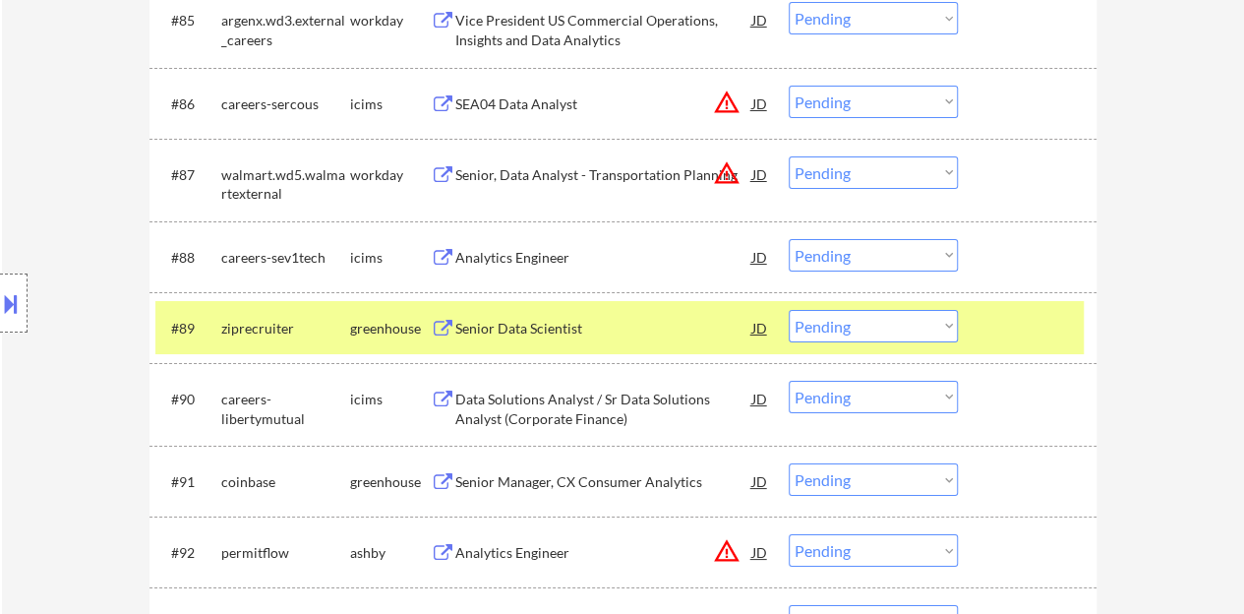
click at [519, 319] on div "Senior Data Scientist" at bounding box center [603, 329] width 297 height 20
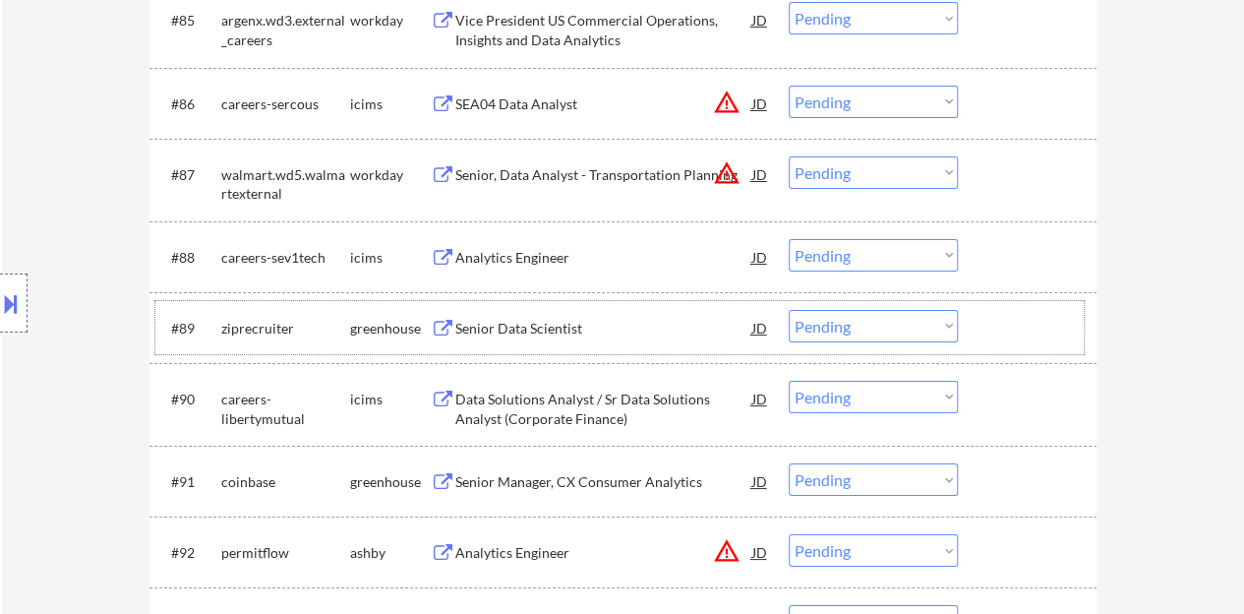
click at [972, 329] on div "#89 ziprecruiter greenhouse Senior Data Scientist JD warning_amber Choose an op…" at bounding box center [619, 327] width 929 height 53
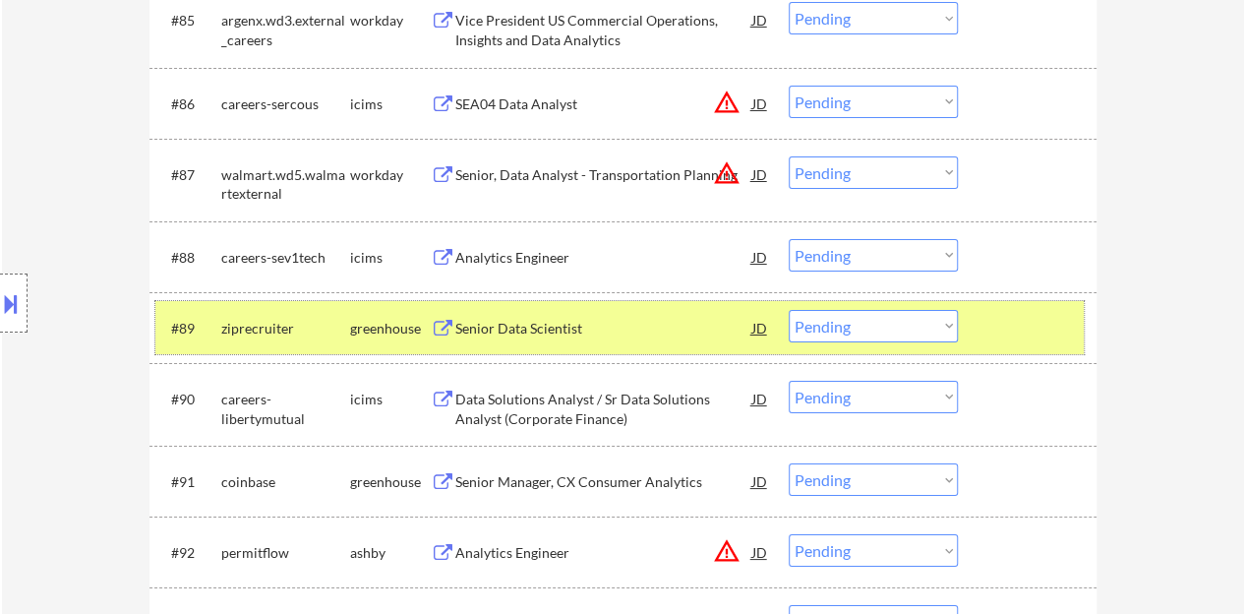
click at [889, 332] on select "Choose an option... Pending Applied Excluded (Questions) Excluded (Expired) Exc…" at bounding box center [873, 326] width 169 height 32
click at [789, 310] on select "Choose an option... Pending Applied Excluded (Questions) Excluded (Expired) Exc…" at bounding box center [873, 326] width 169 height 32
select select ""pending""
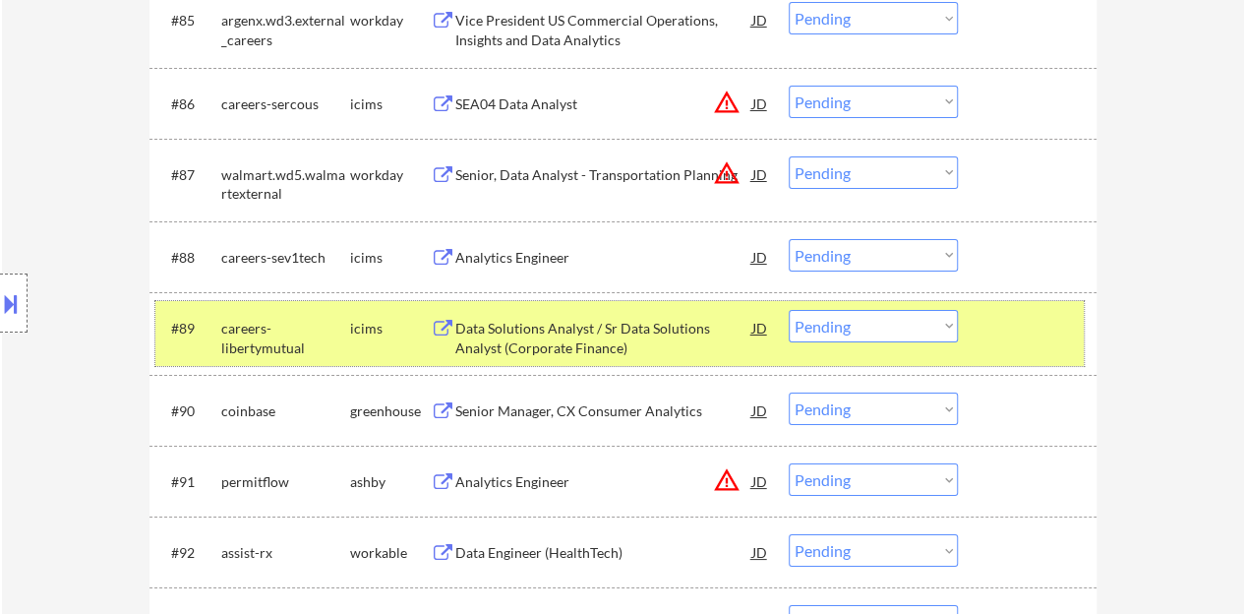
click at [1048, 326] on div at bounding box center [1030, 327] width 87 height 35
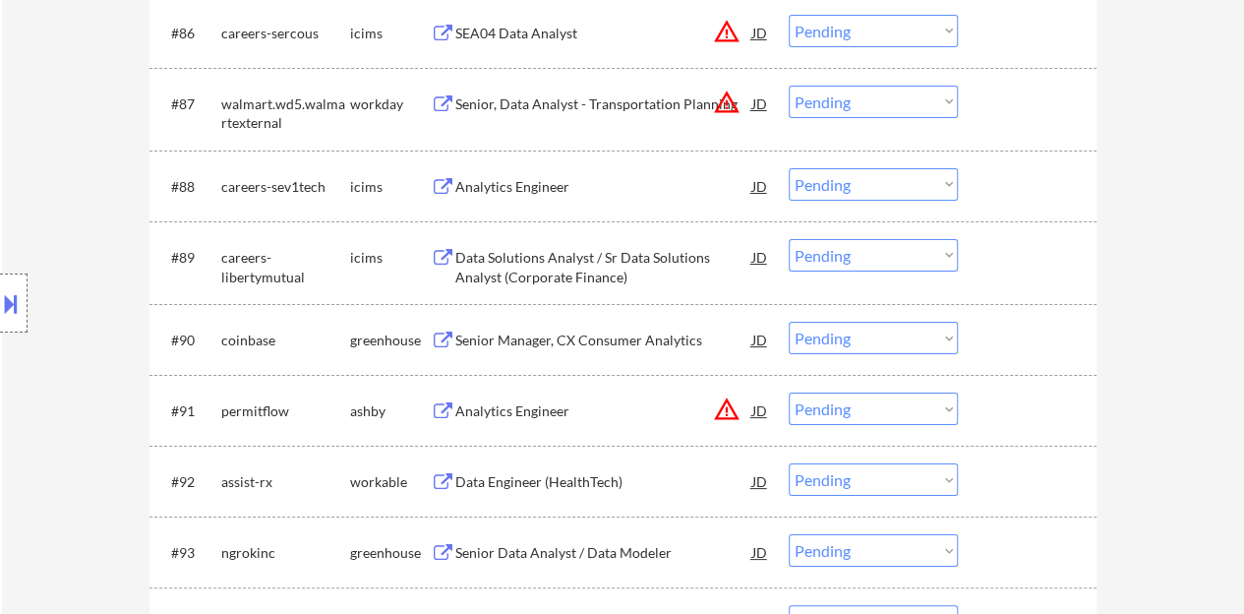
scroll to position [7377, 0]
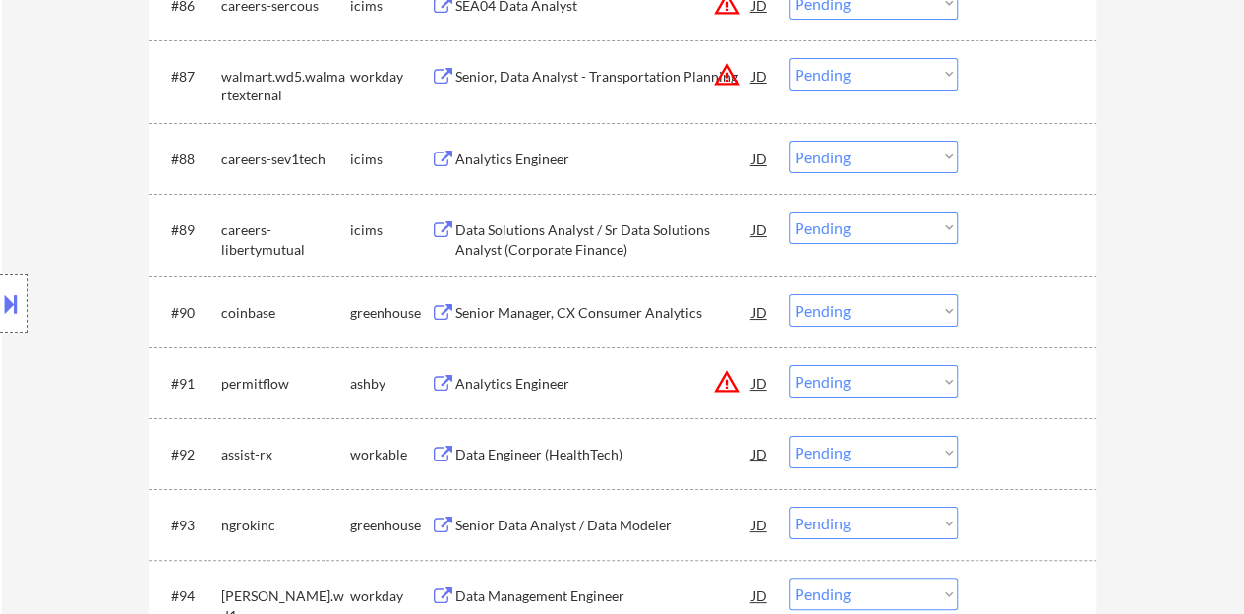
click at [663, 298] on div "Senior Manager, CX Consumer Analytics" at bounding box center [603, 311] width 297 height 35
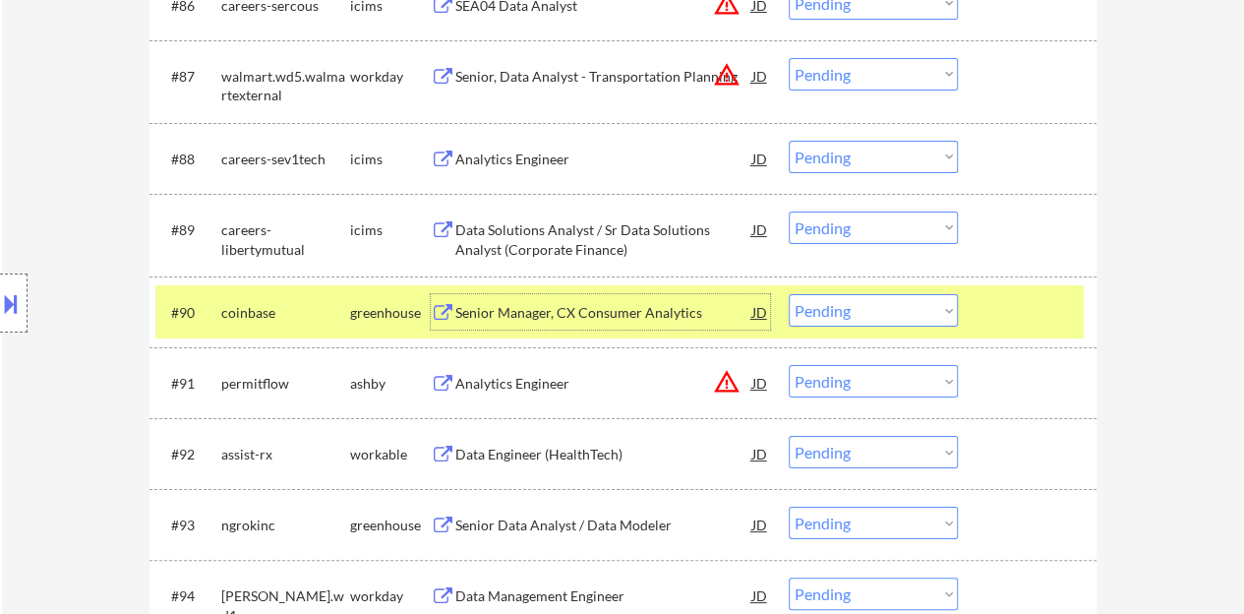
click at [1007, 298] on div at bounding box center [1030, 311] width 87 height 35
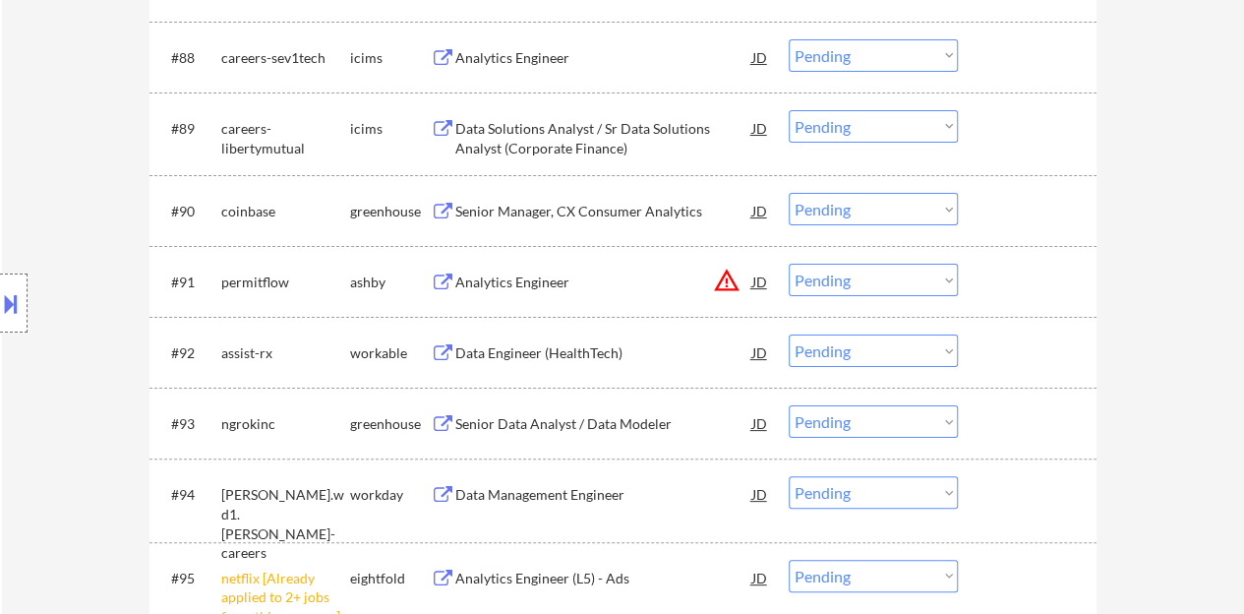
scroll to position [7574, 0]
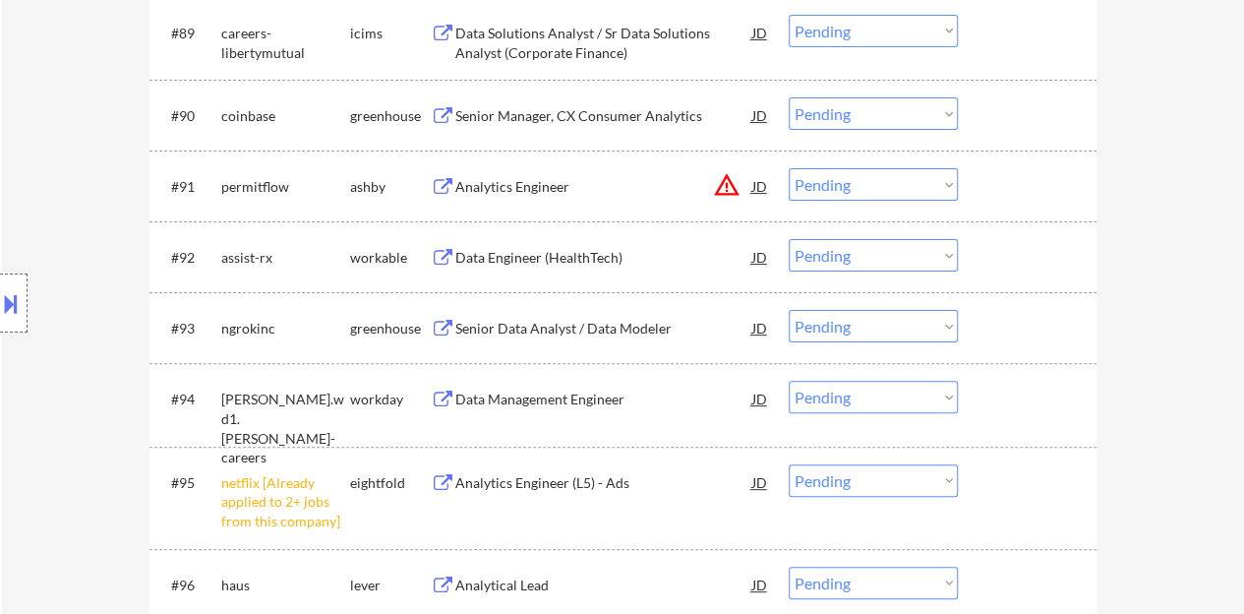
click at [854, 491] on select "Choose an option... Pending Applied Excluded (Questions) Excluded (Expired) Exc…" at bounding box center [873, 480] width 169 height 32
click at [789, 464] on select "Choose an option... Pending Applied Excluded (Questions) Excluded (Expired) Exc…" at bounding box center [873, 480] width 169 height 32
select select ""pending""
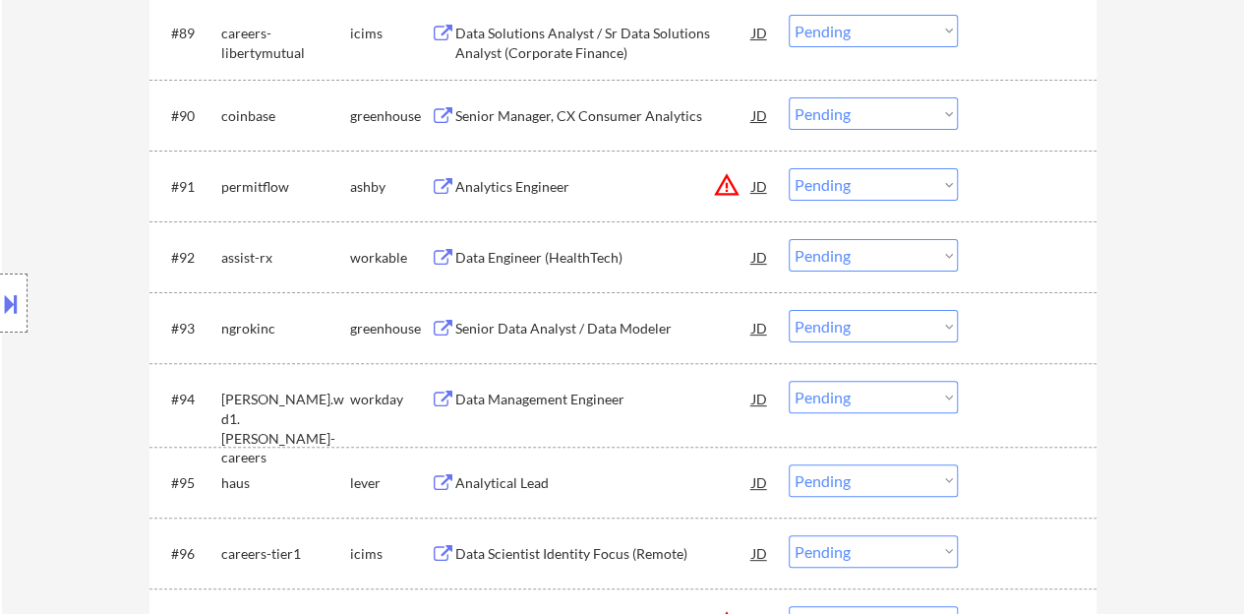
click at [598, 324] on div "Senior Data Analyst / Data Modeler" at bounding box center [603, 329] width 297 height 20
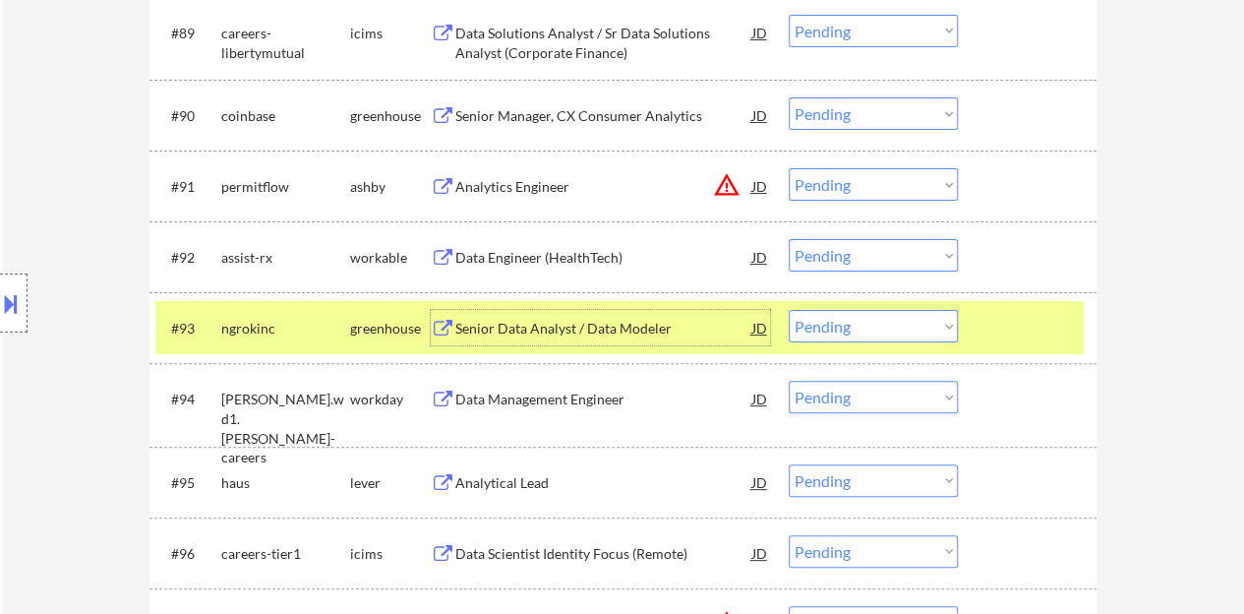
click at [856, 337] on select "Choose an option... Pending Applied Excluded (Questions) Excluded (Expired) Exc…" at bounding box center [873, 326] width 169 height 32
click at [789, 310] on select "Choose an option... Pending Applied Excluded (Questions) Excluded (Expired) Exc…" at bounding box center [873, 326] width 169 height 32
select select ""pending""
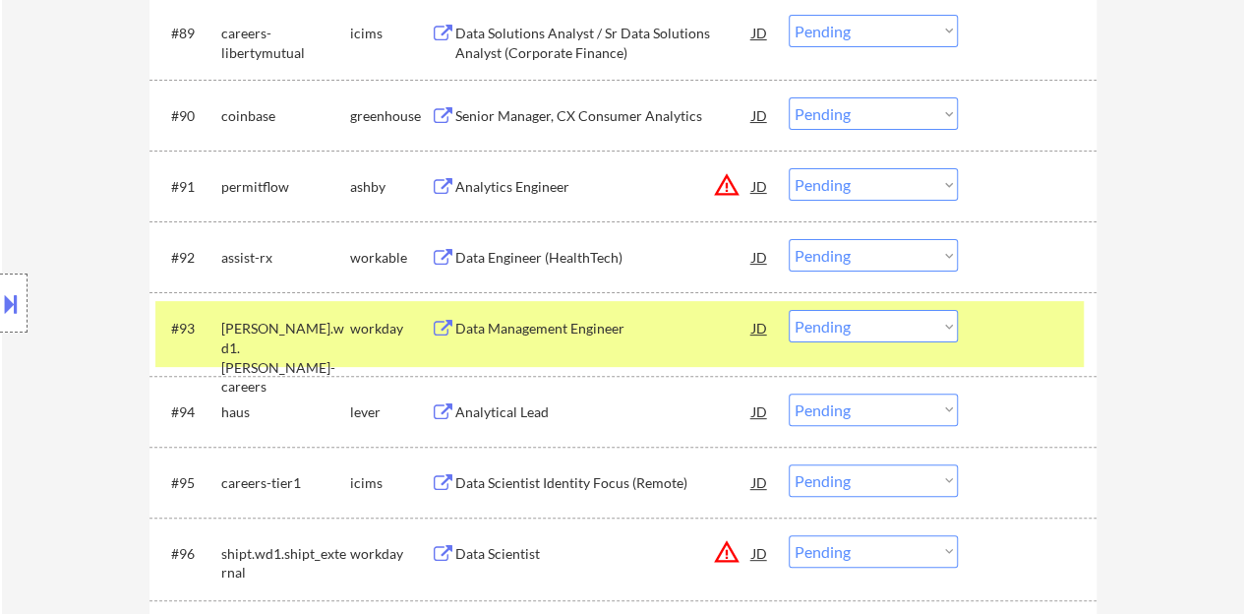
click at [1037, 323] on div at bounding box center [1030, 327] width 87 height 35
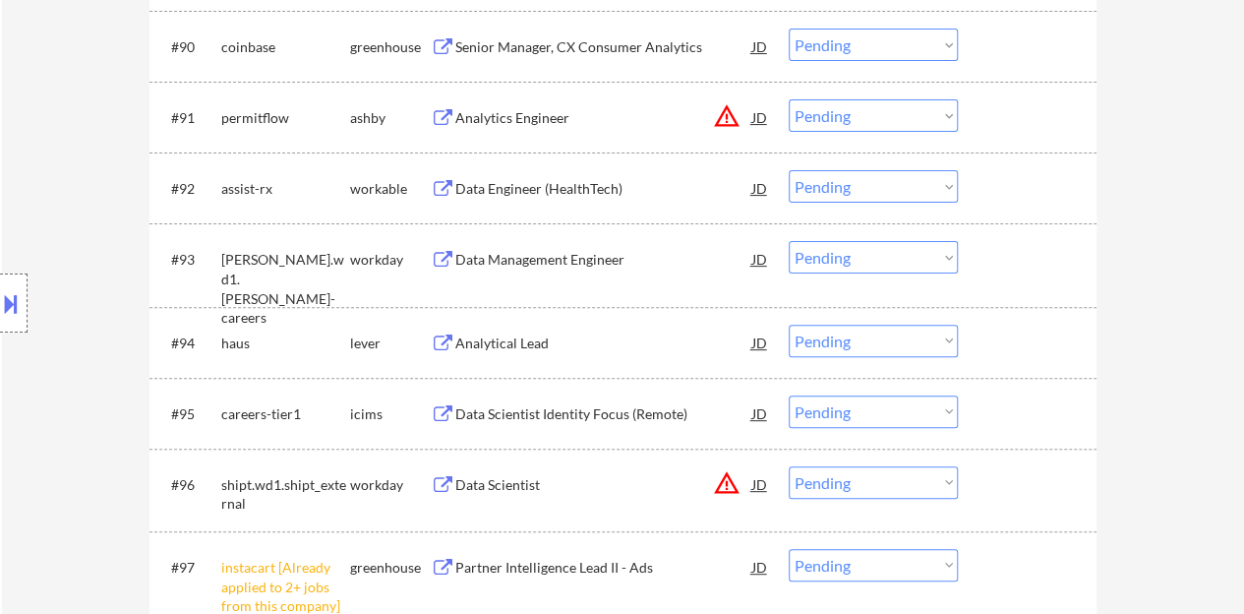
scroll to position [7672, 0]
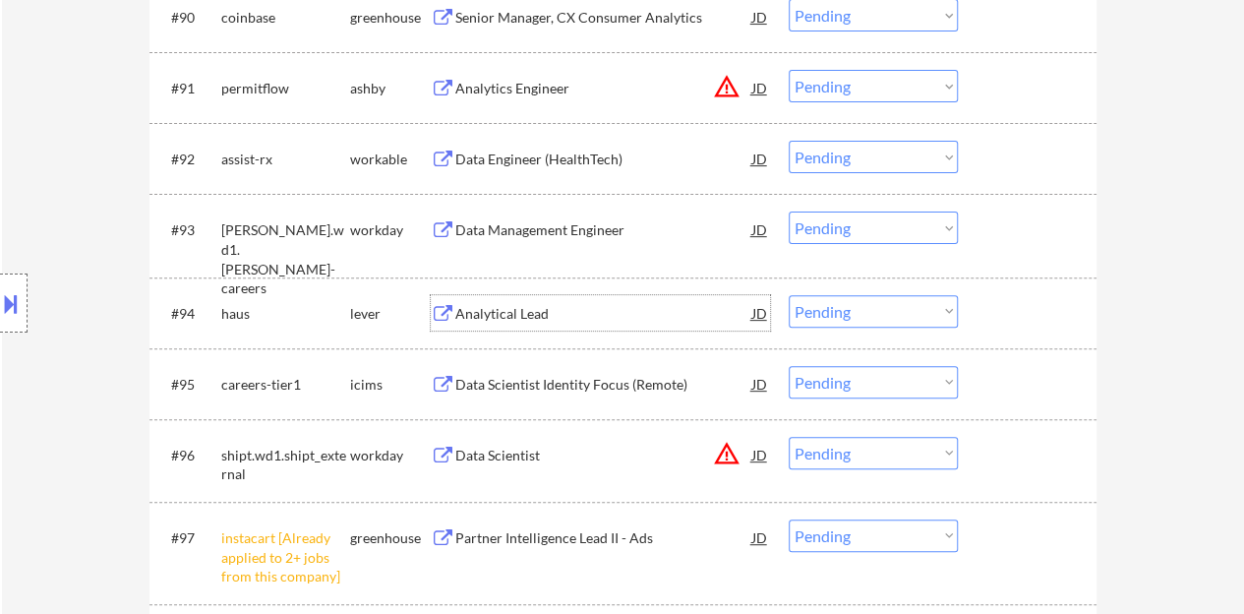
click at [506, 314] on div "Analytical Lead" at bounding box center [603, 314] width 297 height 20
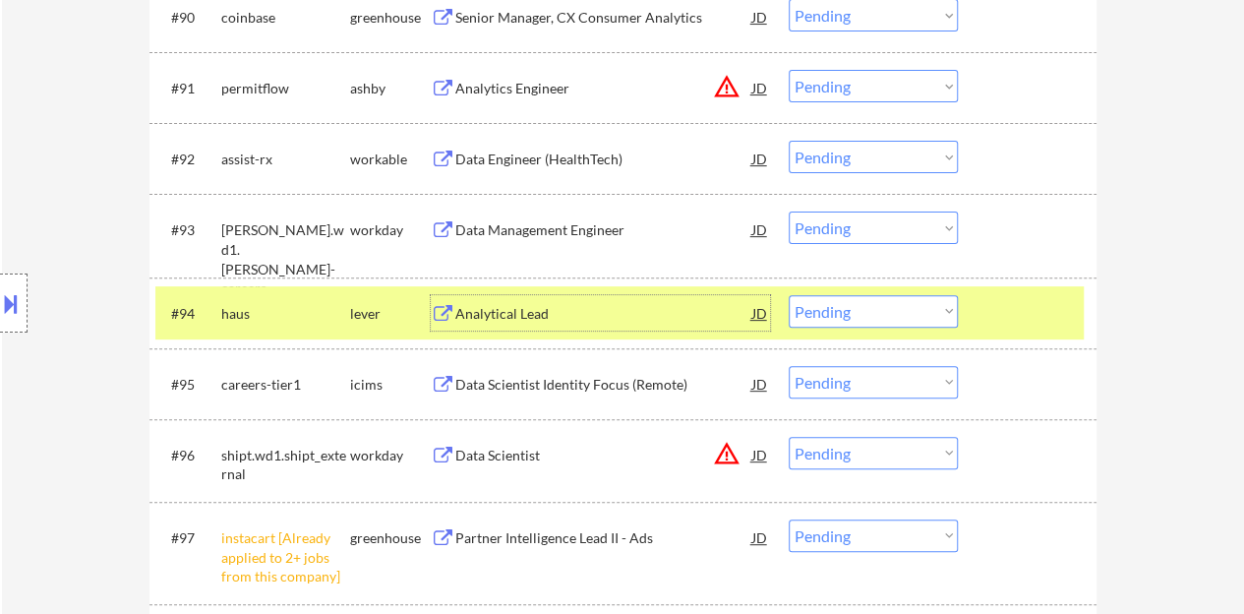
click at [899, 308] on select "Choose an option... Pending Applied Excluded (Questions) Excluded (Expired) Exc…" at bounding box center [873, 311] width 169 height 32
click at [789, 295] on select "Choose an option... Pending Applied Excluded (Questions) Excluded (Expired) Exc…" at bounding box center [873, 311] width 169 height 32
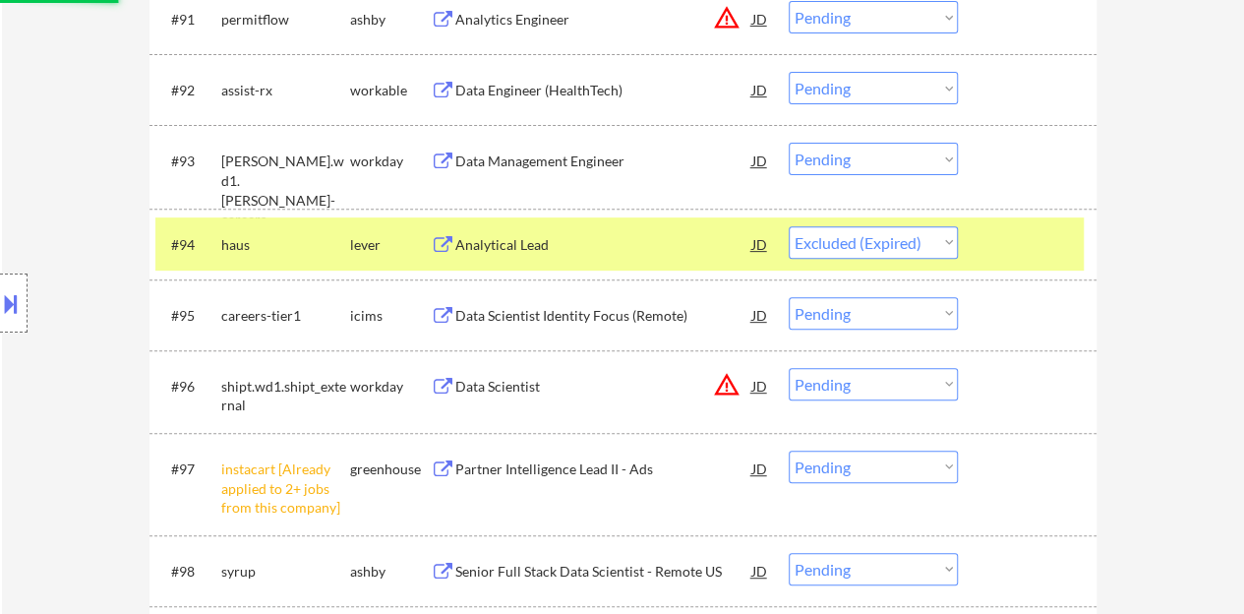
scroll to position [7770, 0]
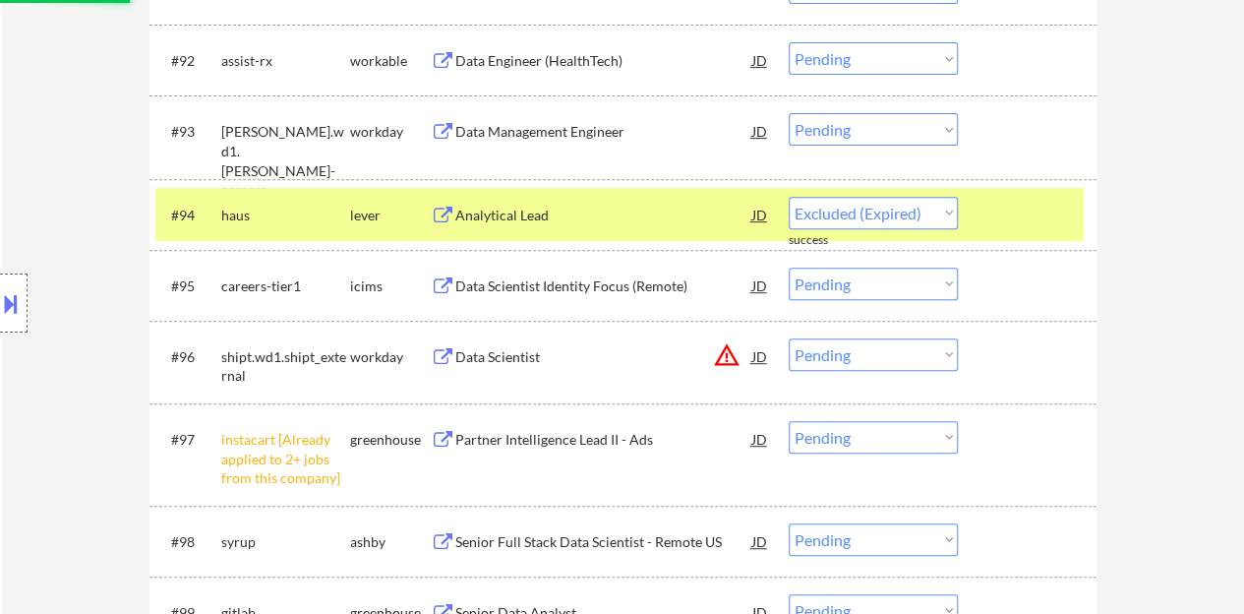
select select ""pending""
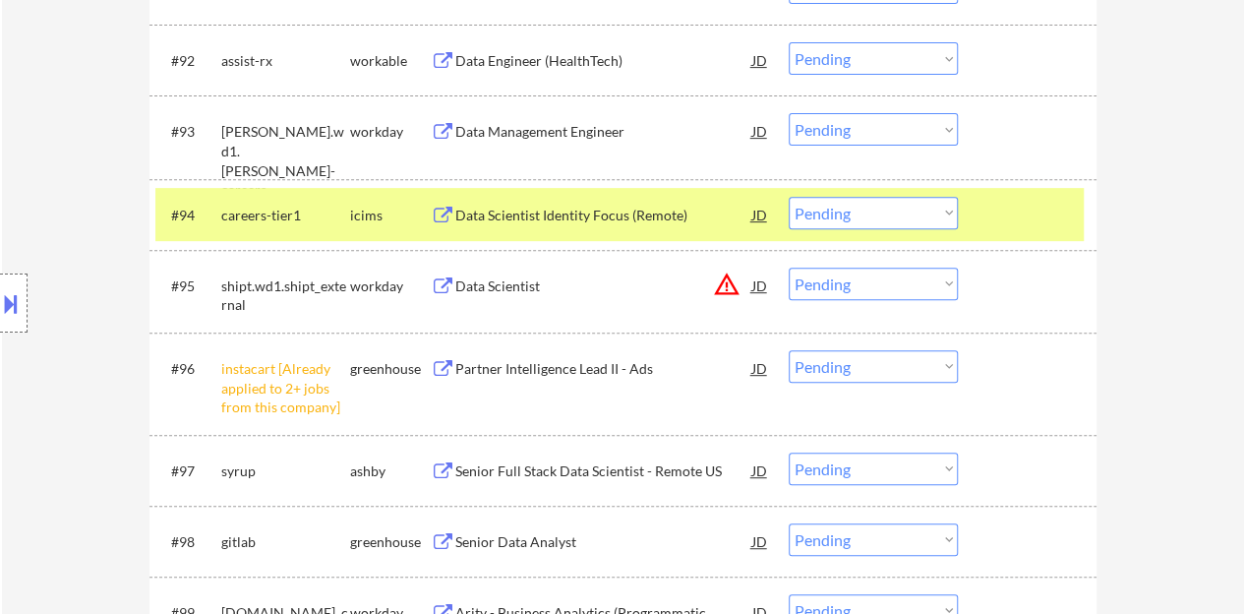
click at [869, 364] on select "Choose an option... Pending Applied Excluded (Questions) Excluded (Expired) Exc…" at bounding box center [873, 366] width 169 height 32
click at [789, 350] on select "Choose an option... Pending Applied Excluded (Questions) Excluded (Expired) Exc…" at bounding box center [873, 366] width 169 height 32
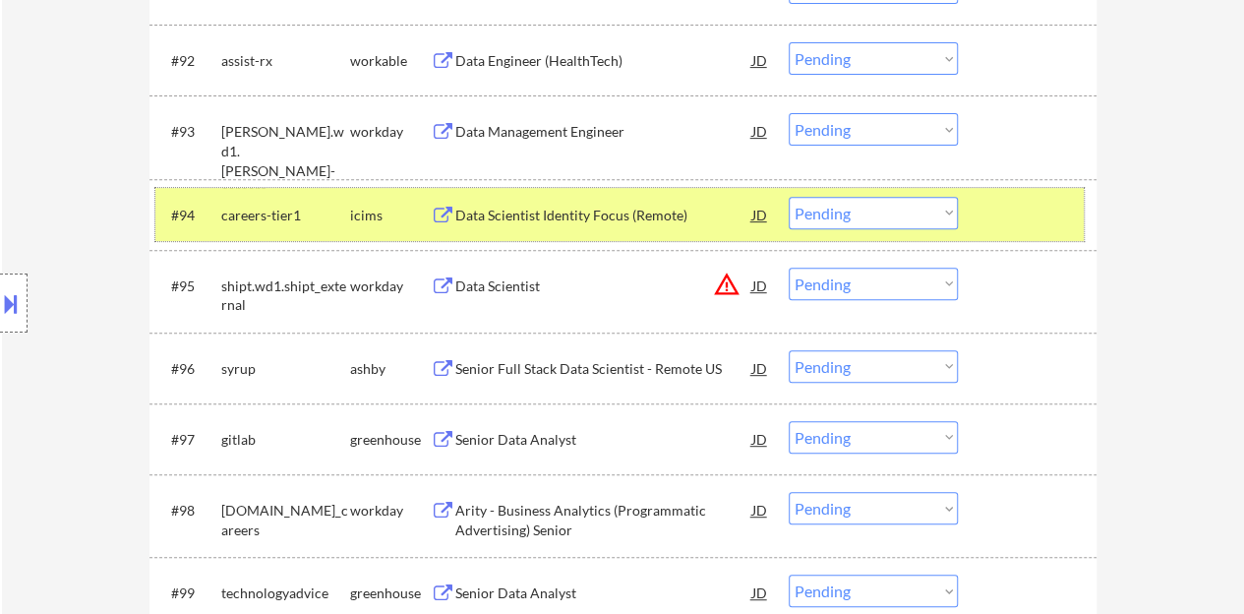
click at [1043, 207] on div at bounding box center [1030, 214] width 87 height 35
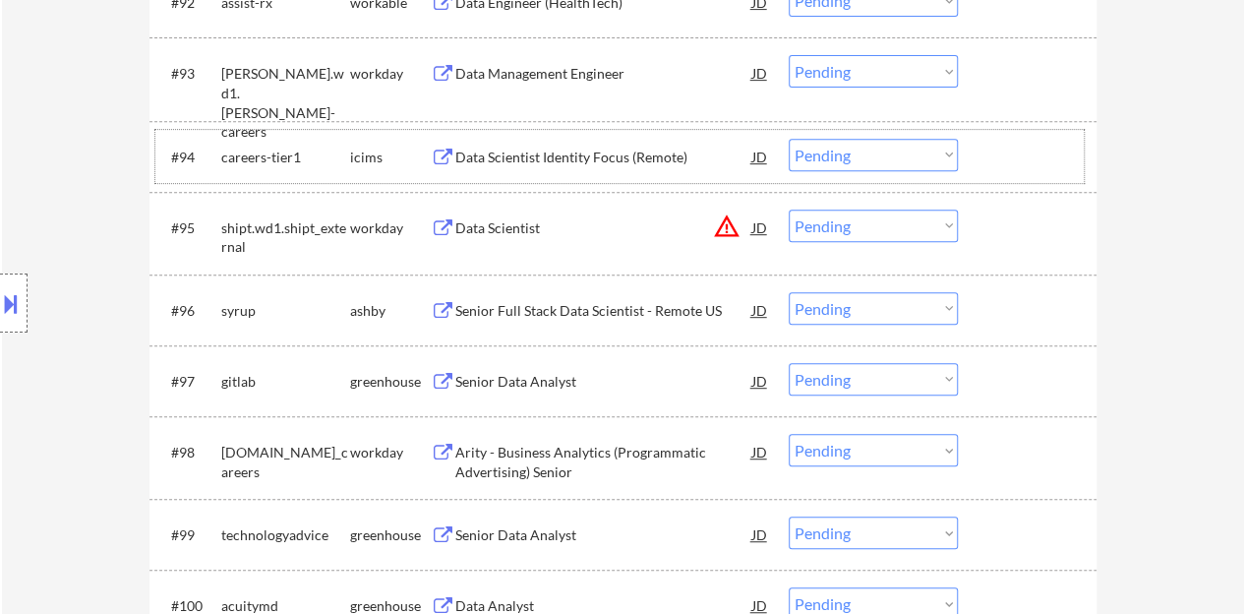
scroll to position [7869, 0]
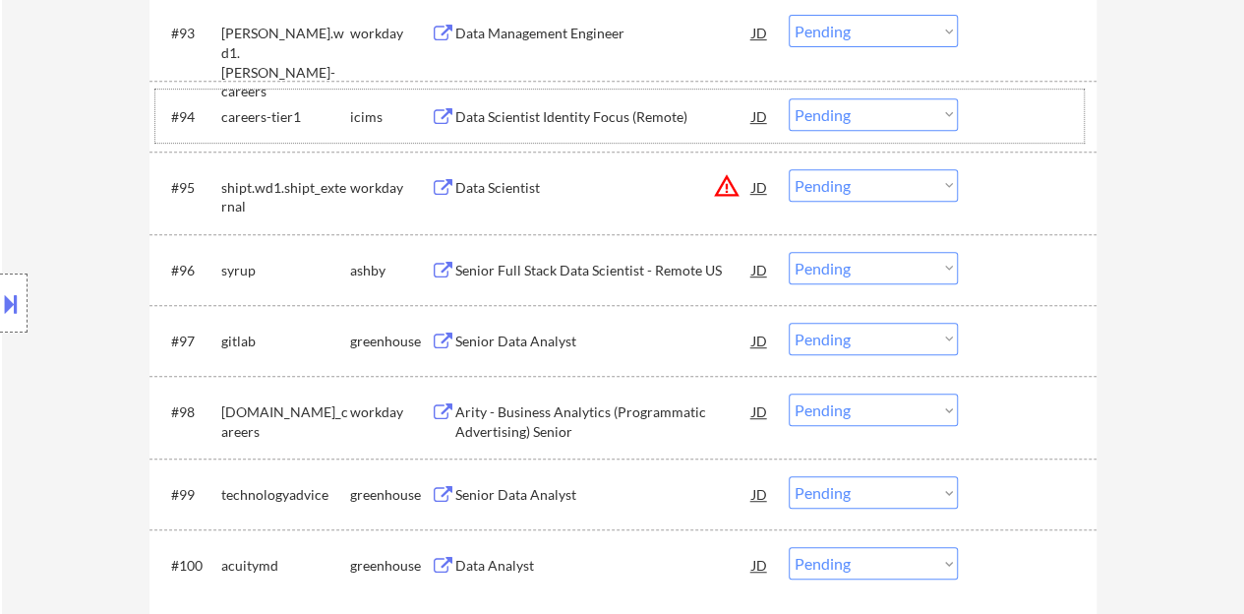
click at [642, 270] on div "Senior Full Stack Data Scientist - Remote US" at bounding box center [603, 271] width 297 height 20
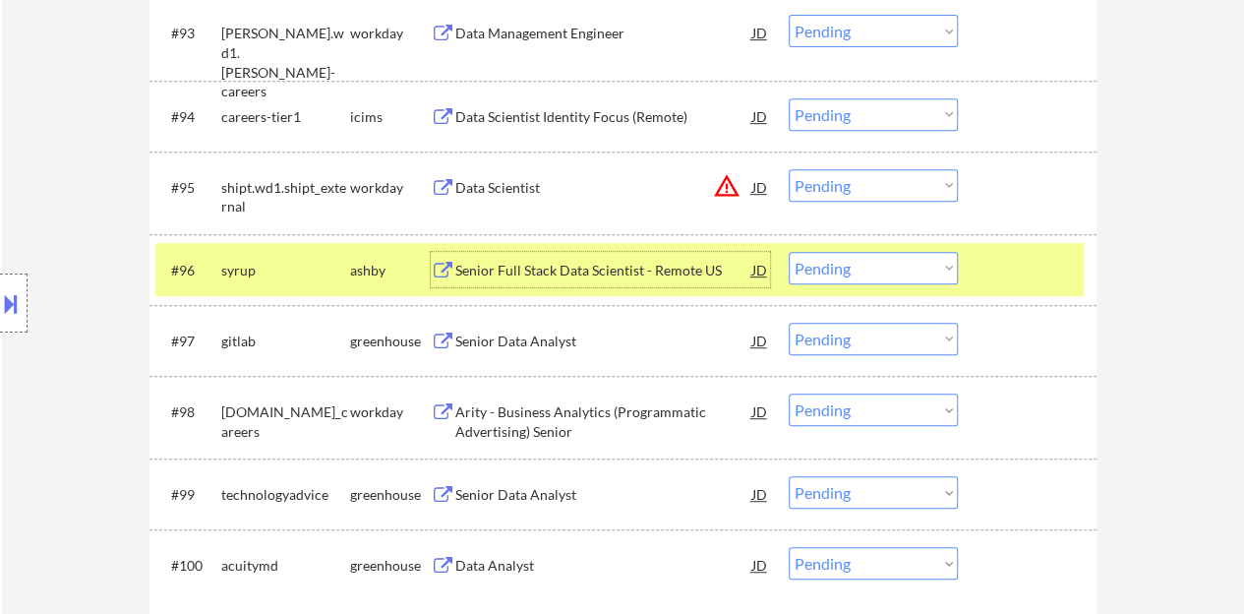
click at [859, 279] on div "#96 syrup [PERSON_NAME] Senior Full Stack Data Scientist - Remote US JD warning…" at bounding box center [619, 269] width 929 height 53
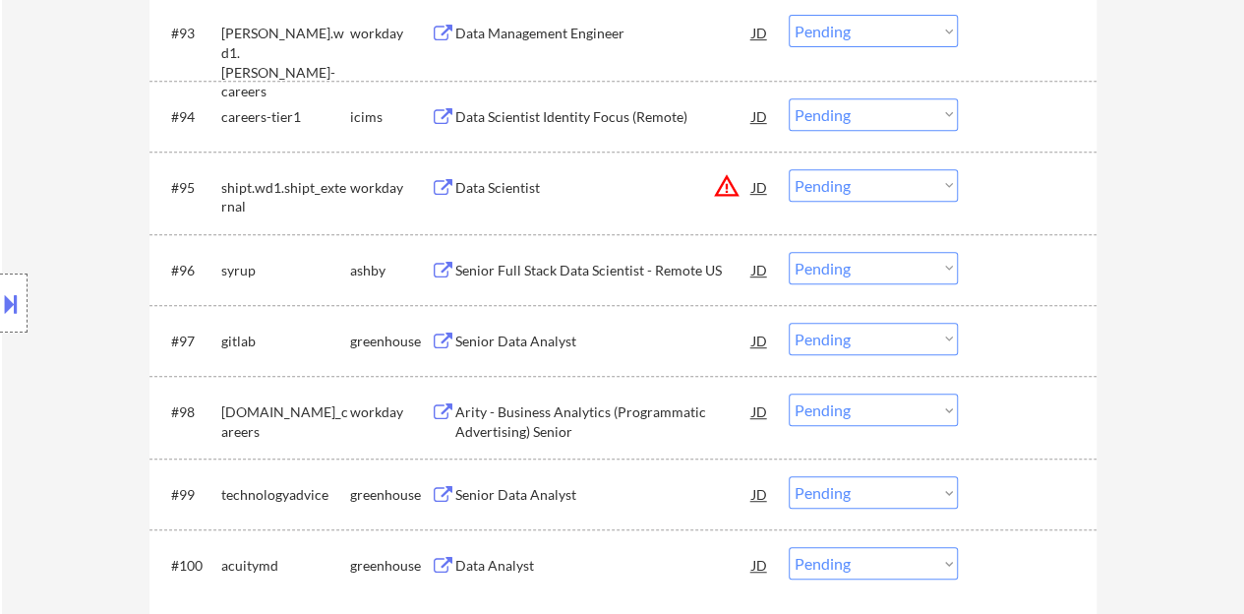
click at [859, 272] on select "Choose an option... Pending Applied Excluded (Questions) Excluded (Expired) Exc…" at bounding box center [873, 268] width 169 height 32
click at [789, 252] on select "Choose an option... Pending Applied Excluded (Questions) Excluded (Expired) Exc…" at bounding box center [873, 268] width 169 height 32
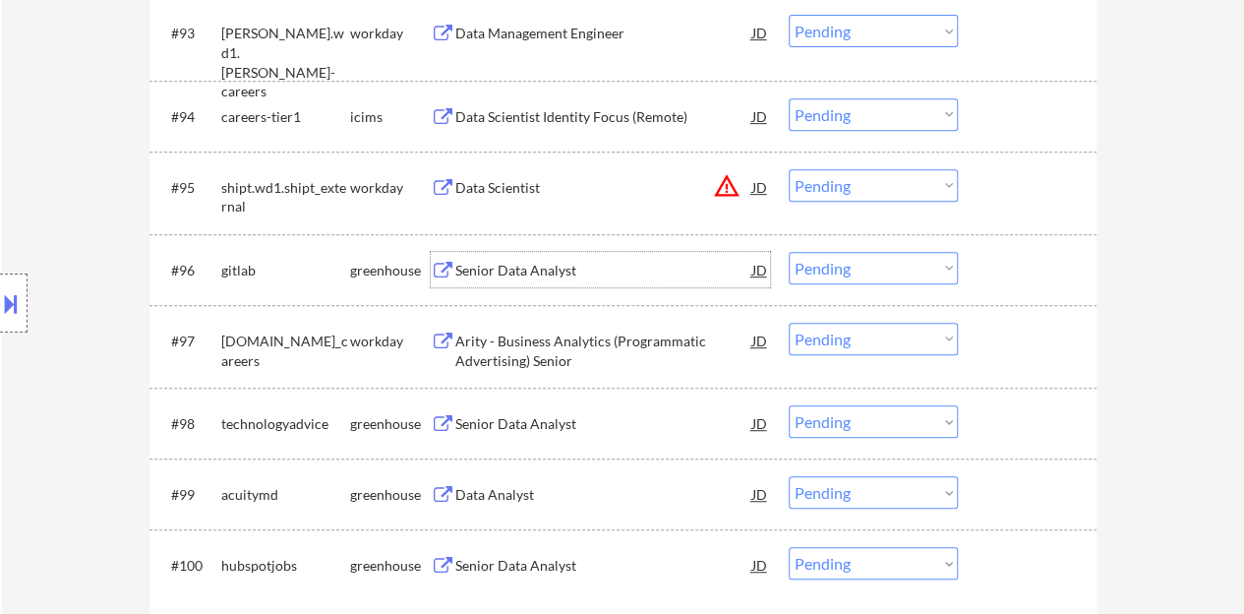
click at [586, 264] on div "Senior Data Analyst" at bounding box center [603, 271] width 297 height 20
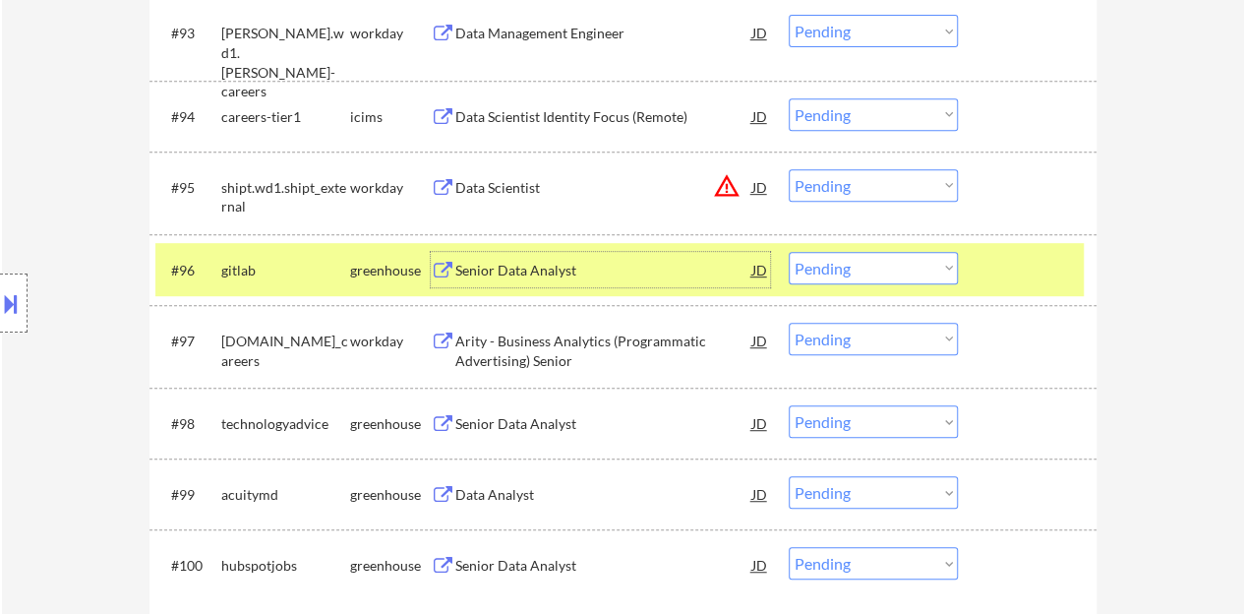
click at [884, 276] on select "Choose an option... Pending Applied Excluded (Questions) Excluded (Expired) Exc…" at bounding box center [873, 268] width 169 height 32
click at [789, 252] on select "Choose an option... Pending Applied Excluded (Questions) Excluded (Expired) Exc…" at bounding box center [873, 268] width 169 height 32
select select ""pending""
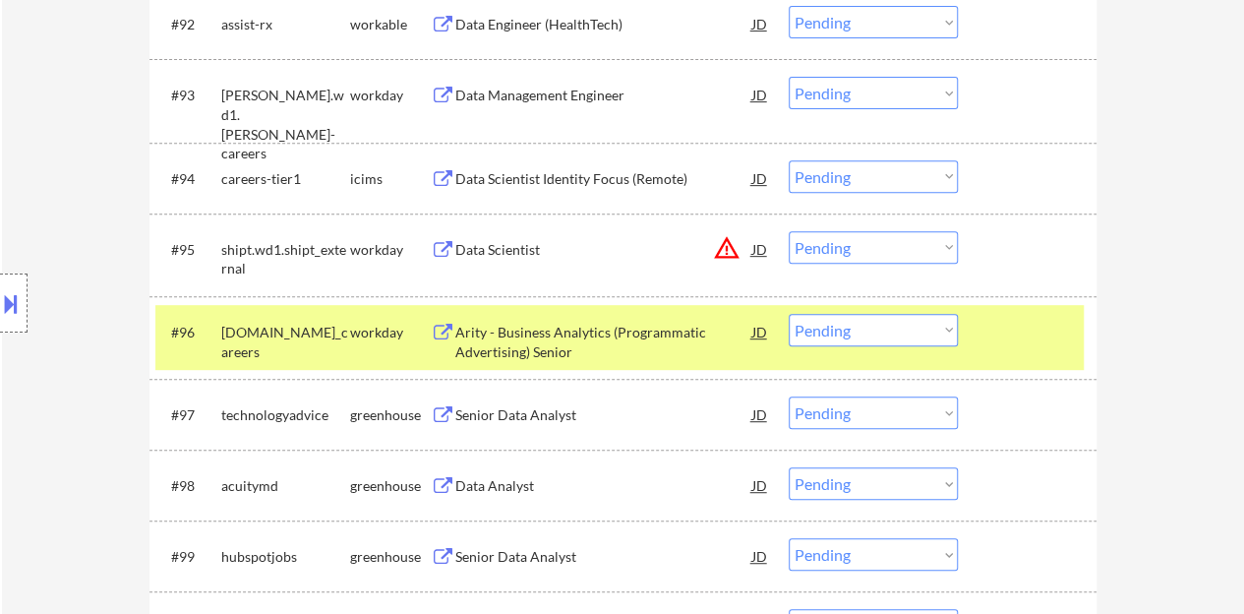
click at [1010, 331] on div at bounding box center [1030, 331] width 87 height 35
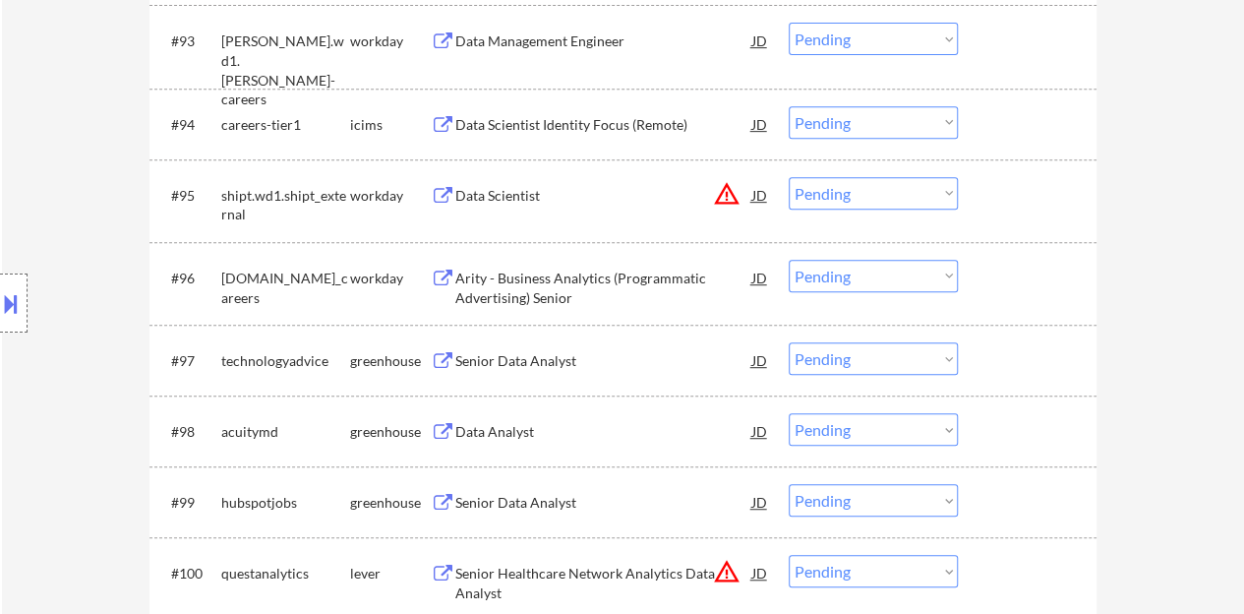
scroll to position [7905, 0]
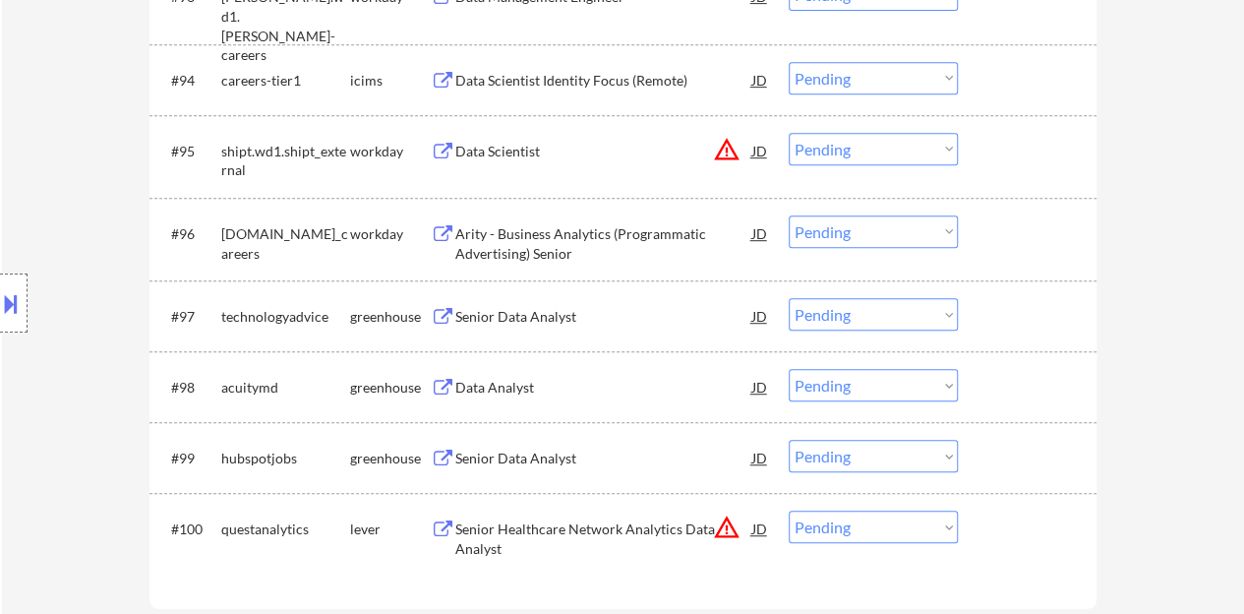
click at [510, 314] on div "Senior Data Analyst" at bounding box center [603, 317] width 297 height 20
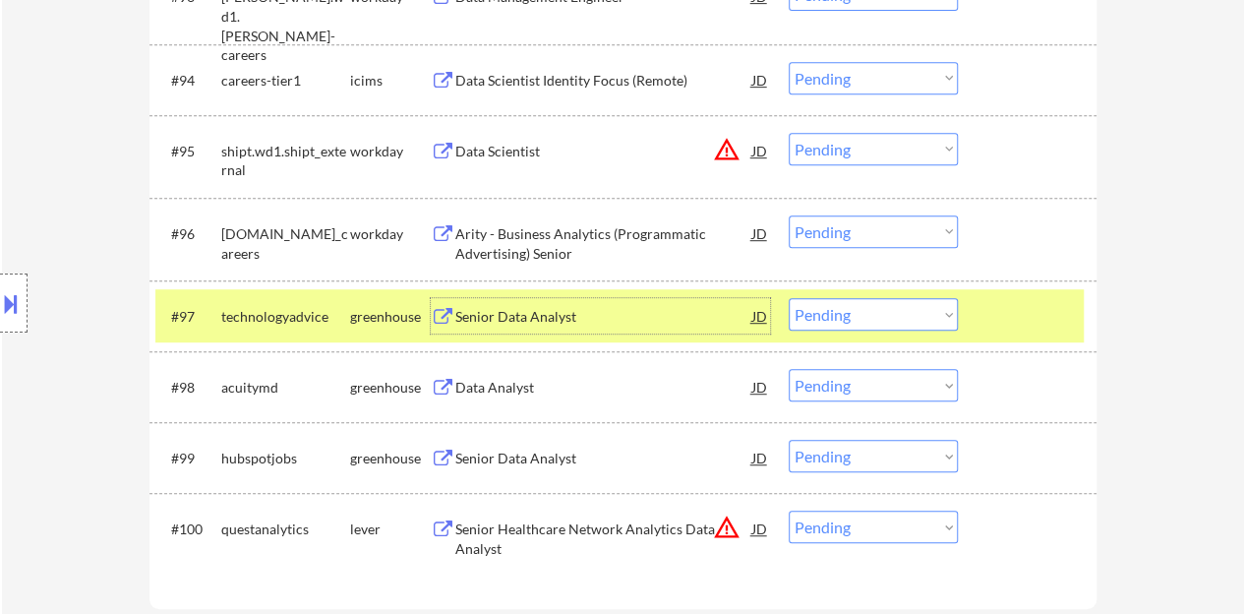
click at [895, 327] on select "Choose an option... Pending Applied Excluded (Questions) Excluded (Expired) Exc…" at bounding box center [873, 314] width 169 height 32
click at [789, 298] on select "Choose an option... Pending Applied Excluded (Questions) Excluded (Expired) Exc…" at bounding box center [873, 314] width 169 height 32
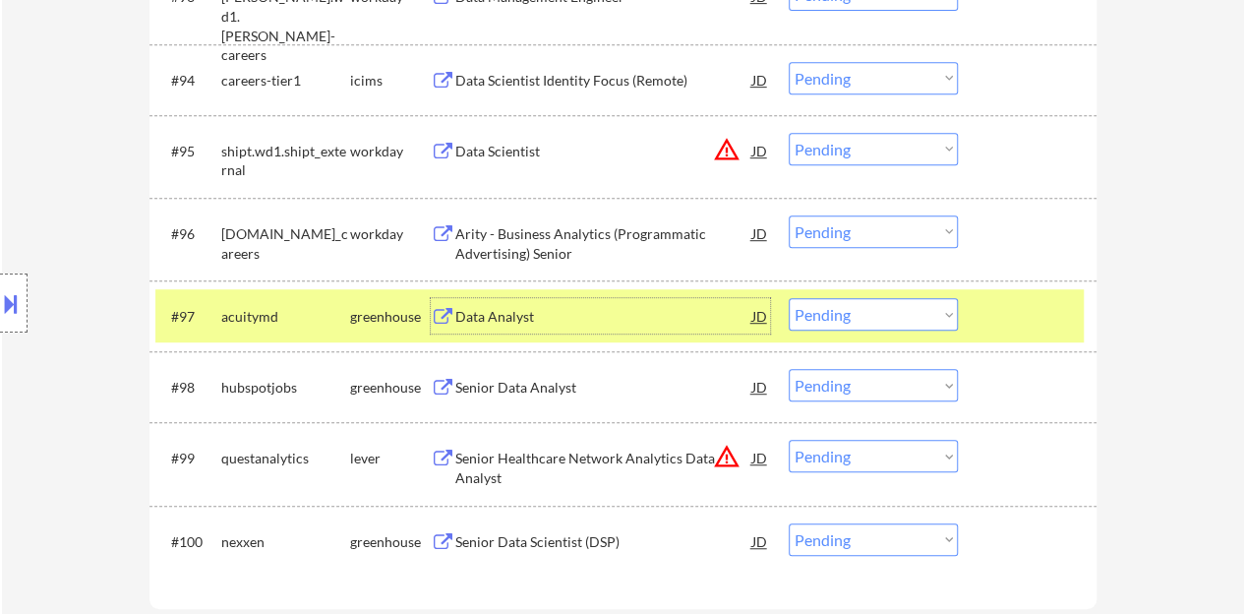
click at [455, 327] on div "Data Analyst" at bounding box center [603, 315] width 297 height 35
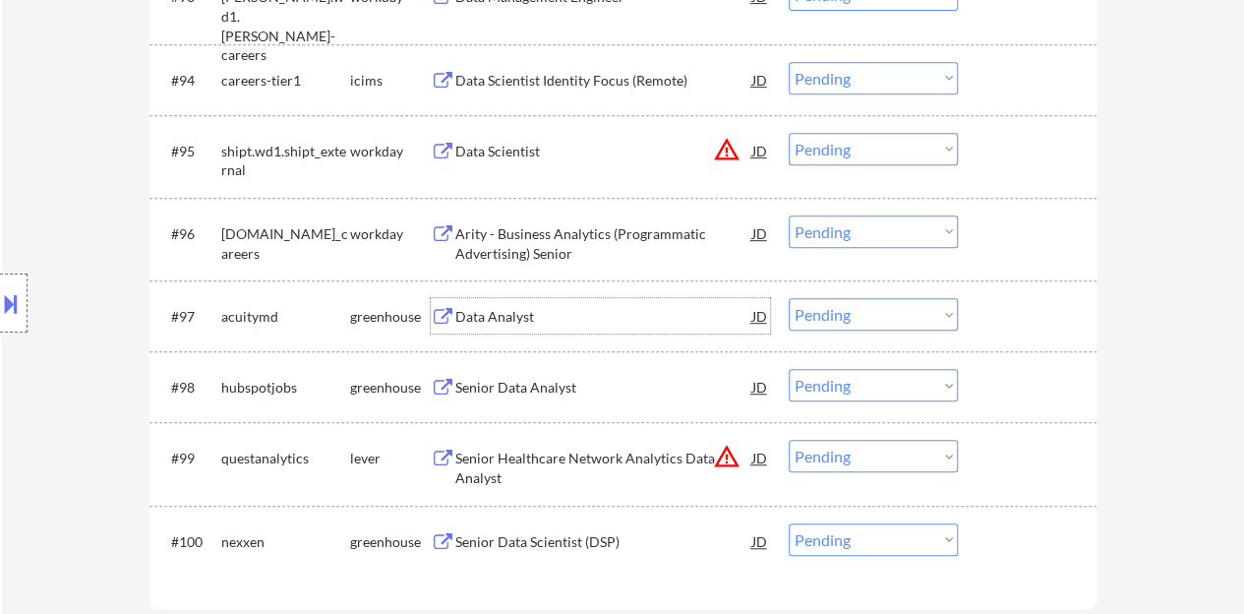
click at [1054, 318] on div at bounding box center [1030, 315] width 87 height 35
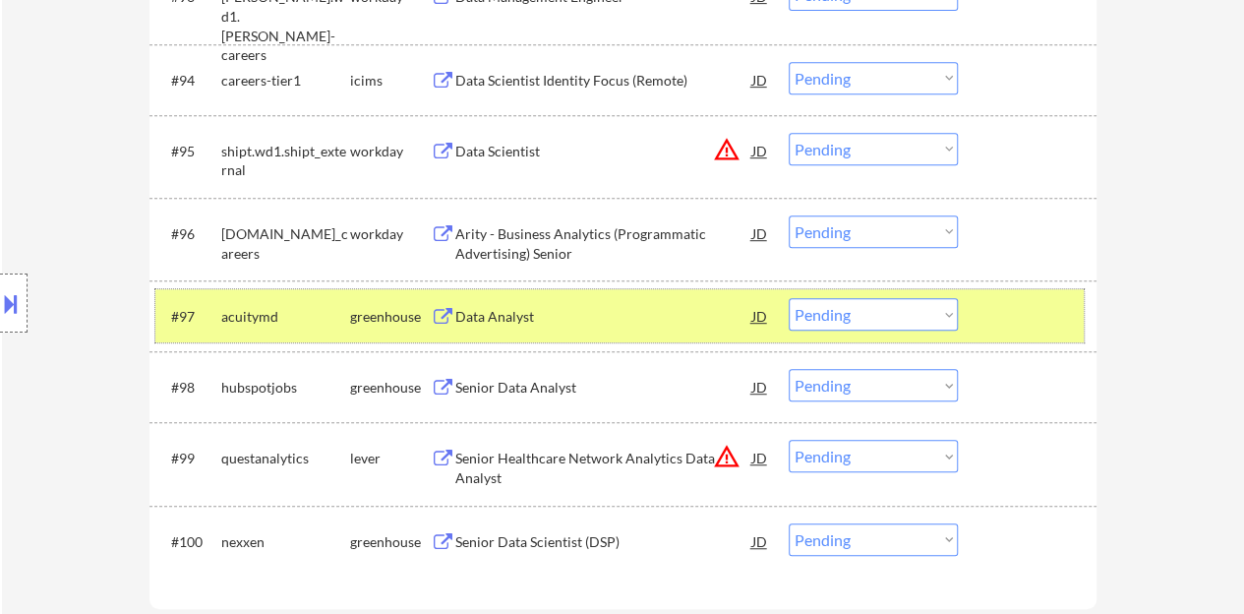
click at [883, 294] on div "#97 acuitymd greenhouse Data Analyst JD warning_amber Choose an option... Pendi…" at bounding box center [619, 315] width 929 height 53
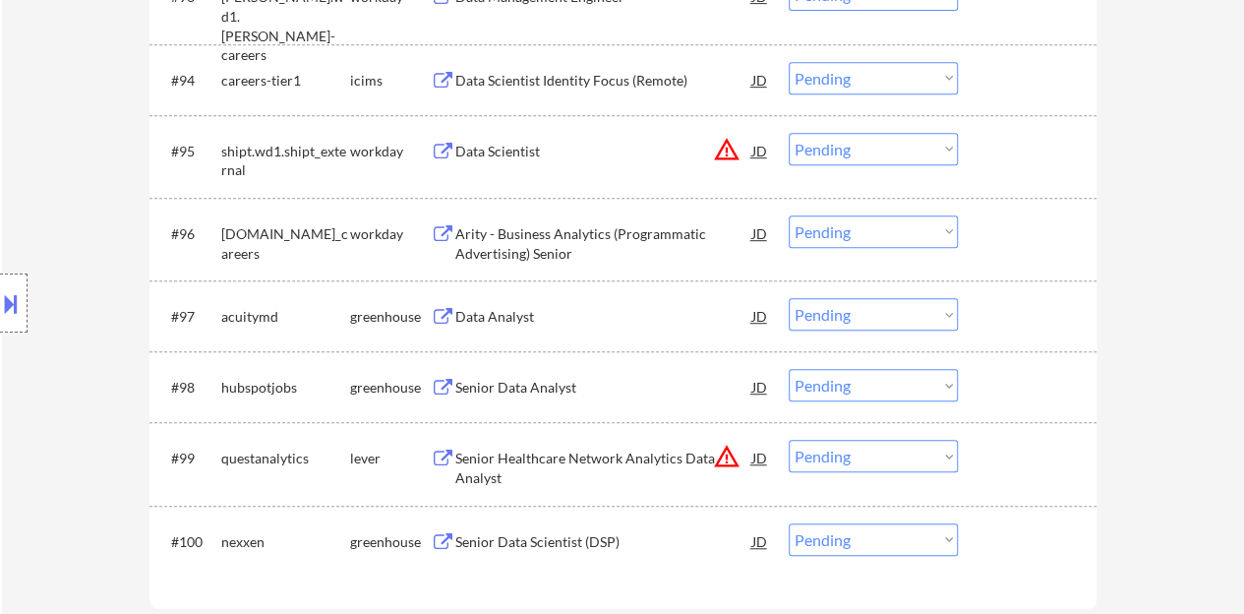
drag, startPoint x: 884, startPoint y: 304, endPoint x: 883, endPoint y: 327, distance: 22.6
click at [884, 304] on select "Choose an option... Pending Applied Excluded (Questions) Excluded (Expired) Exc…" at bounding box center [873, 314] width 169 height 32
click at [789, 298] on select "Choose an option... Pending Applied Excluded (Questions) Excluded (Expired) Exc…" at bounding box center [873, 314] width 169 height 32
select select ""pending""
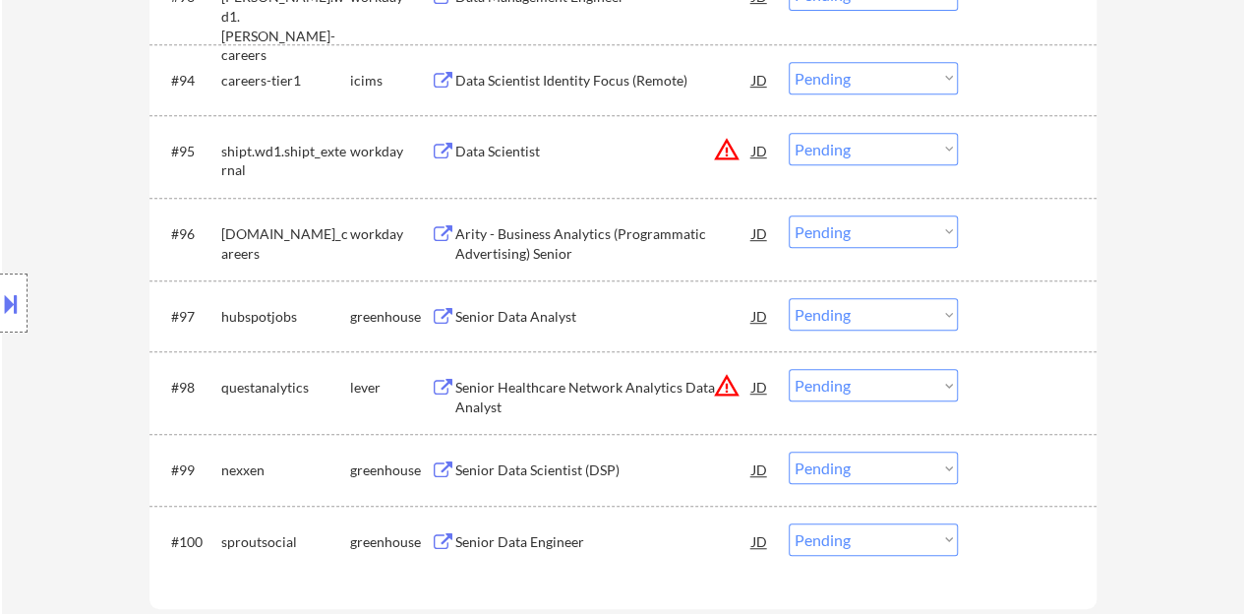
click at [549, 310] on div "Senior Data Analyst" at bounding box center [603, 317] width 297 height 20
